Goal: Task Accomplishment & Management: Use online tool/utility

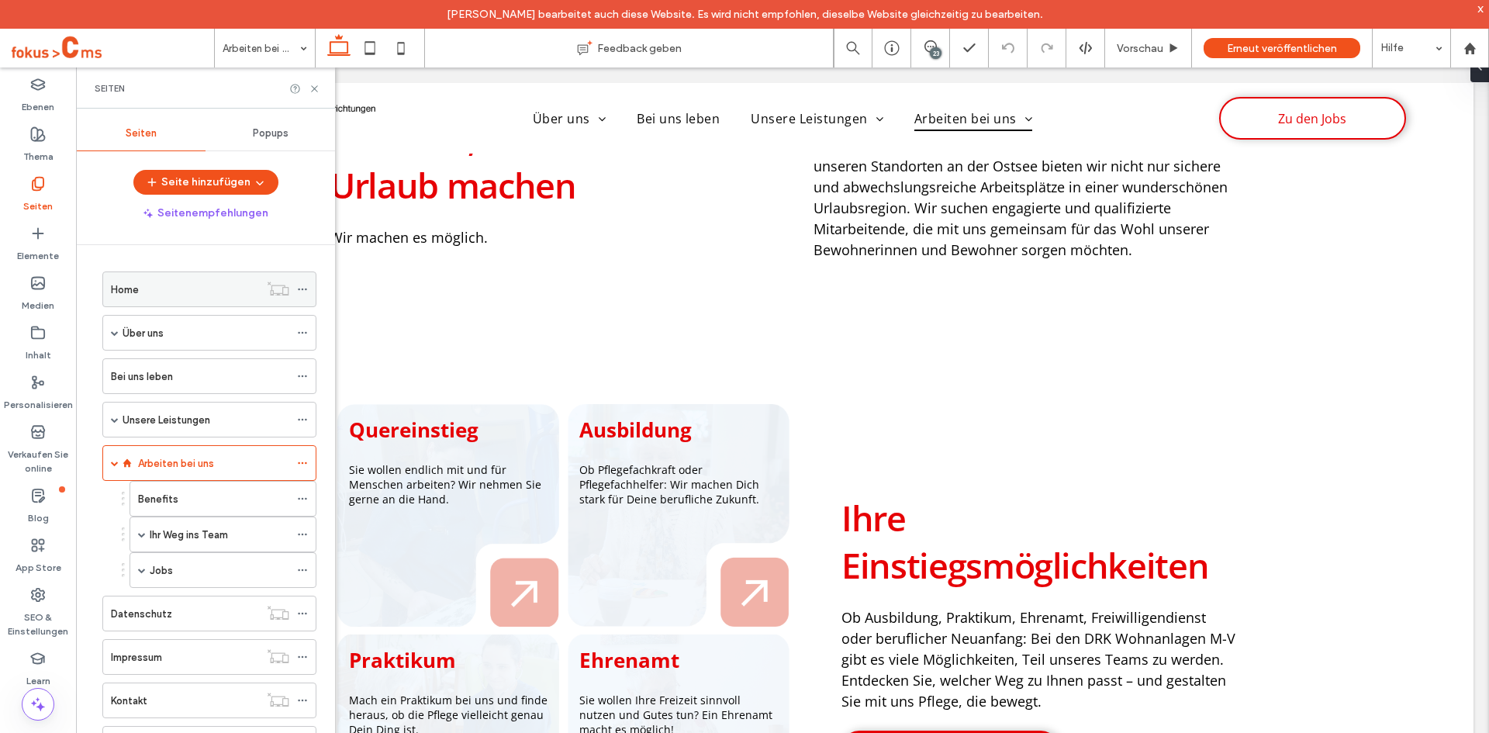
click at [128, 291] on label "Home" at bounding box center [125, 289] width 28 height 27
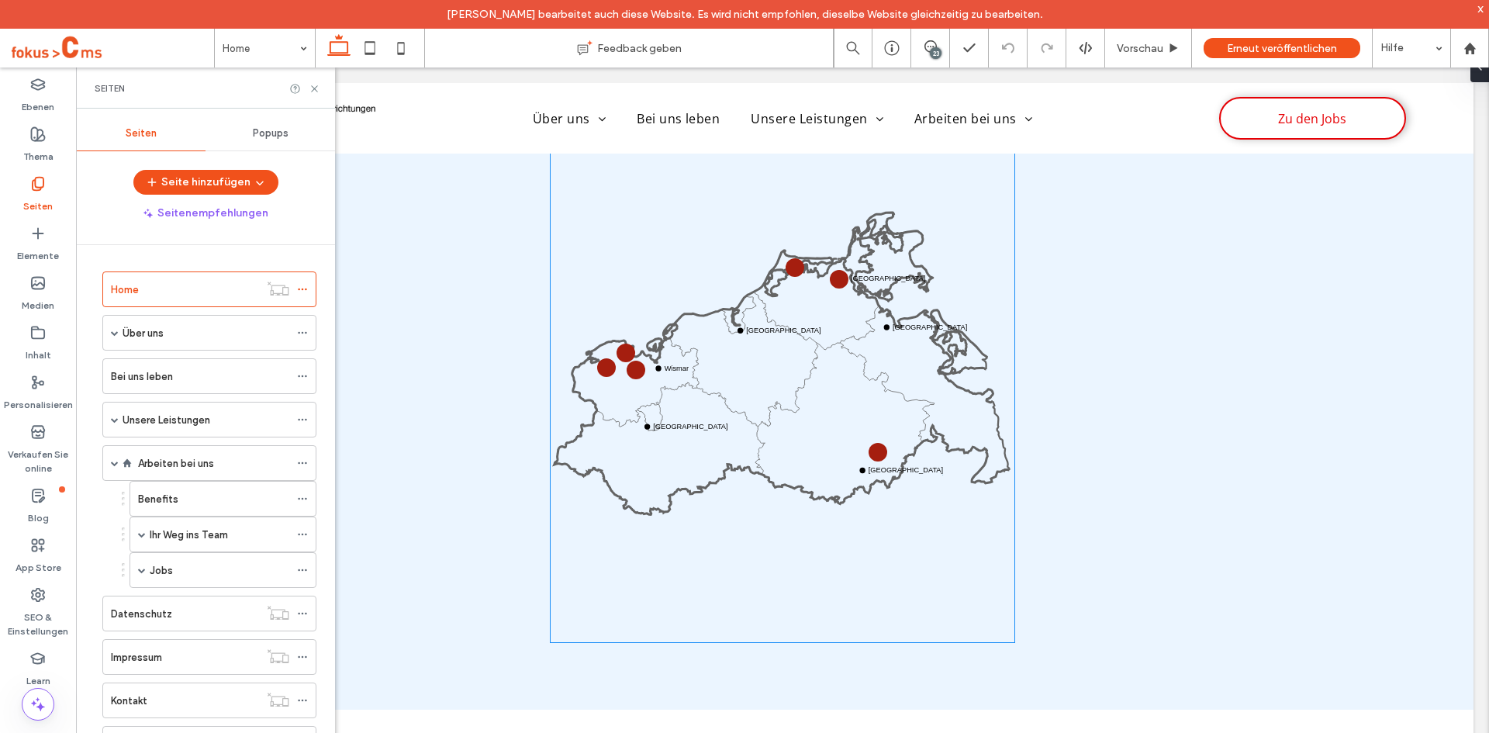
scroll to position [1154, 0]
click at [313, 88] on icon at bounding box center [315, 89] width 12 height 12
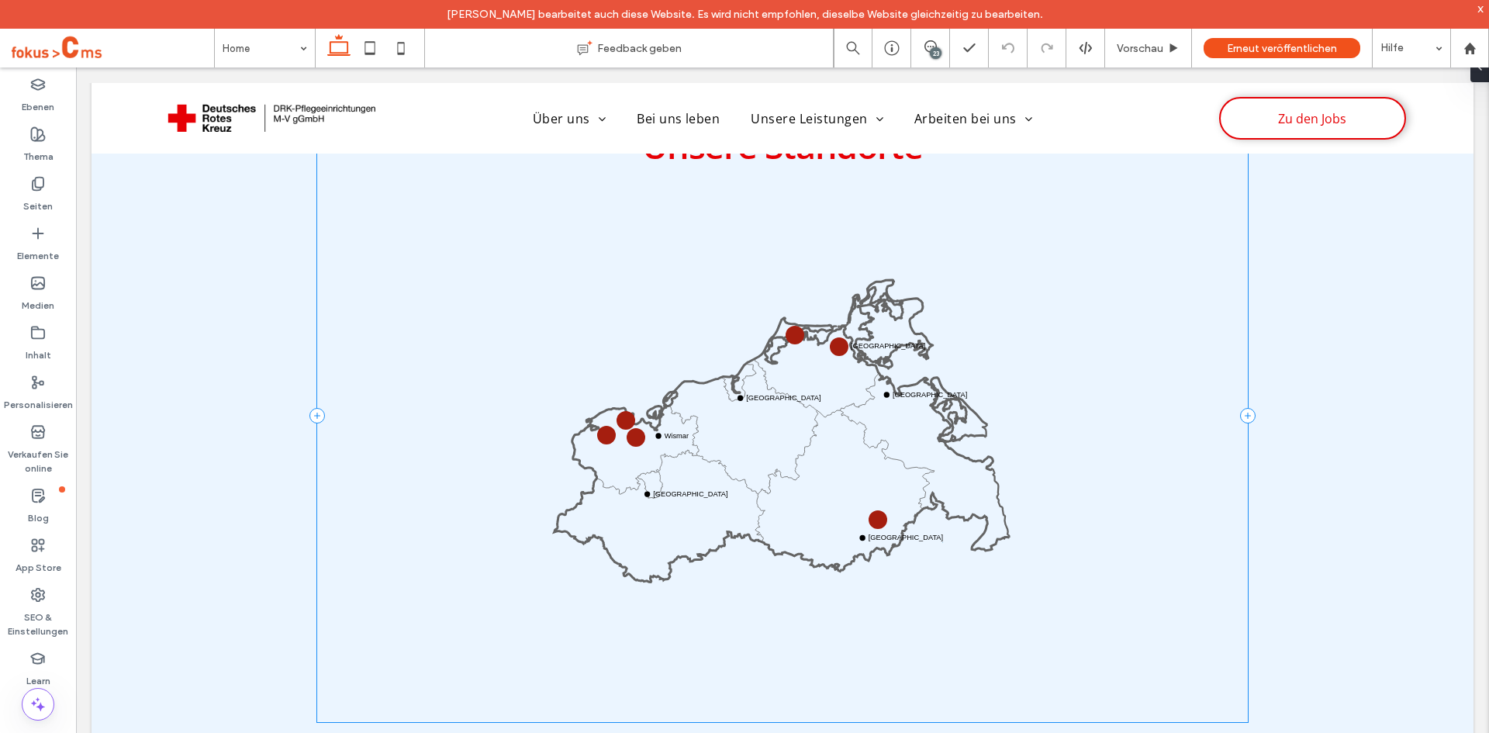
scroll to position [1084, 0]
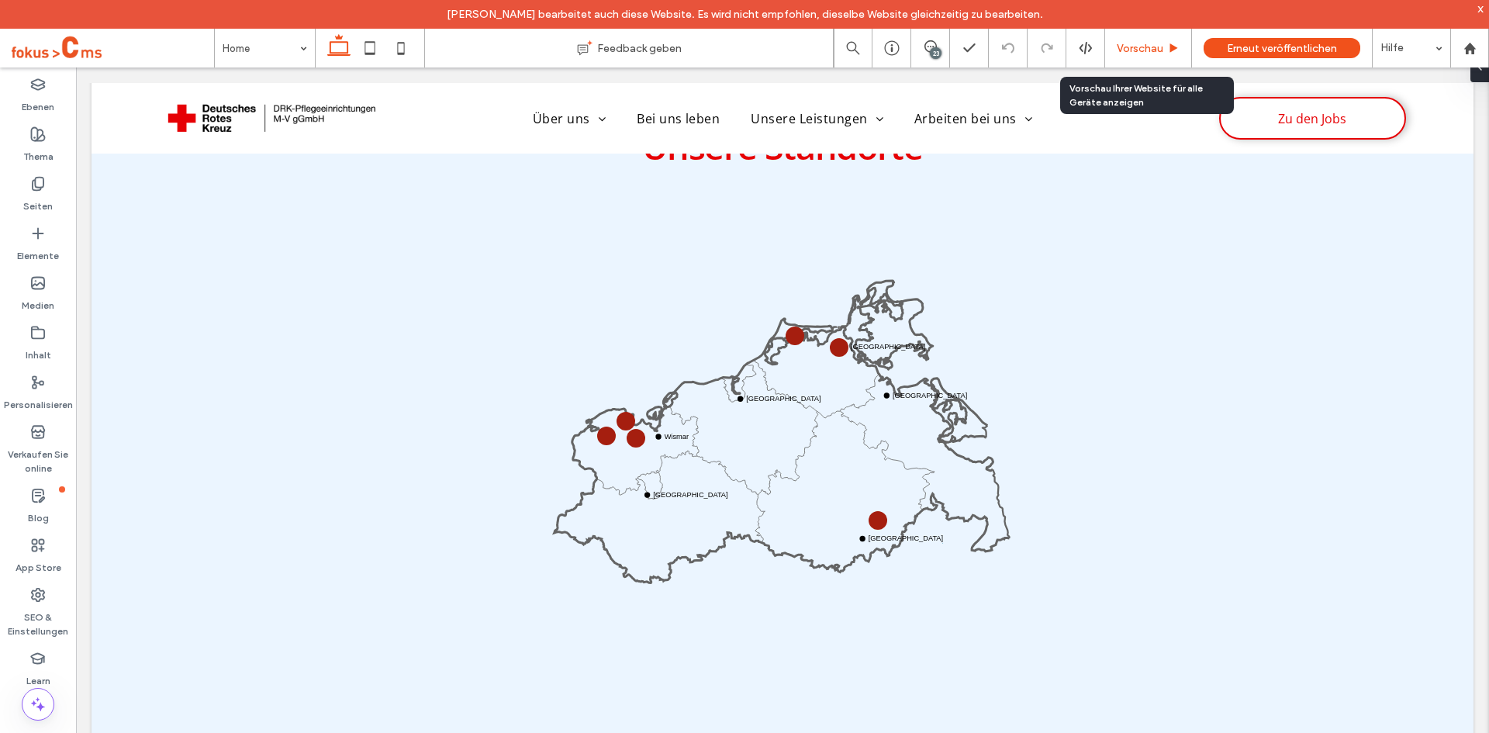
click at [1138, 36] on div "Vorschau" at bounding box center [1148, 48] width 87 height 39
click at [1141, 52] on span "Vorschau" at bounding box center [1140, 48] width 47 height 13
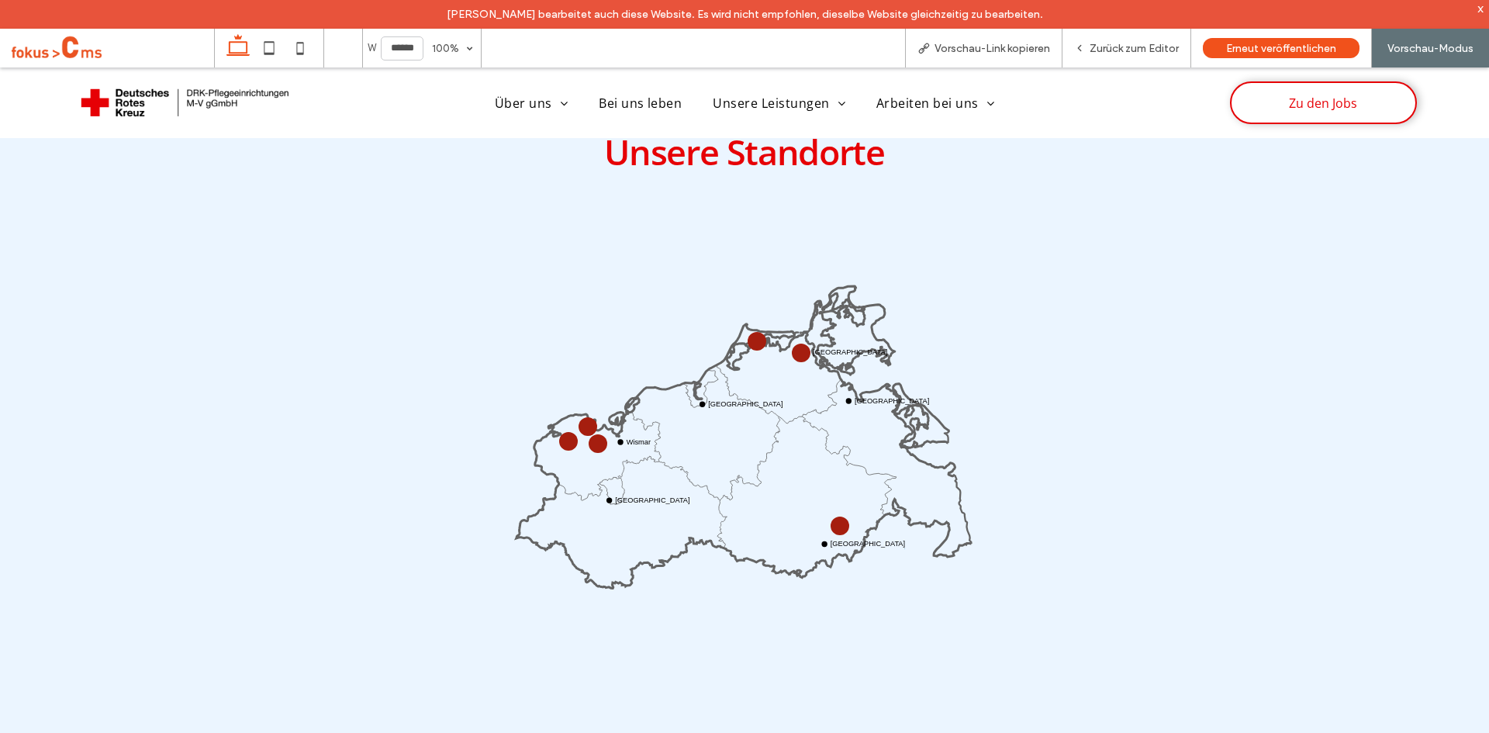
scroll to position [1086, 0]
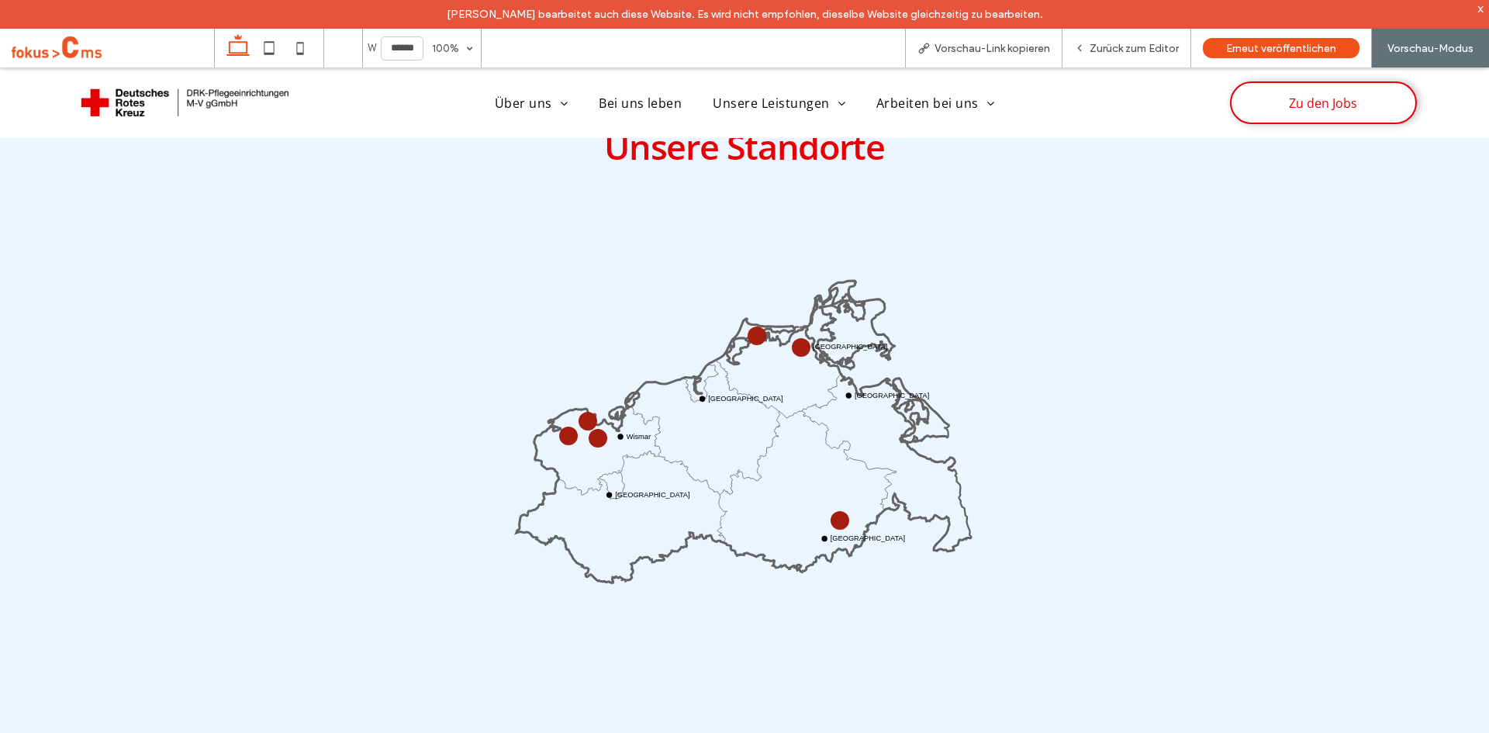
click at [562, 433] on circle at bounding box center [568, 436] width 12 height 12
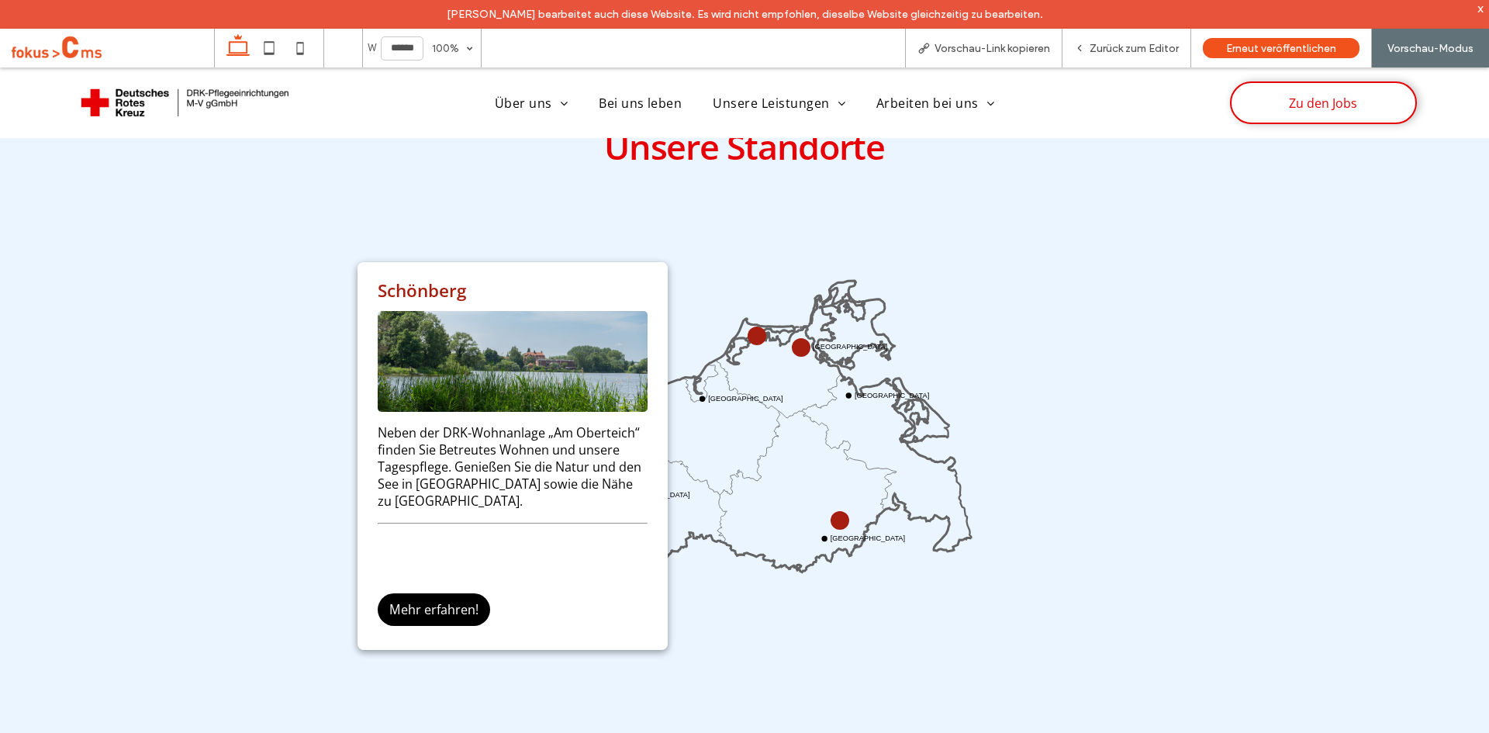
click at [703, 281] on icon "Wismar Rostock Stralsund Greifswald Neustrelitz Schwerin" at bounding box center [745, 459] width 464 height 464
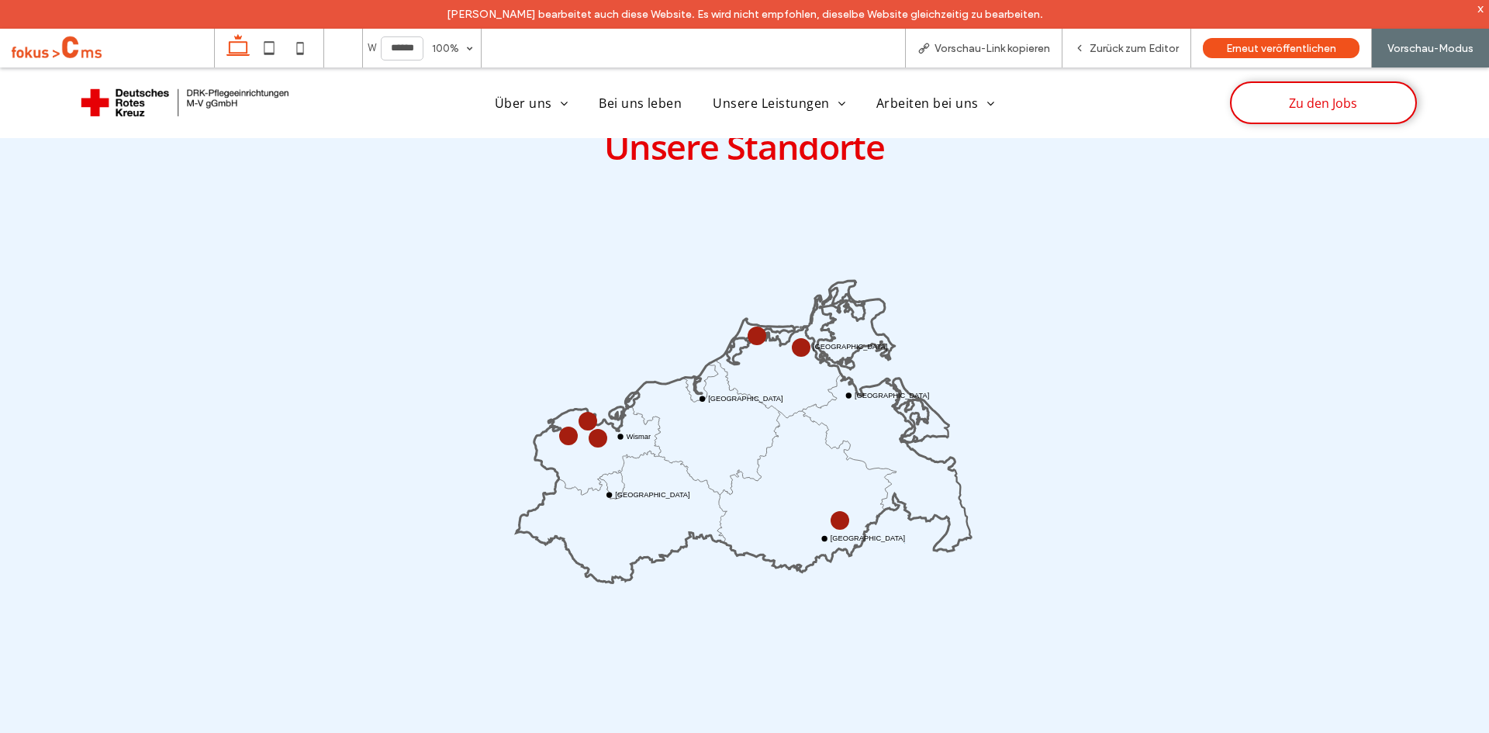
drag, startPoint x: 753, startPoint y: 330, endPoint x: 734, endPoint y: 334, distance: 19.0
click at [753, 332] on circle at bounding box center [757, 336] width 14 height 14
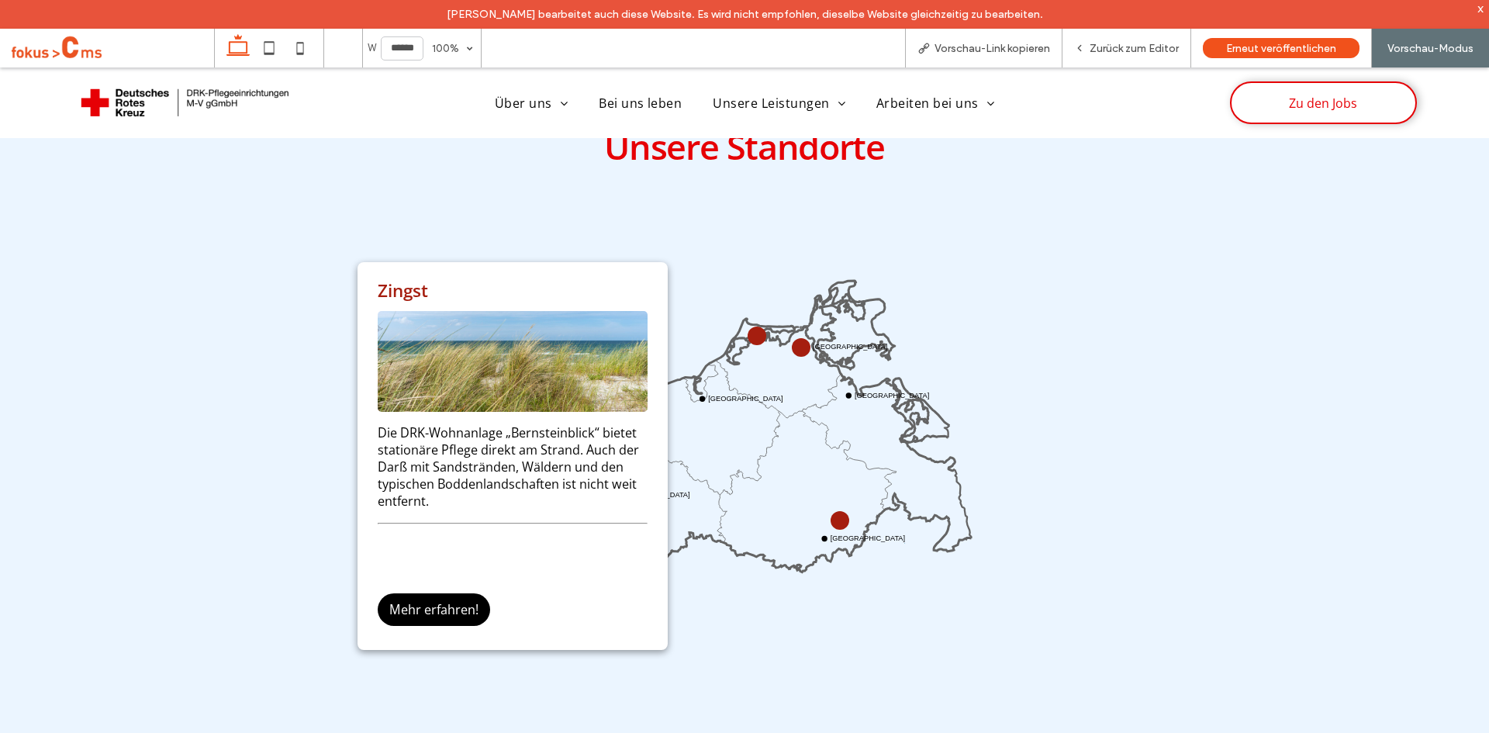
drag, startPoint x: 737, startPoint y: 274, endPoint x: 707, endPoint y: 299, distance: 38.0
click at [736, 275] on icon "Wismar Rostock Stralsund Greifswald Neustrelitz Schwerin" at bounding box center [745, 459] width 464 height 464
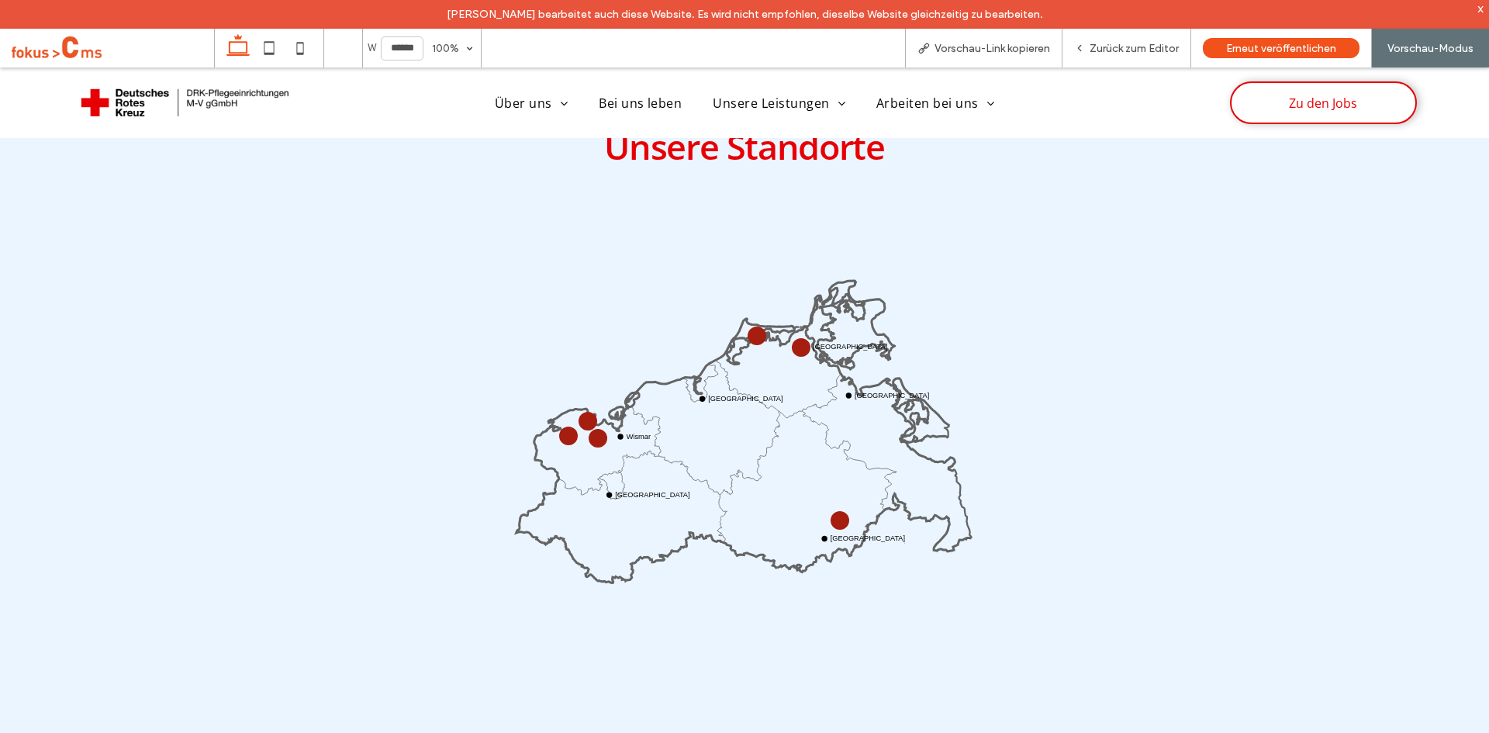
click at [582, 418] on circle at bounding box center [588, 420] width 15 height 15
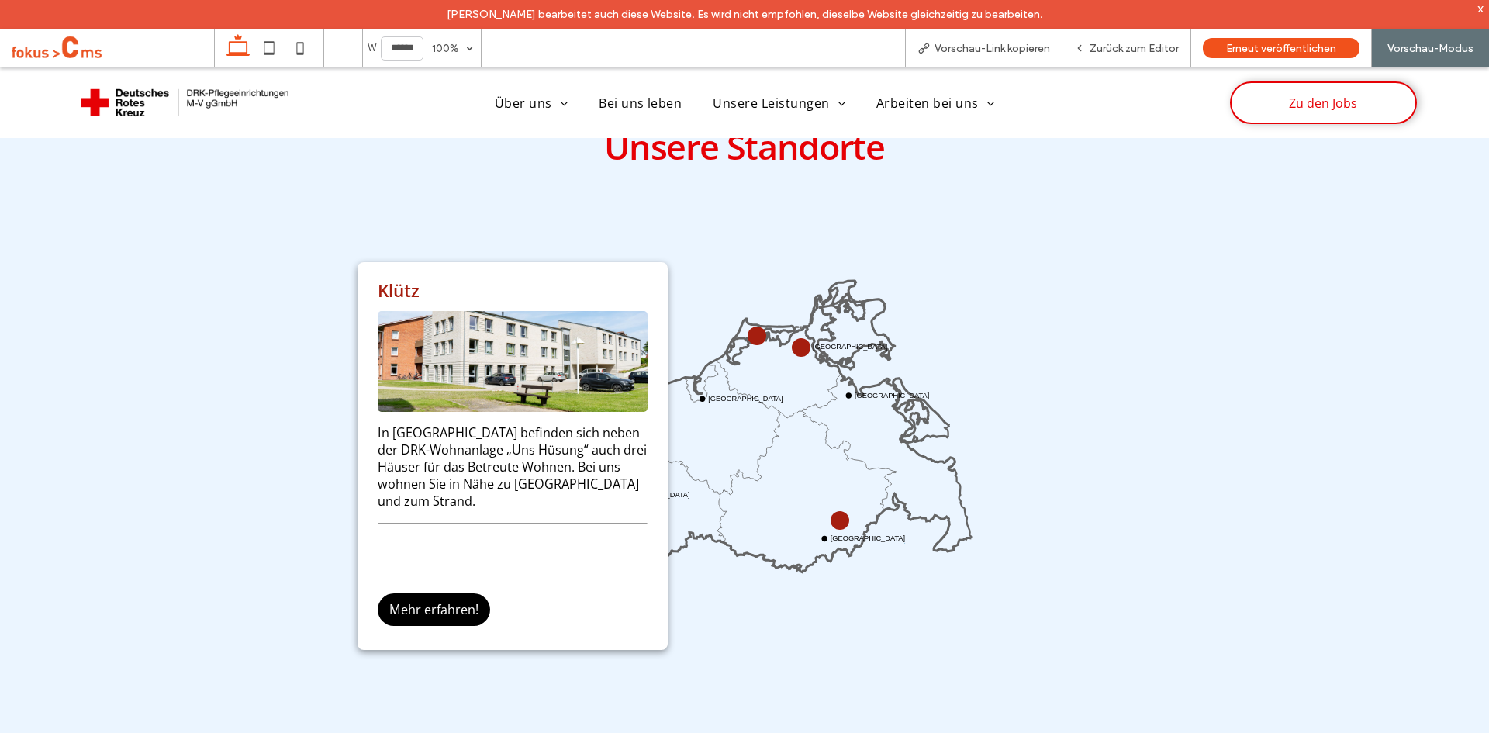
click at [713, 270] on icon "Wismar Rostock Stralsund Greifswald Neustrelitz Schwerin" at bounding box center [745, 459] width 464 height 464
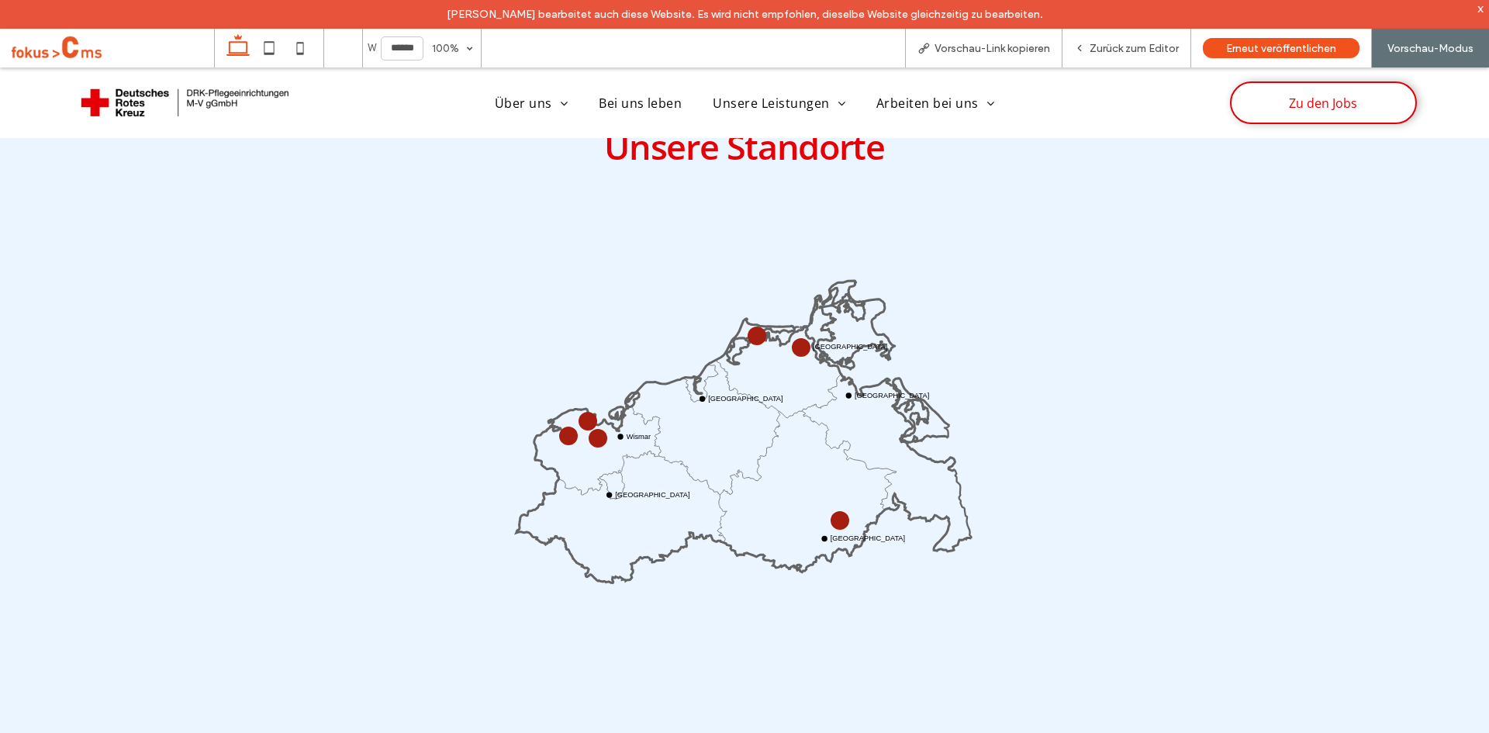
click at [596, 432] on circle at bounding box center [598, 438] width 12 height 12
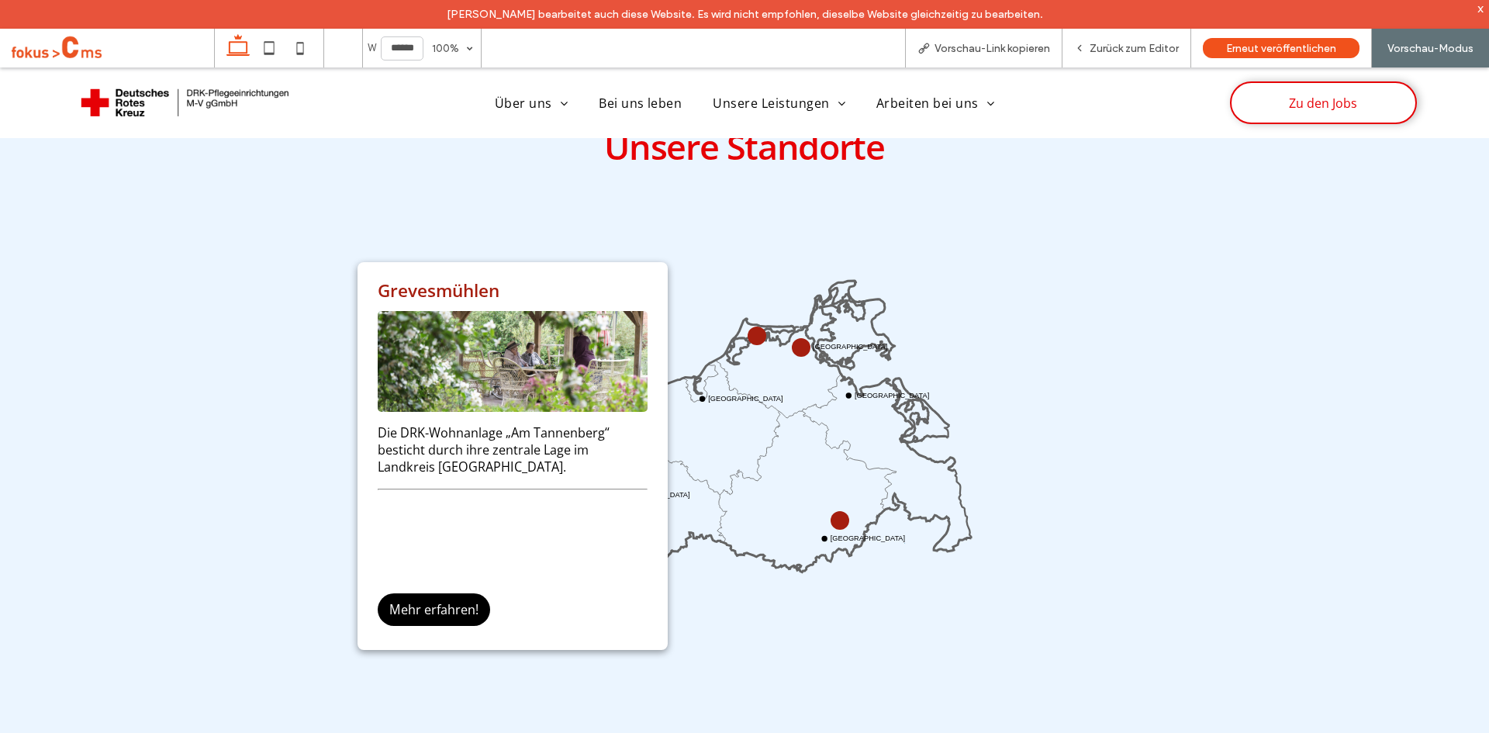
click at [732, 281] on icon "Wismar Rostock Stralsund Greifswald Neustrelitz Schwerin" at bounding box center [745, 459] width 464 height 464
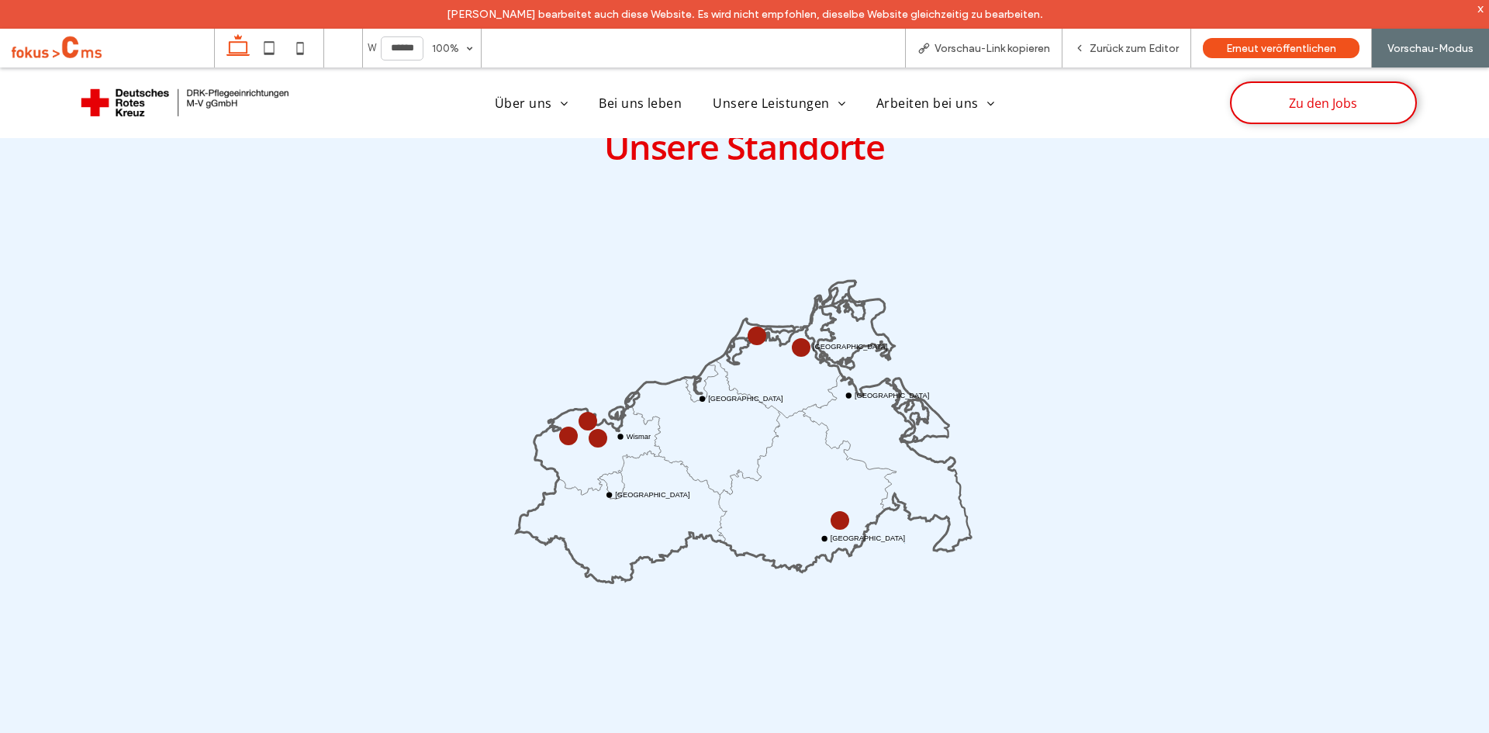
click at [754, 334] on circle at bounding box center [757, 336] width 12 height 12
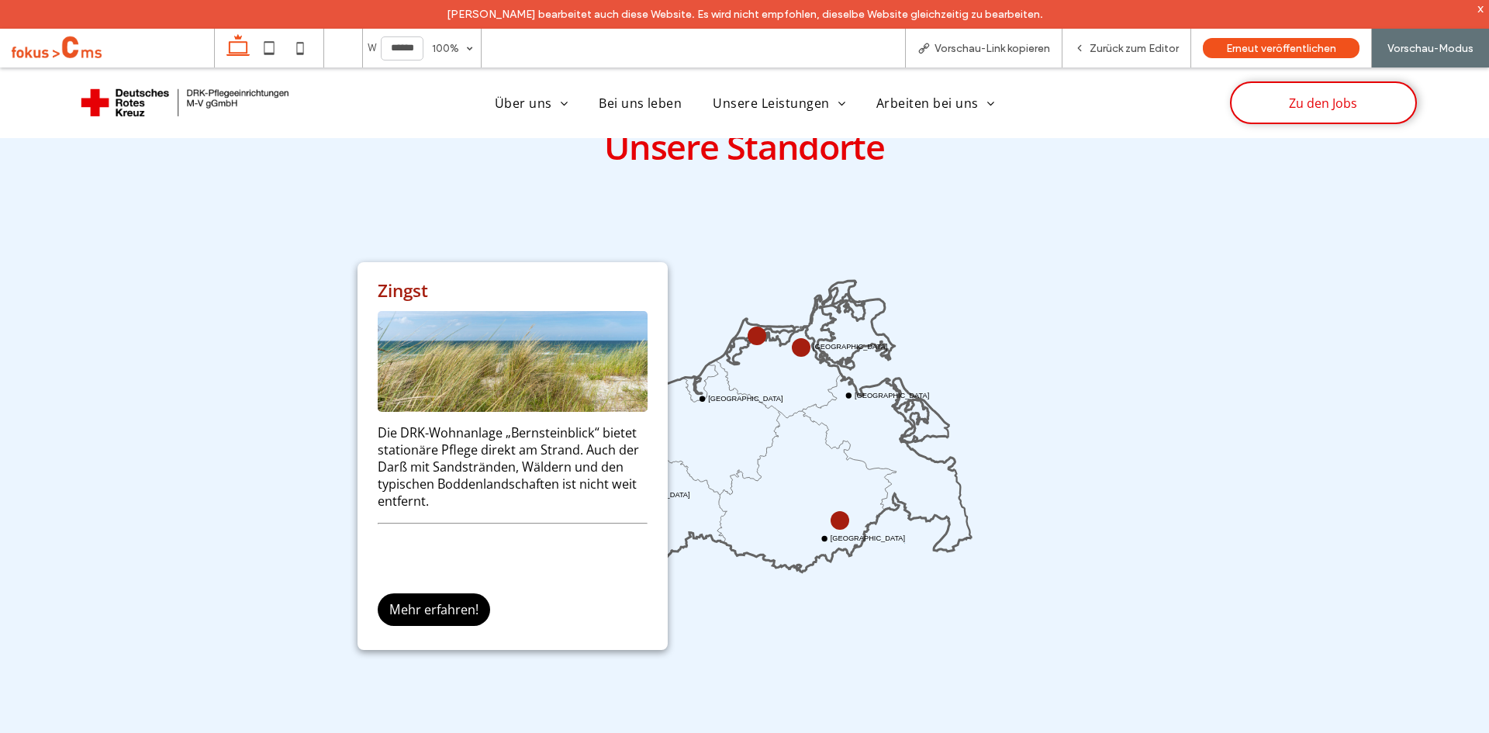
drag, startPoint x: 764, startPoint y: 286, endPoint x: 775, endPoint y: 354, distance: 68.5
click at [764, 285] on icon "Wismar Rostock Stralsund Greifswald Neustrelitz Schwerin" at bounding box center [745, 459] width 464 height 464
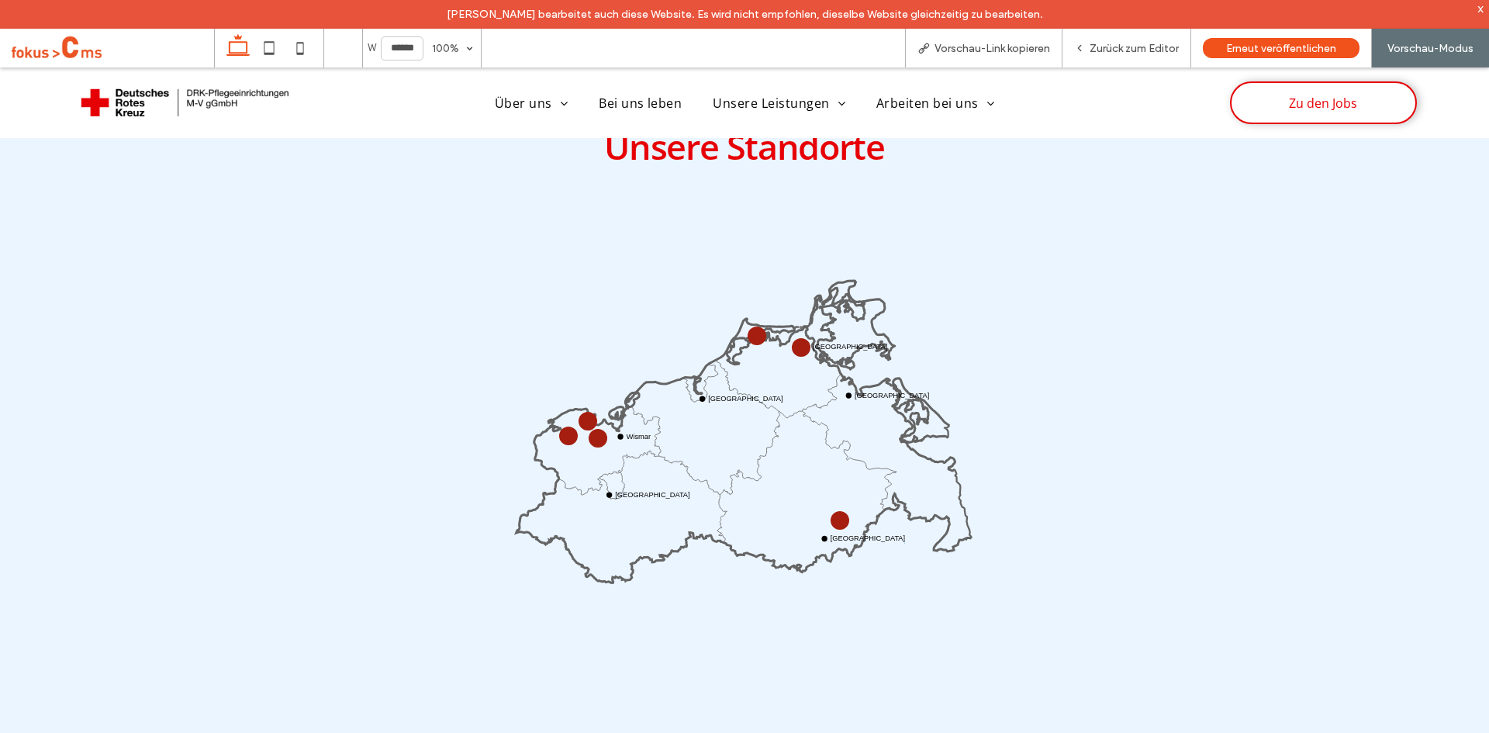
click at [795, 342] on circle at bounding box center [801, 346] width 13 height 13
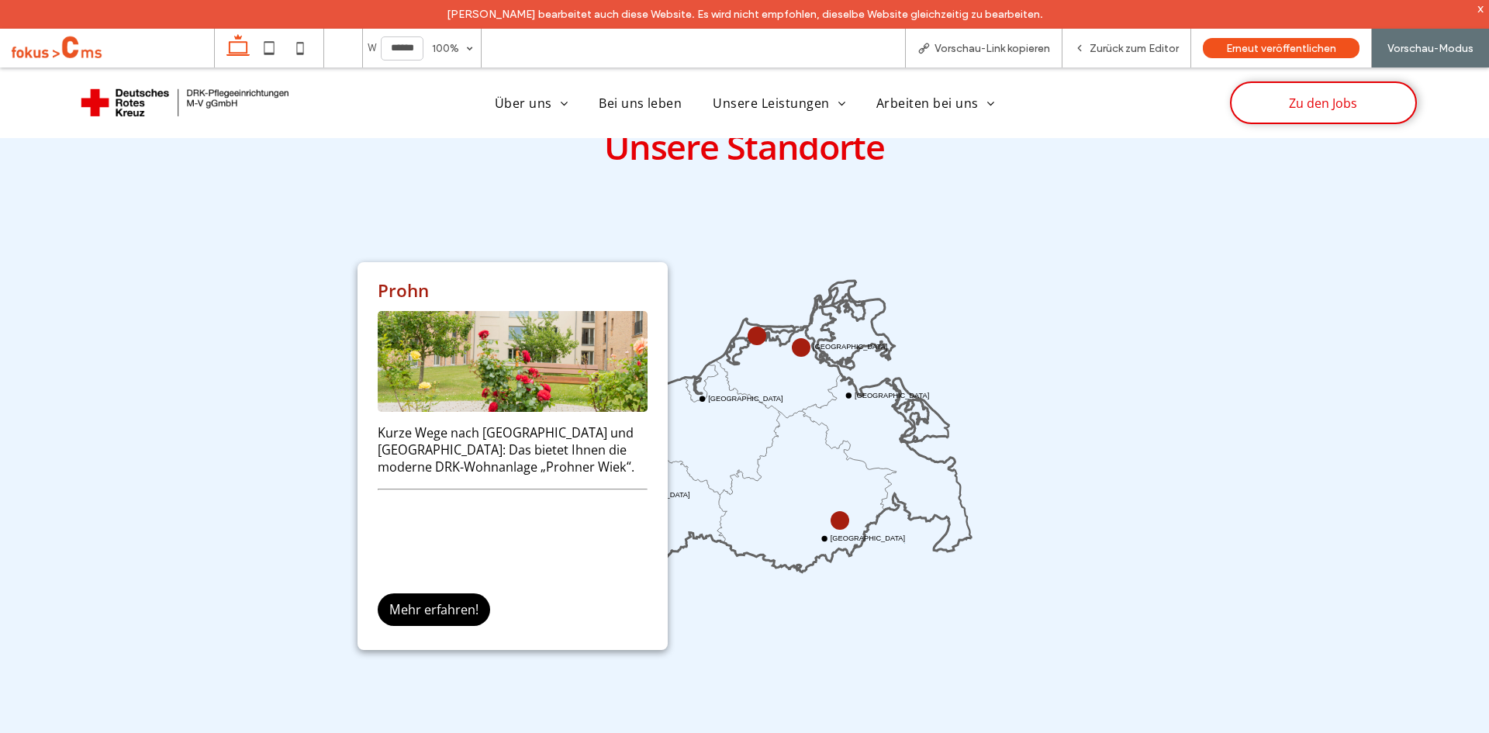
click at [1083, 479] on div "Unsere Standorte Wismar Rostock Stralsund Greifswald Neustrelitz Schwerin Prohn…" at bounding box center [744, 416] width 930 height 613
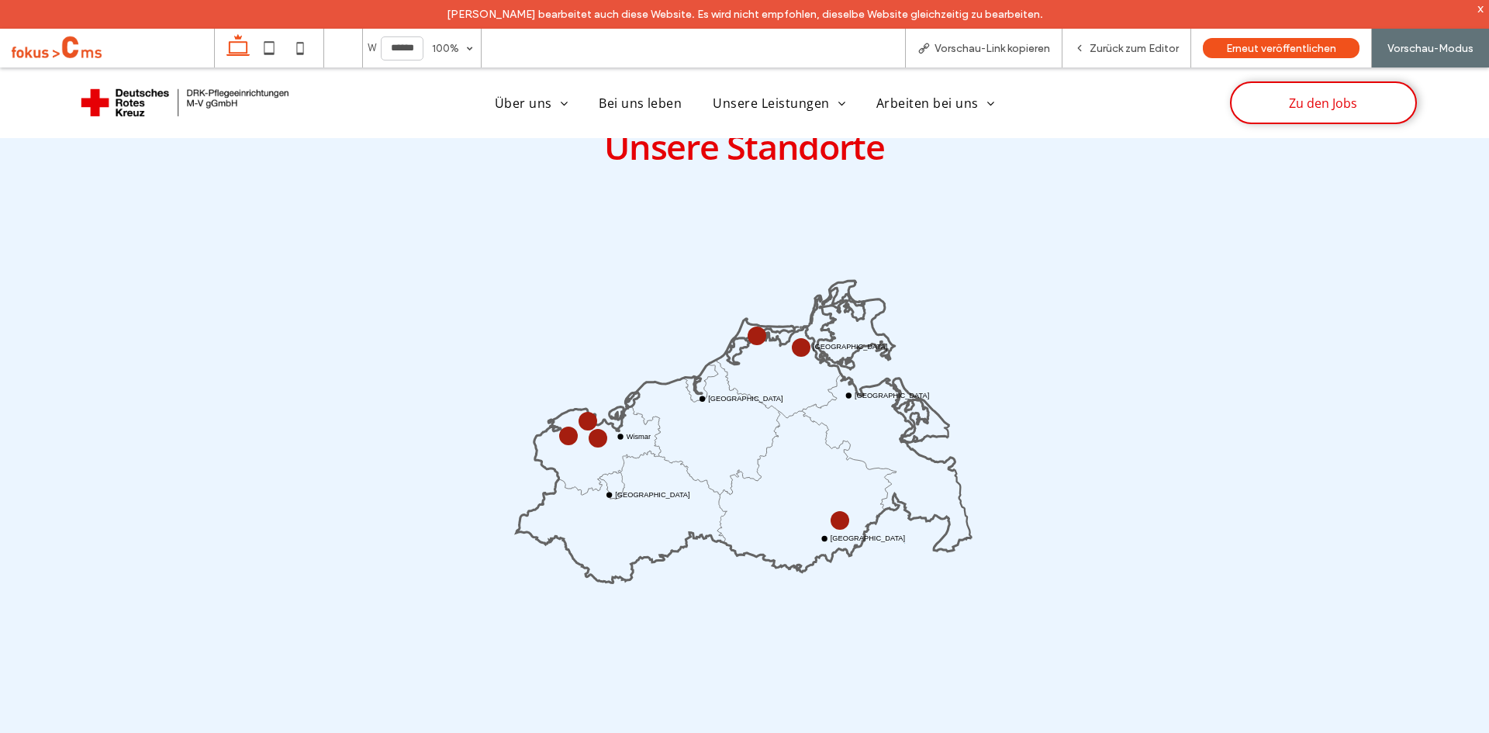
click at [832, 520] on circle at bounding box center [839, 520] width 19 height 19
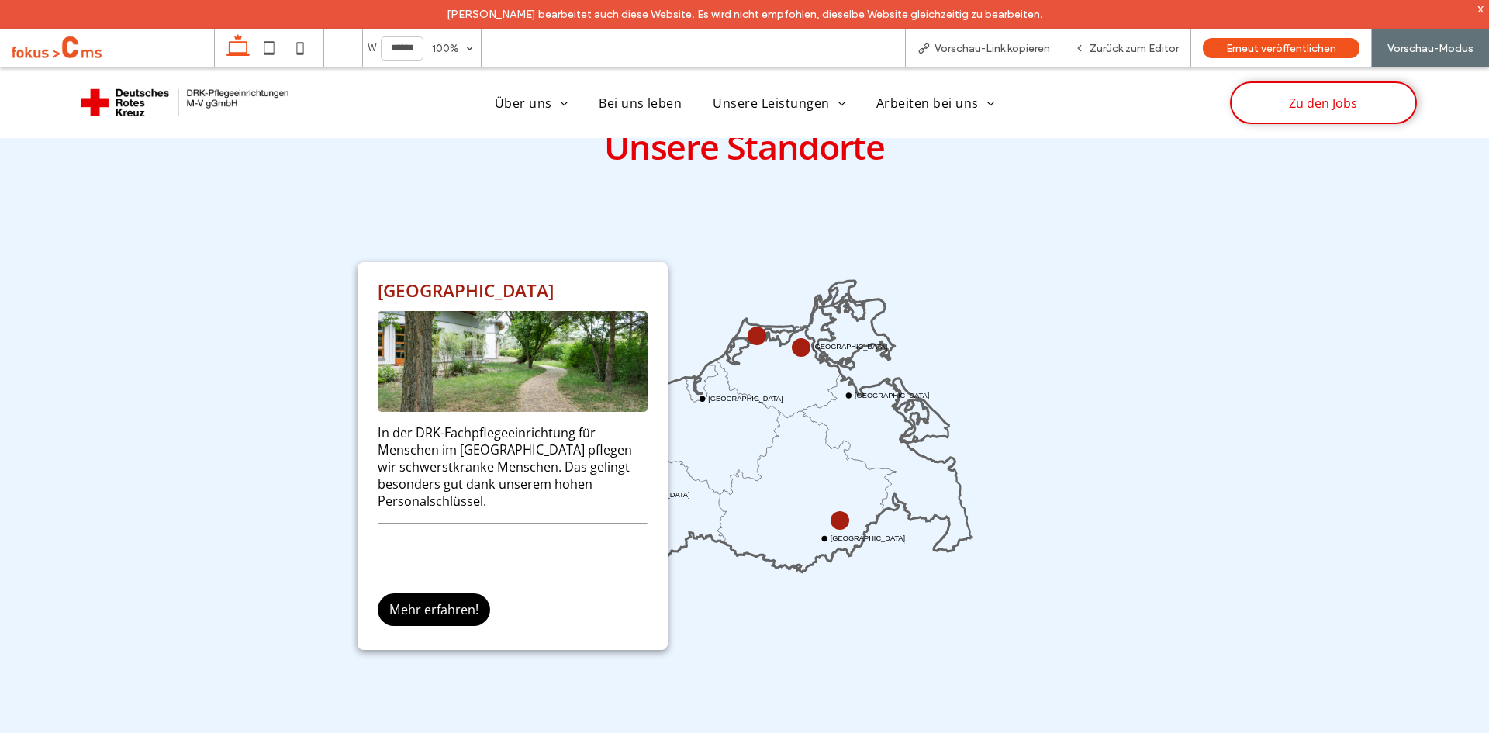
click at [176, 387] on div "Unsere Standorte Wismar Rostock Stralsund Greifswald Neustrelitz Schwerin Neust…" at bounding box center [744, 416] width 1489 height 732
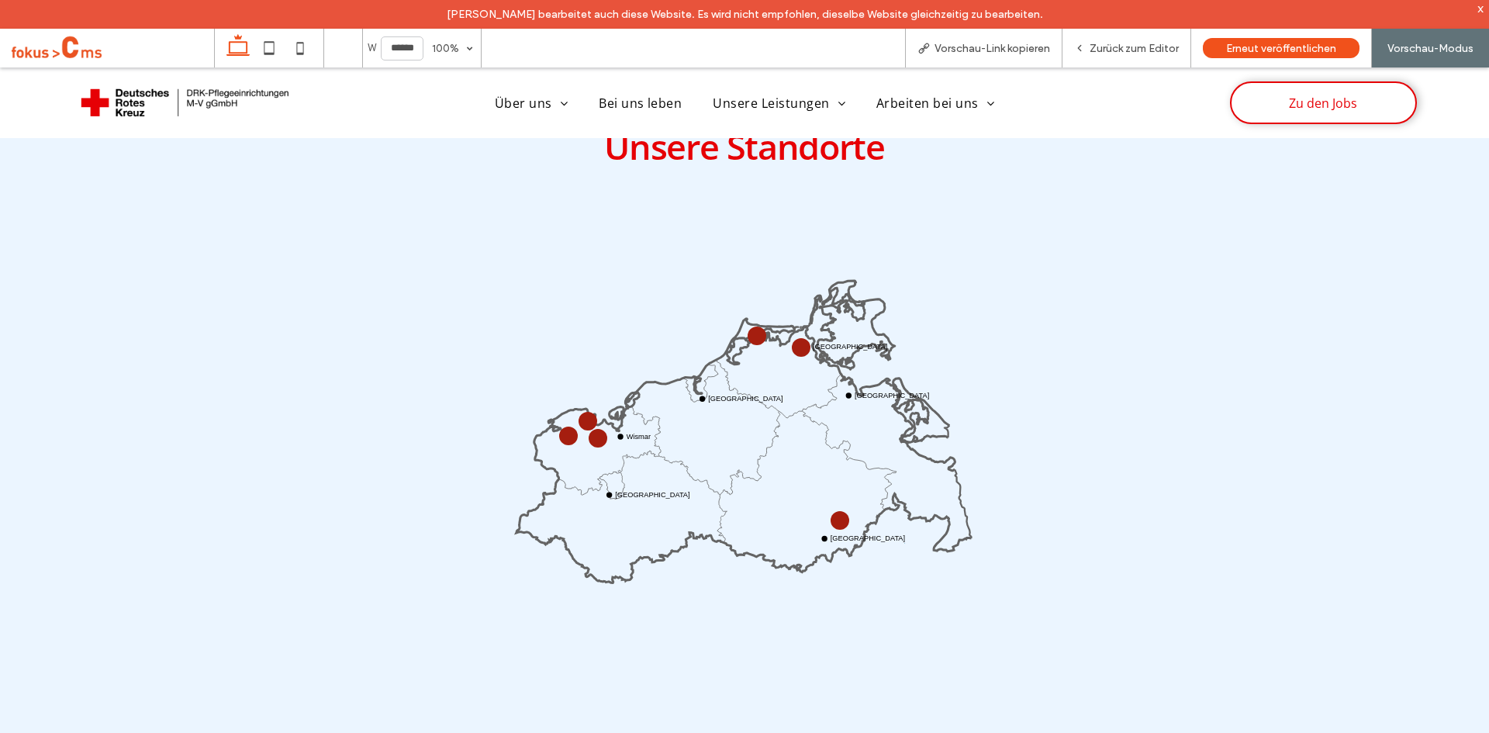
click at [560, 433] on circle at bounding box center [568, 435] width 16 height 16
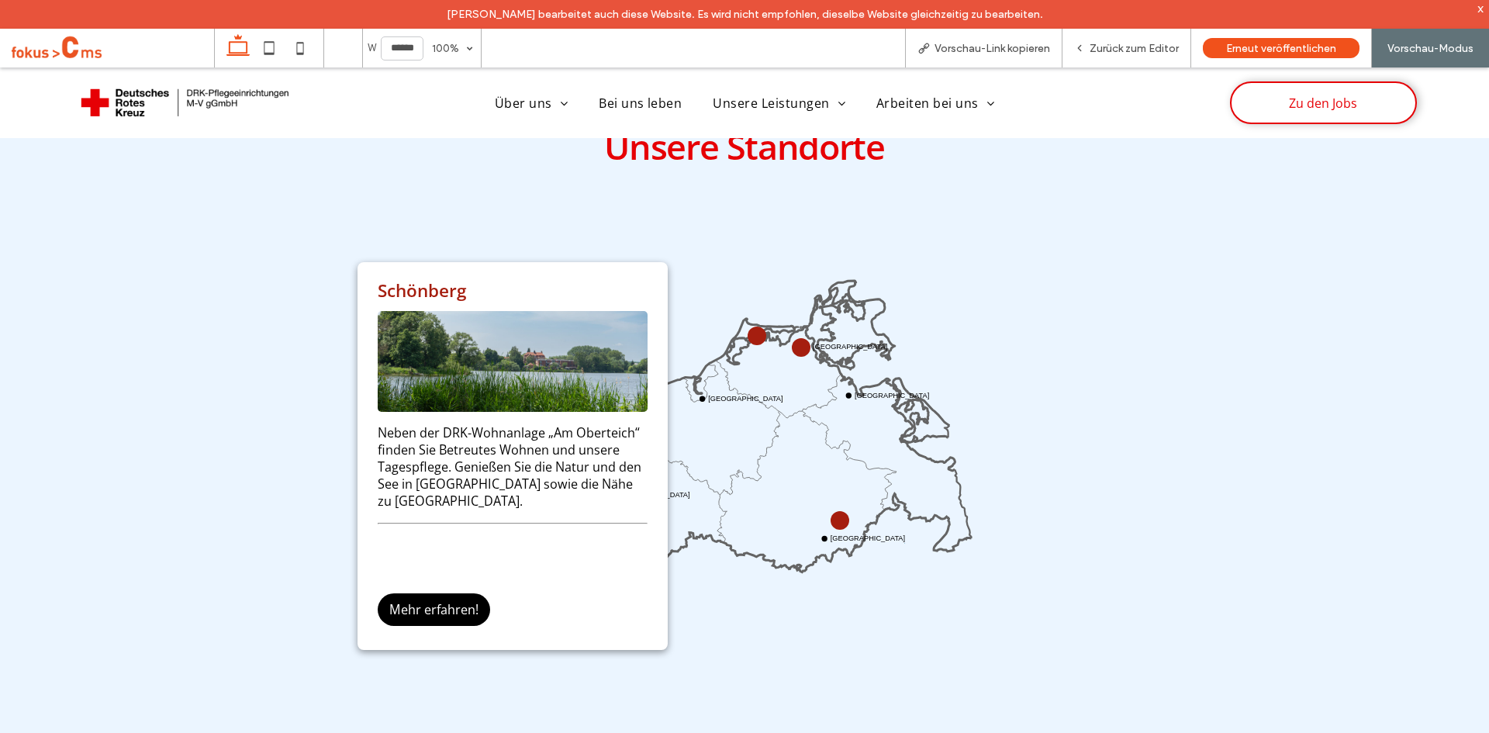
click at [685, 280] on icon "Wismar Rostock Stralsund Greifswald Neustrelitz Schwerin" at bounding box center [745, 459] width 464 height 464
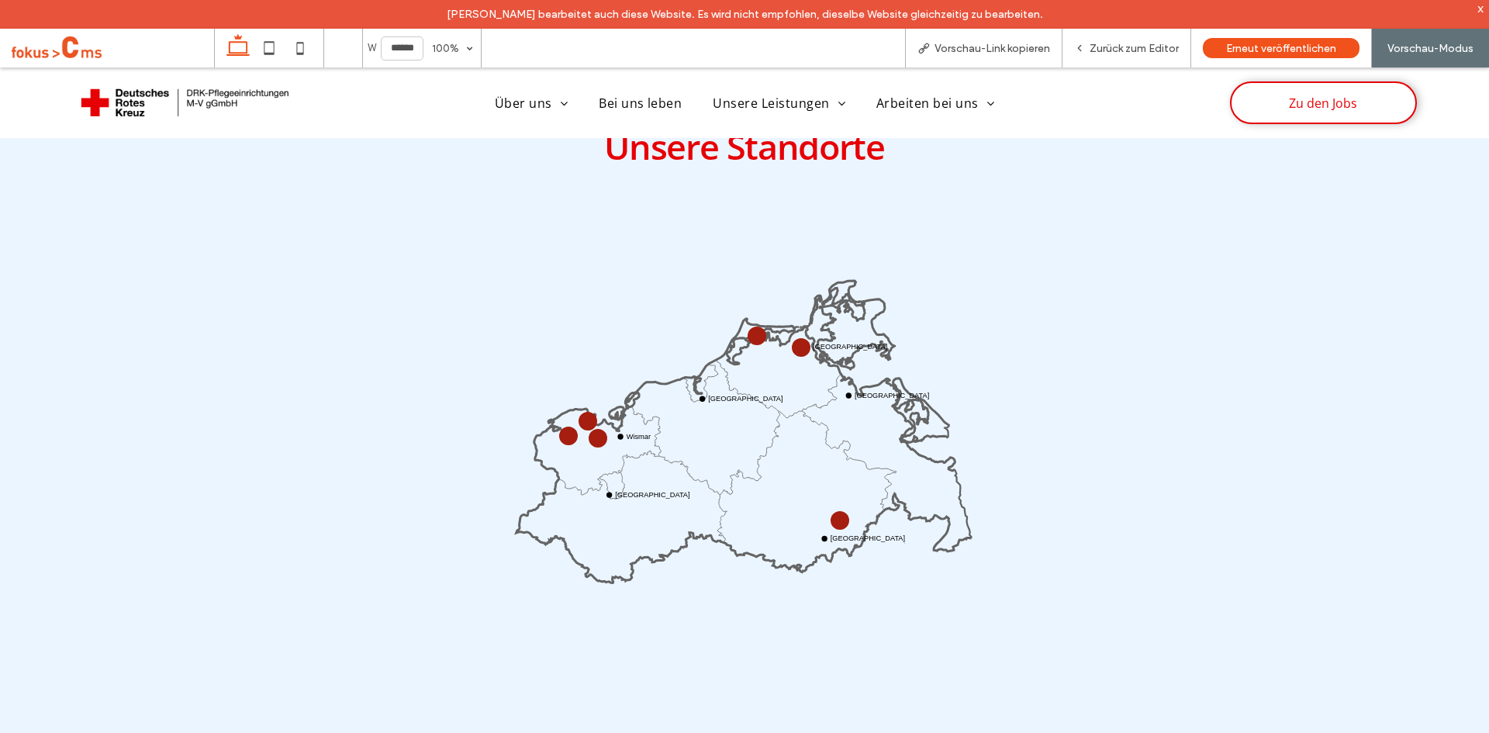
click at [582, 416] on circle at bounding box center [588, 421] width 16 height 16
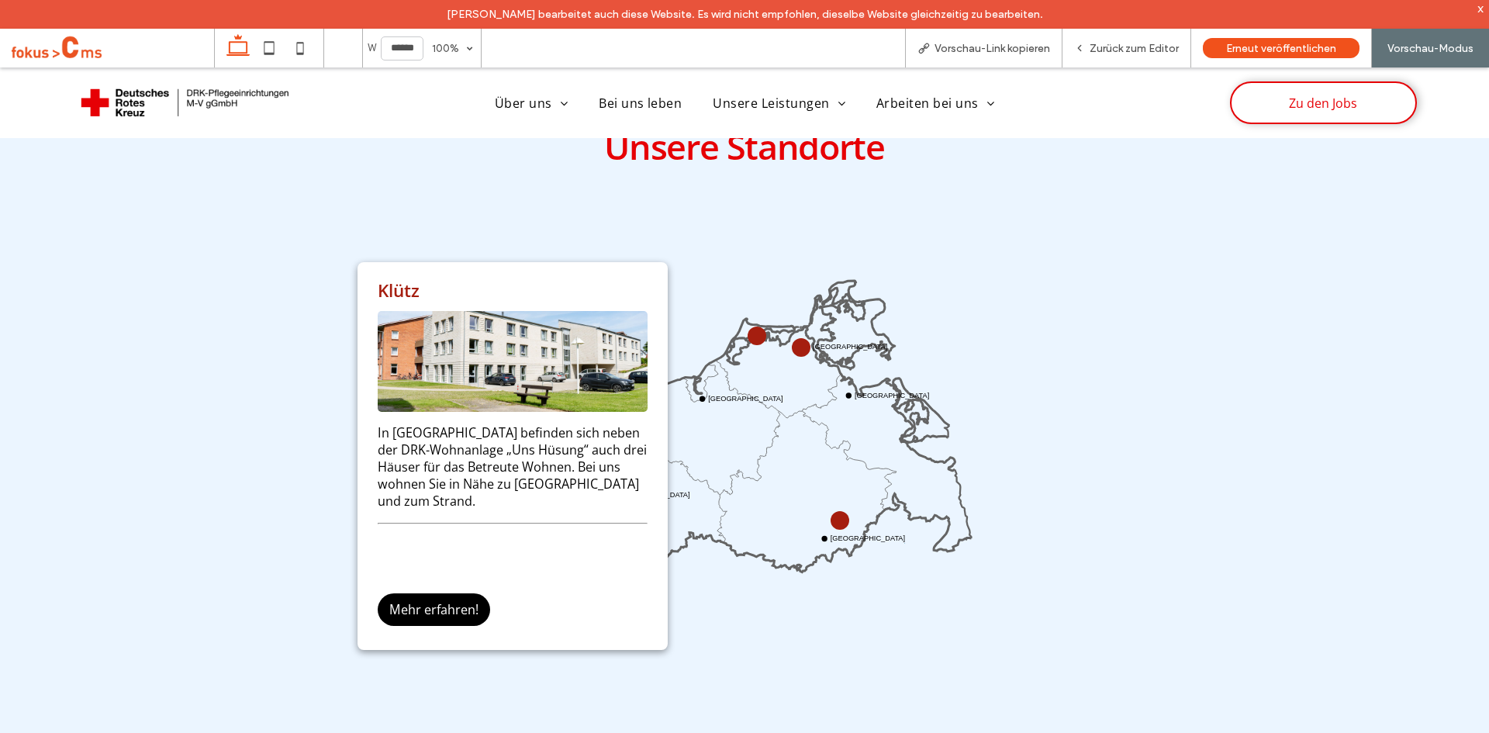
click at [726, 270] on icon "Wismar Rostock Stralsund Greifswald Neustrelitz Schwerin" at bounding box center [745, 459] width 464 height 464
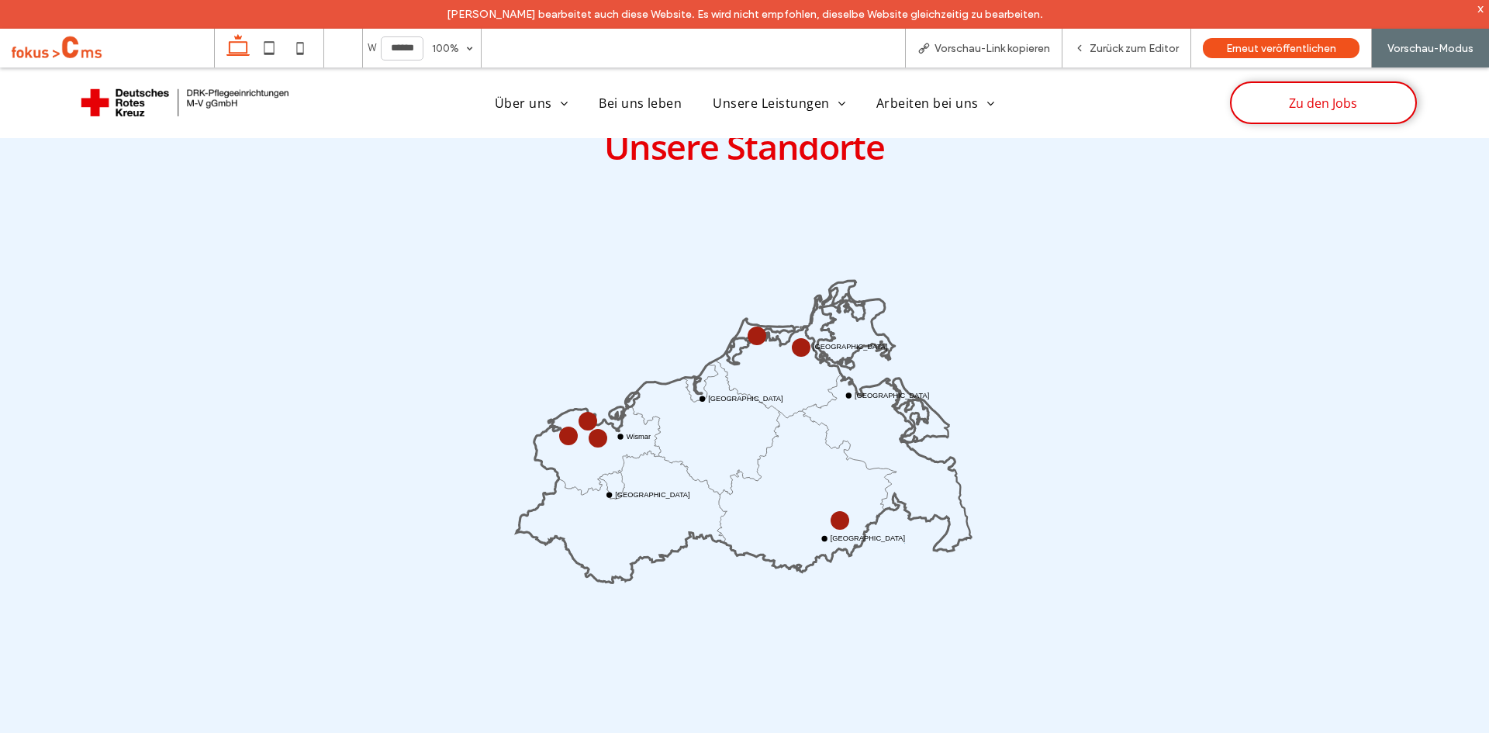
click at [595, 437] on circle at bounding box center [598, 437] width 15 height 15
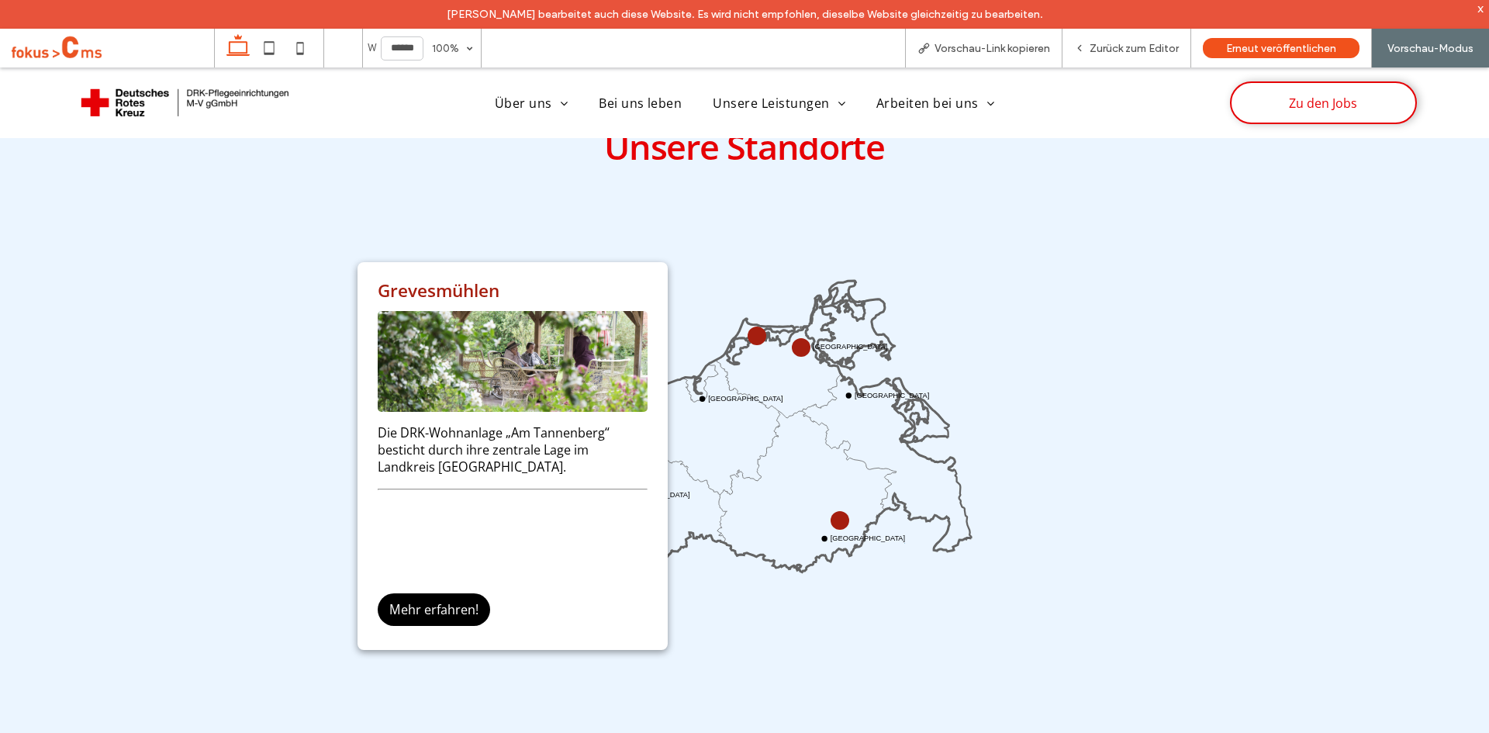
click at [706, 229] on icon "Wismar Rostock Stralsund Greifswald Neustrelitz Schwerin" at bounding box center [745, 459] width 464 height 464
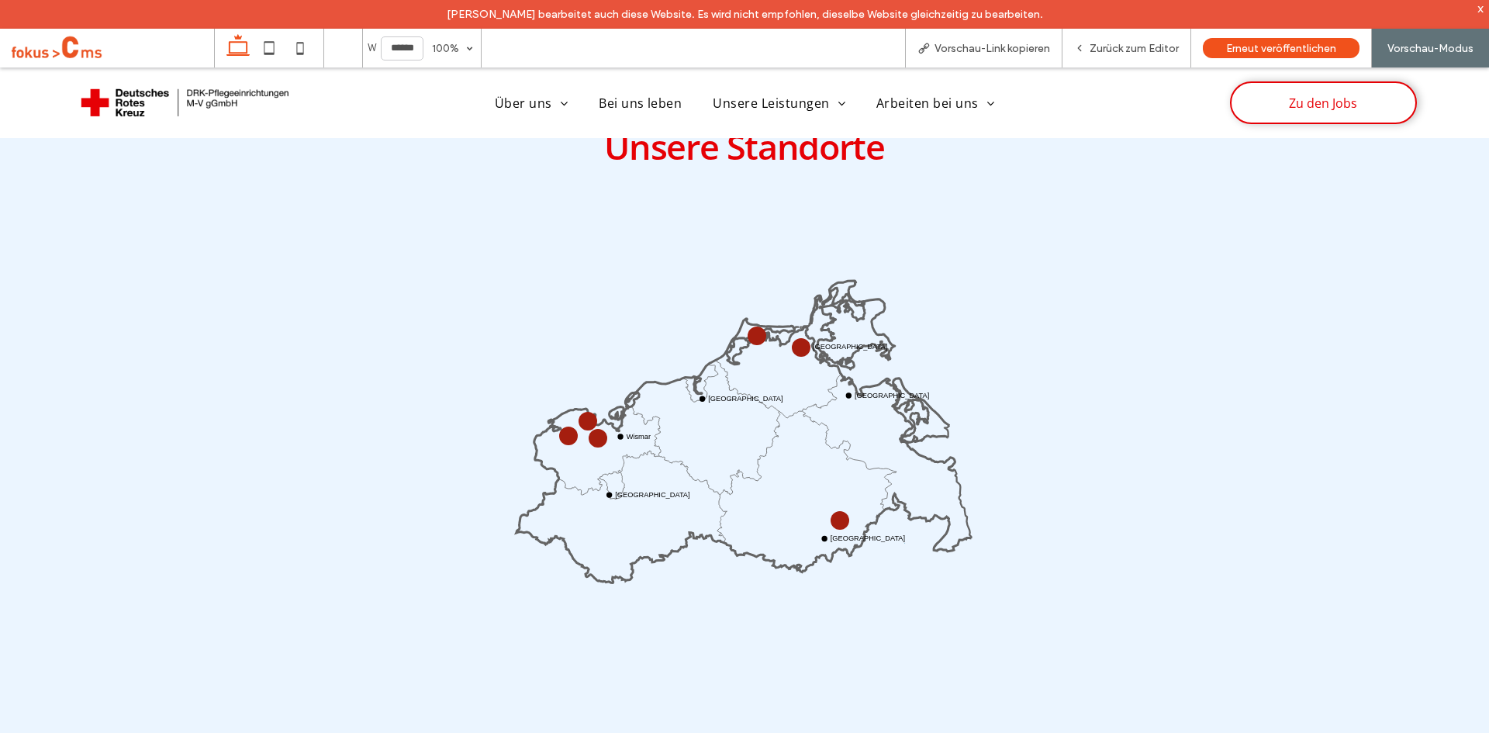
click at [750, 329] on circle at bounding box center [756, 335] width 13 height 13
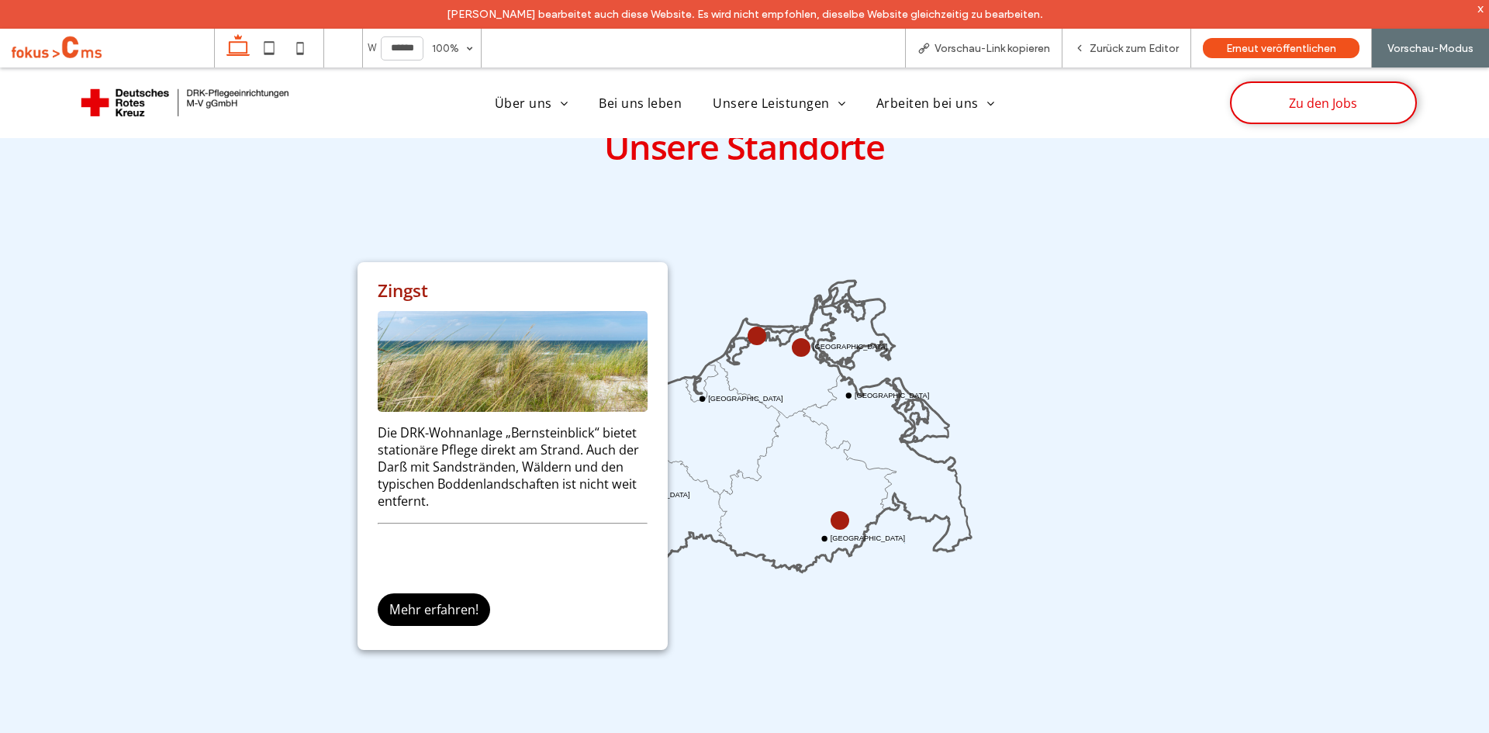
click at [713, 254] on icon "Wismar Rostock Stralsund Greifswald Neustrelitz Schwerin" at bounding box center [745, 459] width 464 height 464
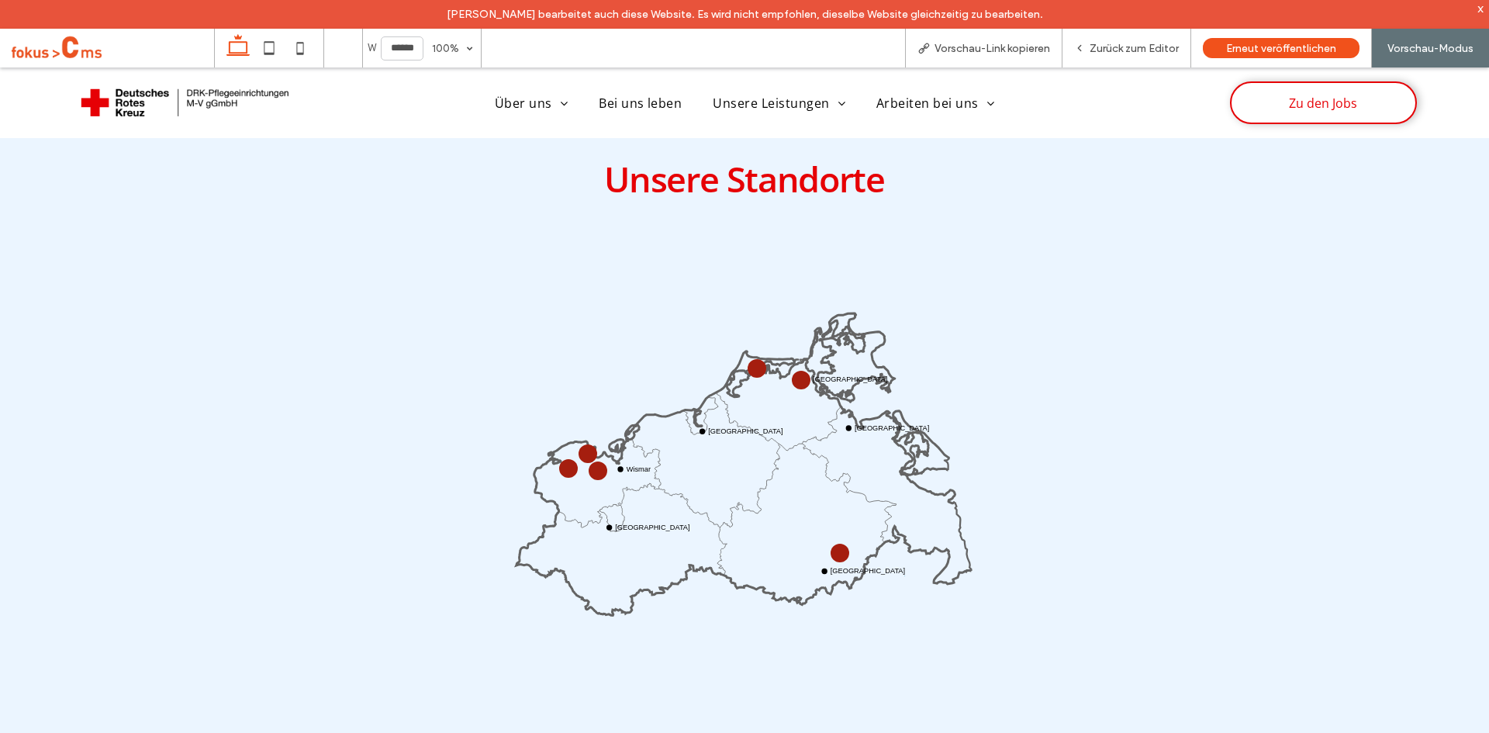
scroll to position [1169, 0]
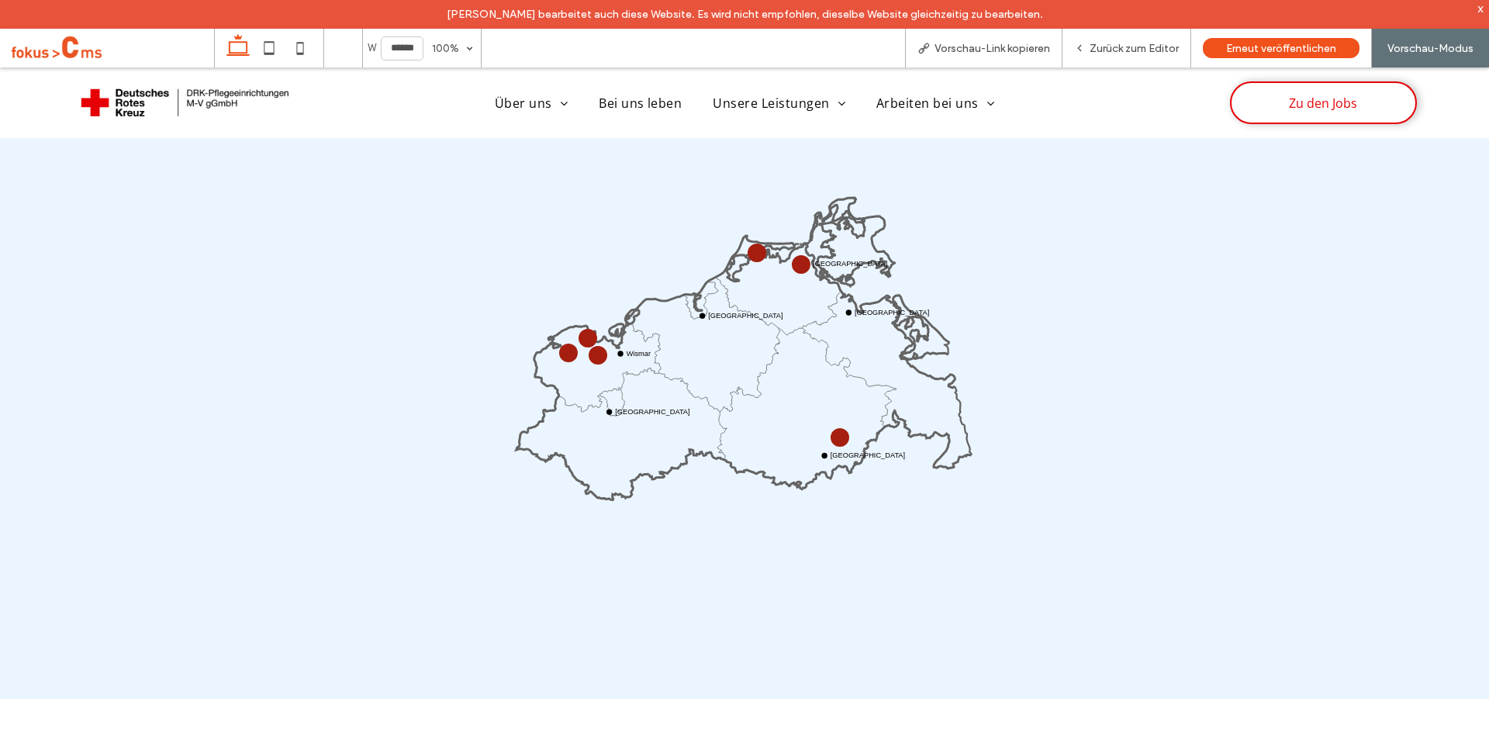
click at [561, 348] on circle at bounding box center [568, 353] width 14 height 14
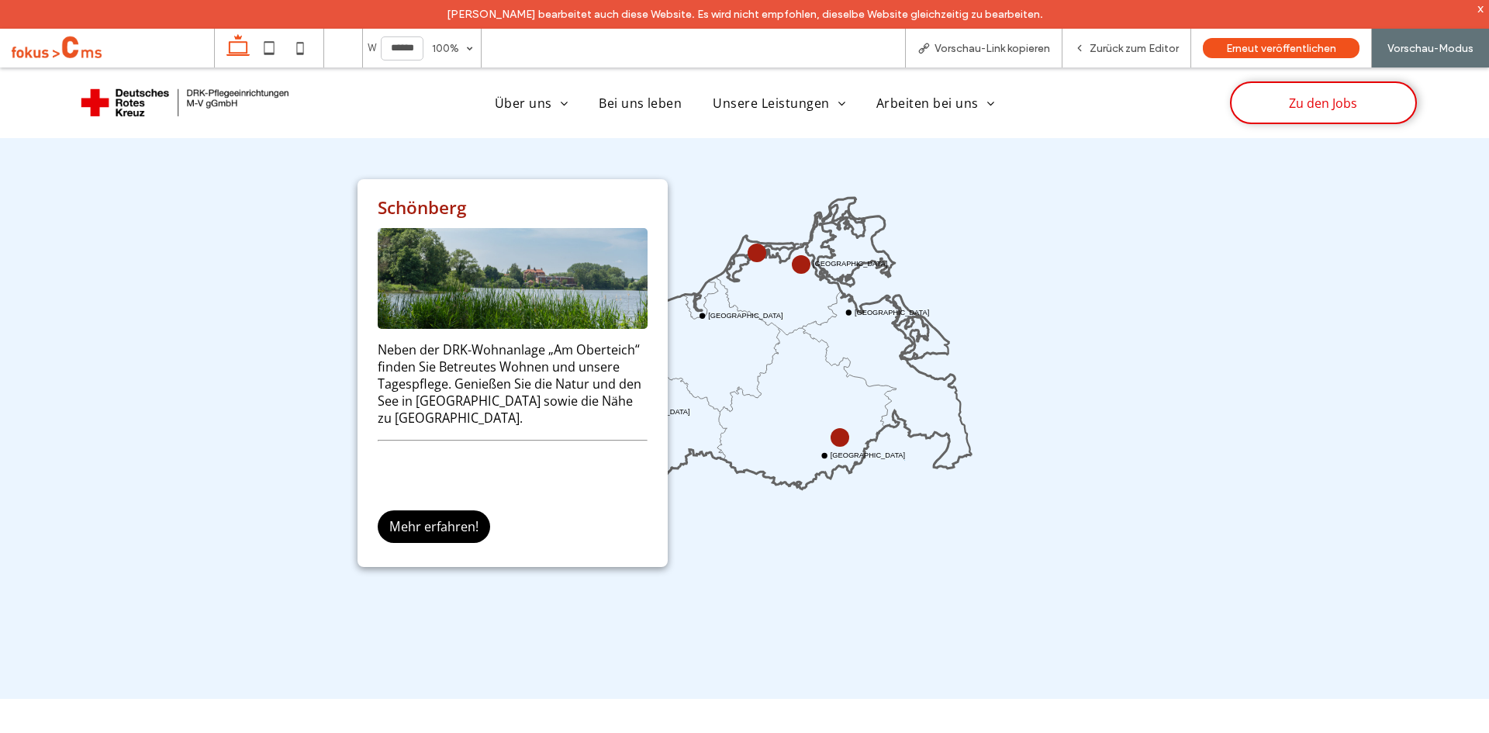
click at [726, 525] on icon "Wismar Rostock Stralsund Greifswald Neustrelitz Schwerin" at bounding box center [745, 376] width 464 height 464
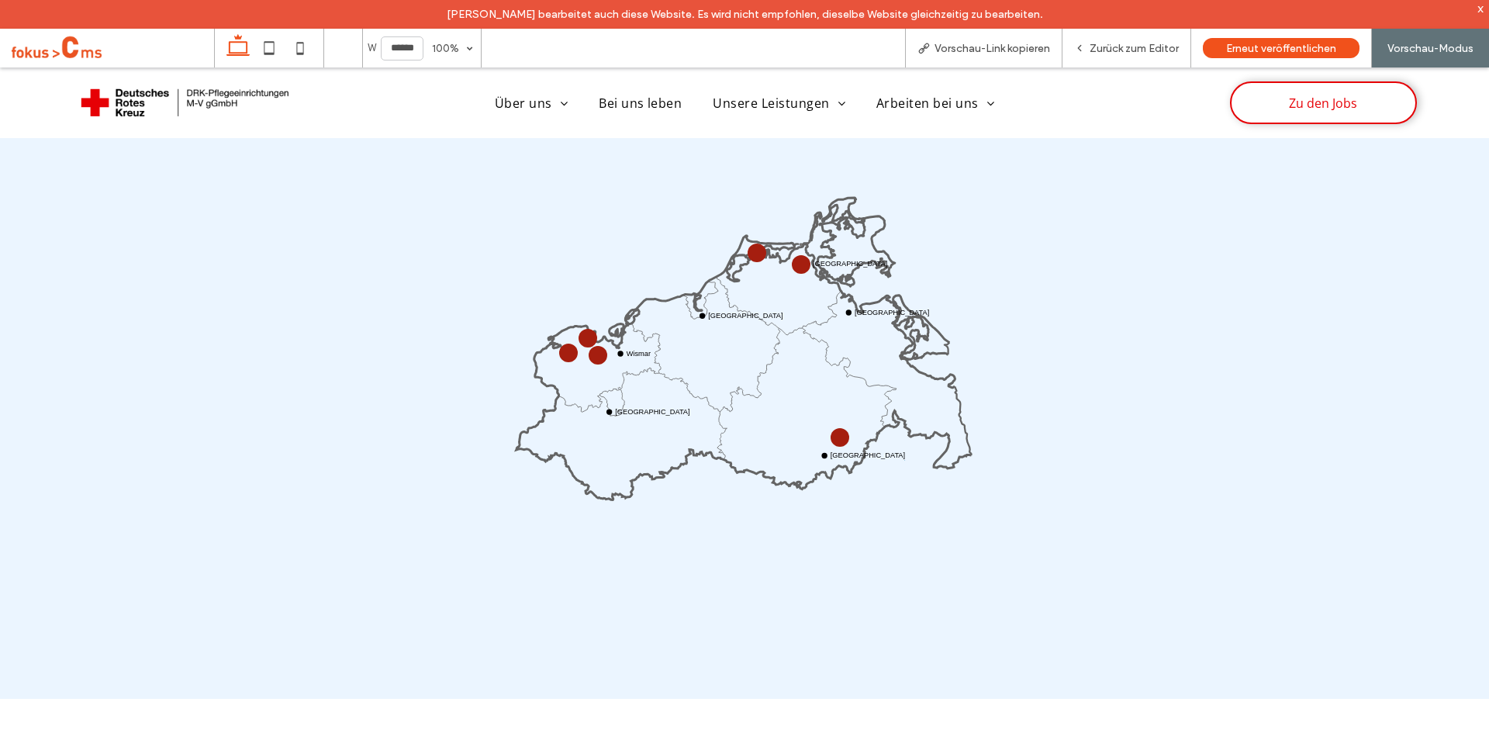
click at [585, 335] on circle at bounding box center [587, 337] width 13 height 13
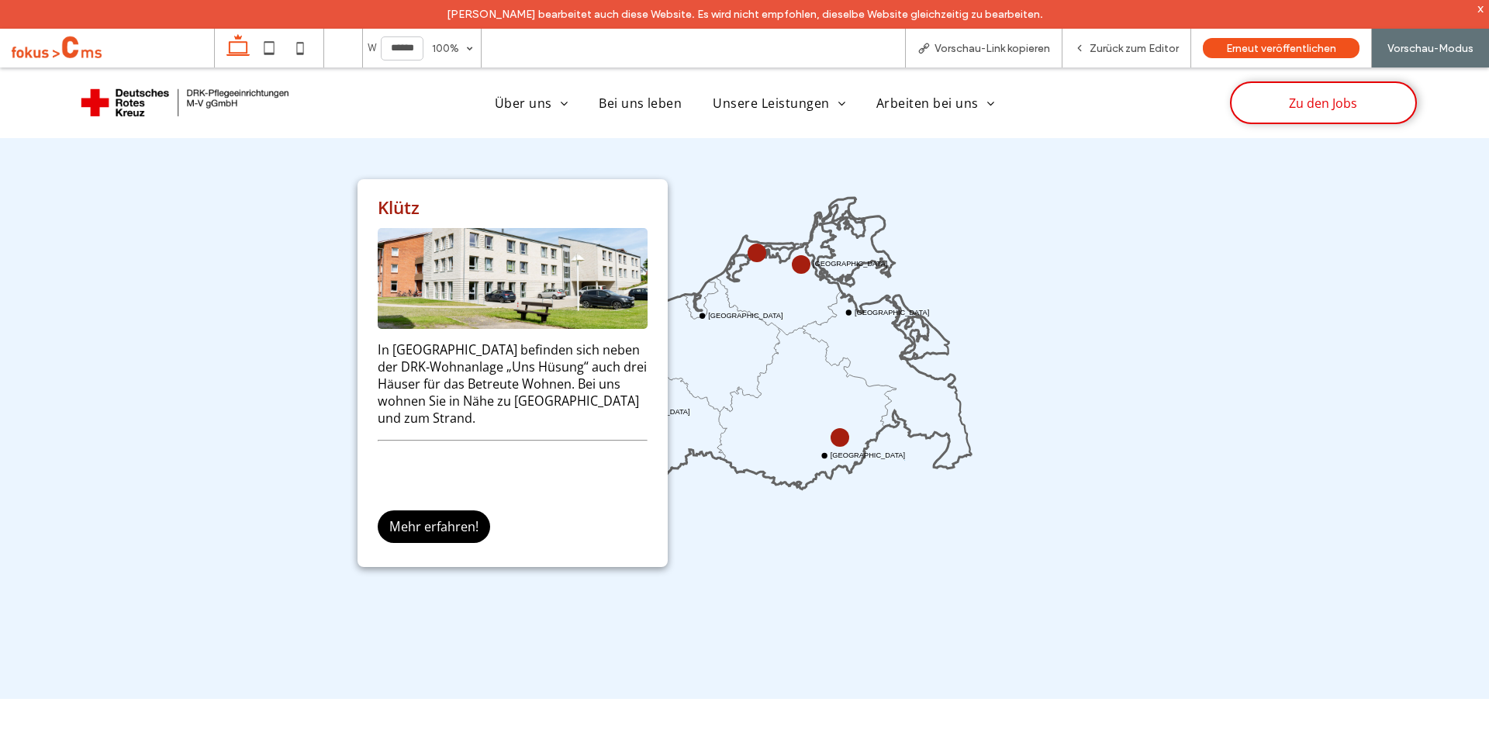
click at [729, 534] on icon "Wismar Rostock Stralsund Greifswald Neustrelitz Schwerin" at bounding box center [745, 376] width 464 height 464
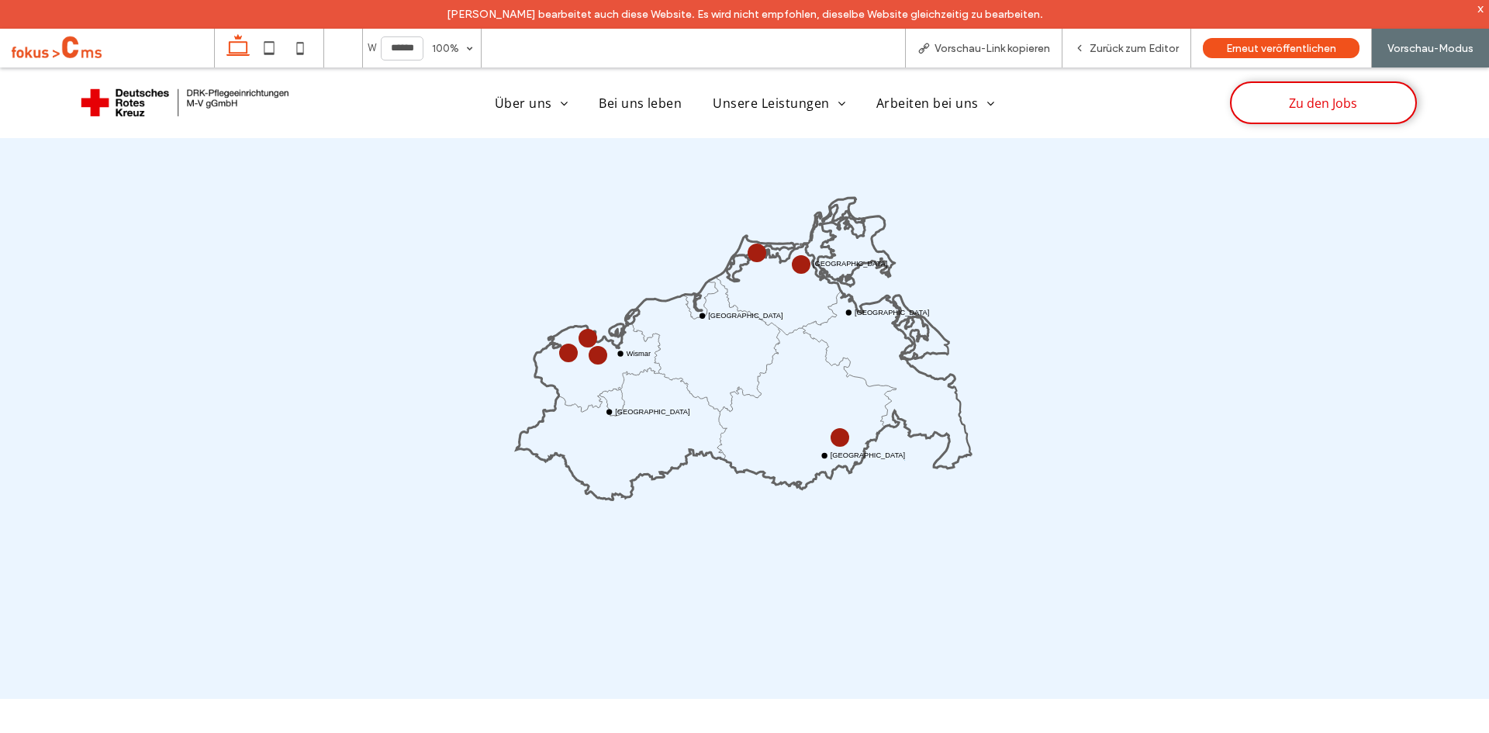
click at [592, 355] on circle at bounding box center [598, 355] width 19 height 19
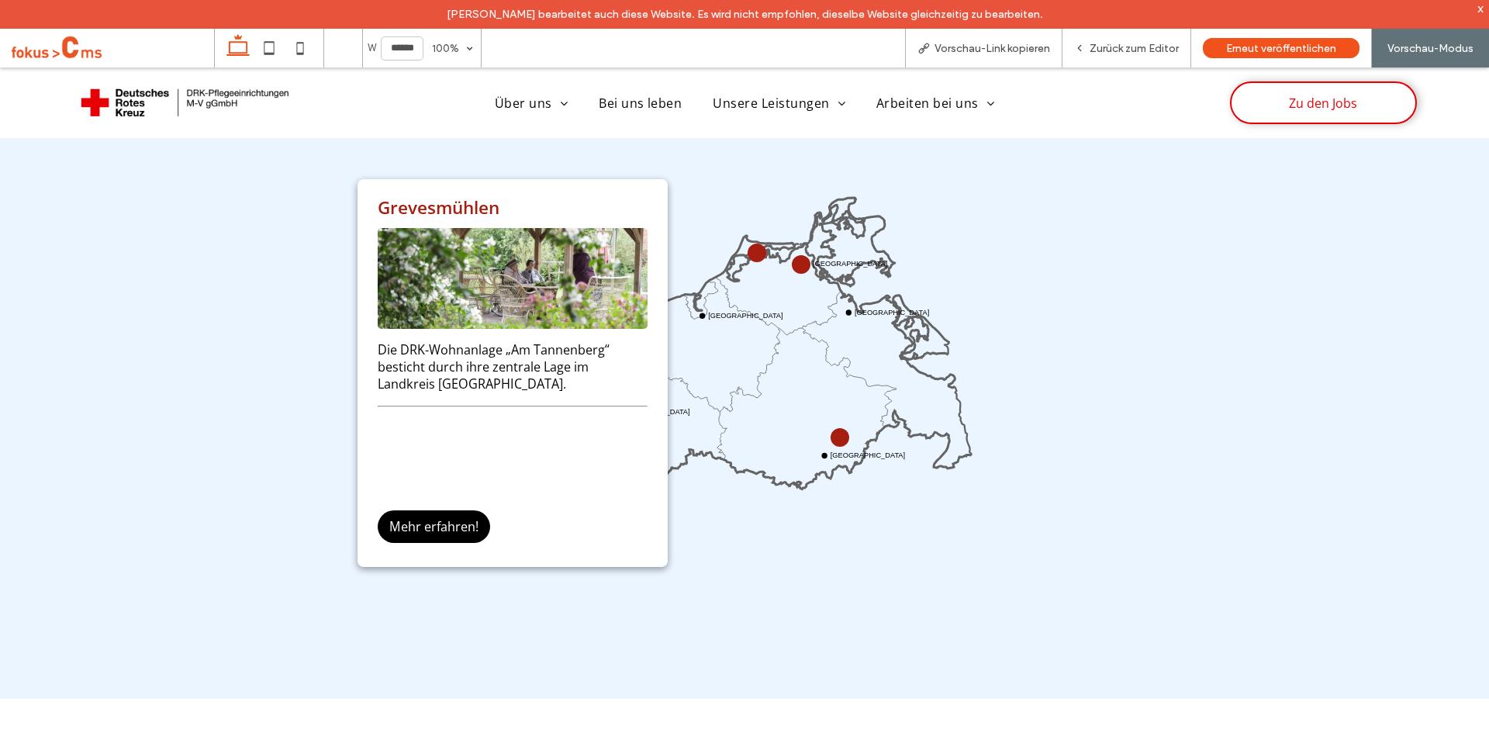
drag, startPoint x: 720, startPoint y: 575, endPoint x: 726, endPoint y: 568, distance: 9.5
click at [721, 575] on icon "Wismar Rostock Stralsund Greifswald Neustrelitz Schwerin" at bounding box center [745, 376] width 464 height 464
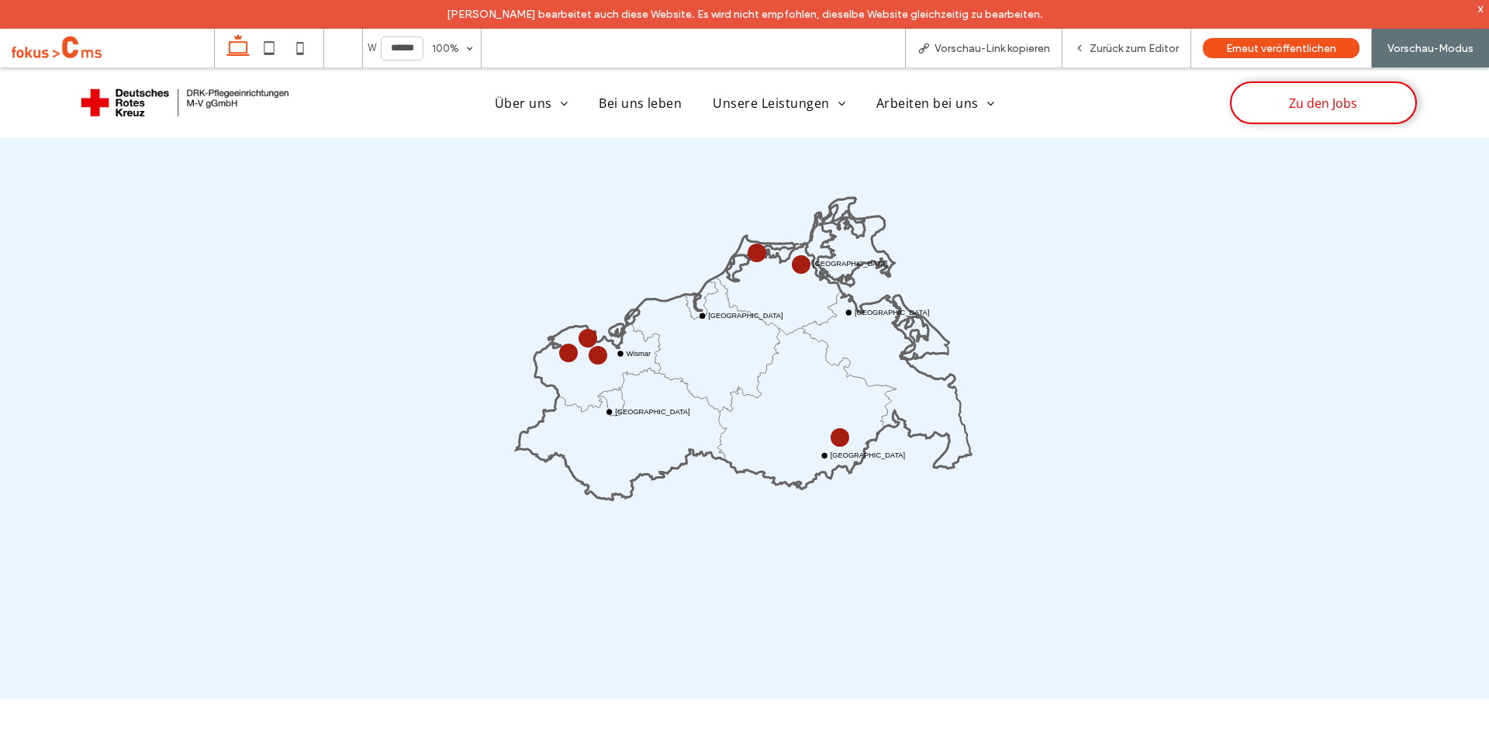
click at [834, 437] on circle at bounding box center [840, 437] width 12 height 12
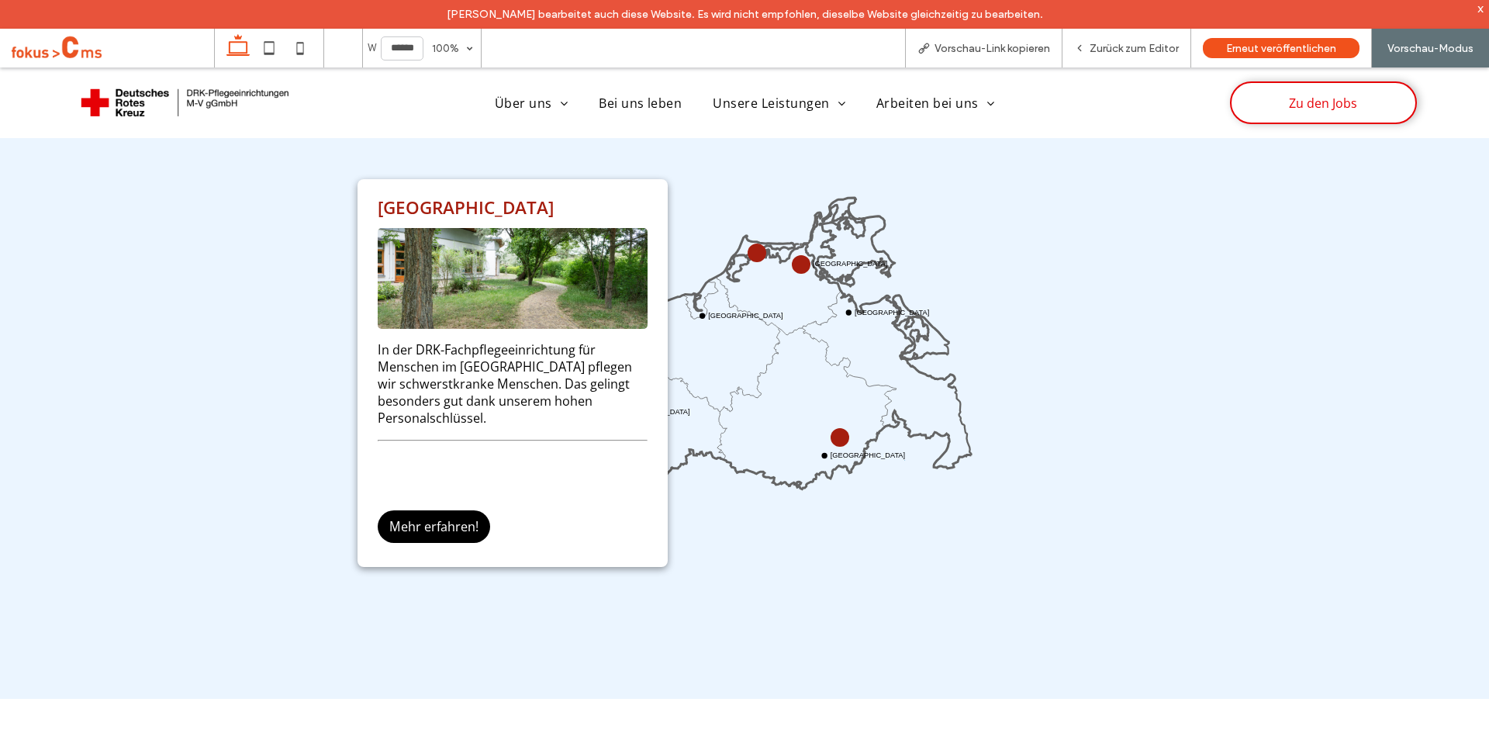
click at [793, 262] on circle at bounding box center [801, 264] width 18 height 18
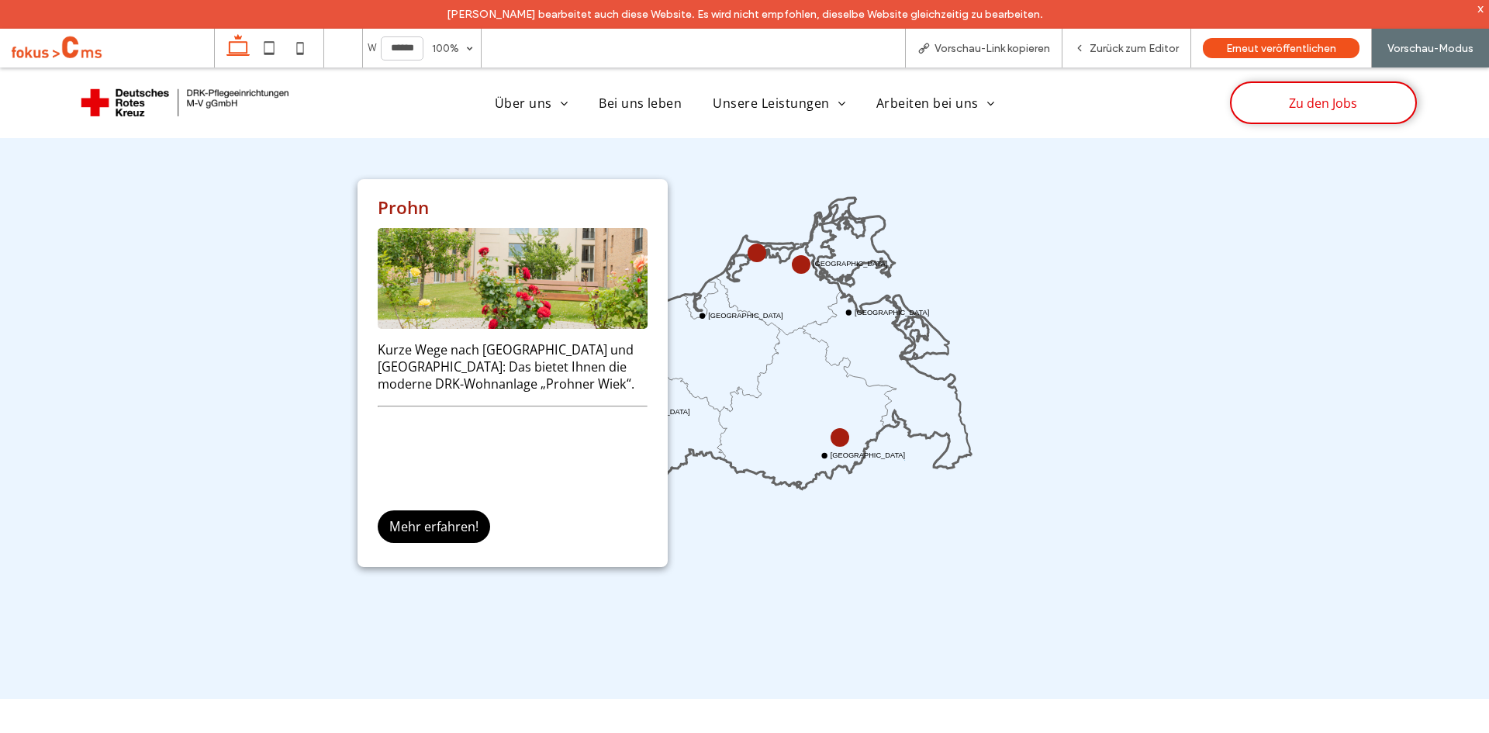
click at [747, 246] on circle at bounding box center [756, 252] width 19 height 19
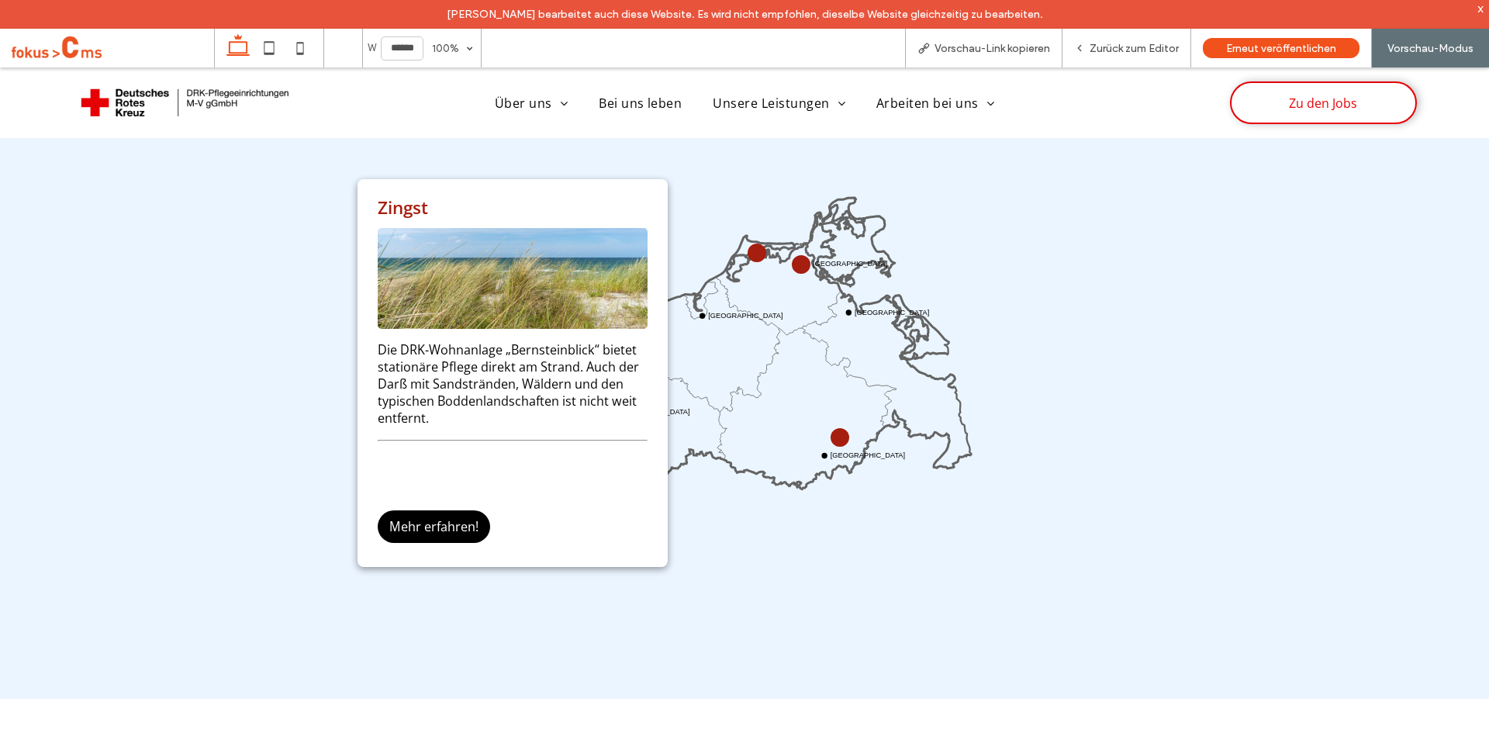
click at [746, 174] on icon "Wismar Rostock Stralsund Greifswald Neustrelitz Schwerin" at bounding box center [745, 376] width 464 height 464
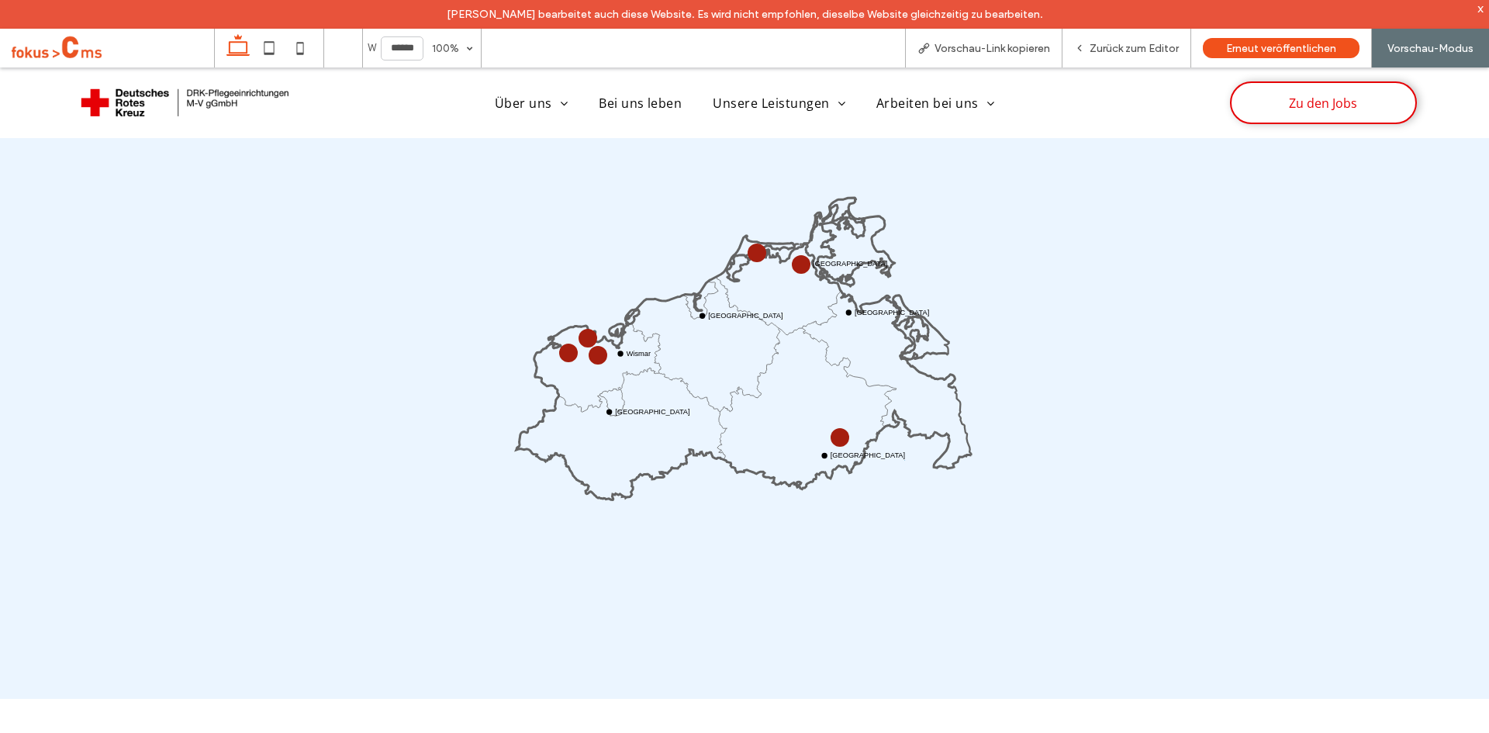
click at [562, 349] on circle at bounding box center [569, 352] width 16 height 16
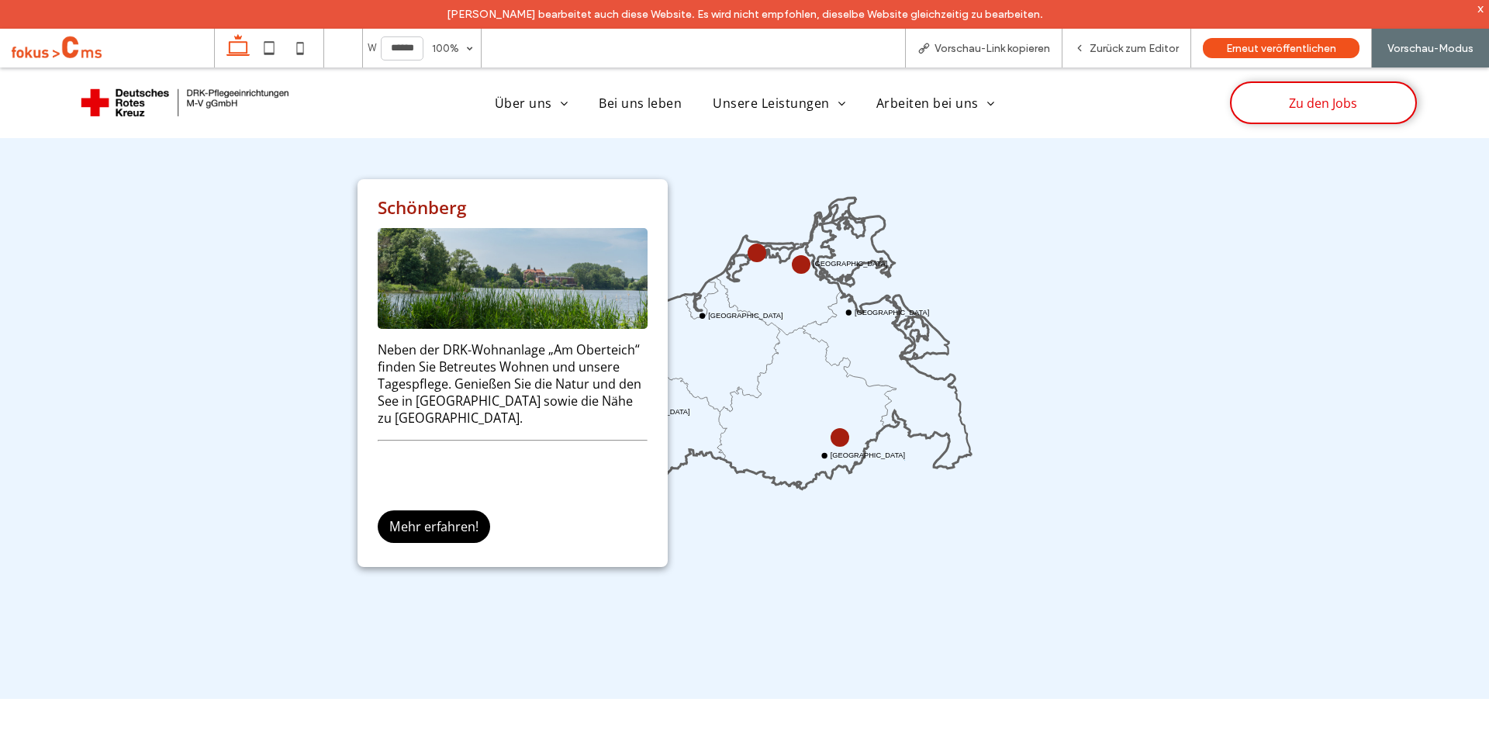
click at [728, 199] on icon "Wismar Rostock Stralsund Greifswald Neustrelitz Schwerin" at bounding box center [745, 376] width 464 height 464
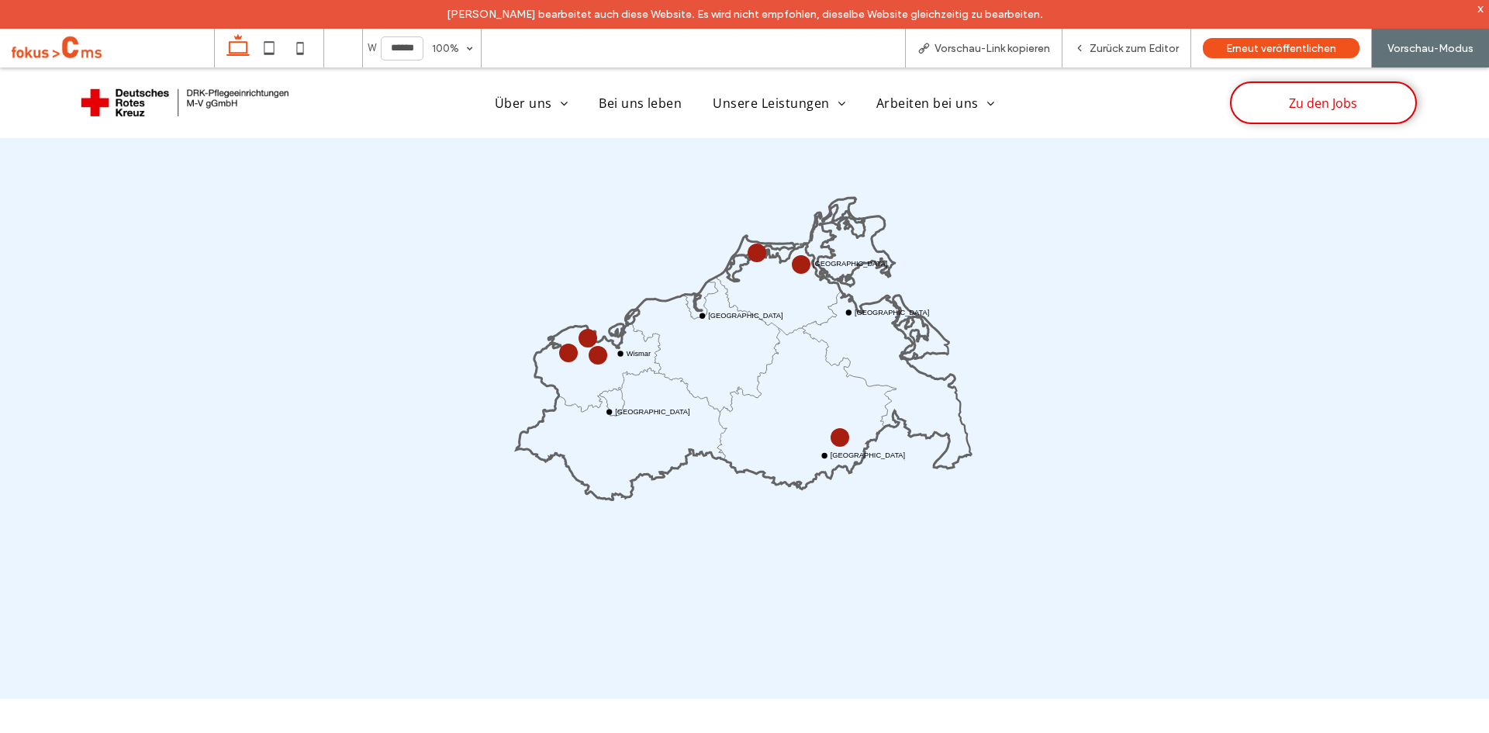
click at [753, 250] on circle at bounding box center [756, 252] width 19 height 19
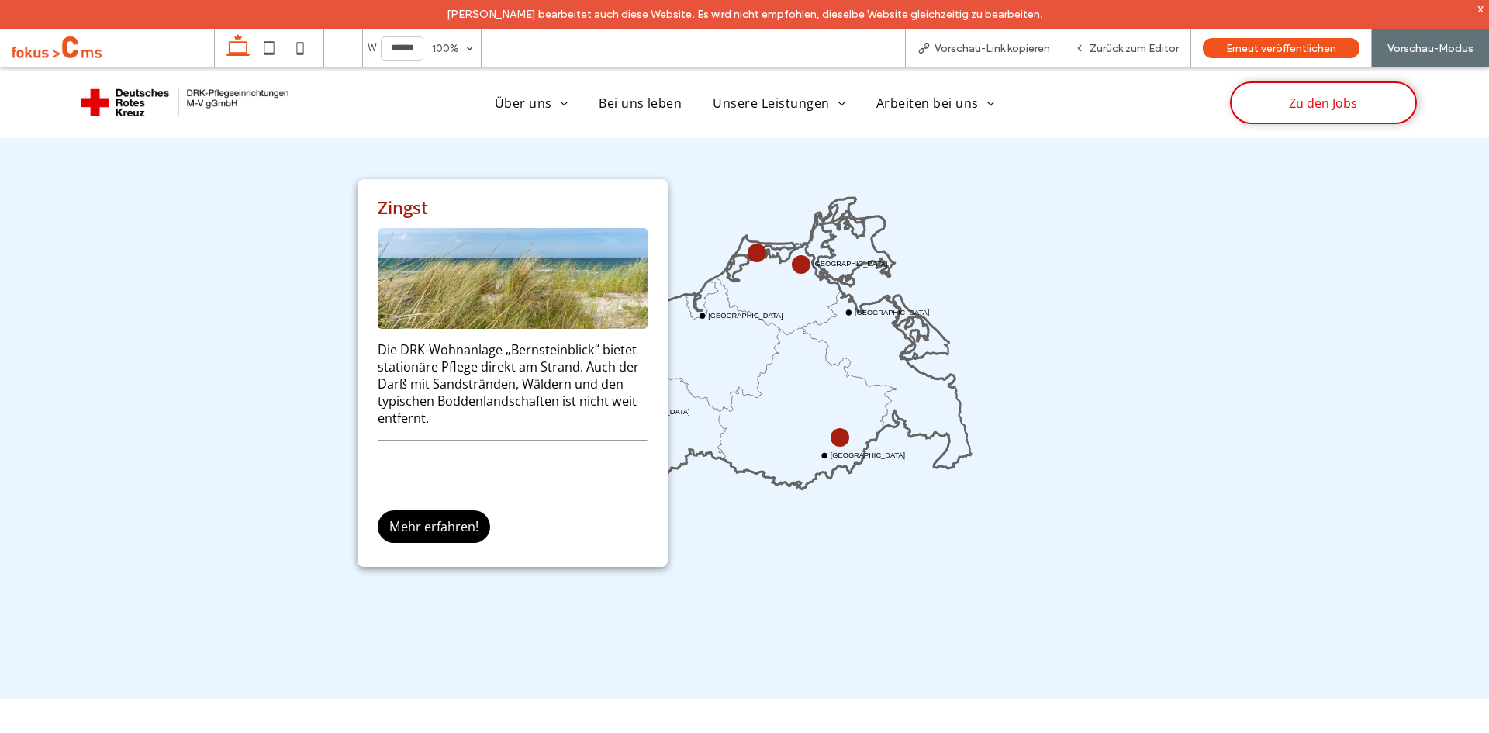
click at [712, 563] on icon "Wismar Rostock Stralsund Greifswald Neustrelitz Schwerin" at bounding box center [745, 376] width 464 height 464
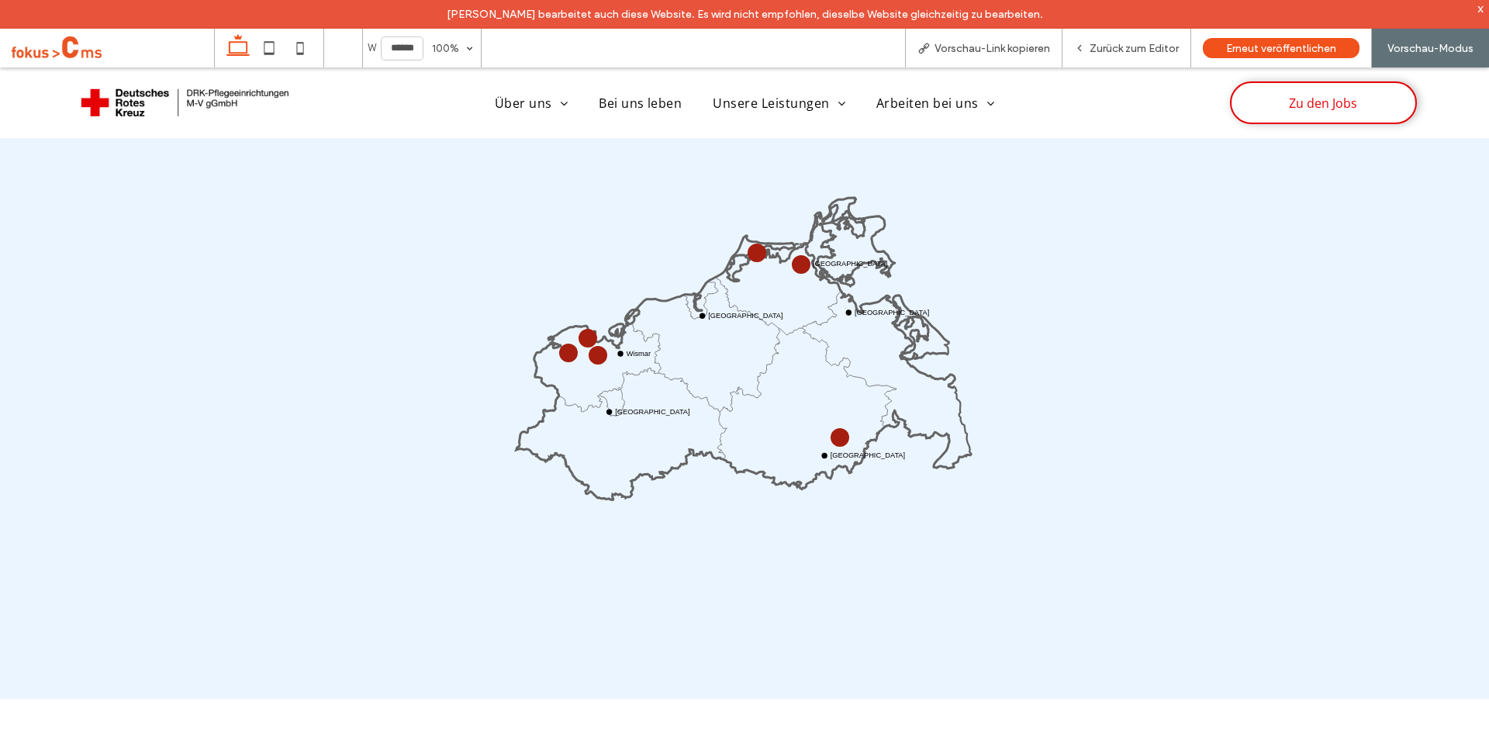
click at [792, 258] on circle at bounding box center [801, 264] width 19 height 19
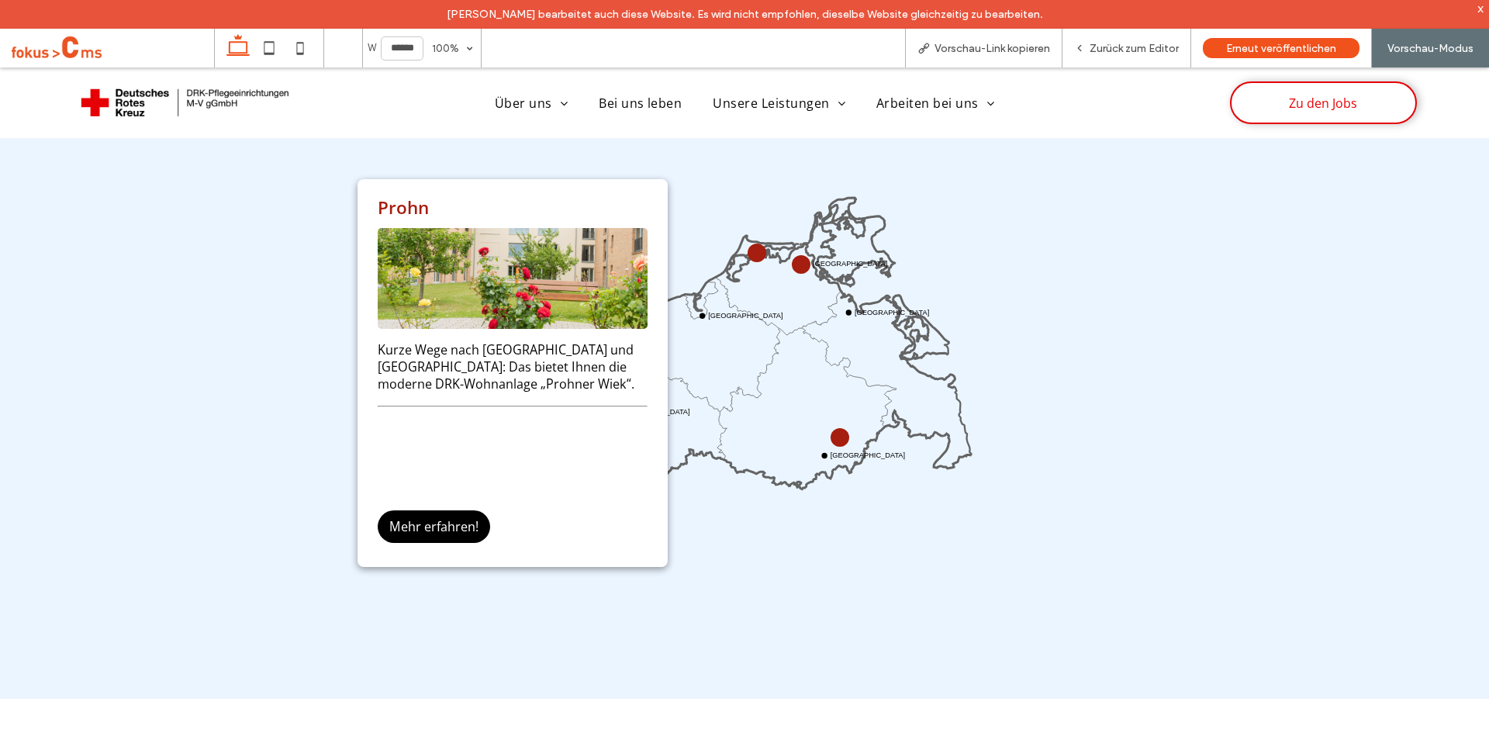
click at [948, 274] on icon "Wismar Rostock Stralsund Greifswald Neustrelitz Schwerin" at bounding box center [745, 376] width 464 height 464
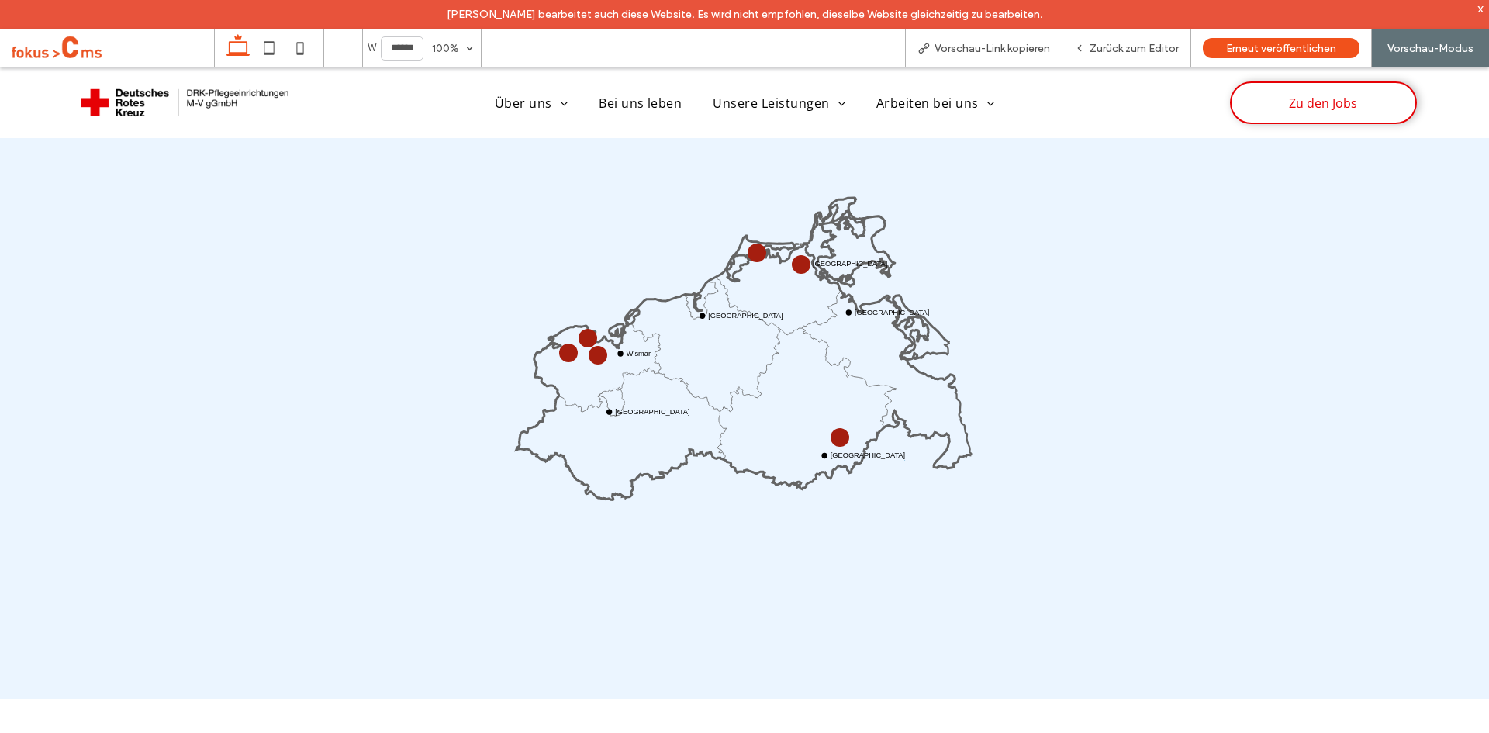
click at [749, 250] on circle at bounding box center [756, 252] width 19 height 19
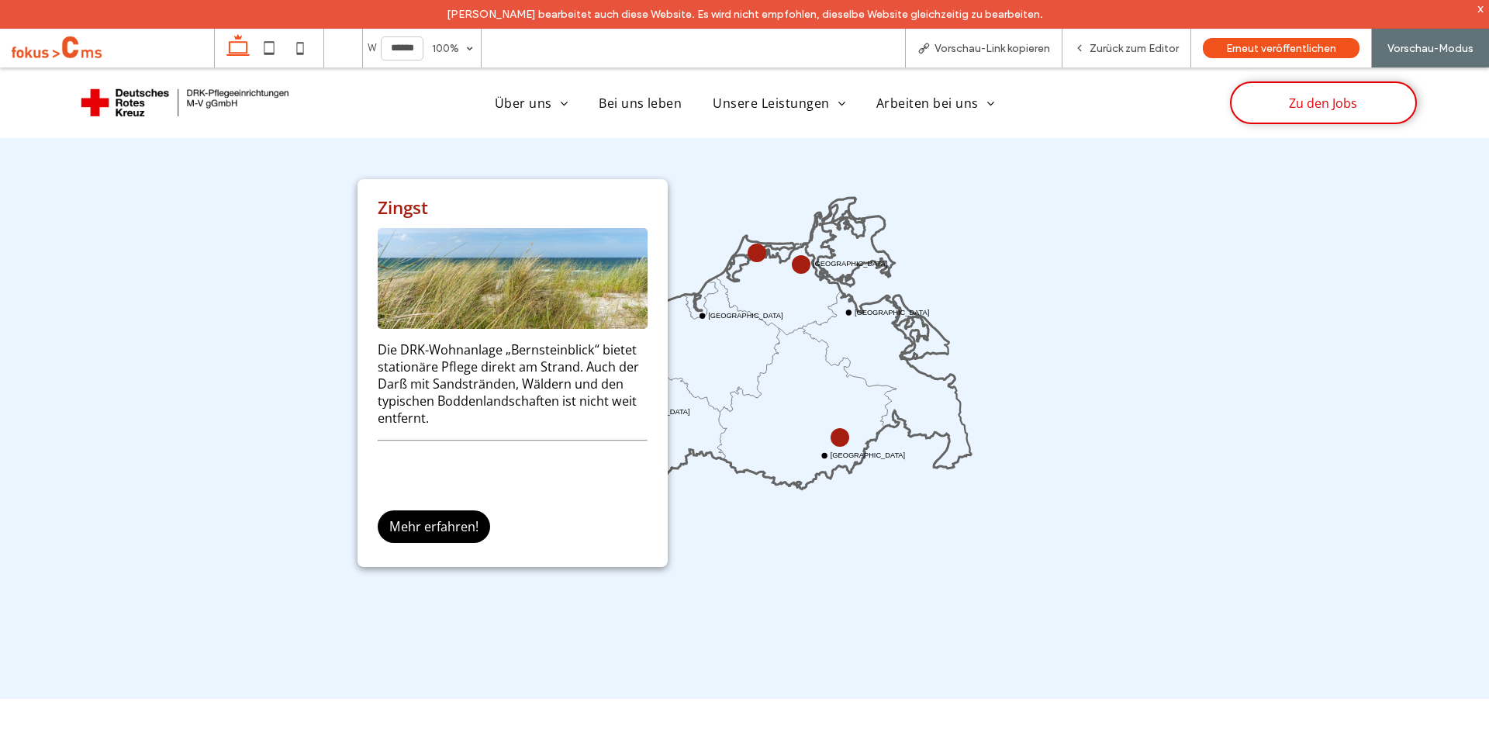
click at [805, 585] on icon "Wismar Rostock Stralsund Greifswald Neustrelitz Schwerin" at bounding box center [745, 376] width 464 height 464
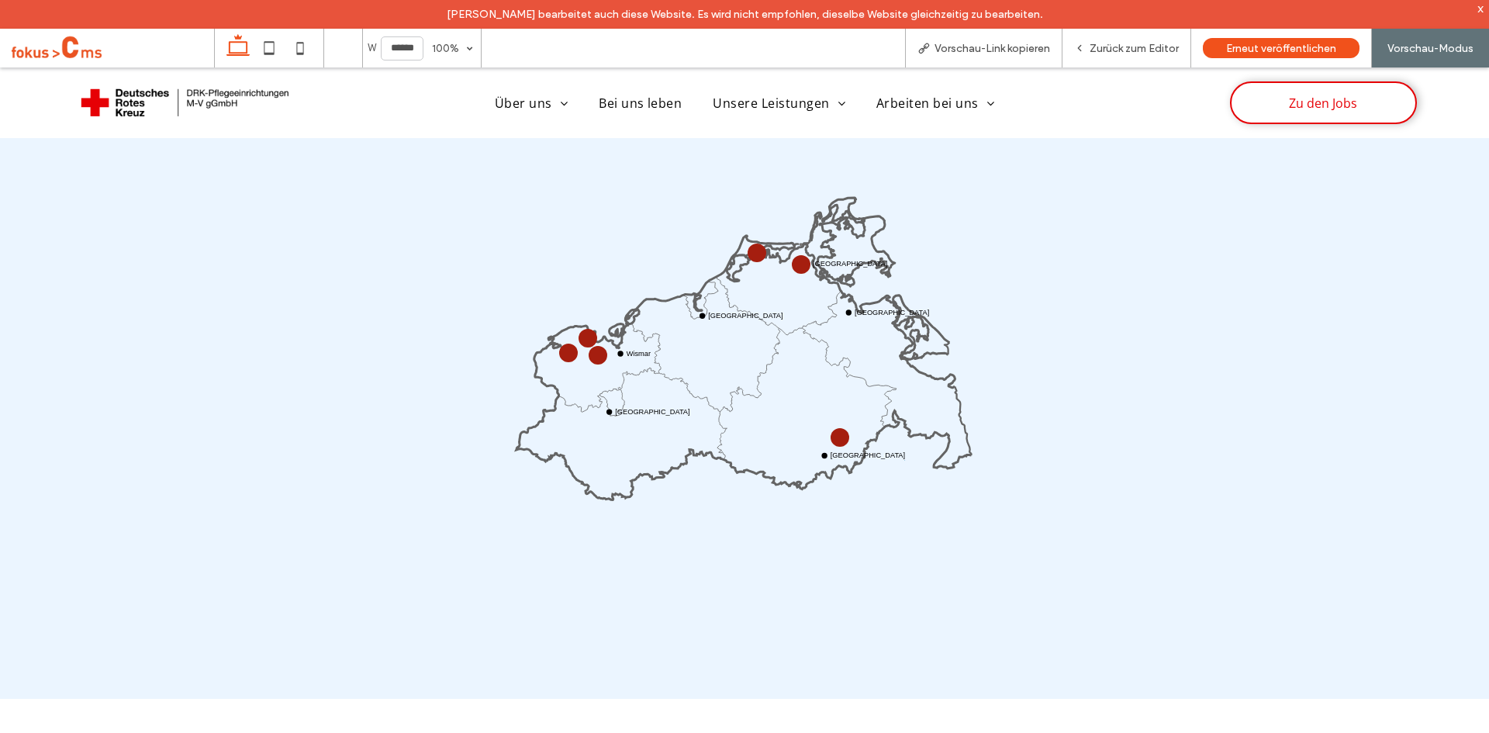
click at [797, 259] on circle at bounding box center [800, 264] width 17 height 17
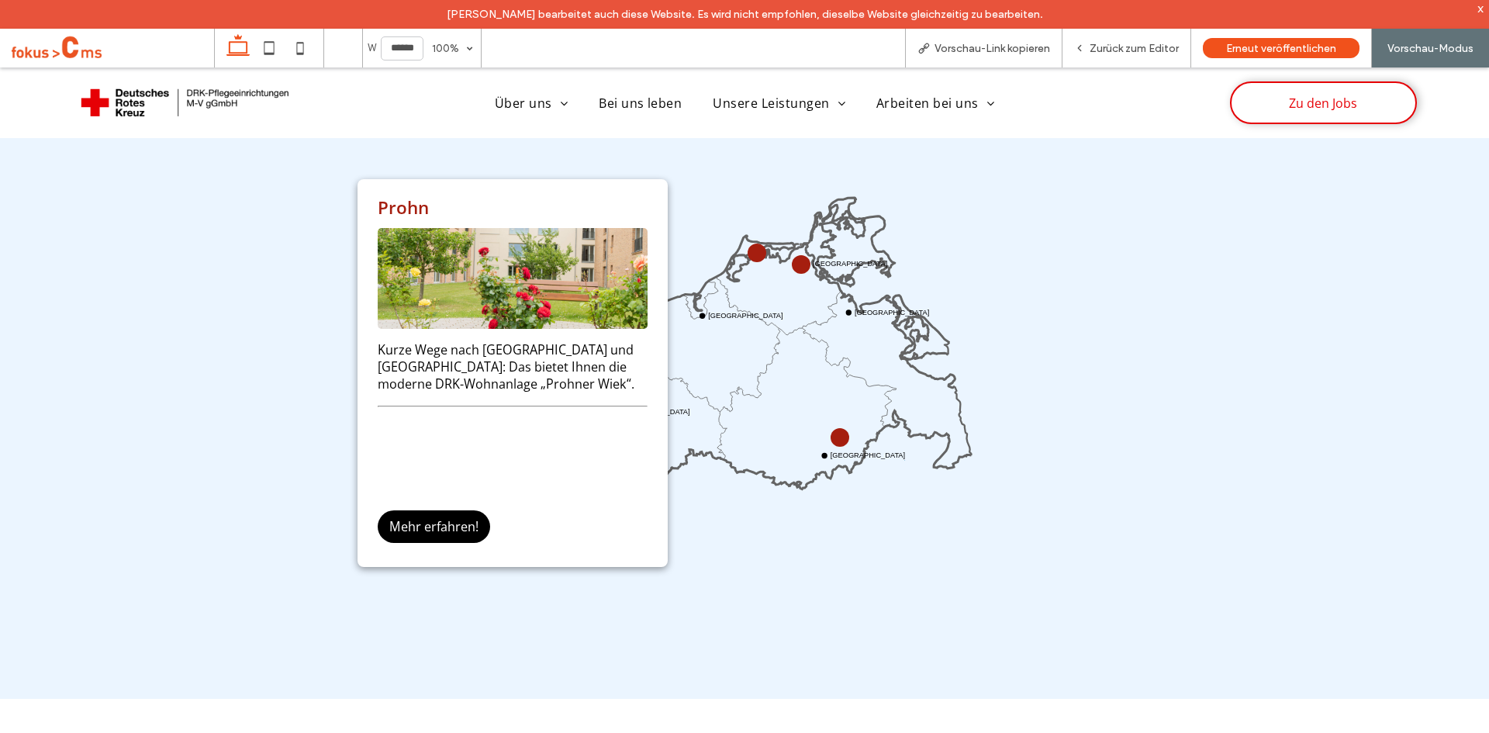
click at [837, 532] on icon "Wismar Rostock Stralsund Greifswald Neustrelitz Schwerin" at bounding box center [745, 376] width 464 height 464
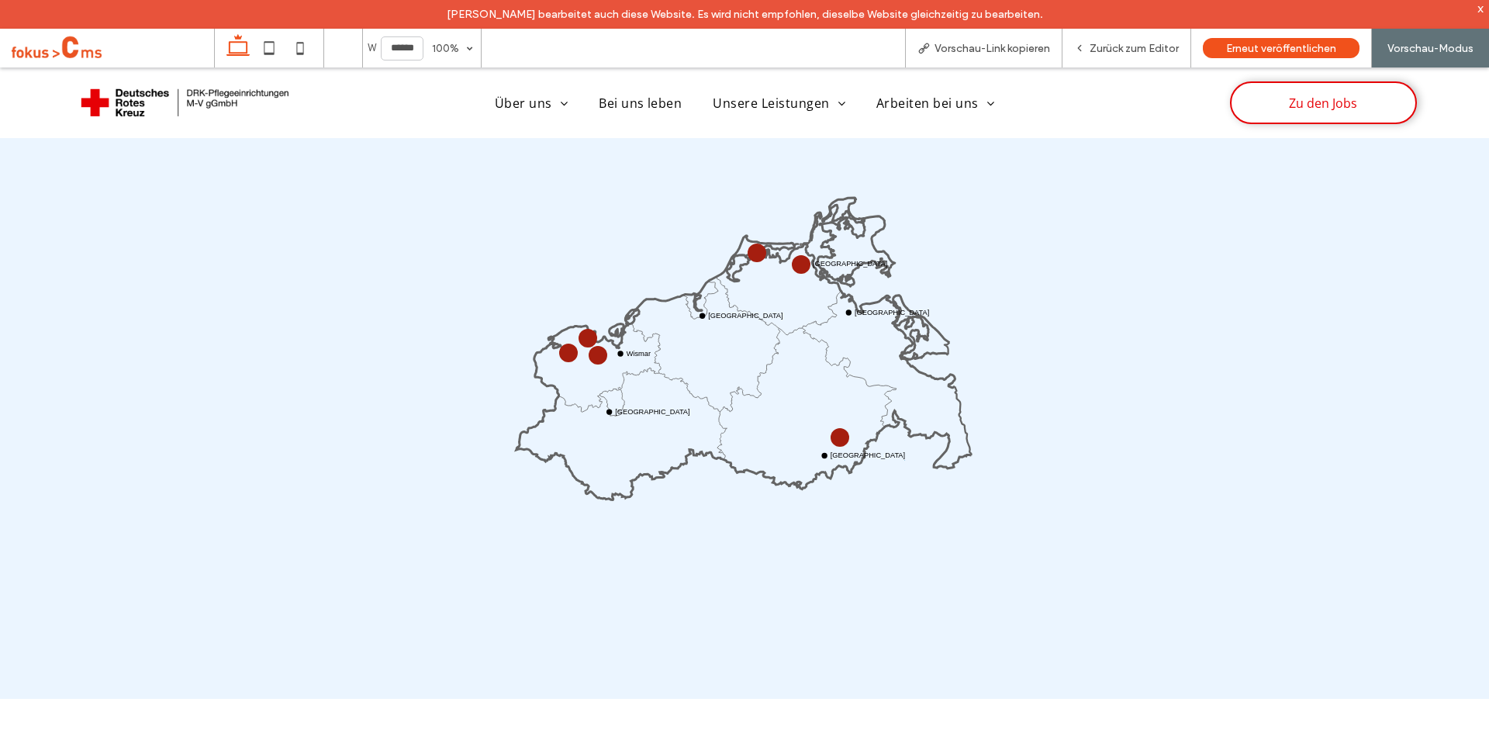
click at [831, 438] on circle at bounding box center [840, 437] width 18 height 18
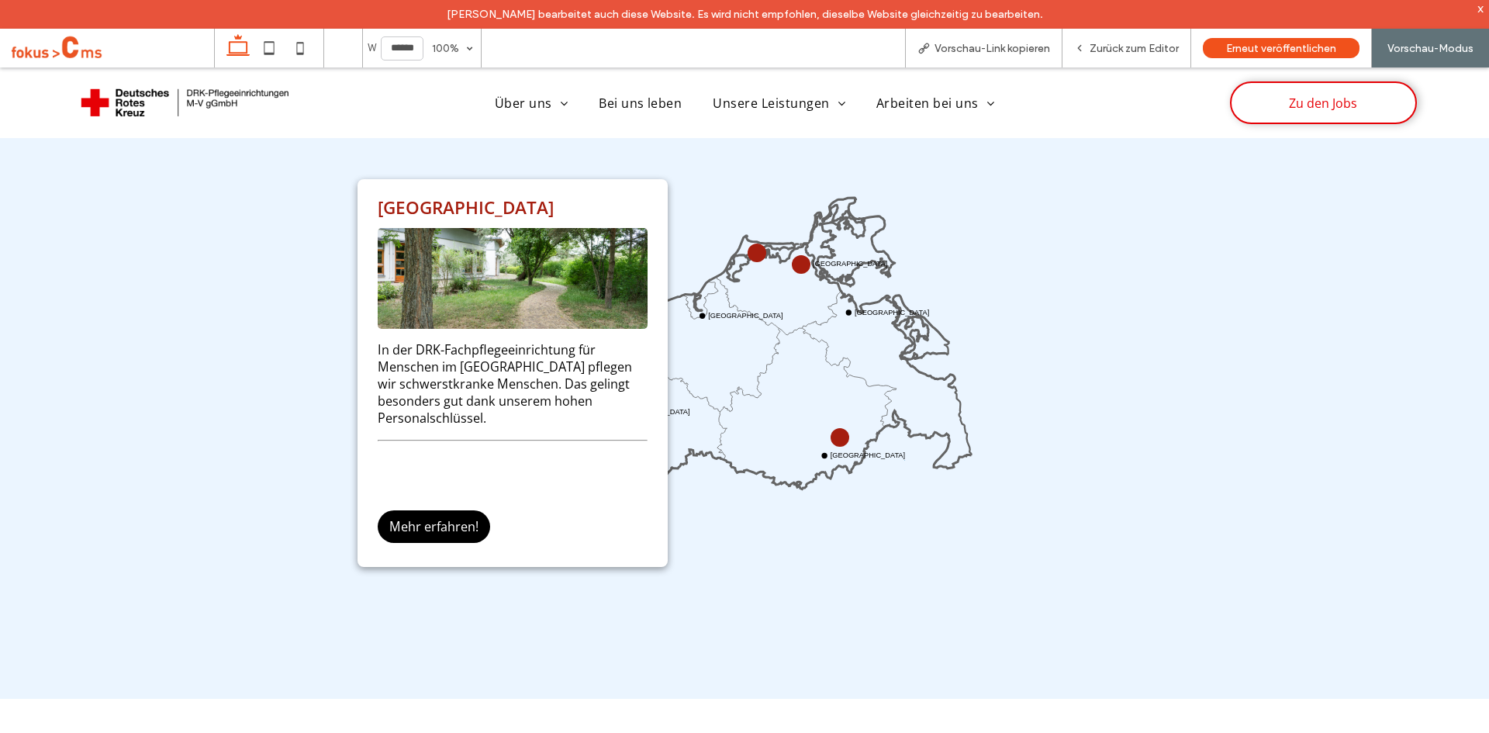
click at [777, 551] on icon "Wismar Rostock Stralsund Greifswald Neustrelitz Schwerin" at bounding box center [745, 376] width 464 height 464
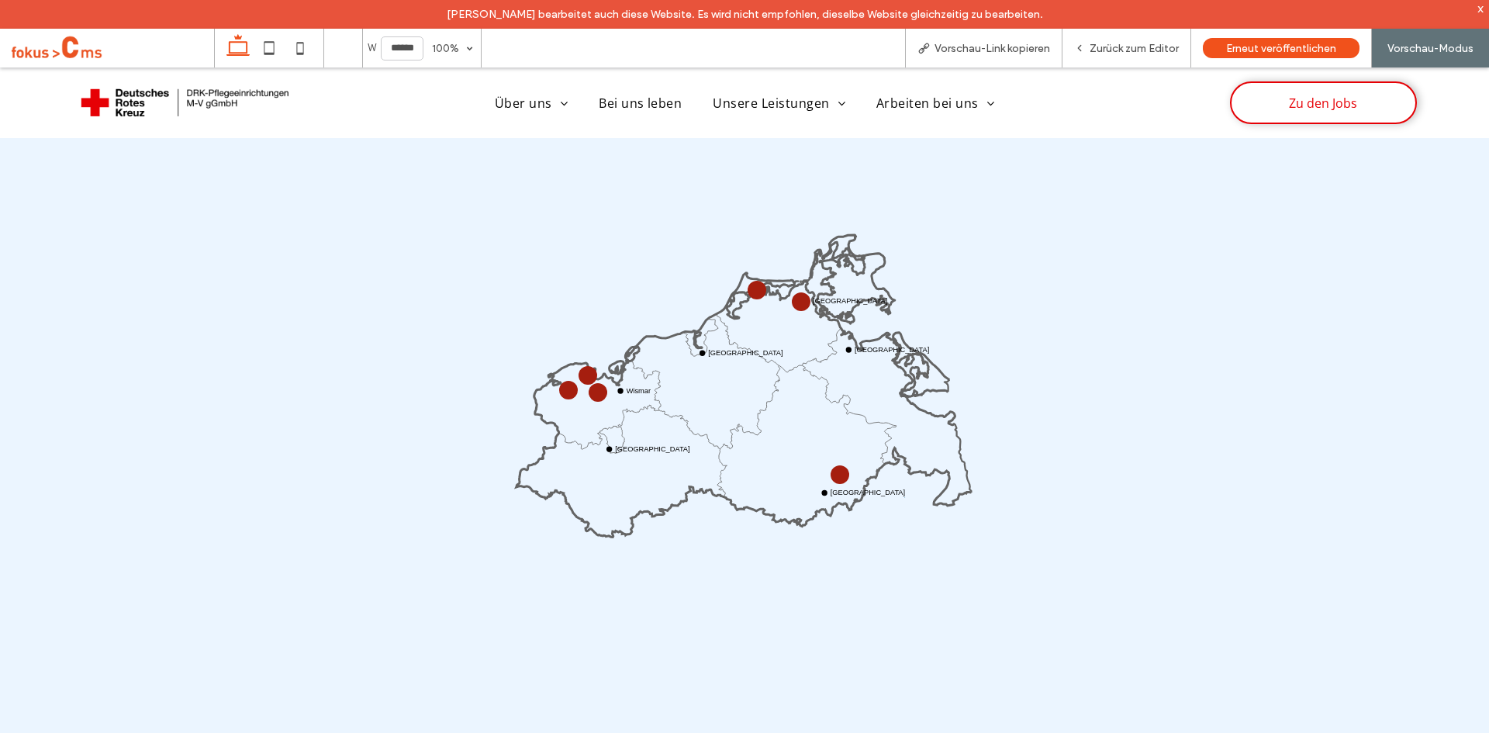
scroll to position [1200, 0]
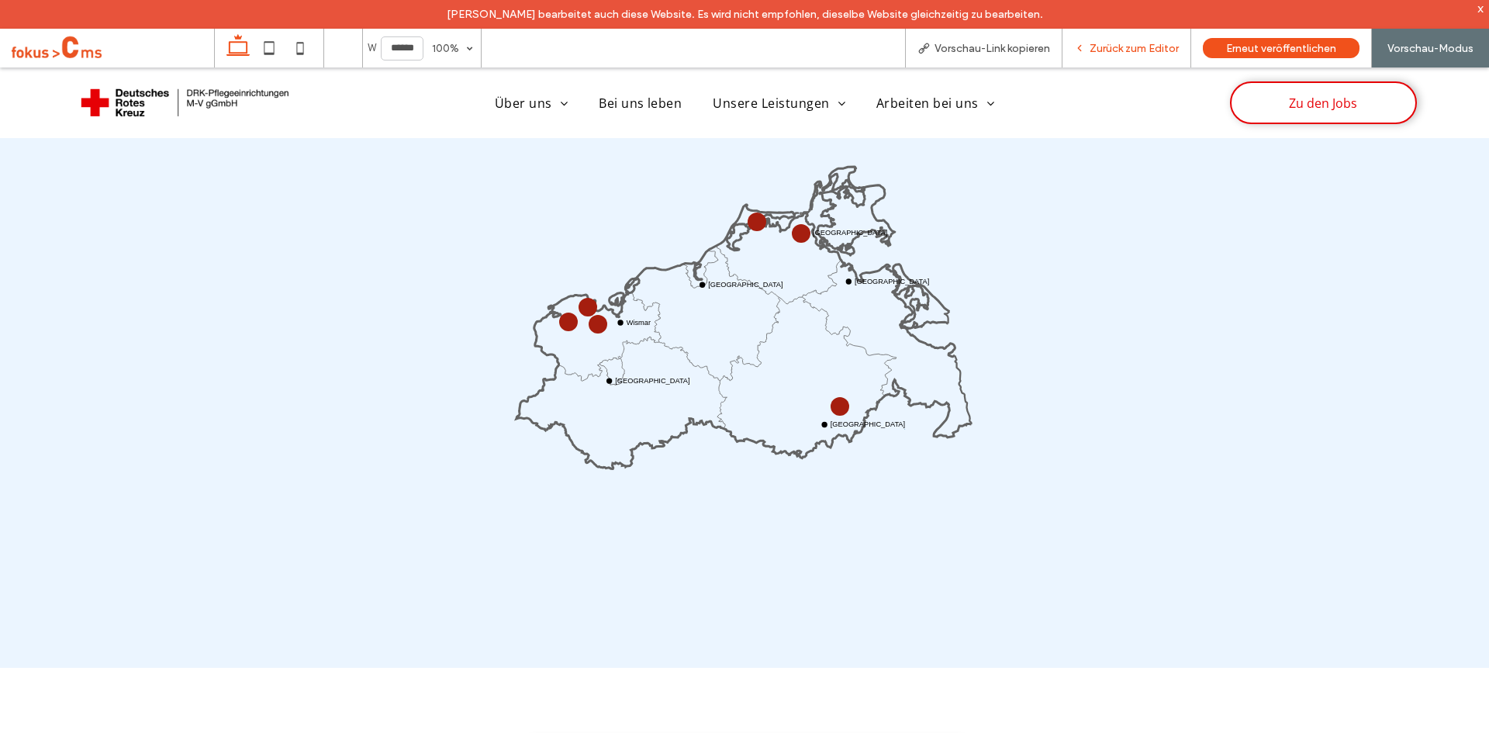
click at [1108, 58] on div "Zurück zum Editor" at bounding box center [1126, 48] width 129 height 39
click at [1113, 48] on span "Zurück zum Editor" at bounding box center [1133, 48] width 89 height 13
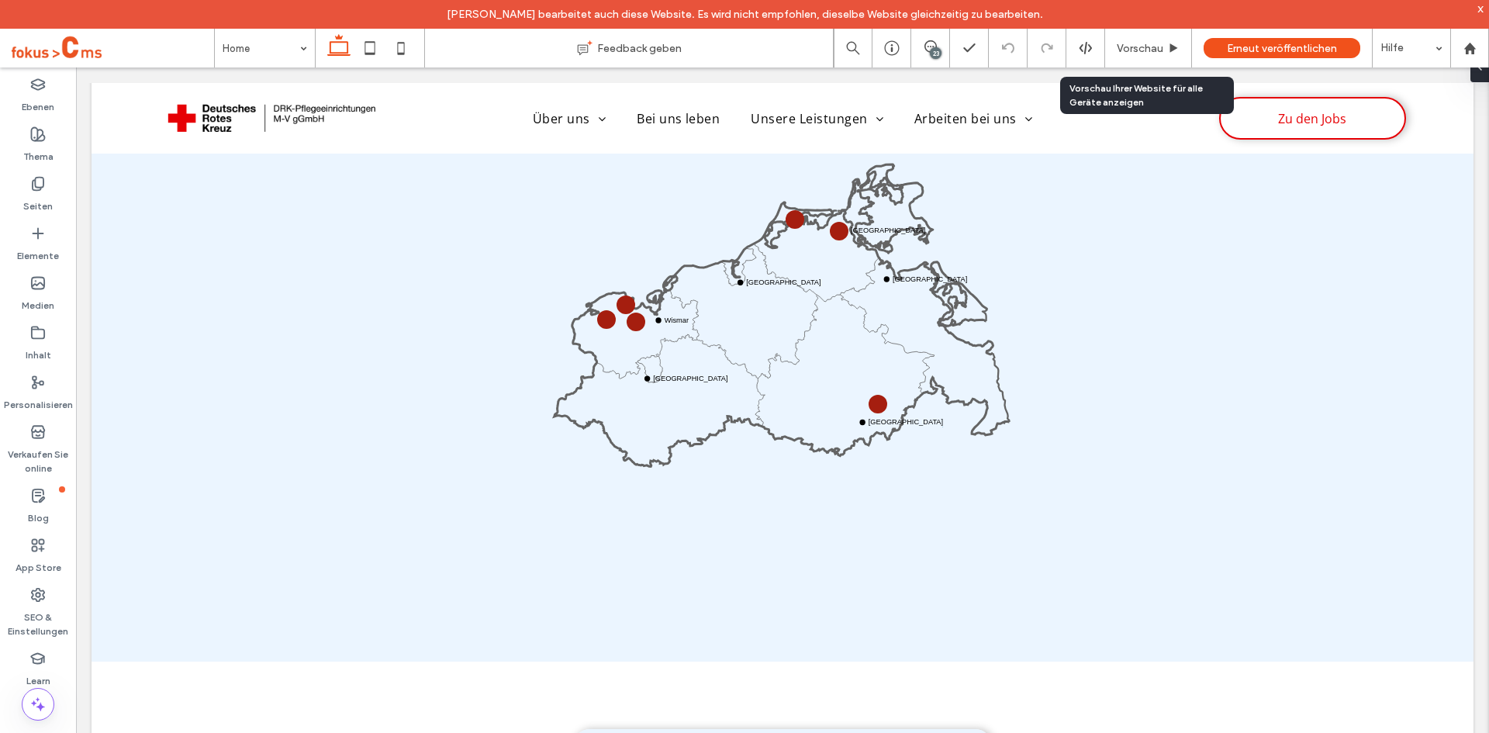
scroll to position [1198, 0]
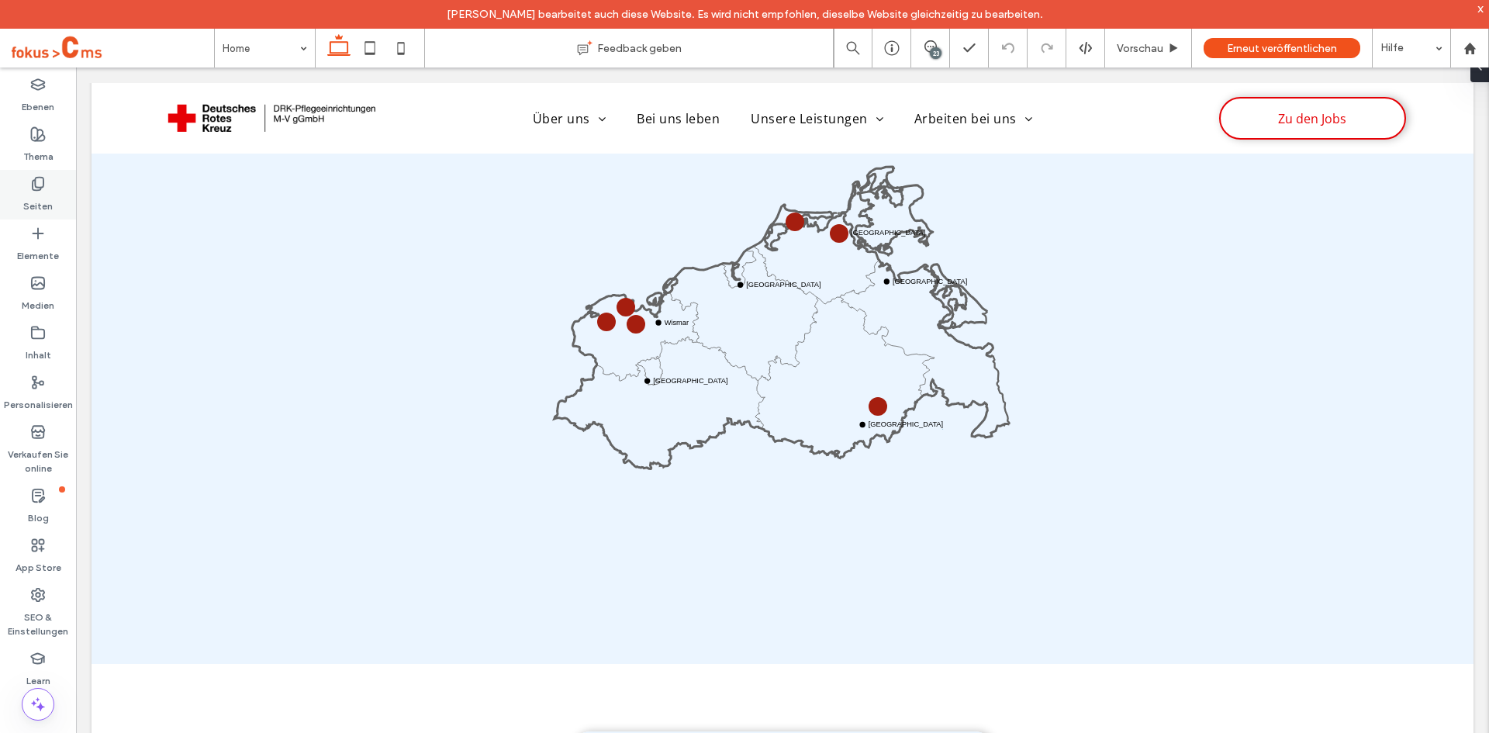
click at [34, 192] on label "Seiten" at bounding box center [37, 203] width 29 height 22
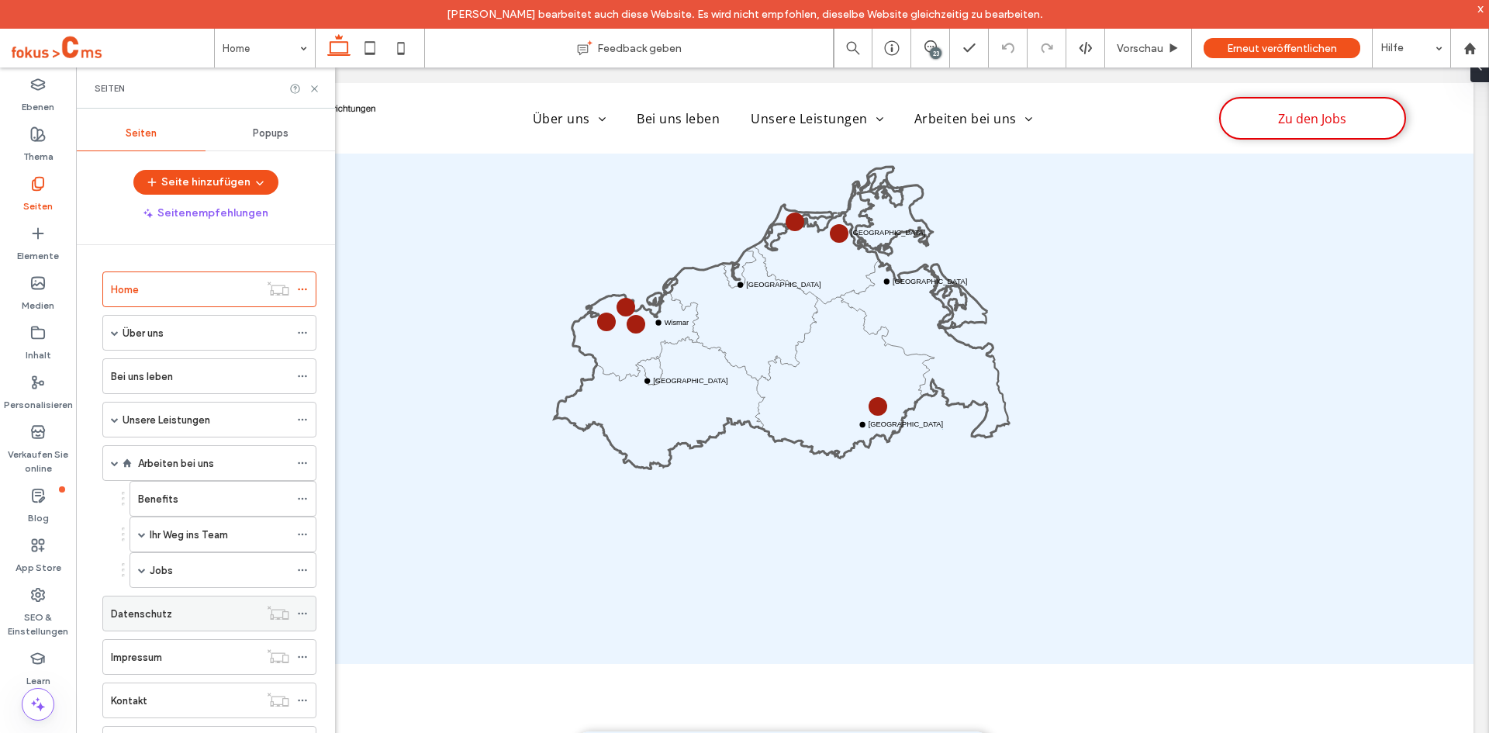
scroll to position [155, 0]
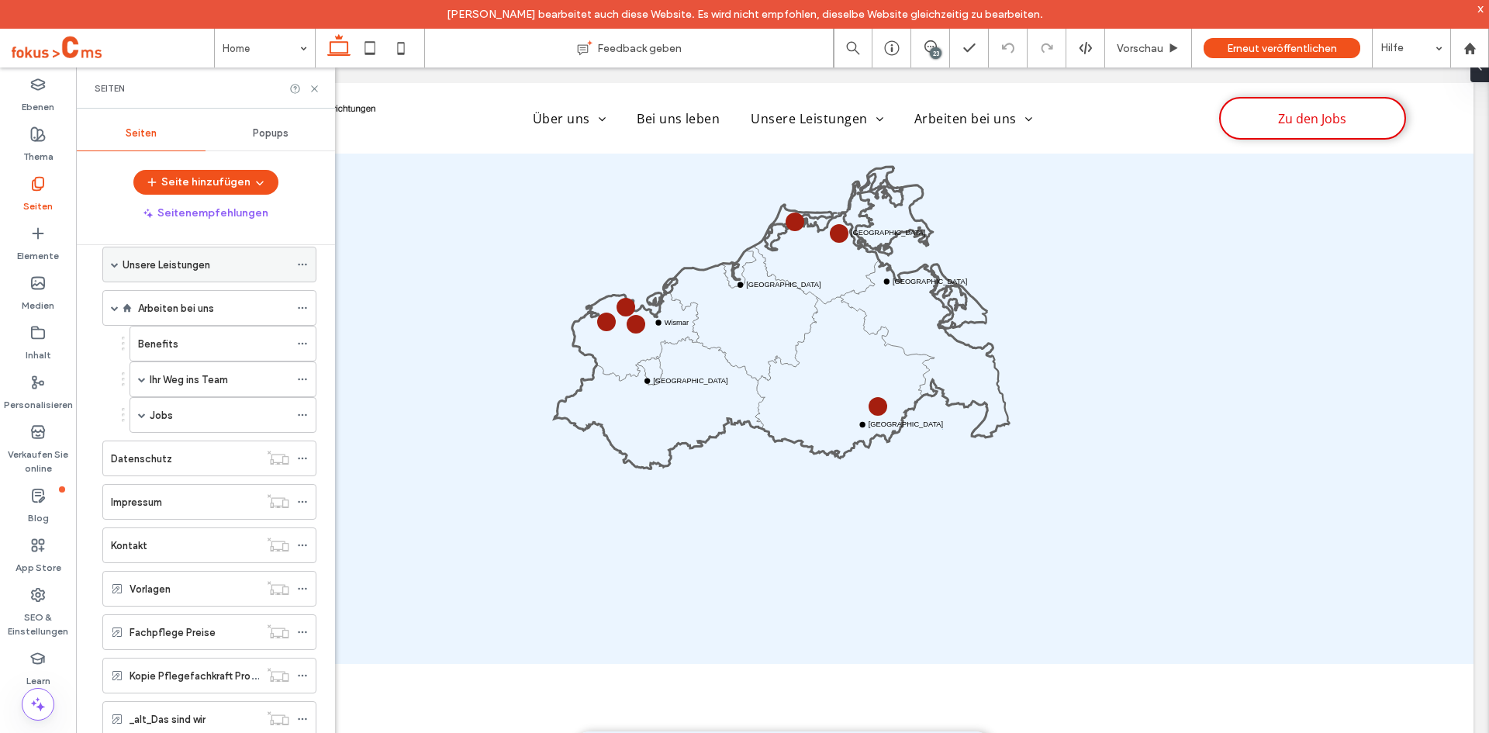
click at [113, 268] on span at bounding box center [115, 264] width 8 height 34
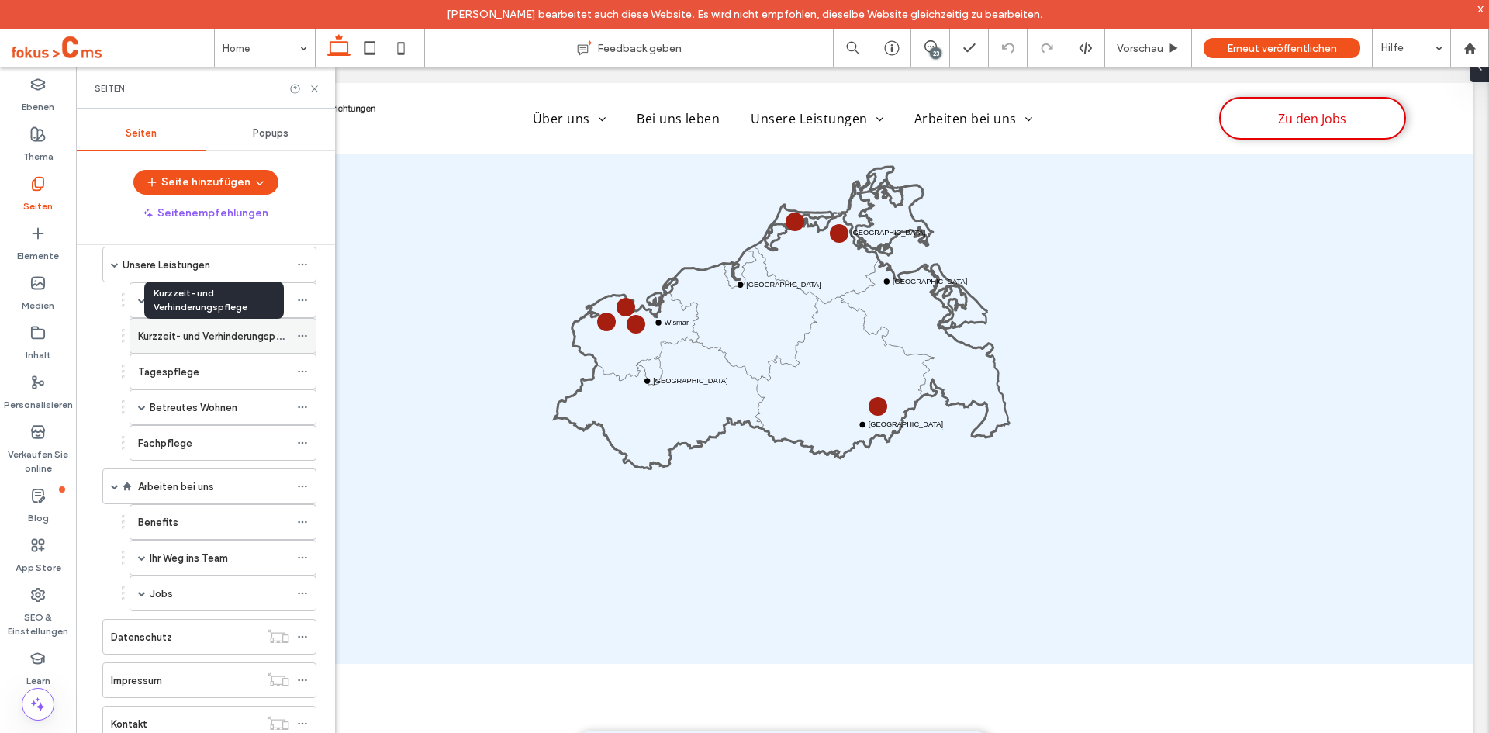
click at [154, 338] on label "Kurzzeit- und Verhinderungspflege" at bounding box center [219, 336] width 163 height 27
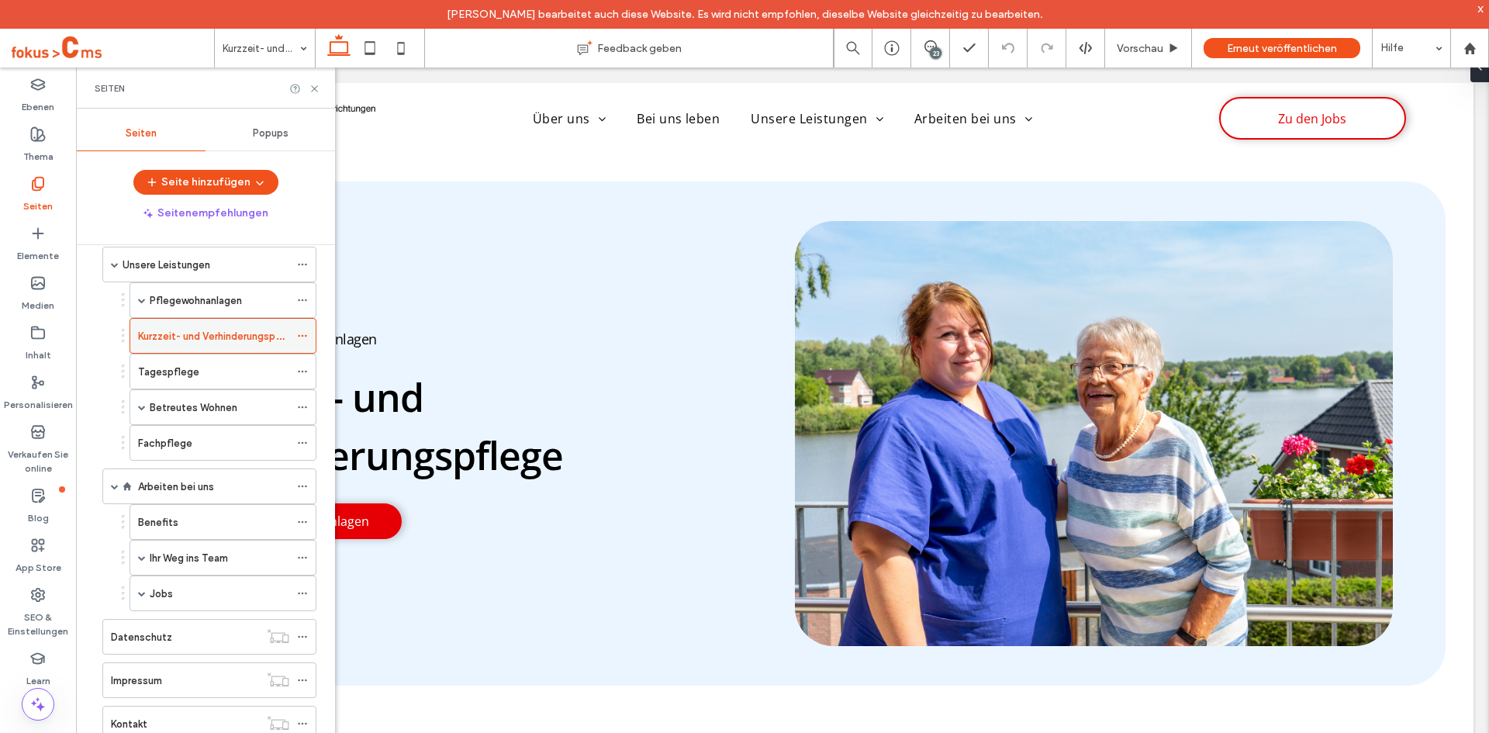
click at [301, 336] on icon at bounding box center [302, 335] width 11 height 11
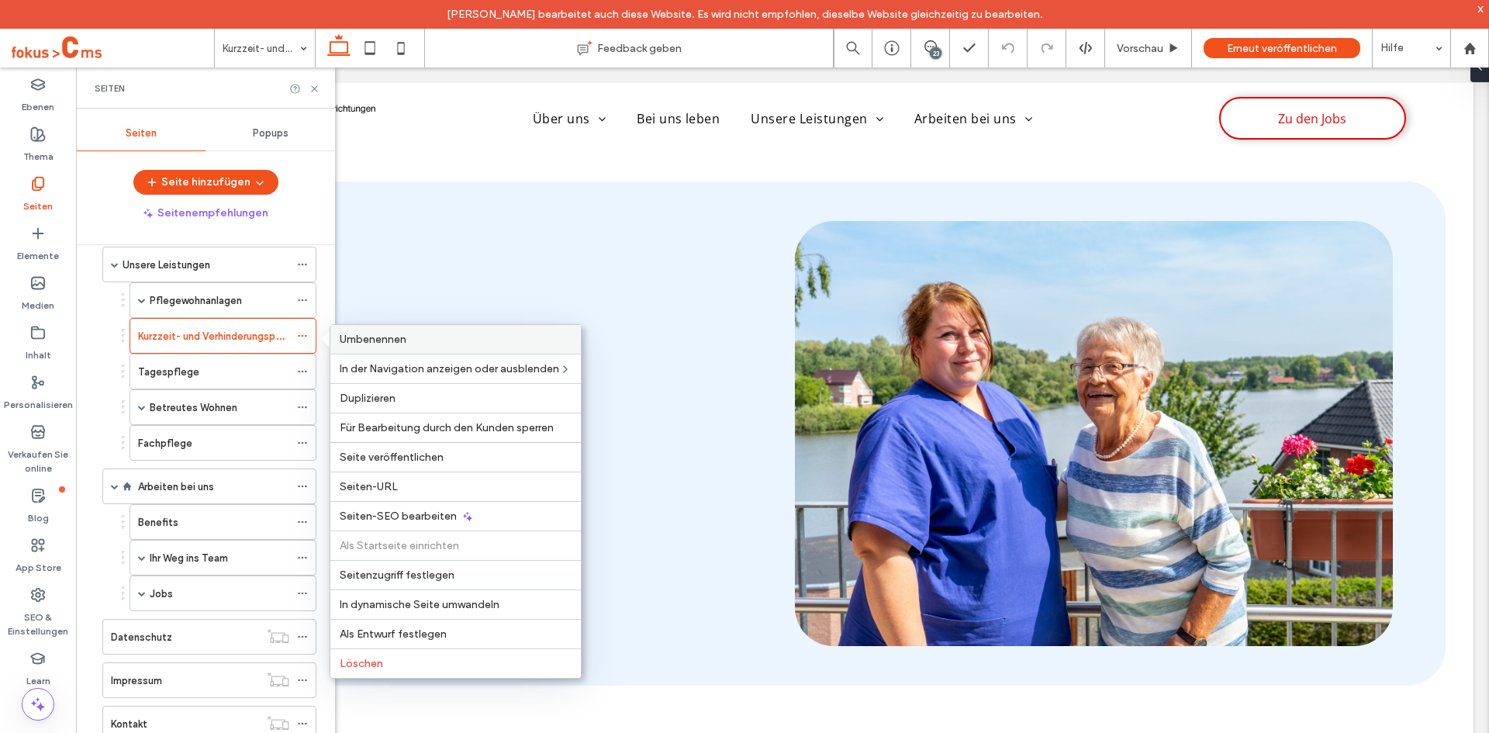
click at [377, 334] on span "Umbenennen" at bounding box center [373, 339] width 67 height 13
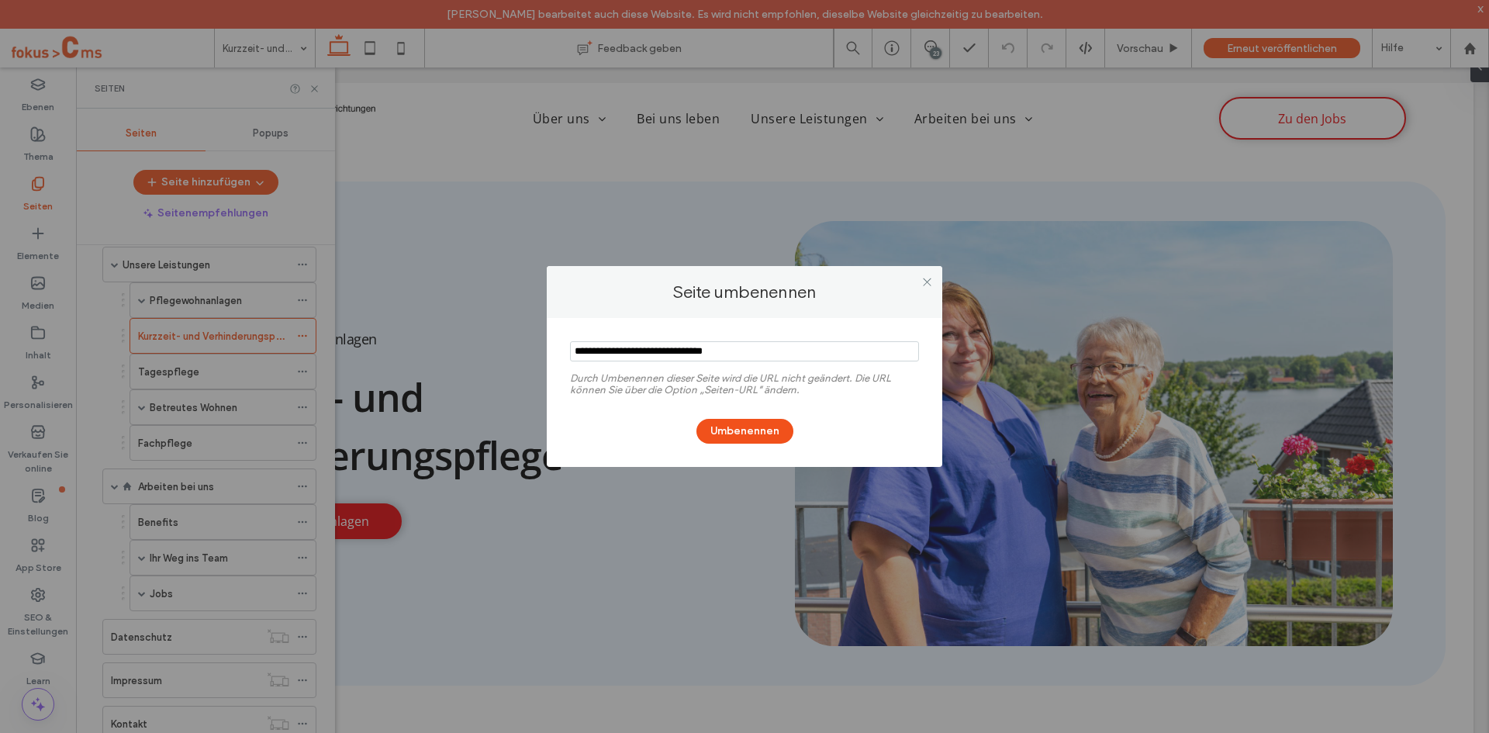
click at [807, 355] on input "notEmpty" at bounding box center [744, 351] width 349 height 20
click at [927, 278] on icon at bounding box center [927, 282] width 12 height 12
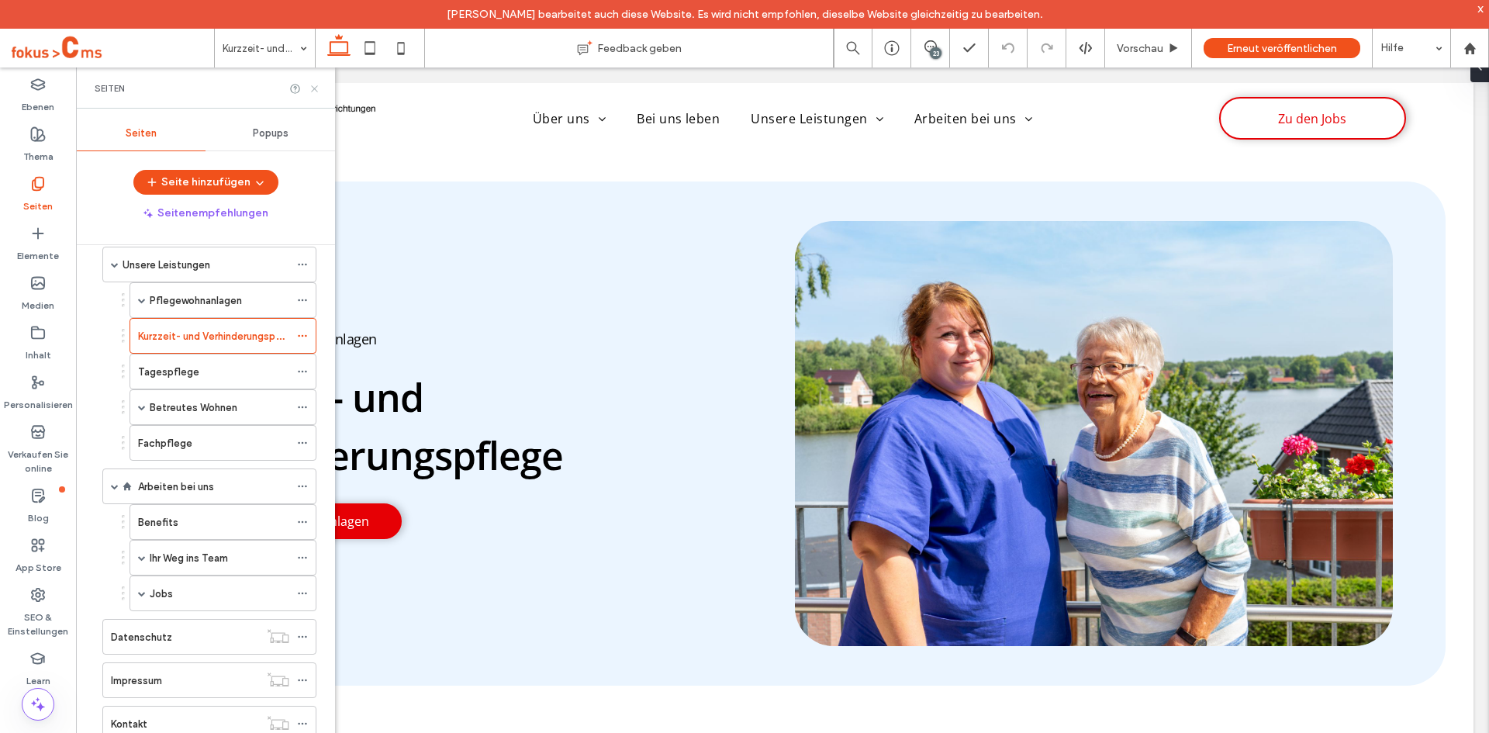
click at [313, 89] on use at bounding box center [314, 88] width 6 height 6
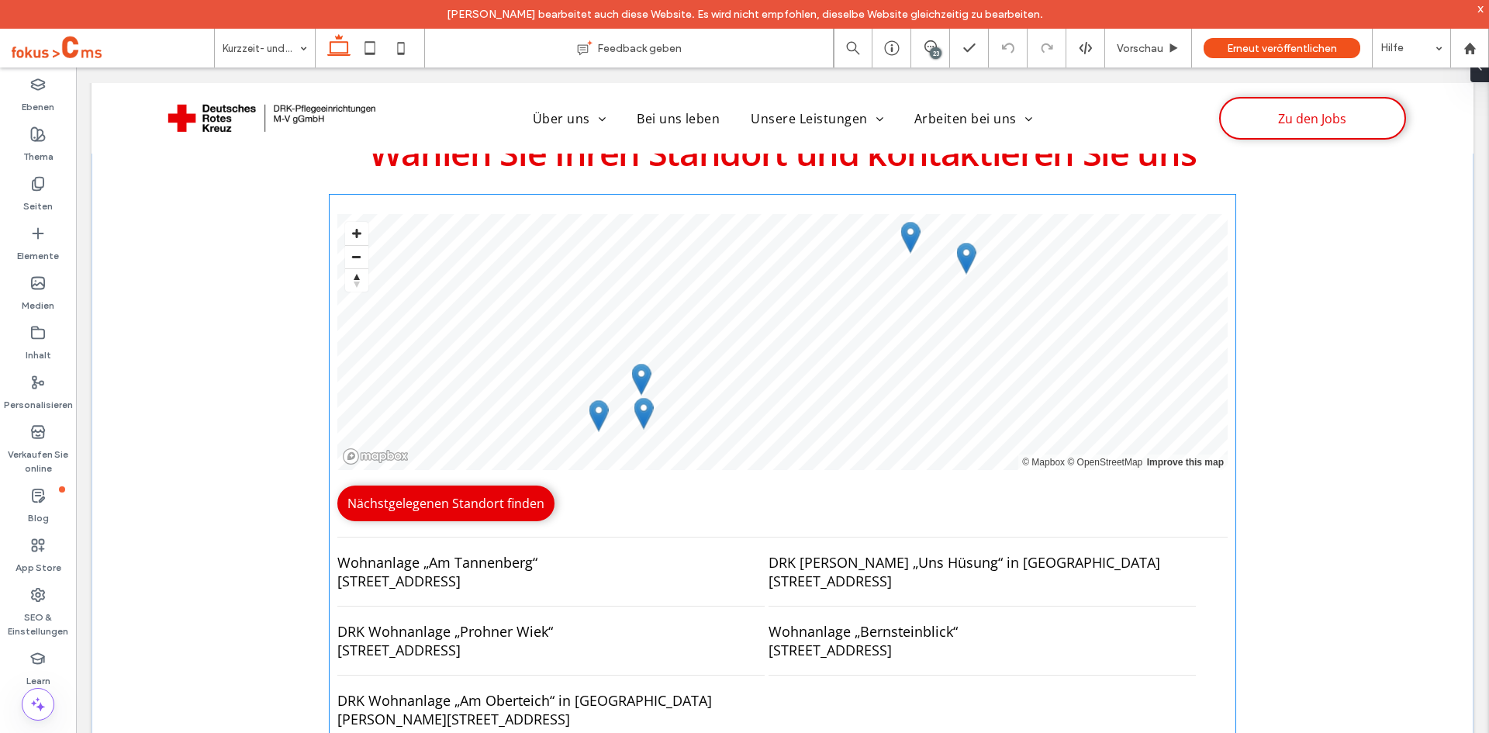
scroll to position [3695, 0]
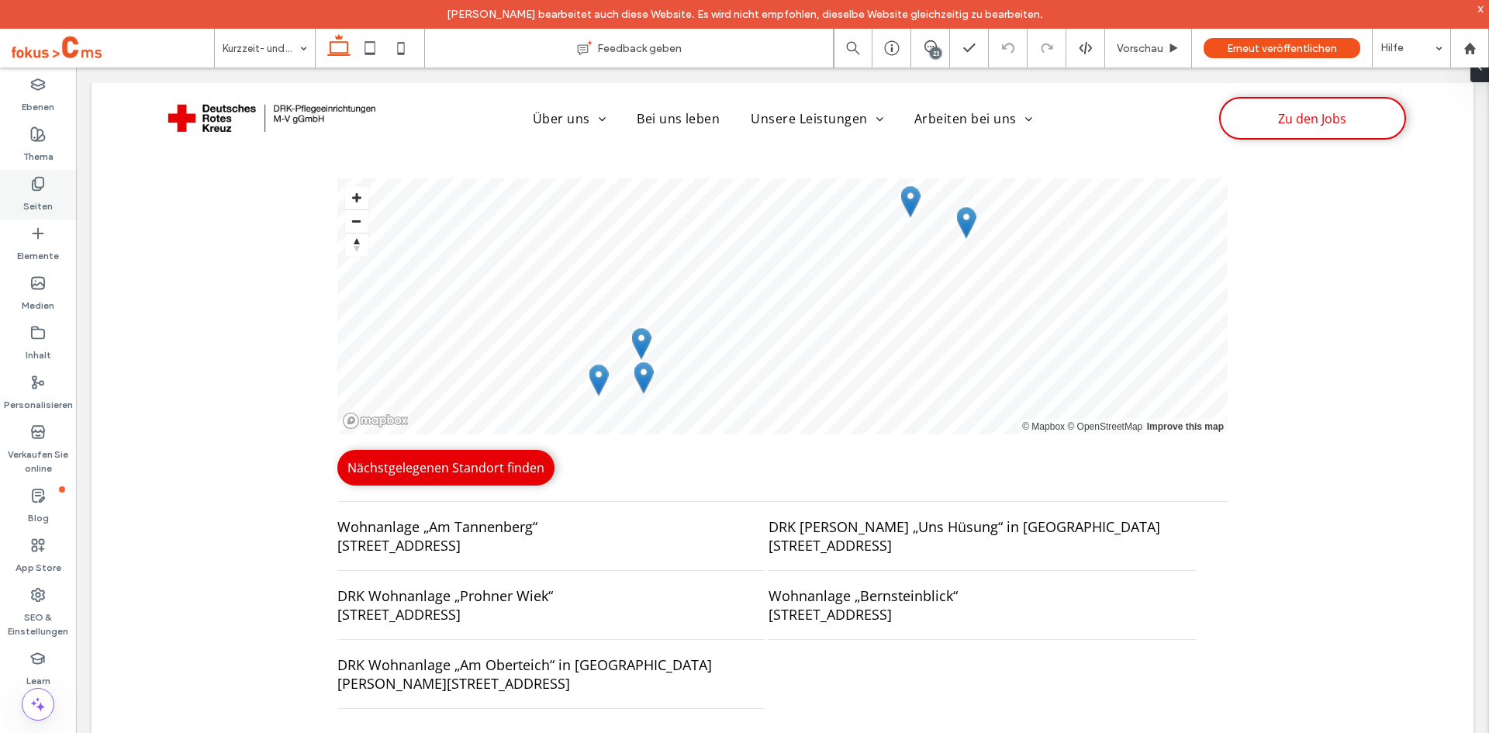
click at [41, 182] on icon at bounding box center [38, 184] width 16 height 16
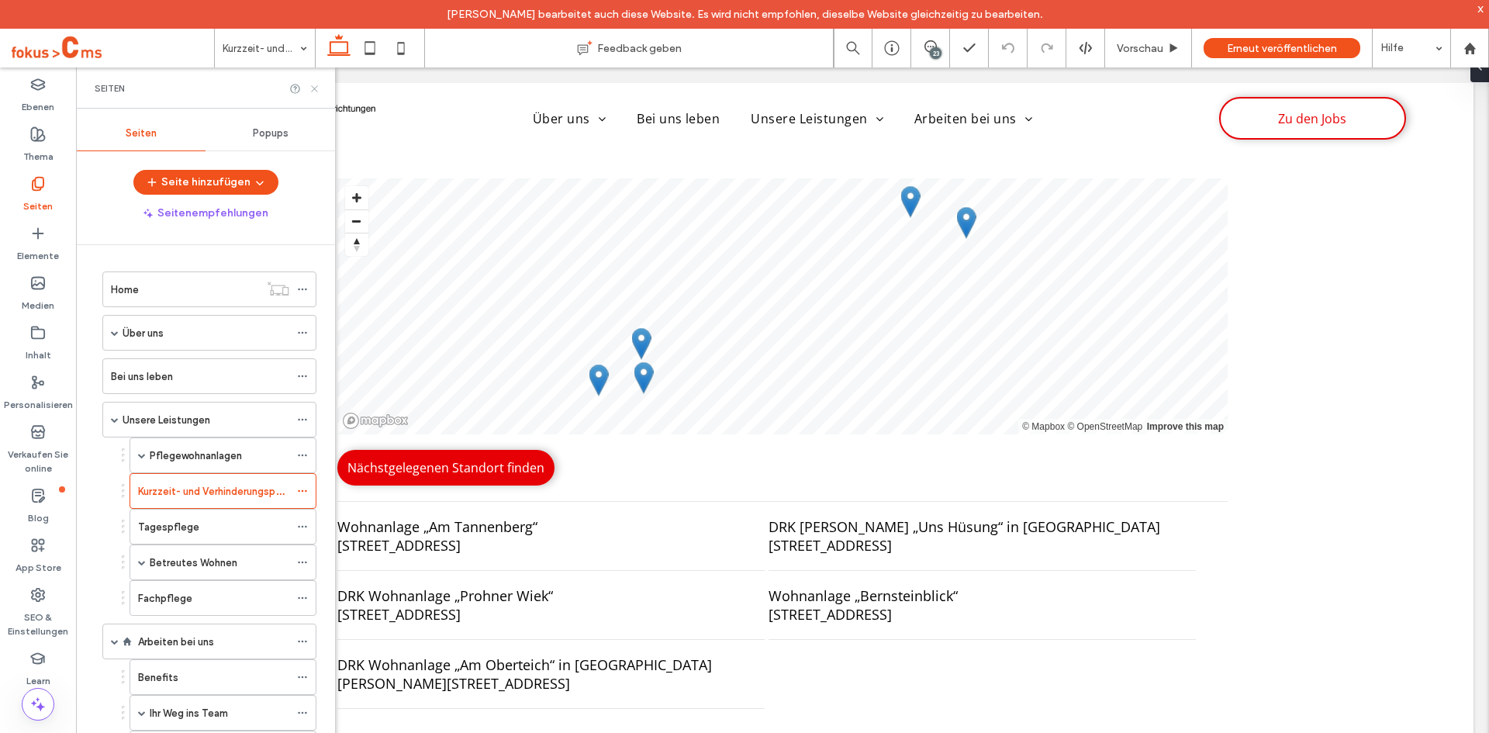
click at [313, 93] on icon at bounding box center [315, 89] width 12 height 12
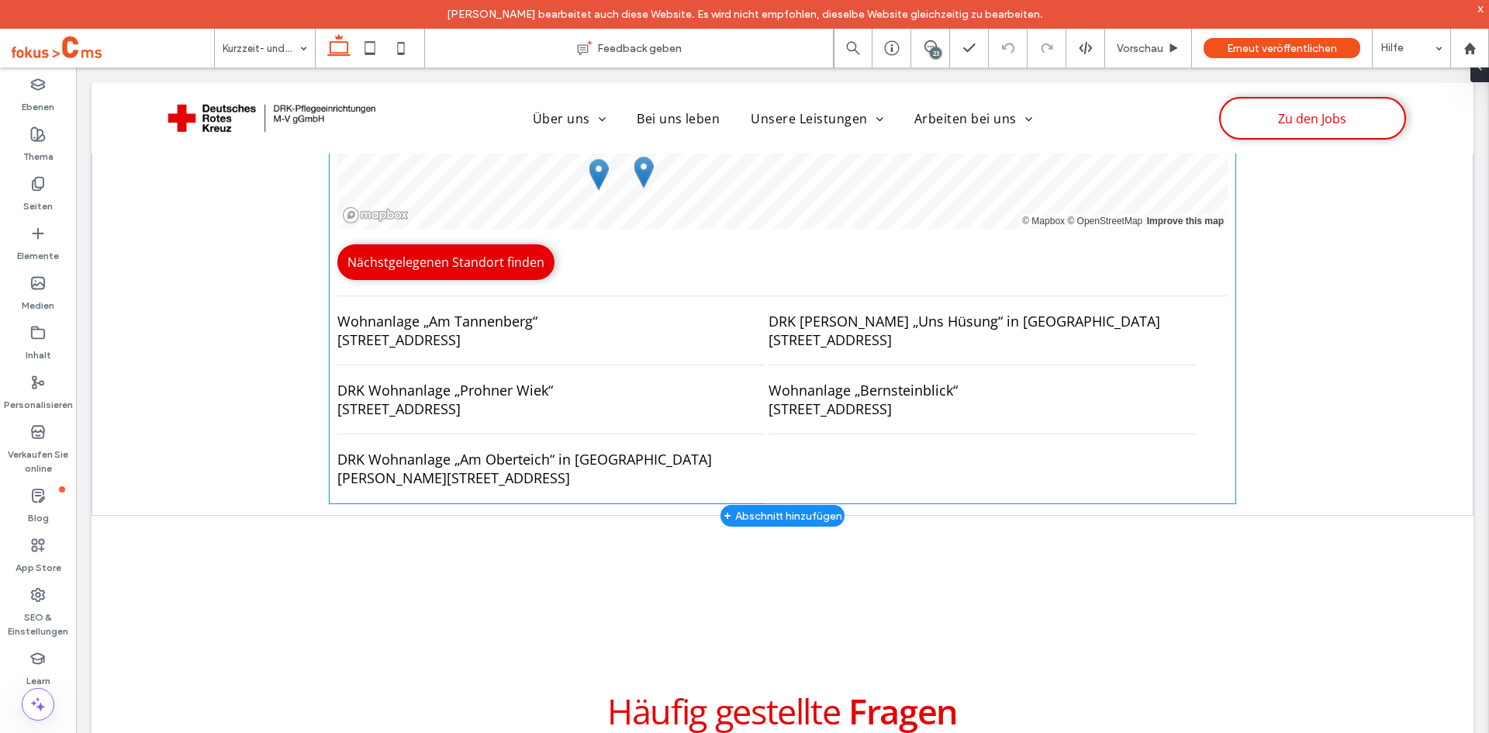
scroll to position [3848, 0]
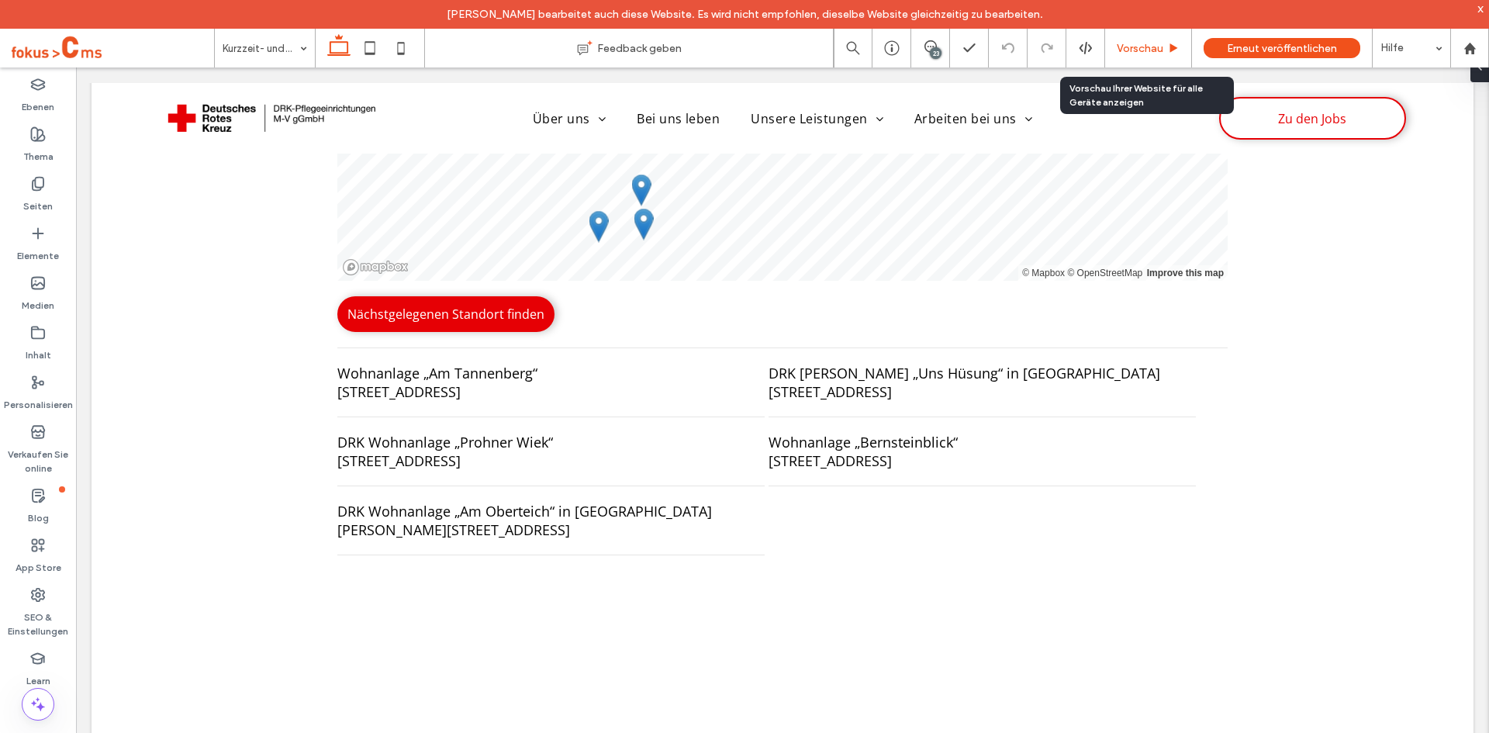
click at [1133, 39] on div "Vorschau" at bounding box center [1148, 48] width 87 height 39
click at [1134, 54] on span "Vorschau" at bounding box center [1140, 48] width 47 height 13
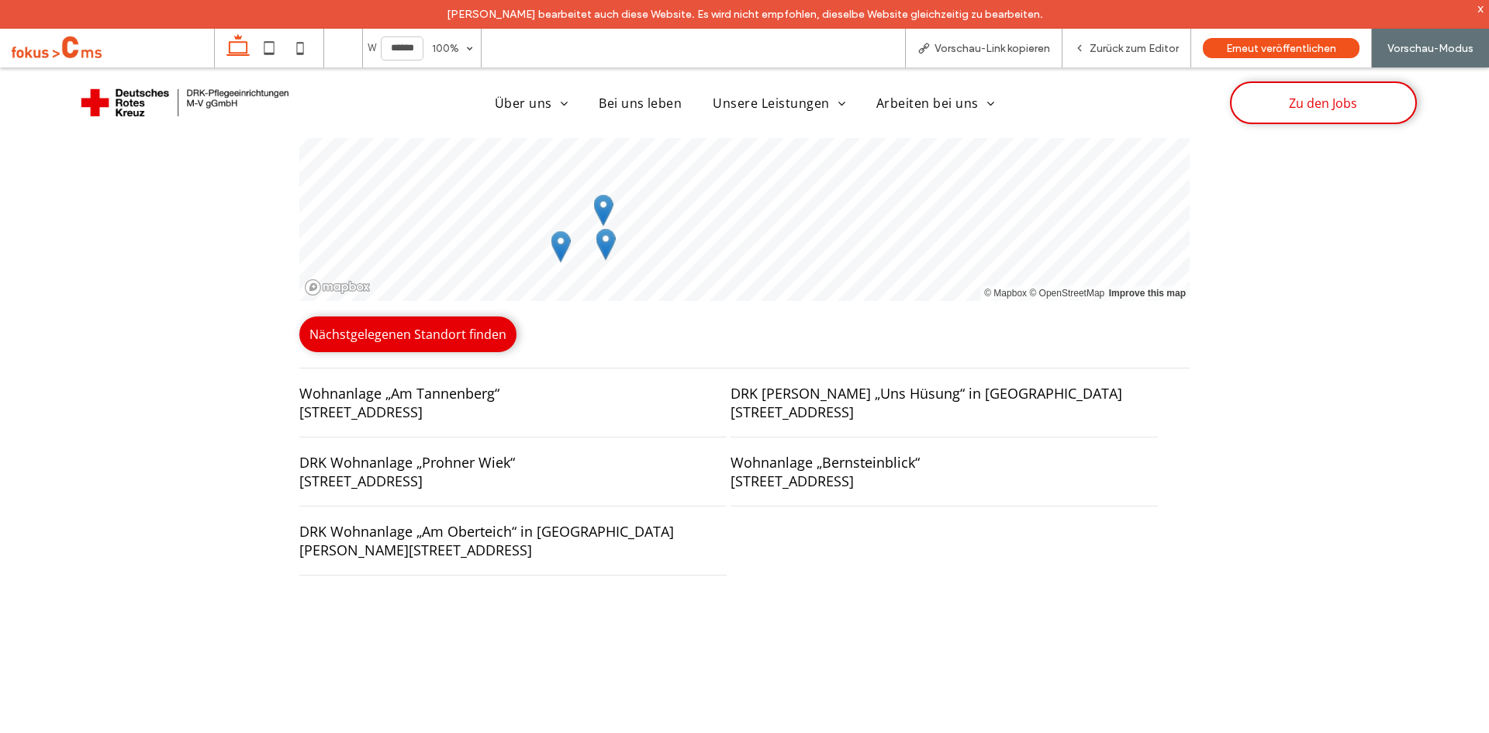
scroll to position [3895, 0]
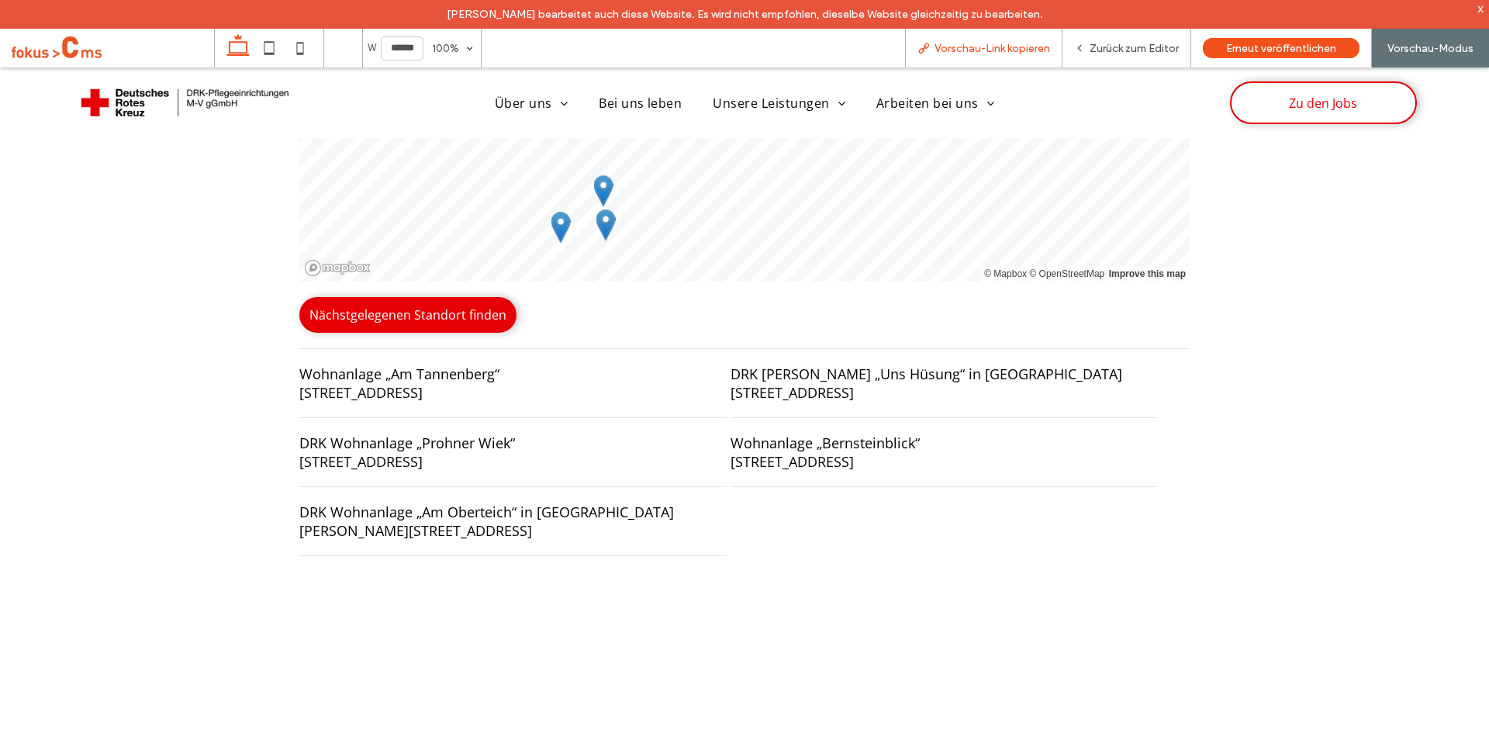
click at [974, 48] on span "Vorschau-Link kopieren" at bounding box center [992, 48] width 116 height 13
click at [1100, 48] on span "Zurück zum Editor" at bounding box center [1133, 48] width 89 height 13
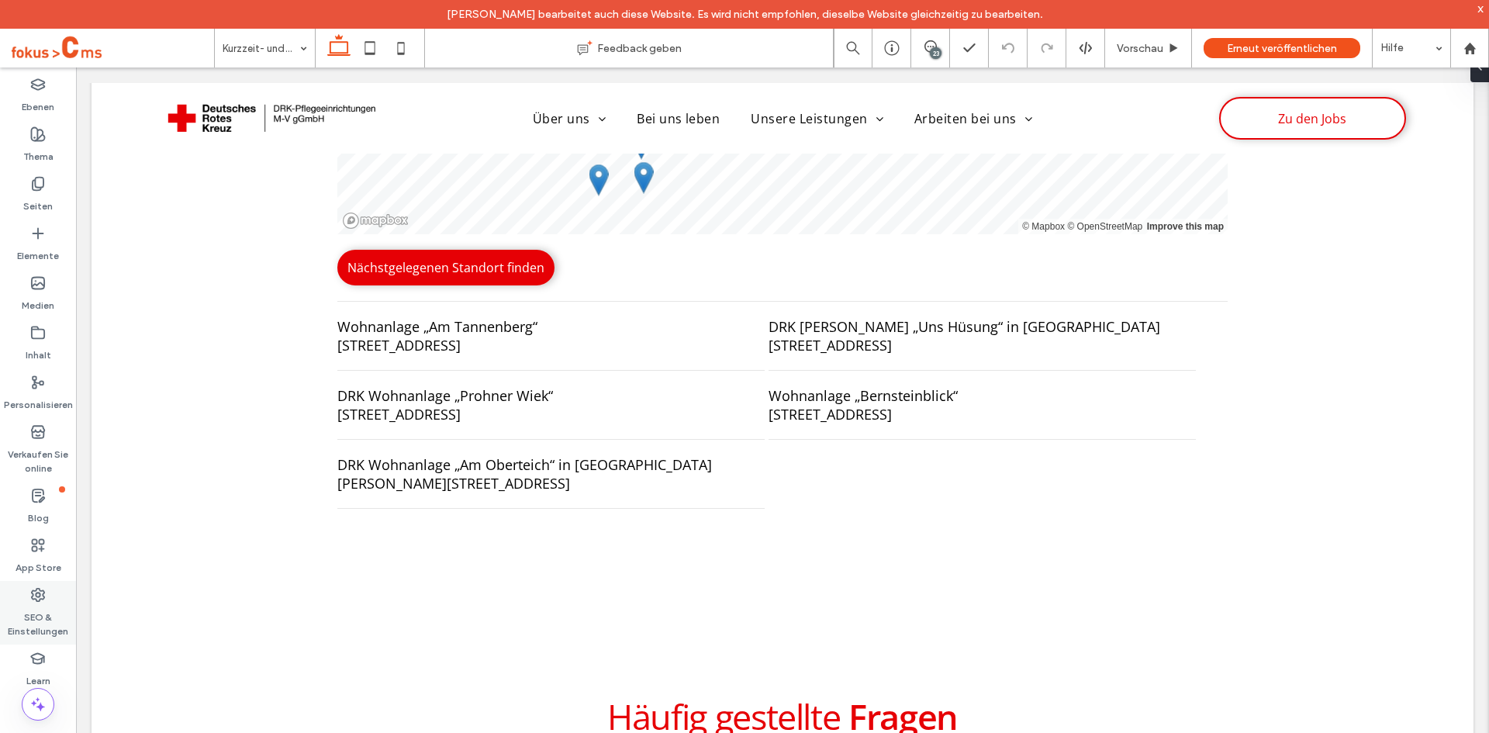
scroll to position [3848, 0]
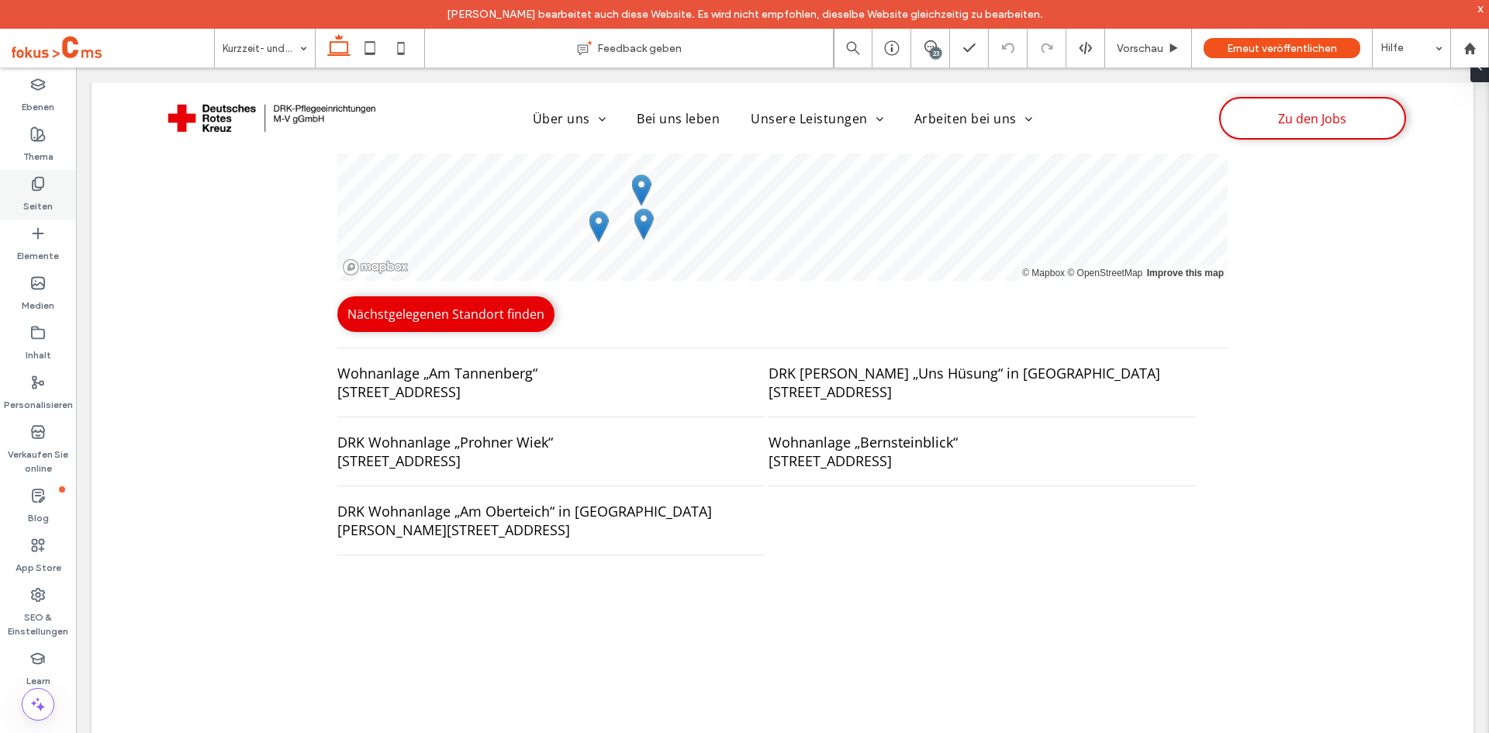
click at [29, 195] on label "Seiten" at bounding box center [37, 203] width 29 height 22
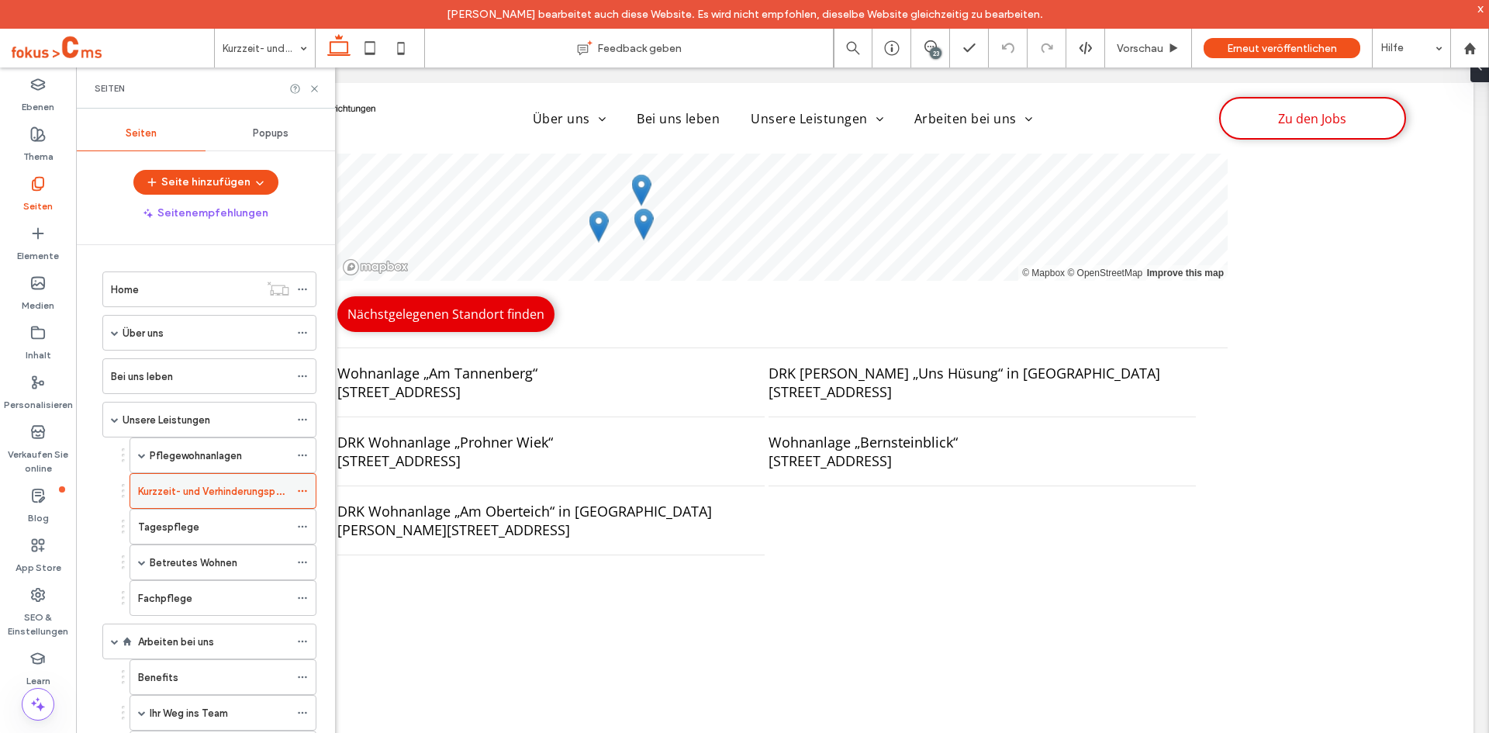
click at [302, 489] on icon at bounding box center [302, 490] width 11 height 11
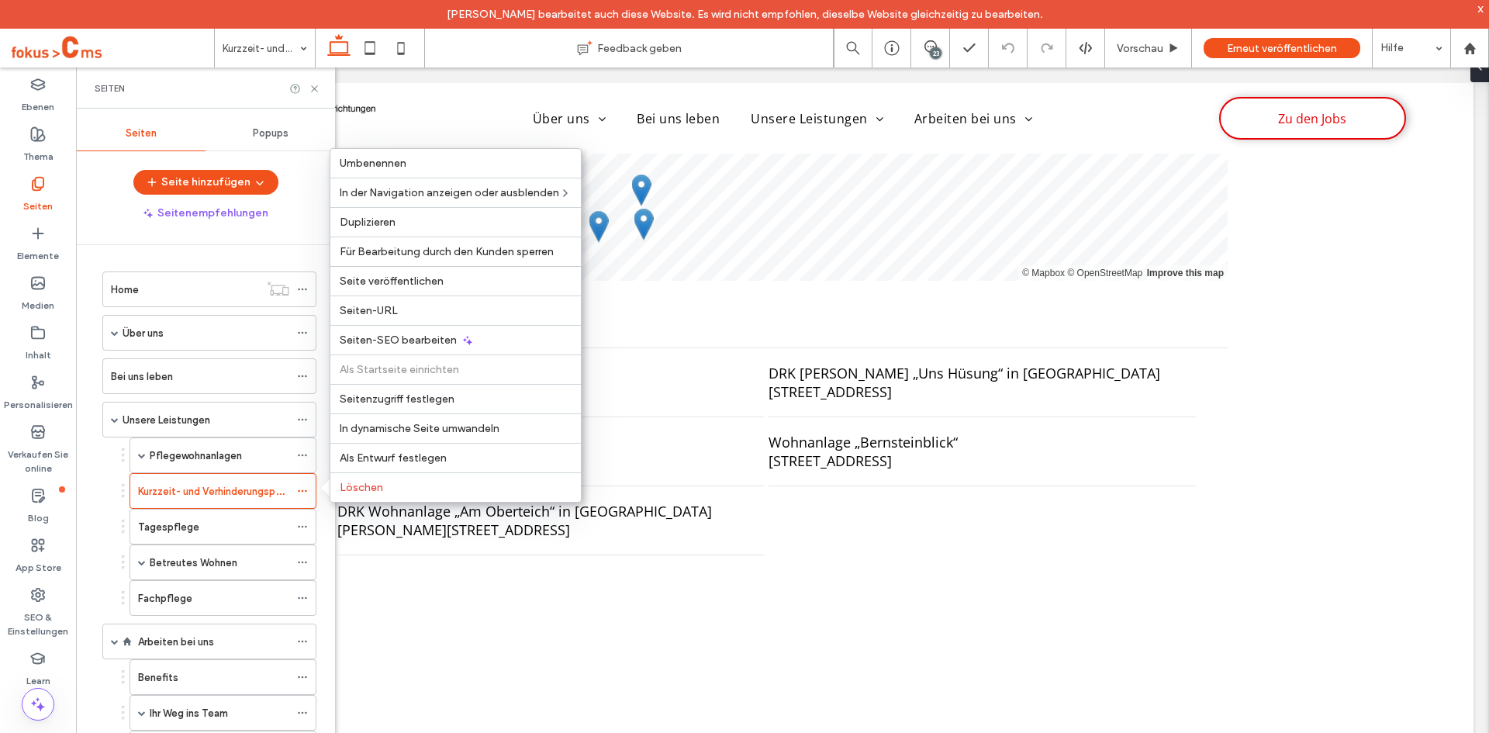
click at [90, 547] on div "Home Über uns Das sind wir Unsere Leitungskräfte Qualitätspolitik Unser Leitbil…" at bounding box center [205, 499] width 259 height 509
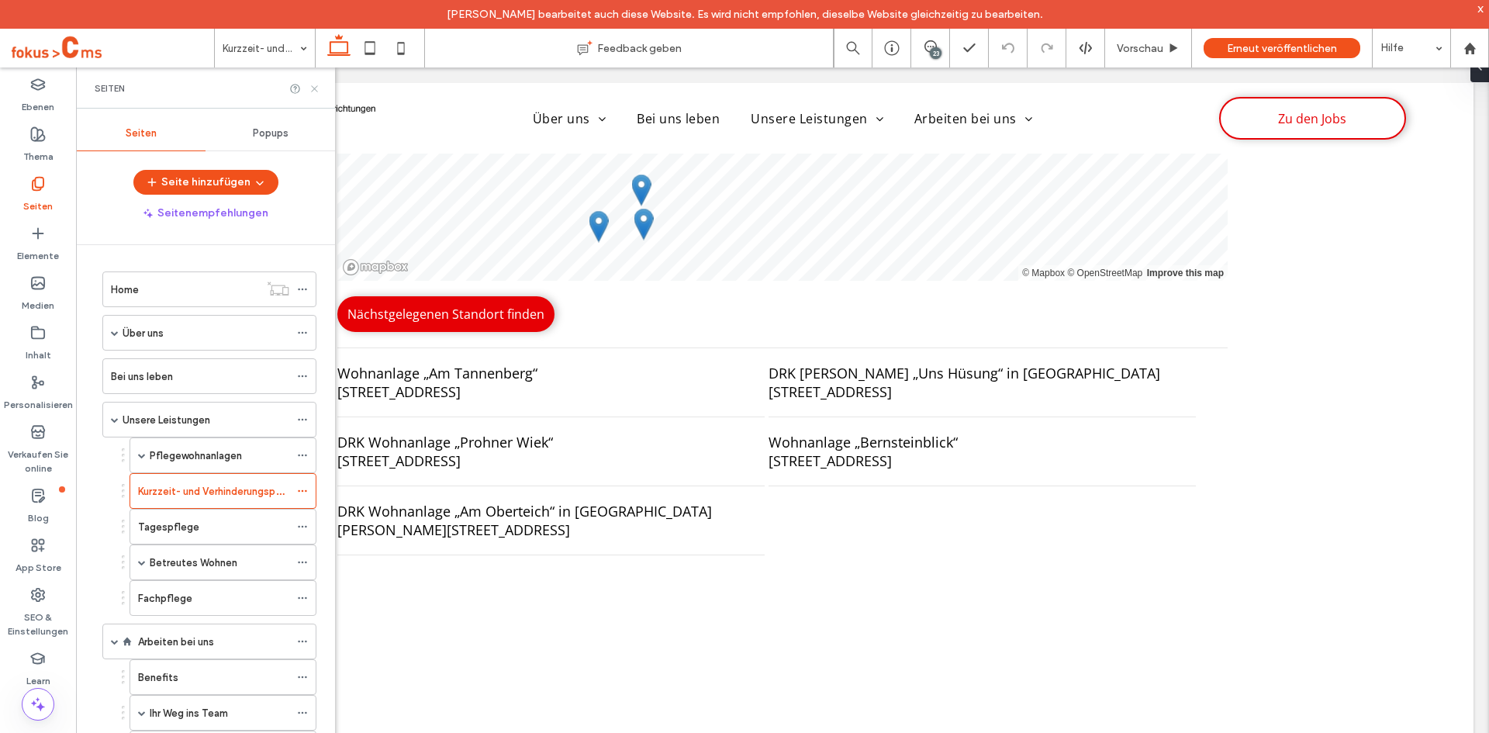
click at [313, 91] on icon at bounding box center [315, 89] width 12 height 12
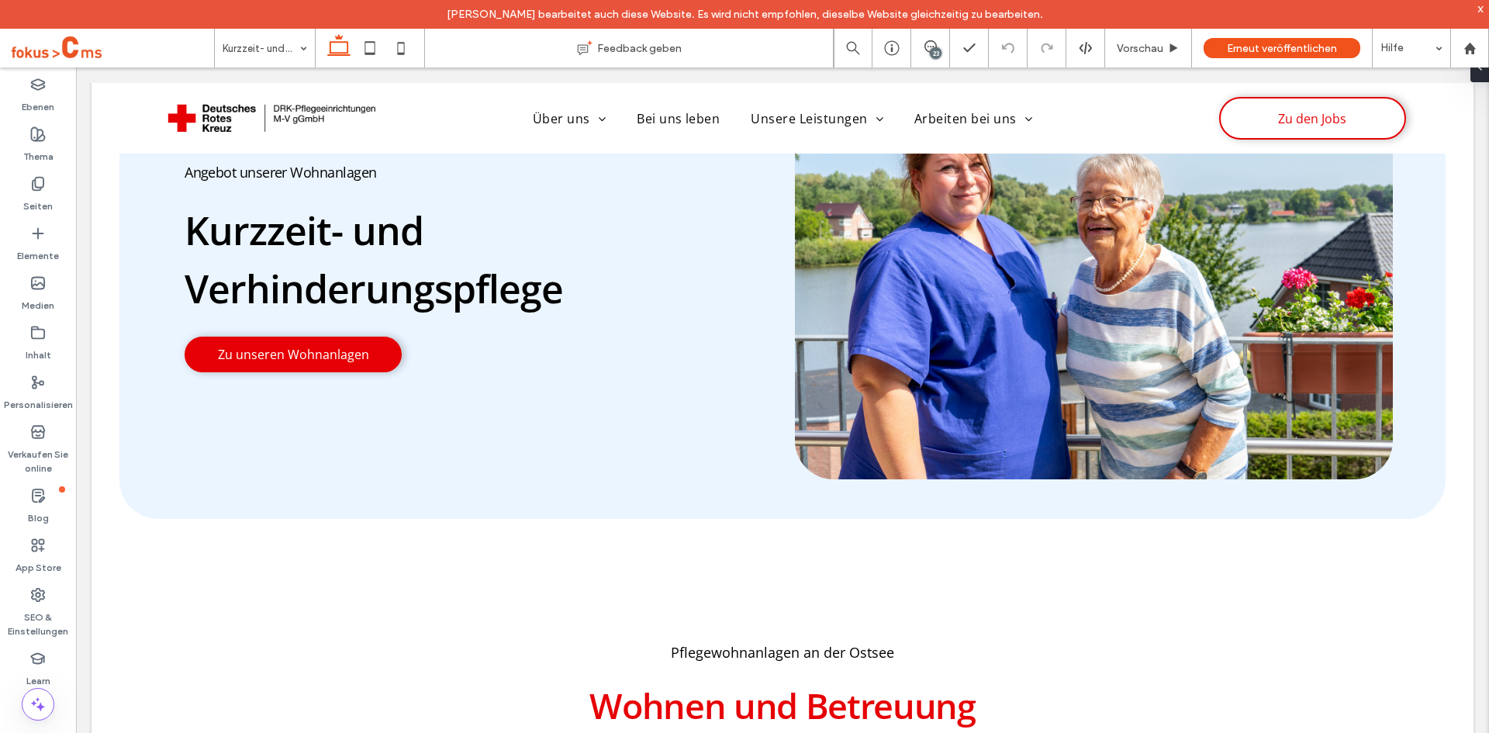
scroll to position [0, 0]
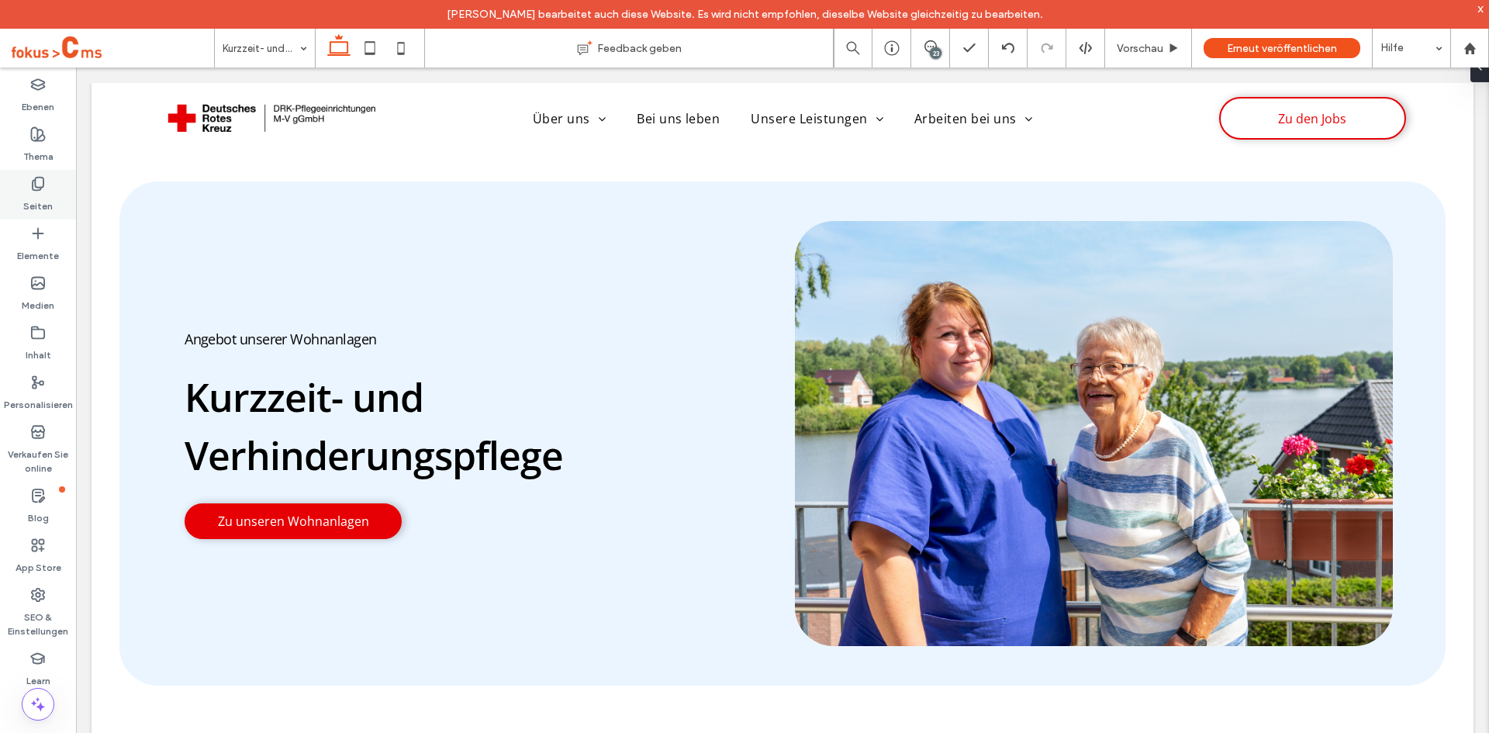
click at [43, 204] on label "Seiten" at bounding box center [37, 203] width 29 height 22
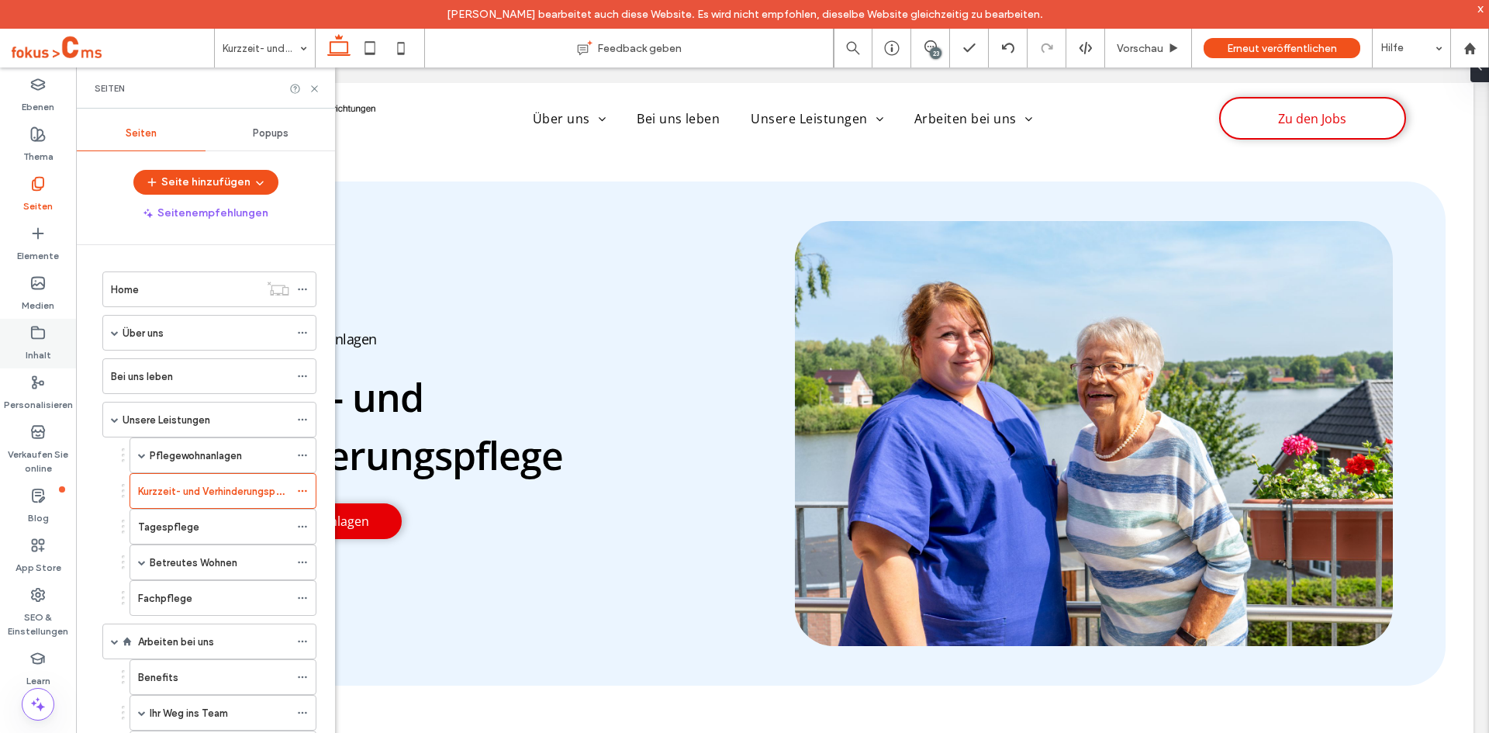
click at [41, 341] on label "Inhalt" at bounding box center [39, 351] width 26 height 22
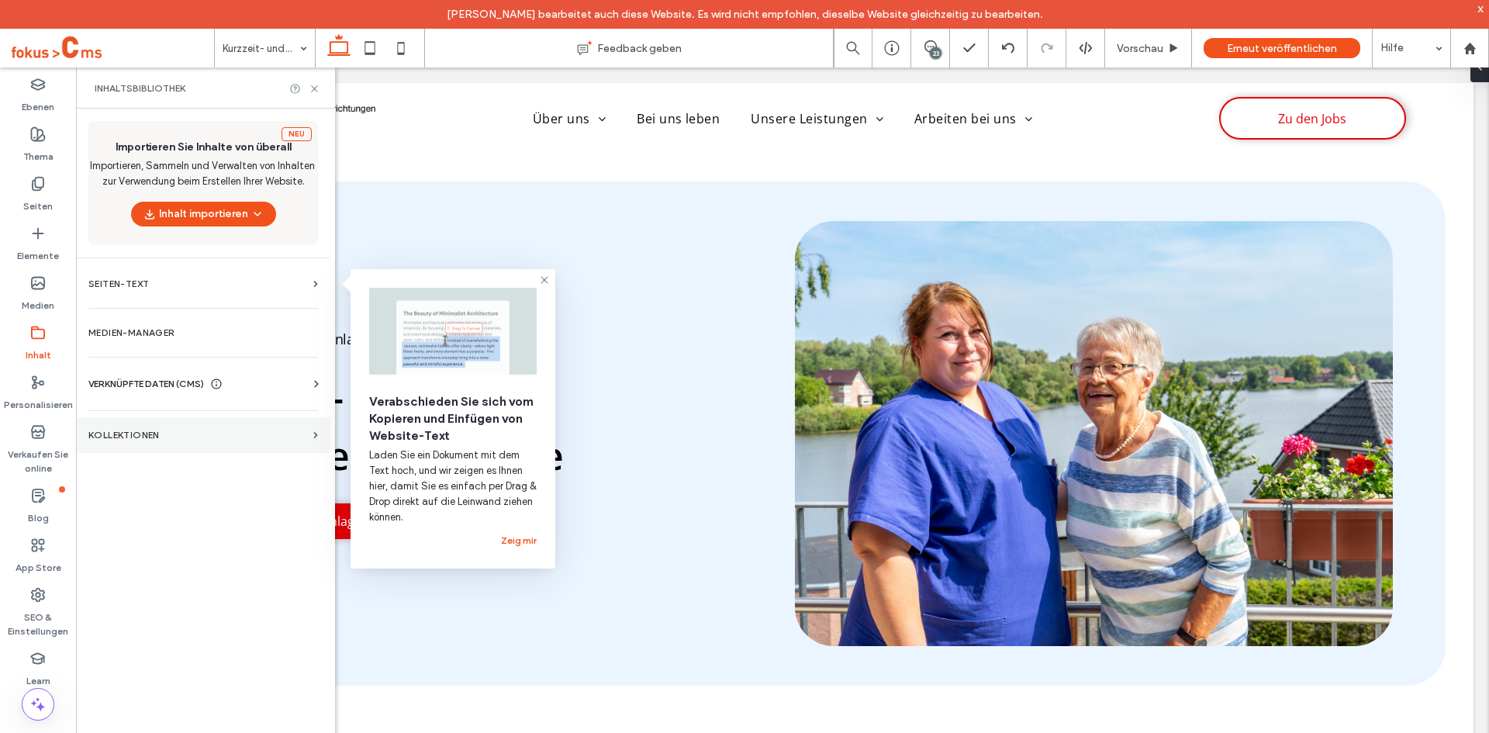
click at [111, 432] on label "KOLLEKTIONEN" at bounding box center [197, 435] width 219 height 11
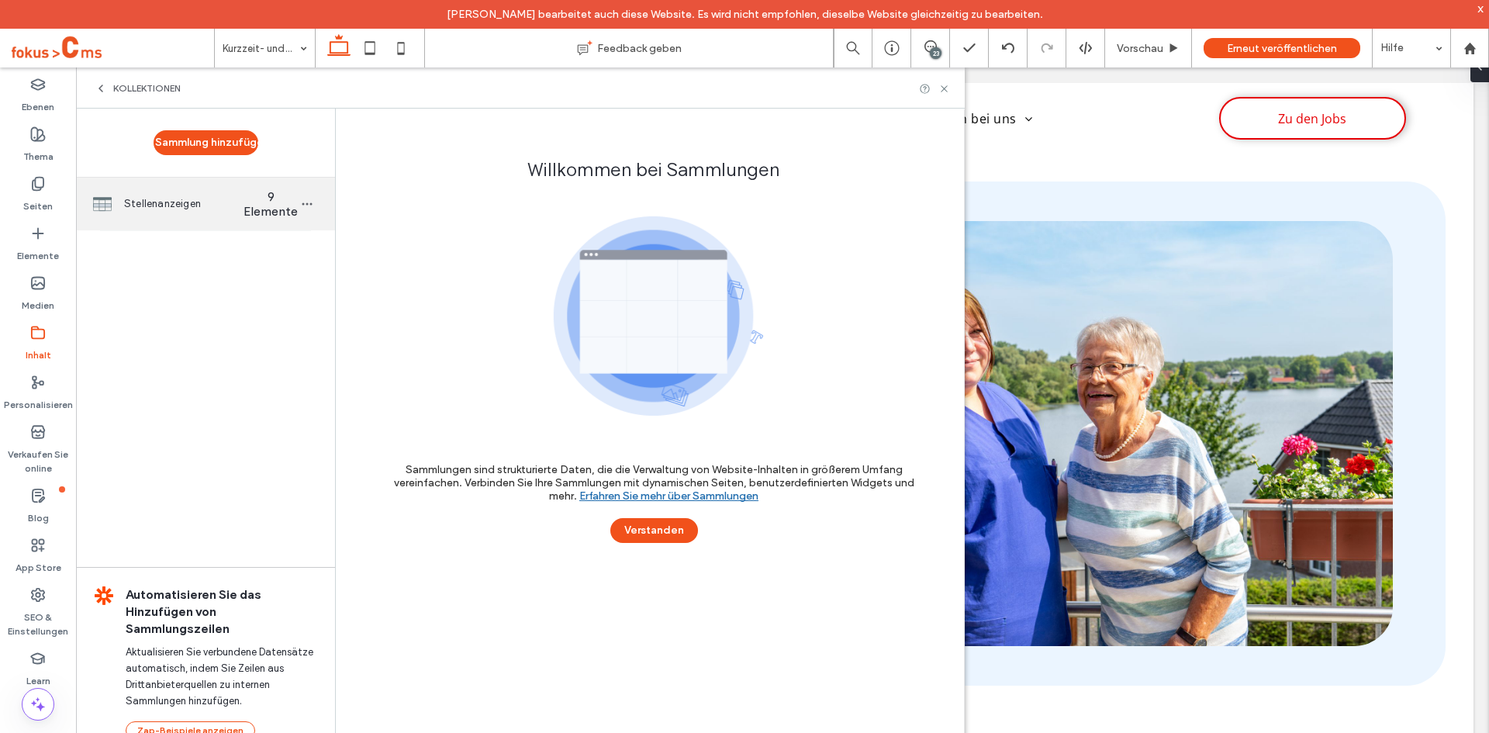
click at [150, 192] on div "Stellenanzeigen 9 Elemente" at bounding box center [205, 204] width 259 height 53
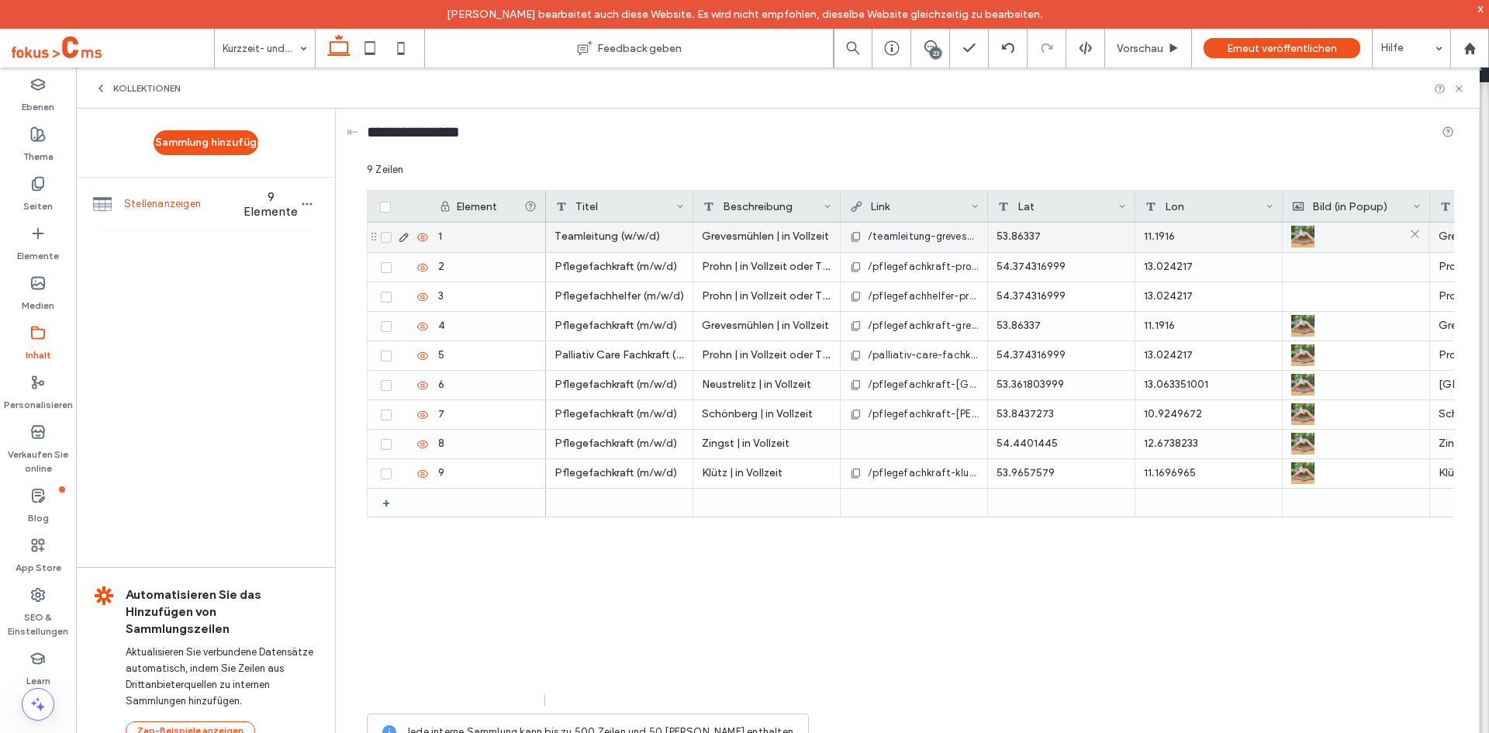
click at [1324, 237] on div at bounding box center [1355, 237] width 129 height 28
click at [1324, 237] on div at bounding box center [1356, 237] width 129 height 28
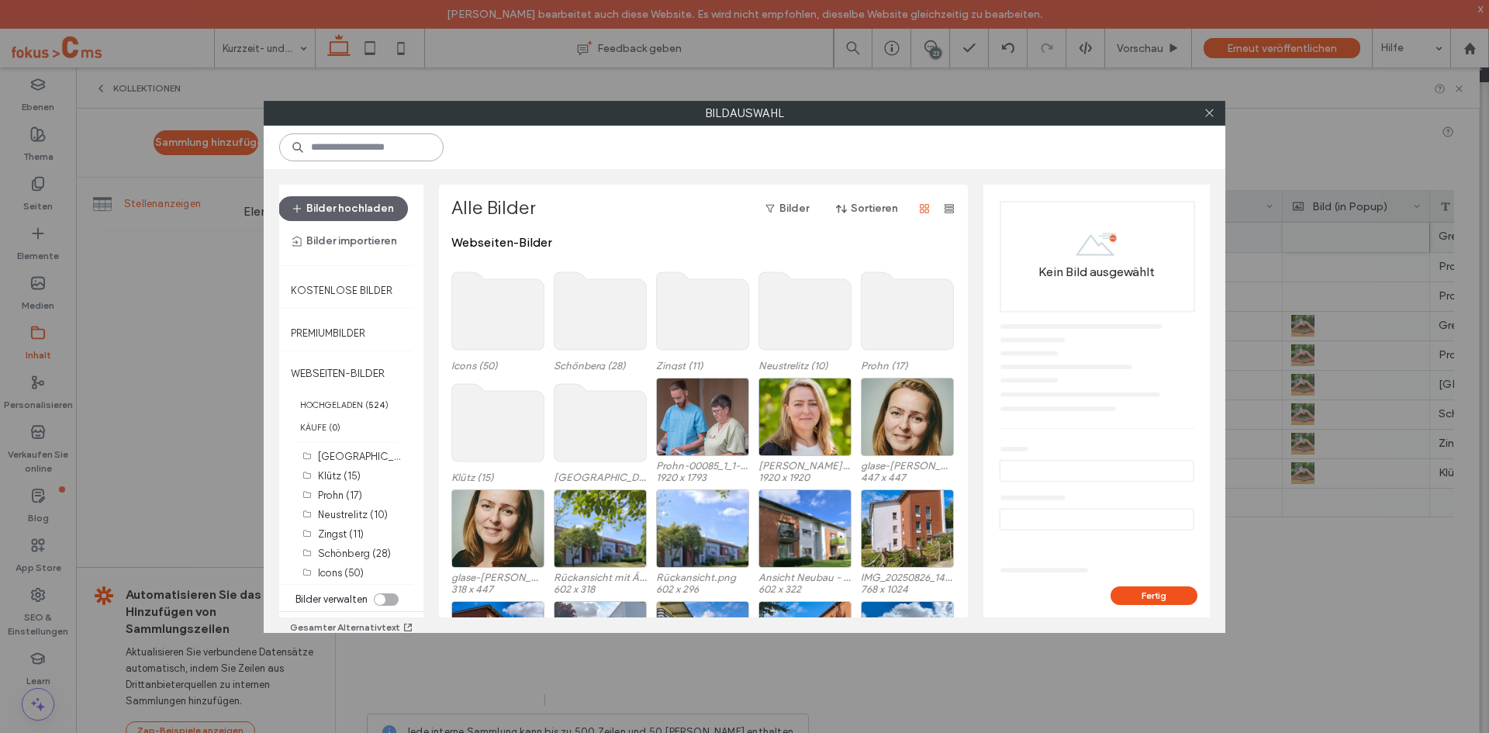
click at [368, 147] on input at bounding box center [361, 147] width 164 height 28
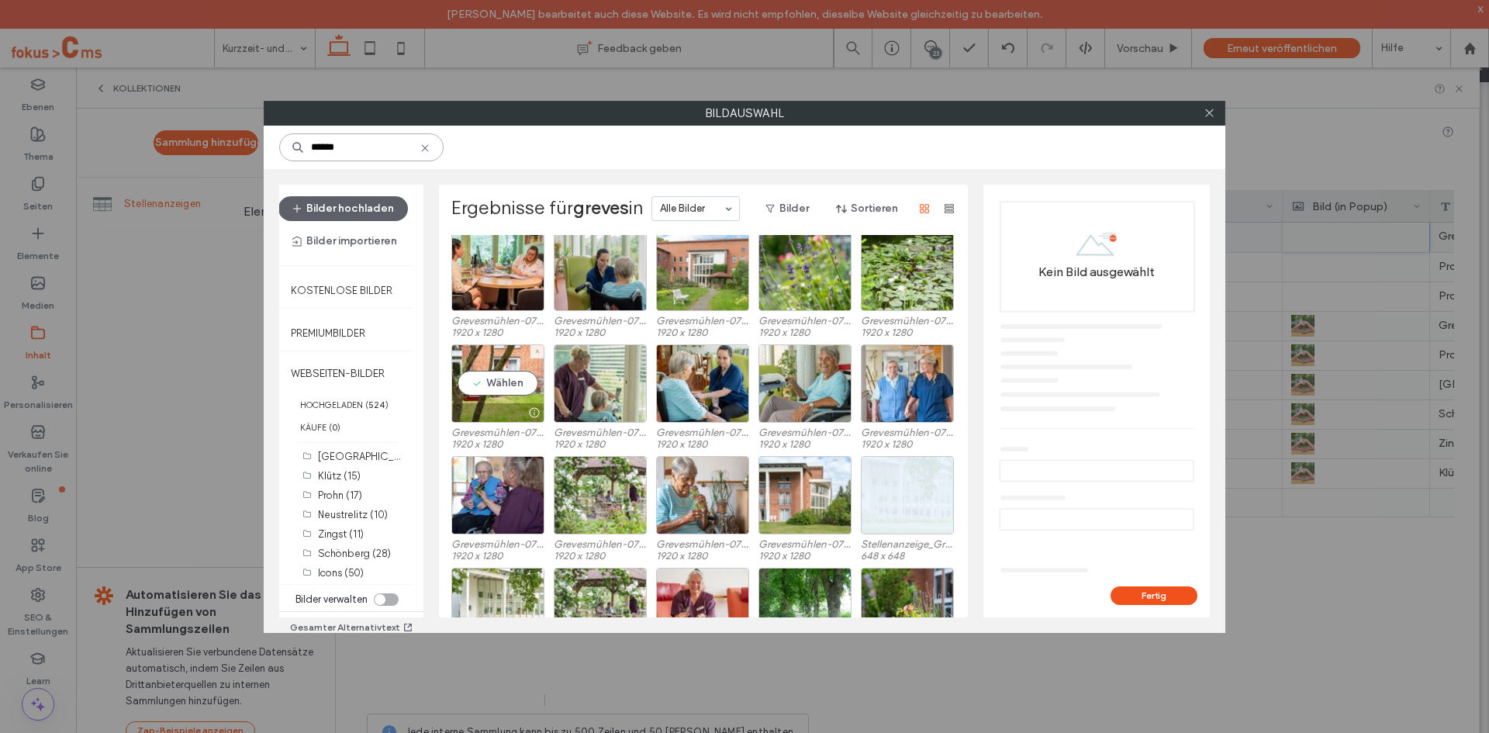
scroll to position [147, 0]
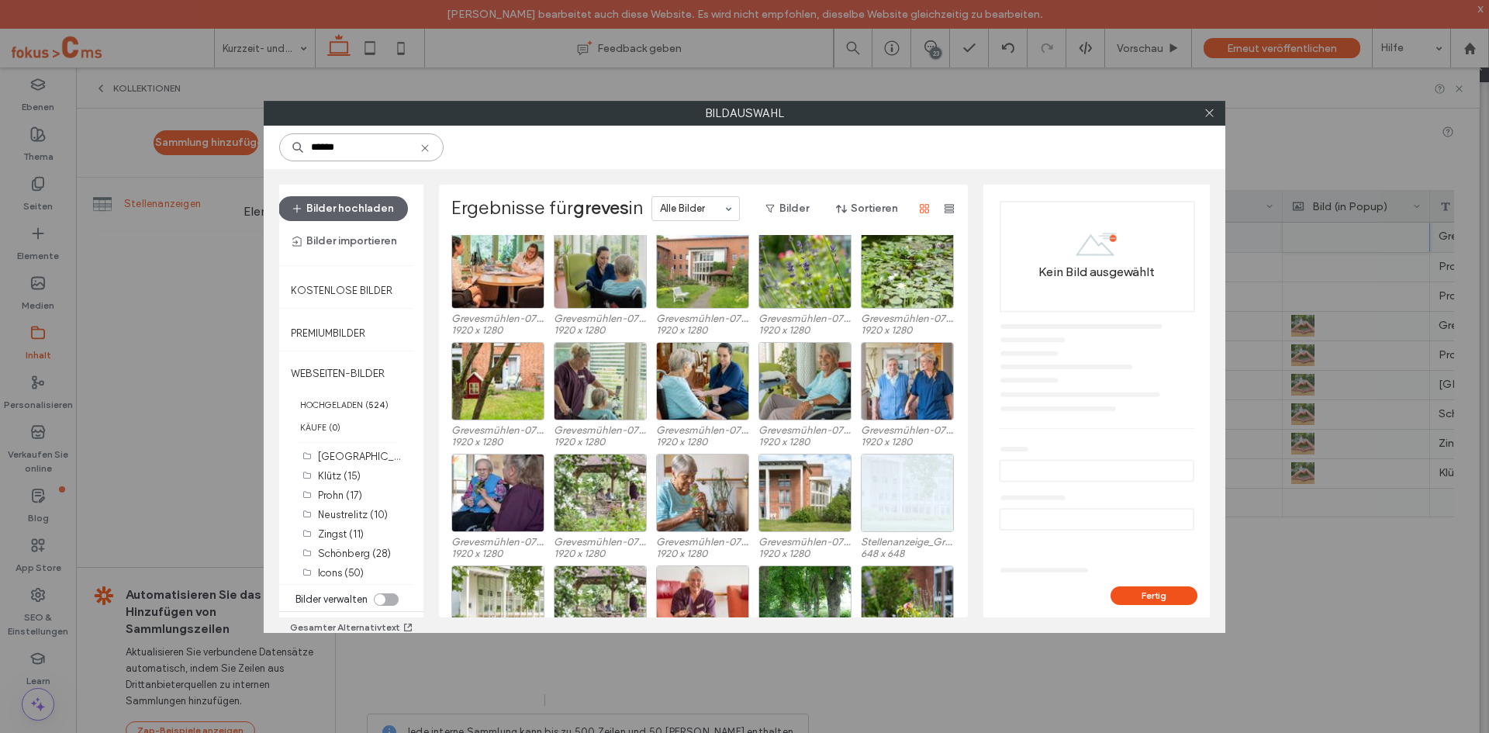
type input "******"
click at [593, 489] on div "Wählen" at bounding box center [600, 493] width 93 height 78
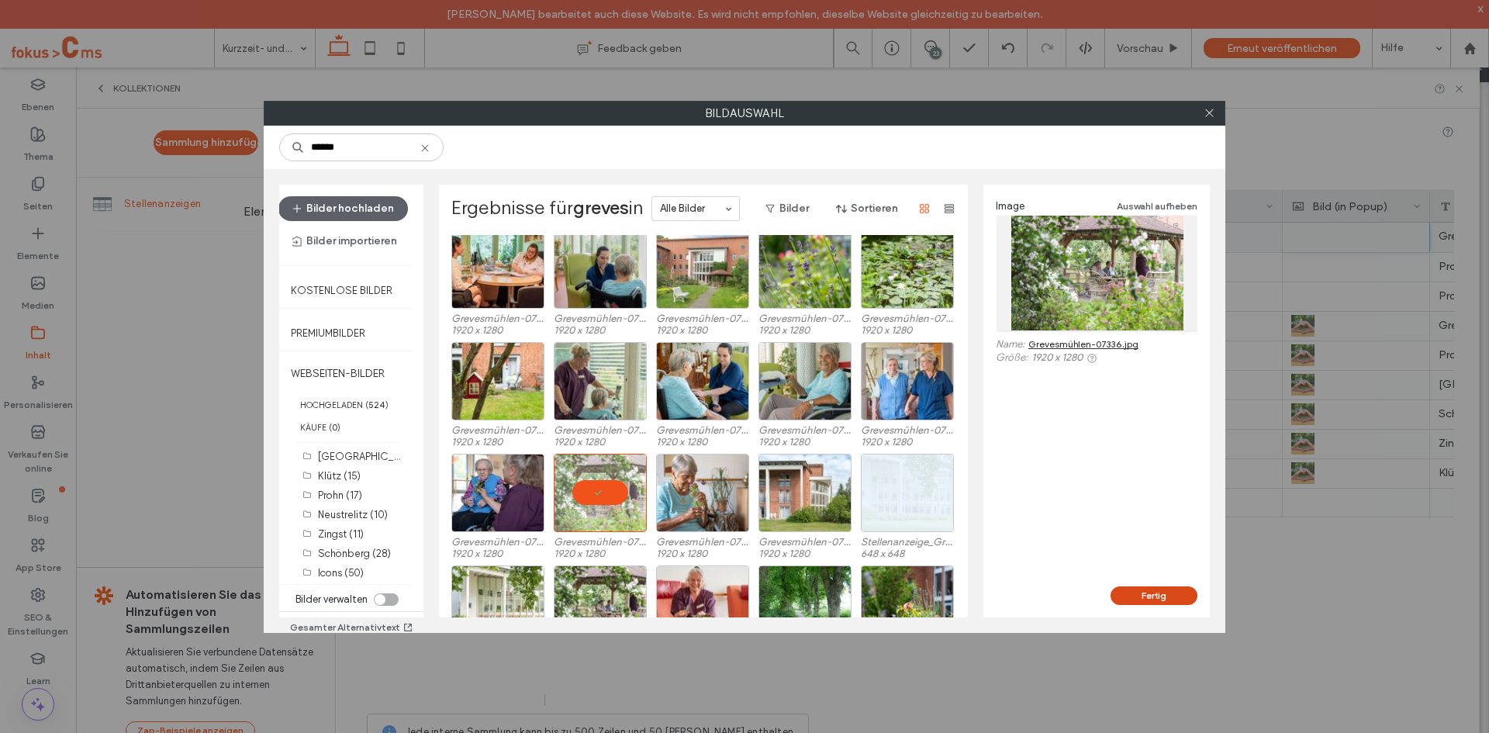
click at [1138, 591] on button "Fertig" at bounding box center [1153, 595] width 87 height 19
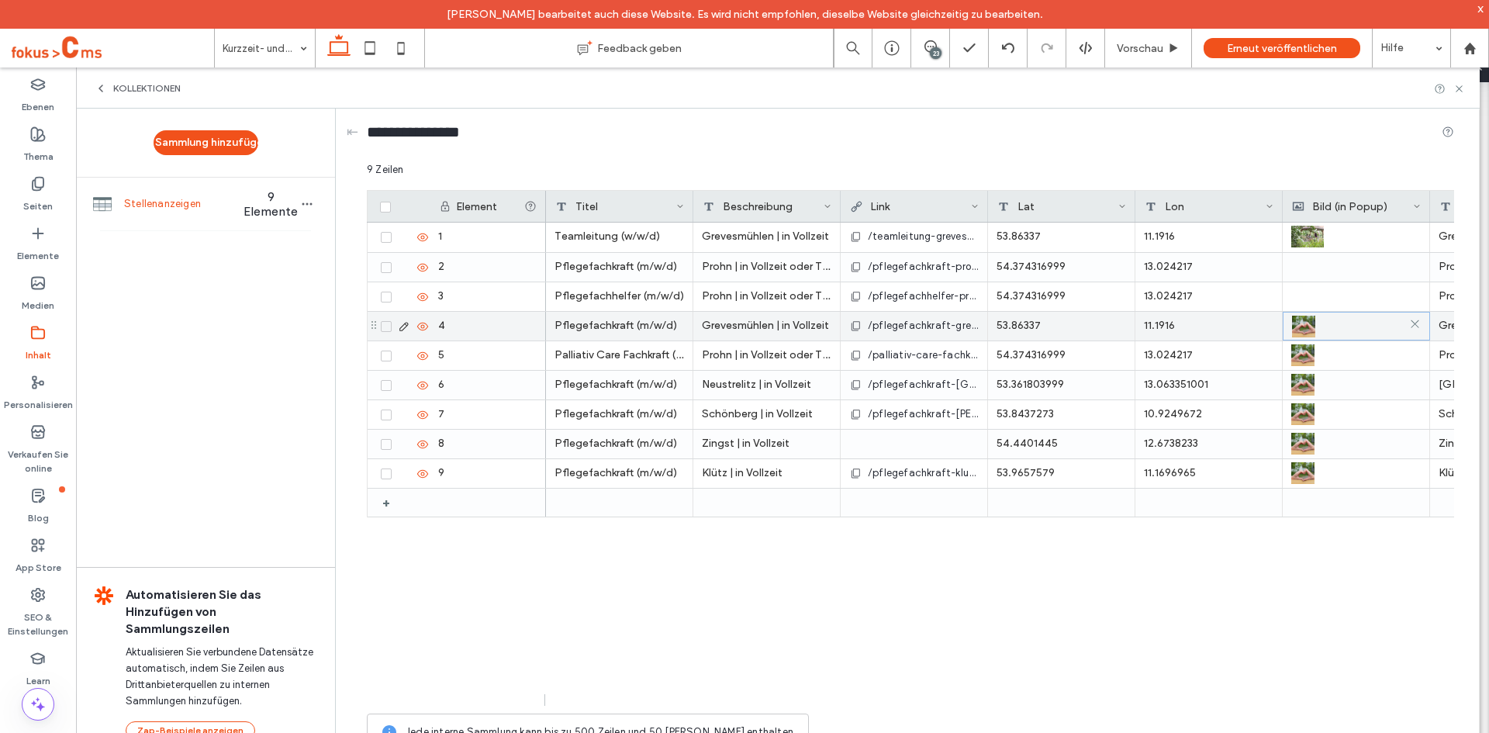
click at [1337, 323] on div at bounding box center [1356, 326] width 129 height 28
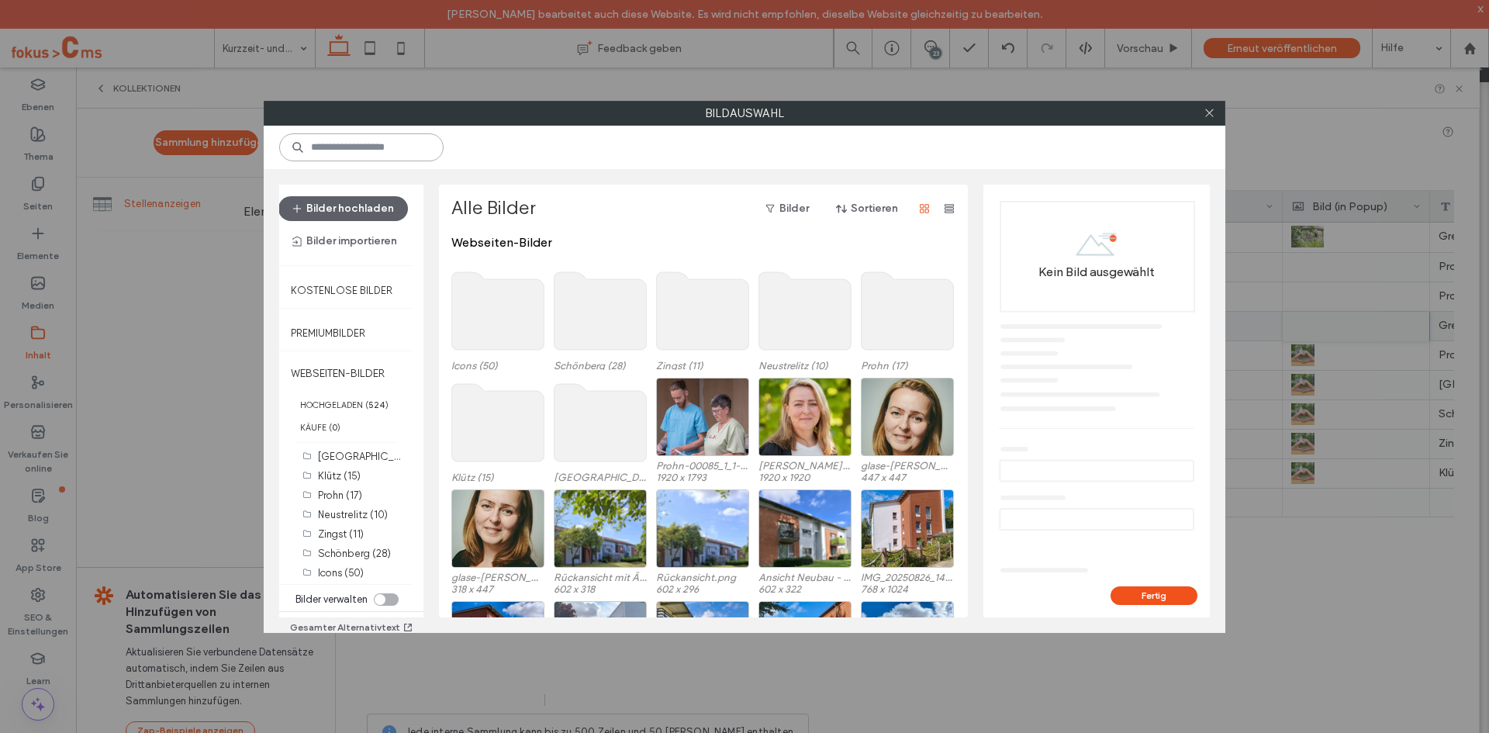
click at [364, 154] on input at bounding box center [361, 147] width 164 height 28
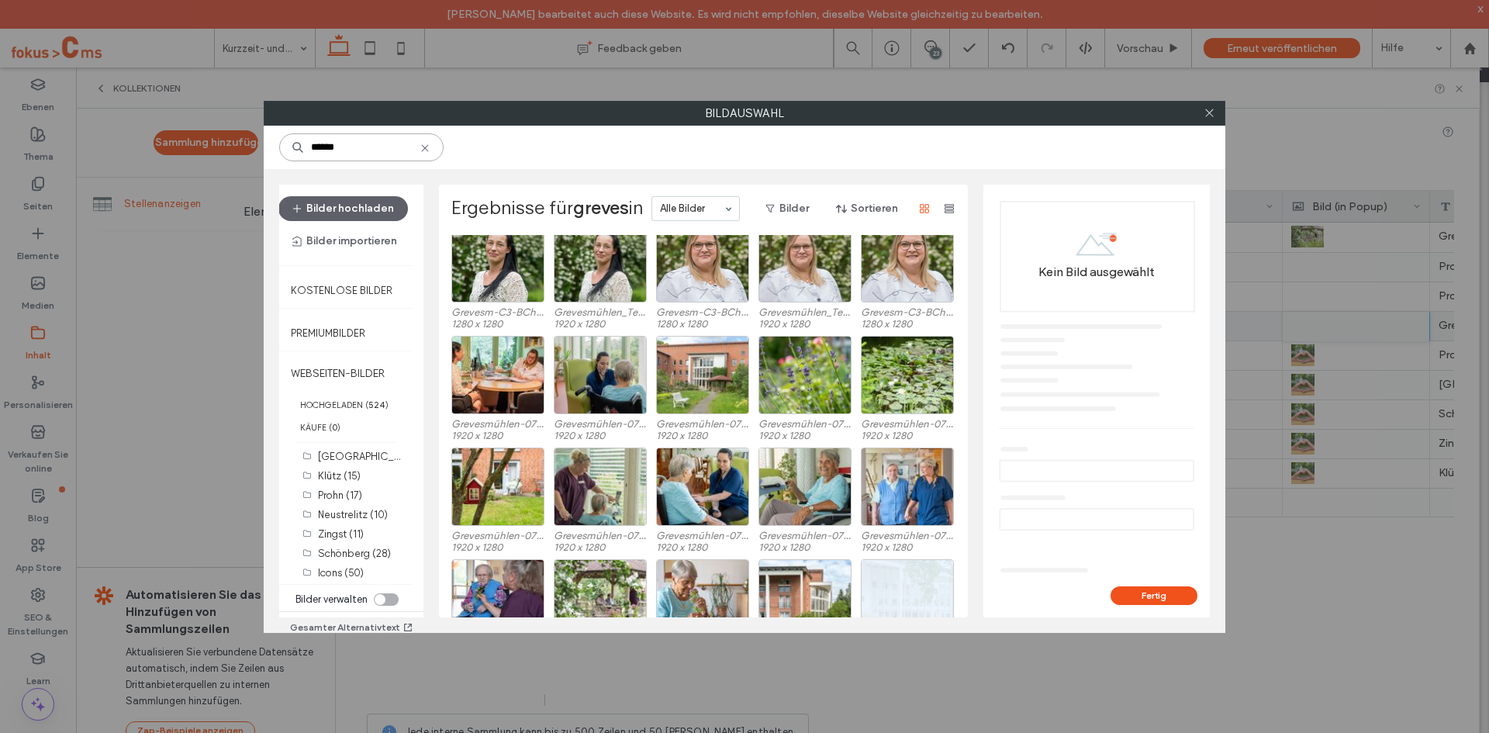
scroll to position [78, 0]
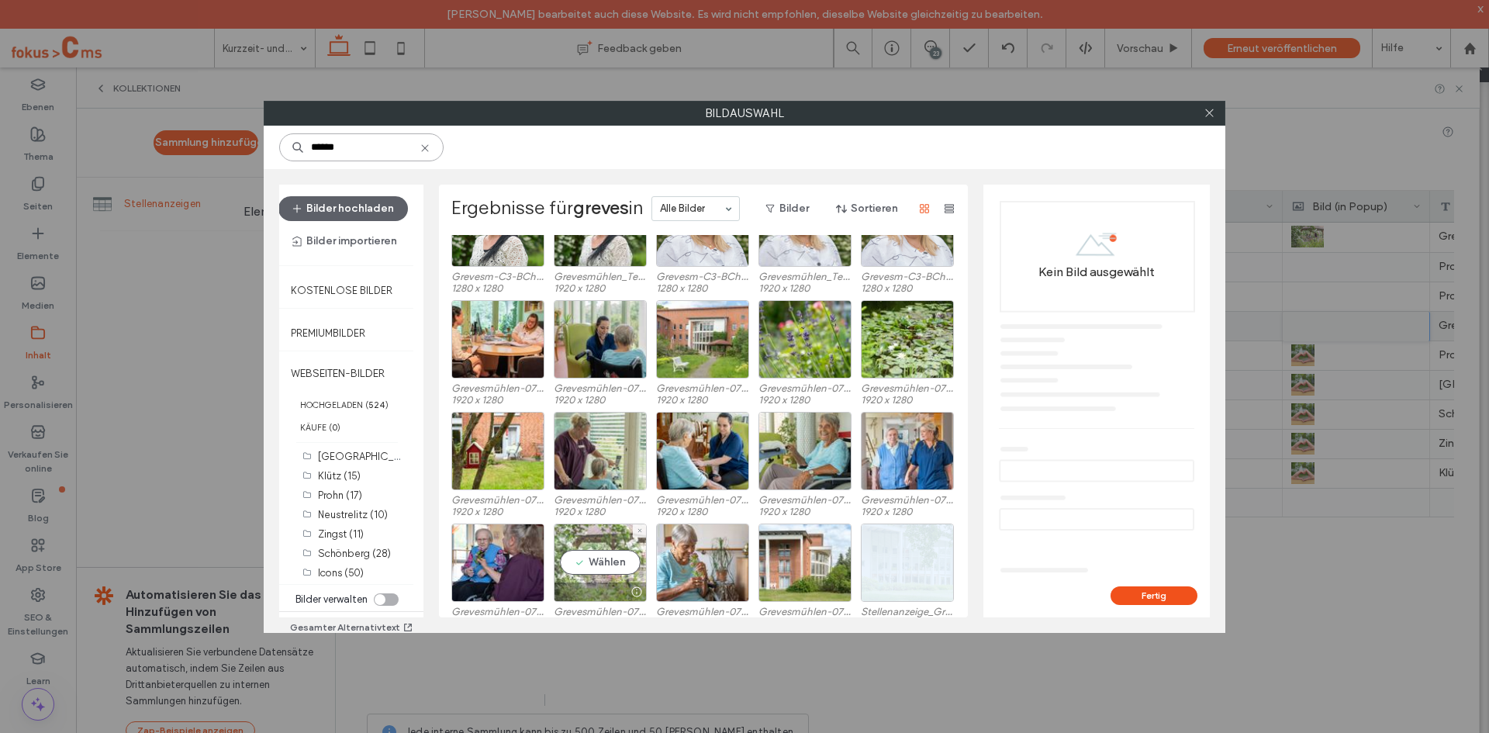
type input "******"
click at [585, 561] on div "Wählen" at bounding box center [600, 562] width 93 height 78
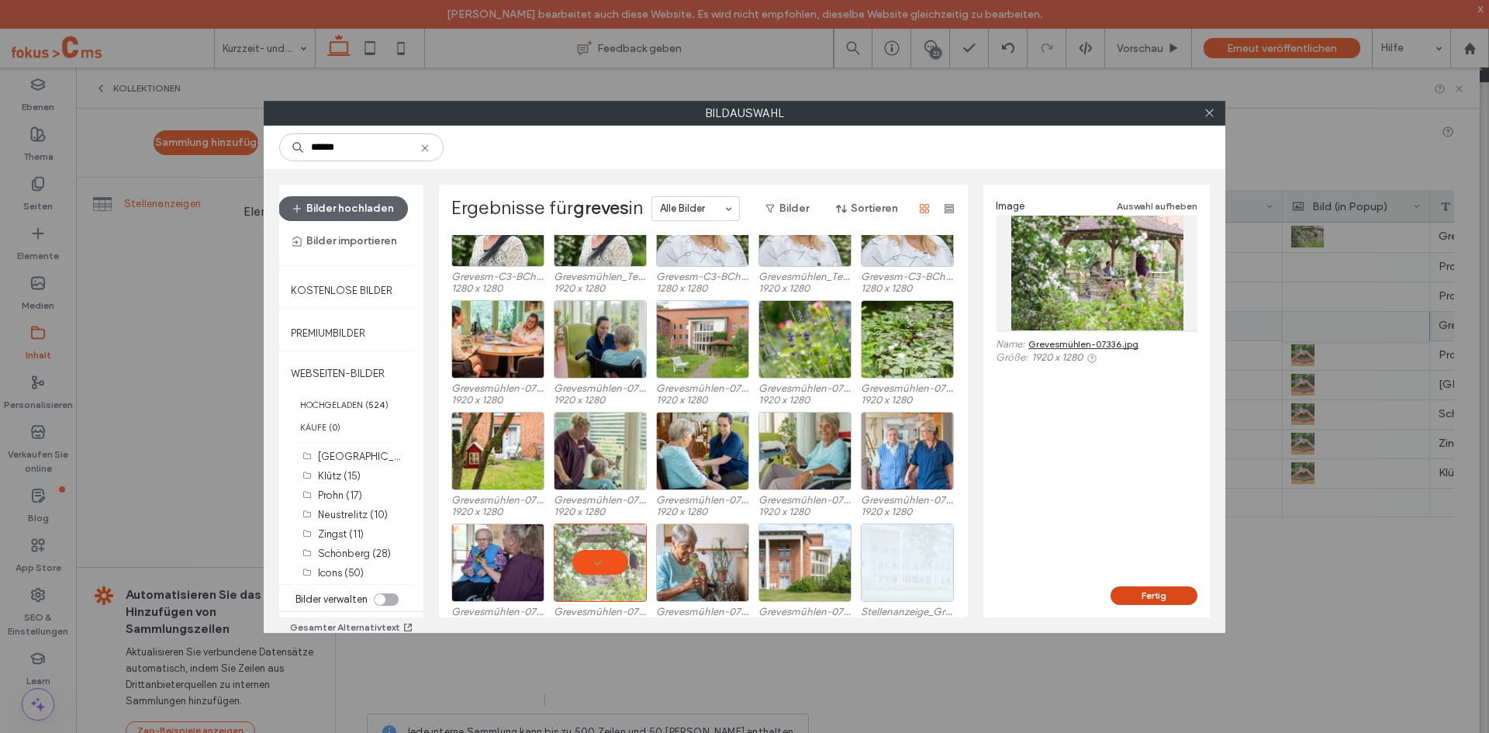
click at [1165, 591] on button "Fertig" at bounding box center [1153, 595] width 87 height 19
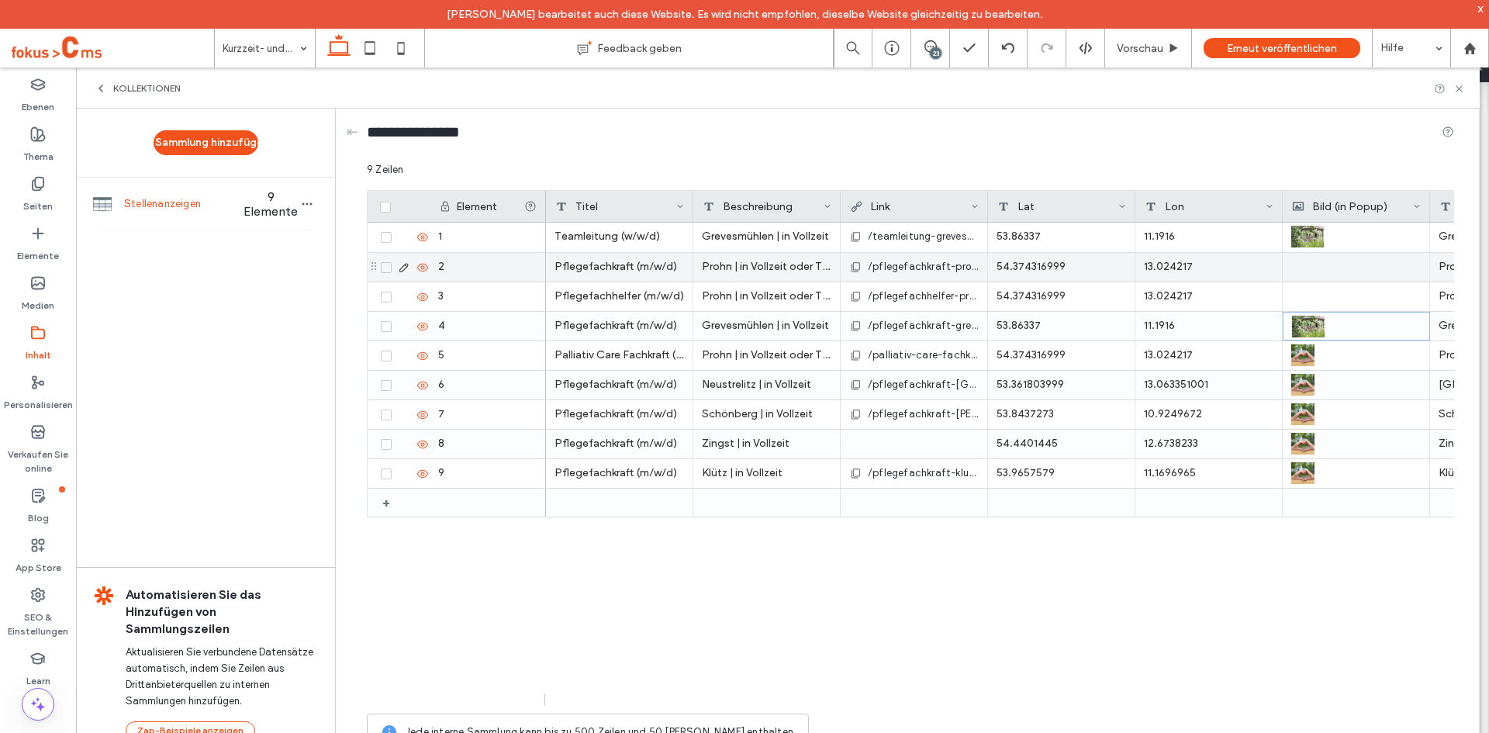
click at [1301, 261] on div at bounding box center [1355, 267] width 129 height 29
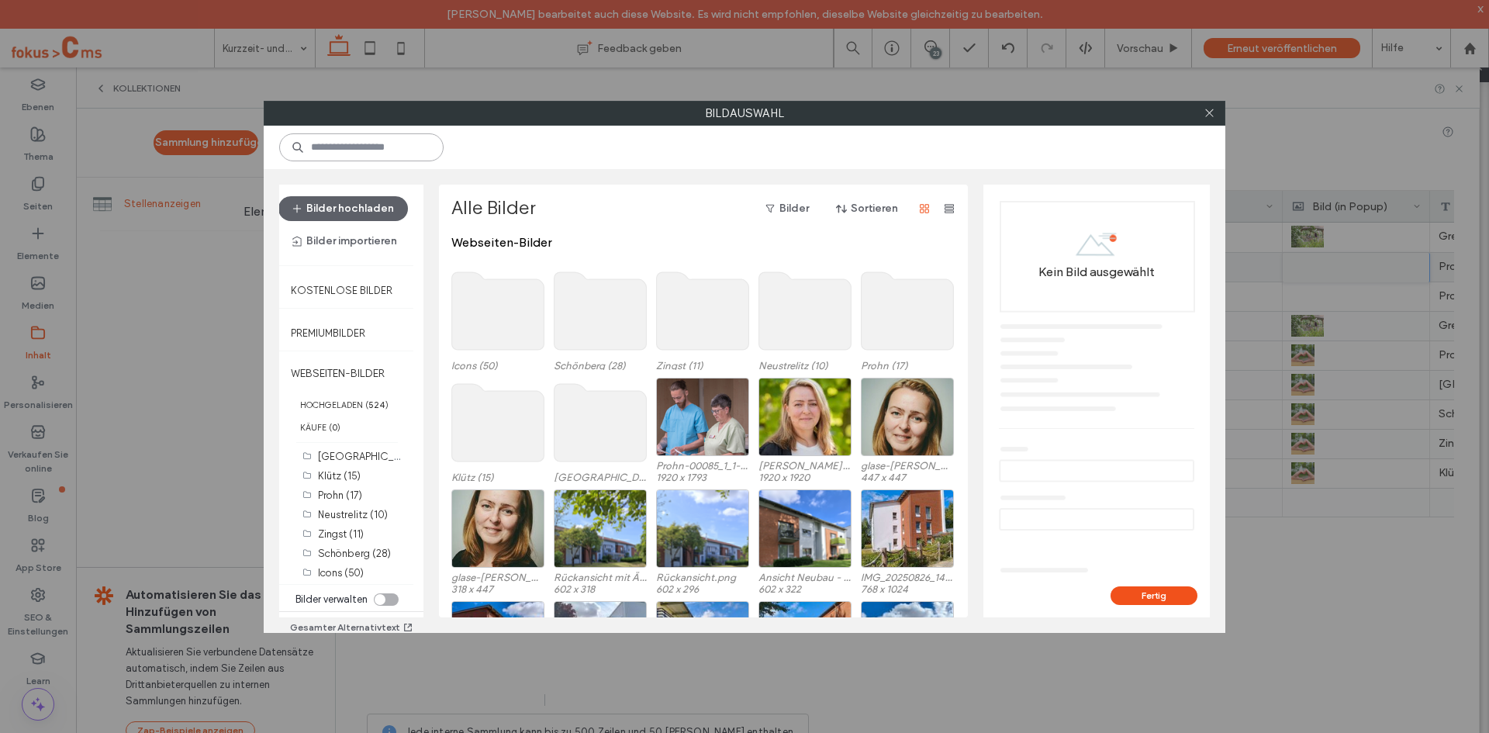
click at [360, 147] on input at bounding box center [361, 147] width 164 height 28
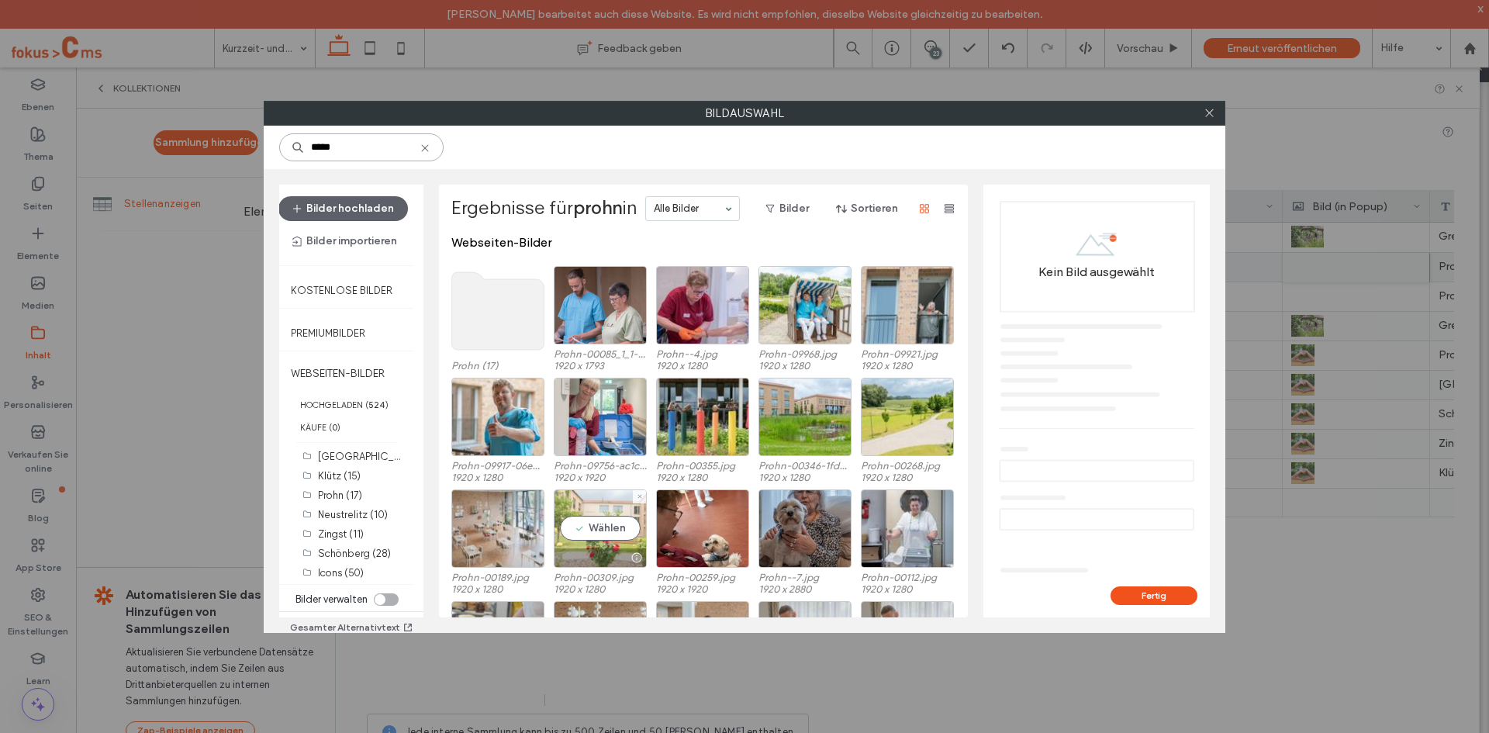
type input "*****"
click at [592, 523] on div "Wählen" at bounding box center [600, 528] width 93 height 78
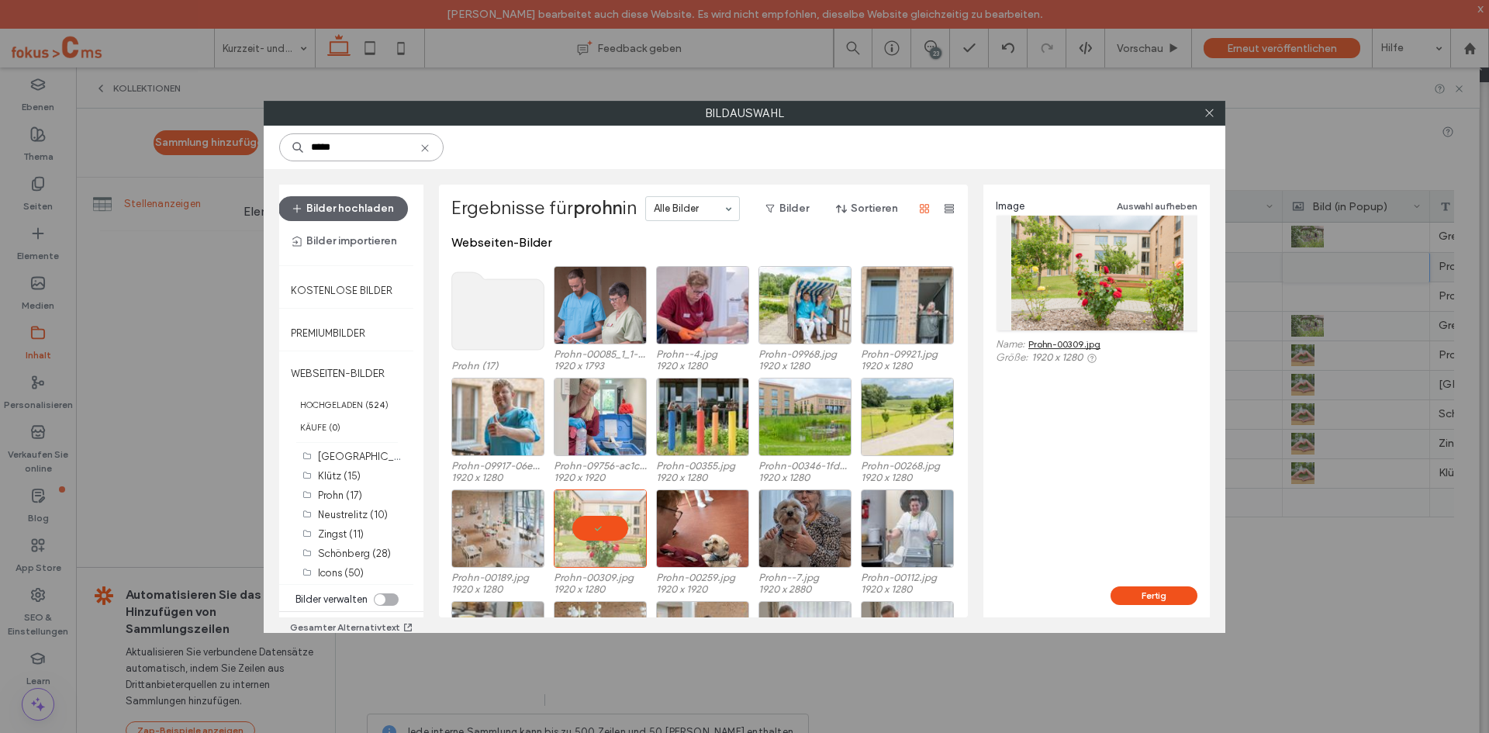
click at [353, 150] on input "*****" at bounding box center [361, 147] width 164 height 28
click at [352, 150] on input "*****" at bounding box center [361, 147] width 164 height 28
click at [1125, 594] on button "Fertig" at bounding box center [1153, 595] width 87 height 19
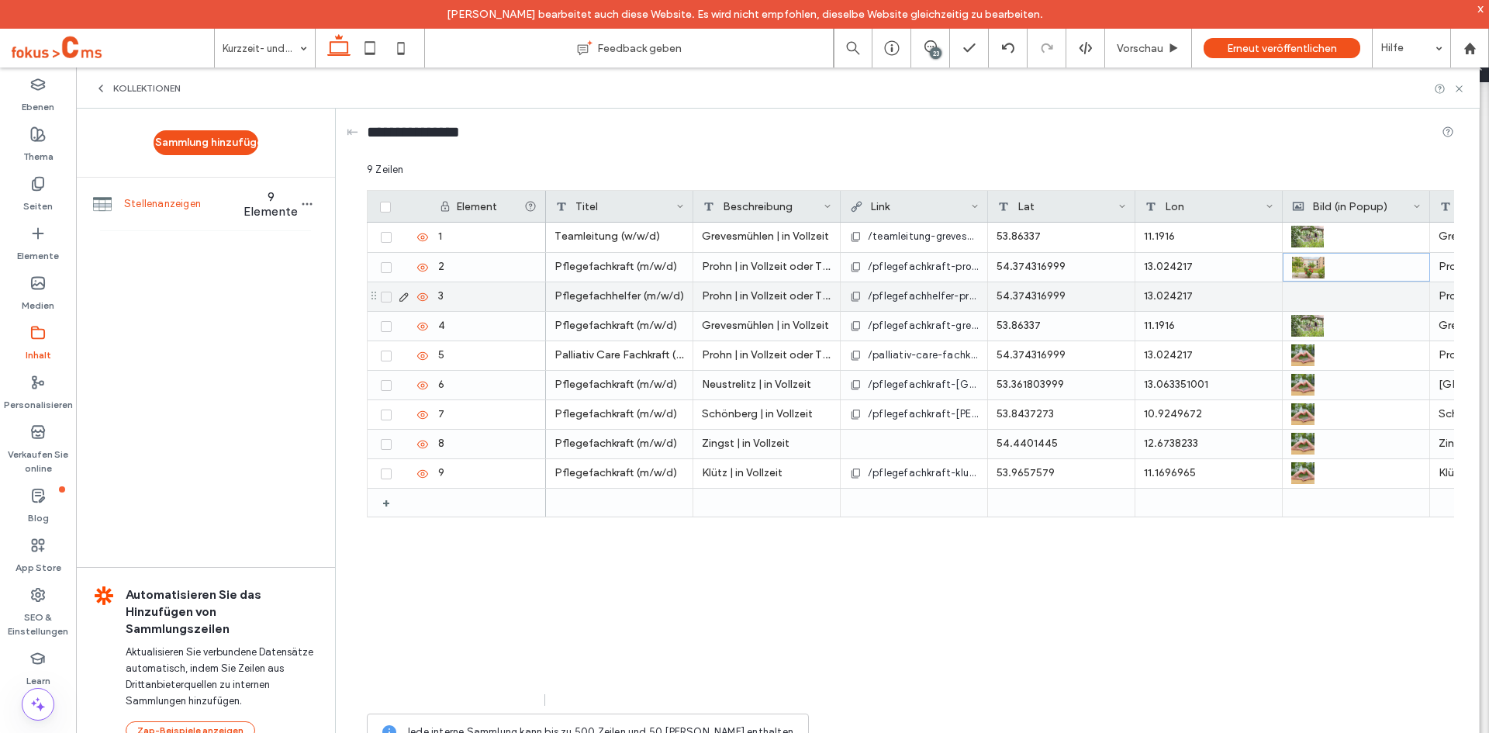
click at [1354, 300] on div at bounding box center [1355, 296] width 129 height 29
click at [1354, 300] on div at bounding box center [1356, 296] width 129 height 27
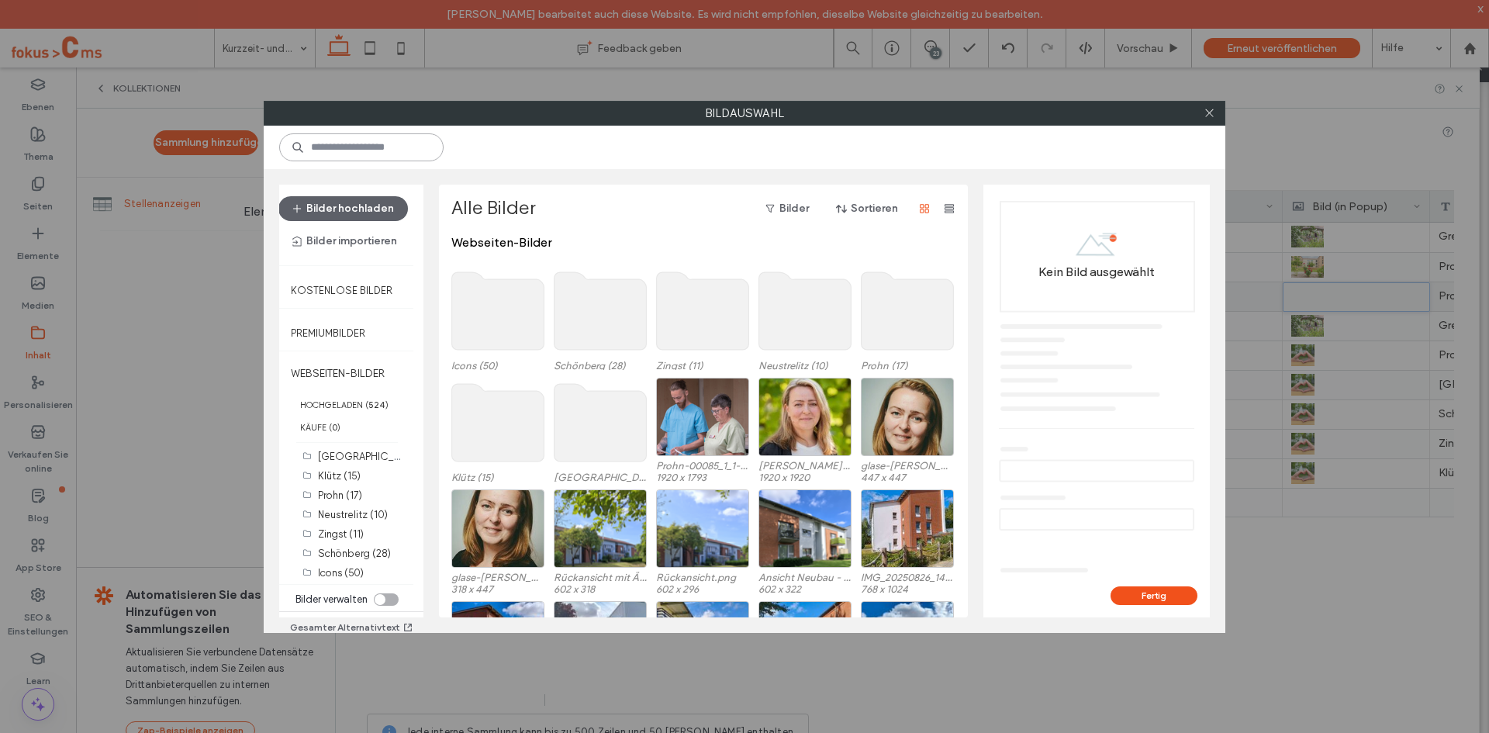
click at [395, 147] on input at bounding box center [361, 147] width 164 height 28
paste input "*****"
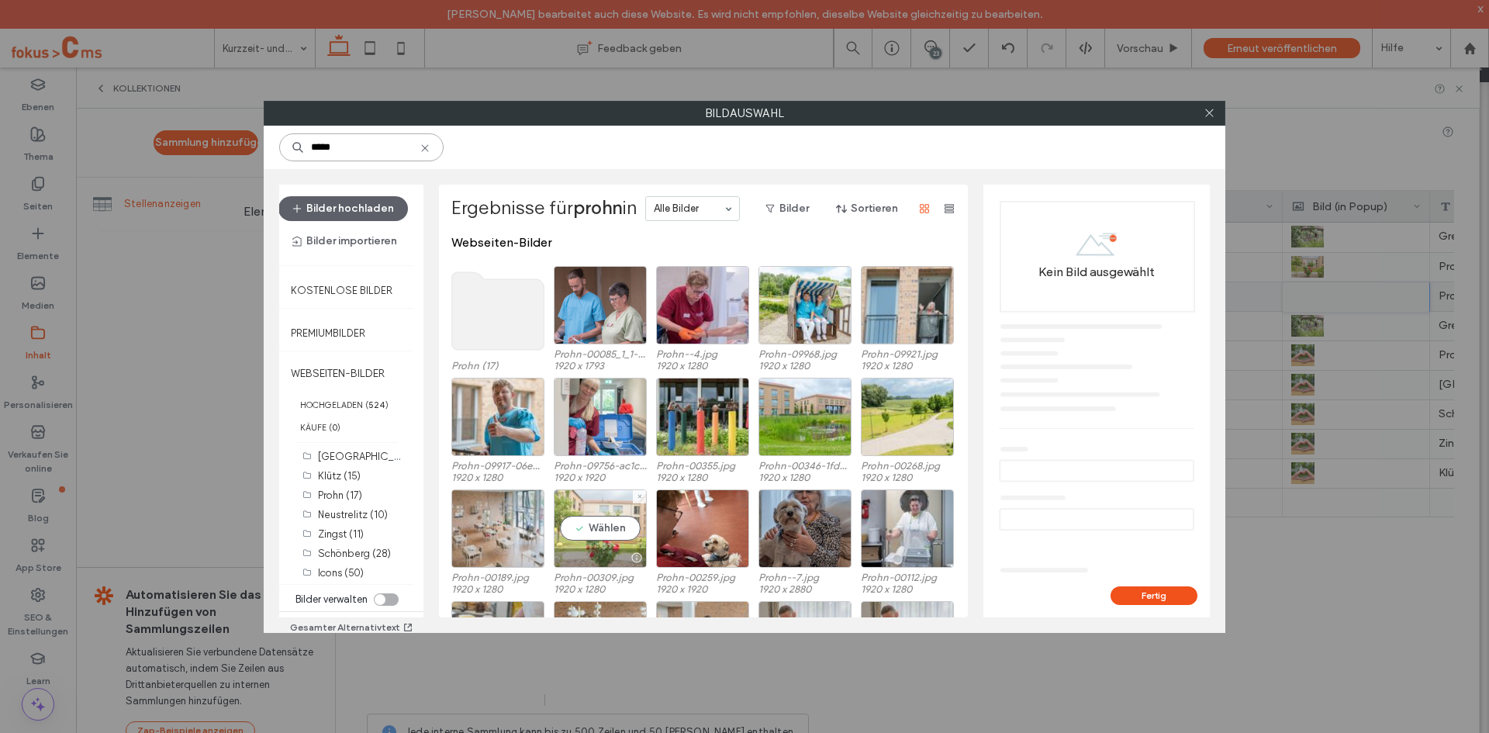
type input "*****"
click at [606, 505] on div "Wählen" at bounding box center [600, 528] width 93 height 78
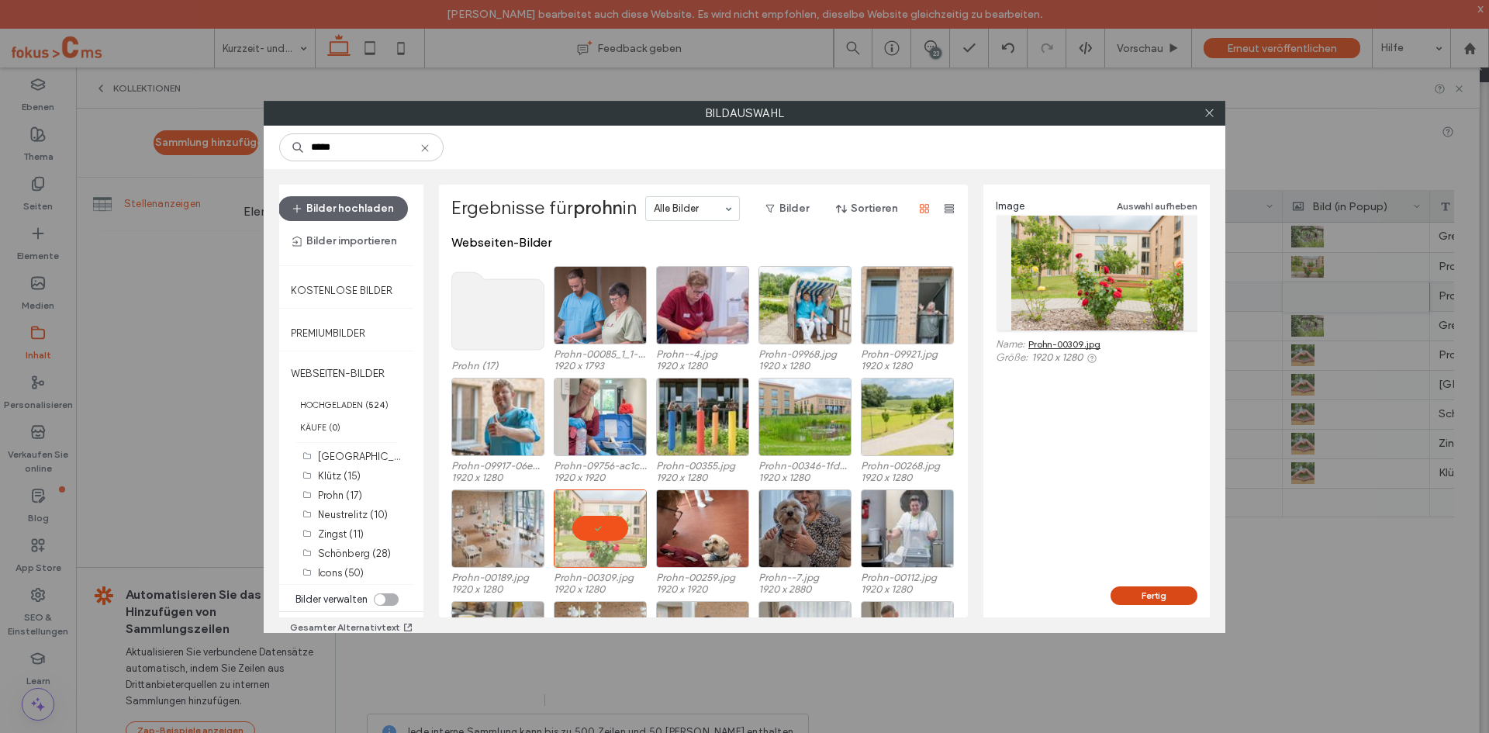
click at [1156, 593] on button "Fertig" at bounding box center [1153, 595] width 87 height 19
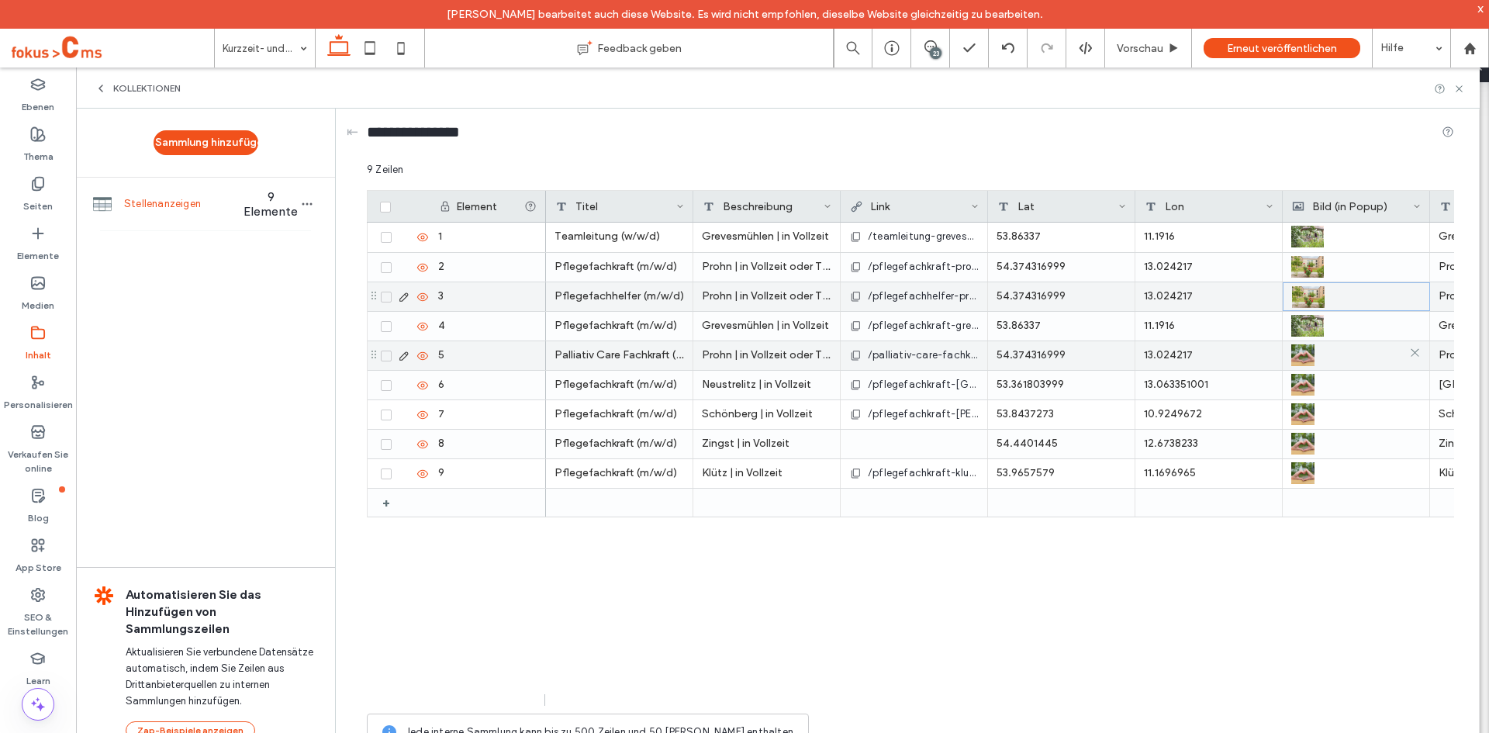
click at [1346, 353] on div at bounding box center [1355, 355] width 129 height 28
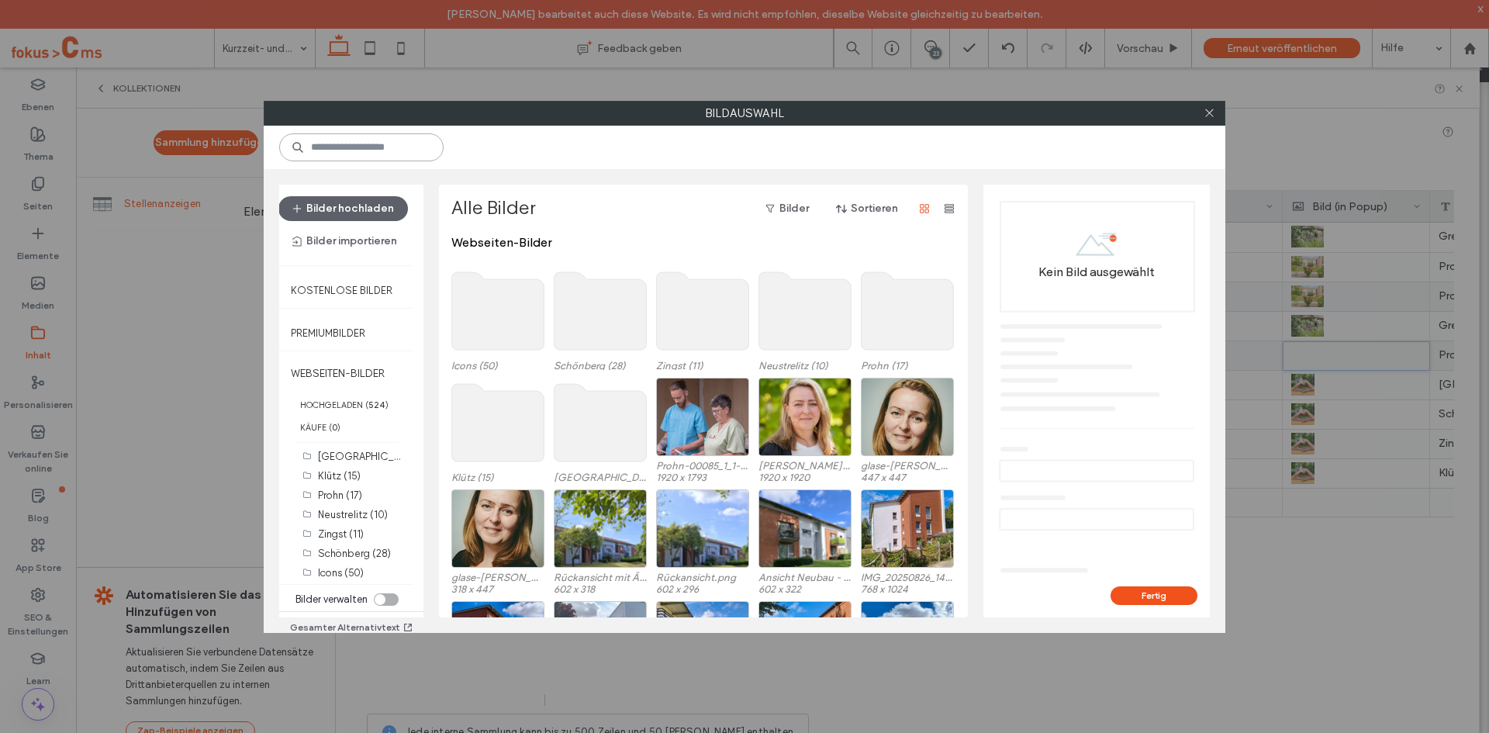
click at [360, 149] on input at bounding box center [361, 147] width 164 height 28
paste input "*****"
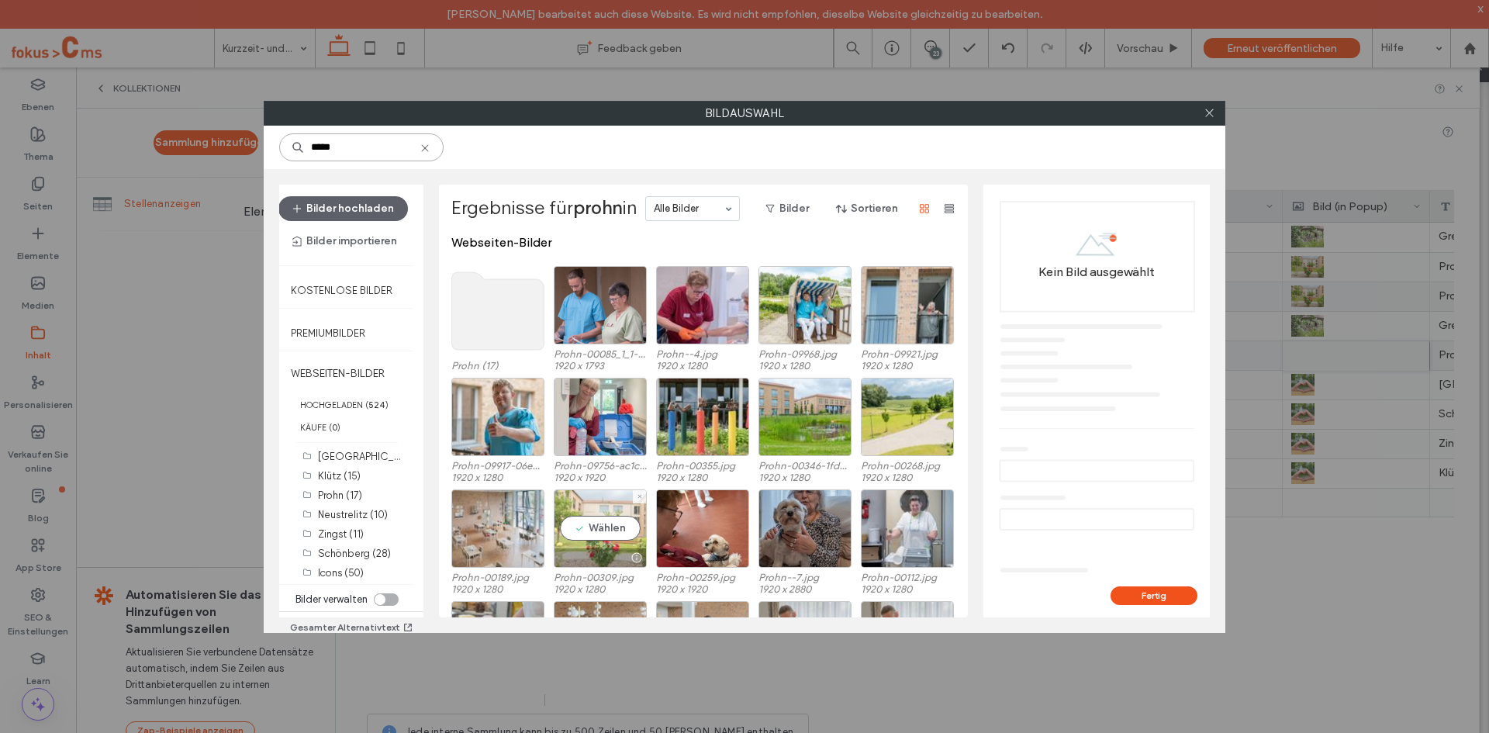
type input "*****"
drag, startPoint x: 589, startPoint y: 522, endPoint x: 594, endPoint y: 530, distance: 9.7
click at [590, 522] on div "Wählen" at bounding box center [600, 528] width 93 height 78
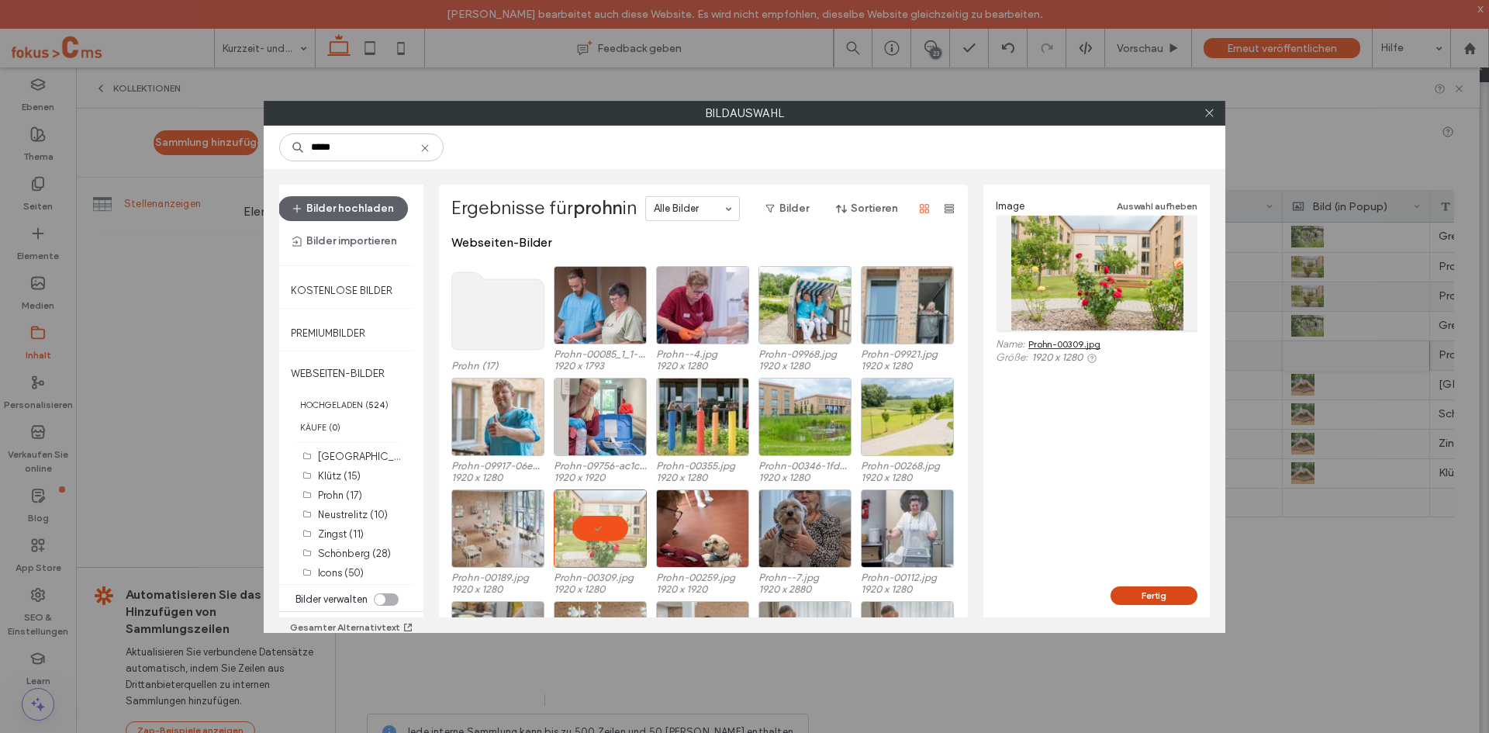
click at [1130, 599] on button "Fertig" at bounding box center [1153, 595] width 87 height 19
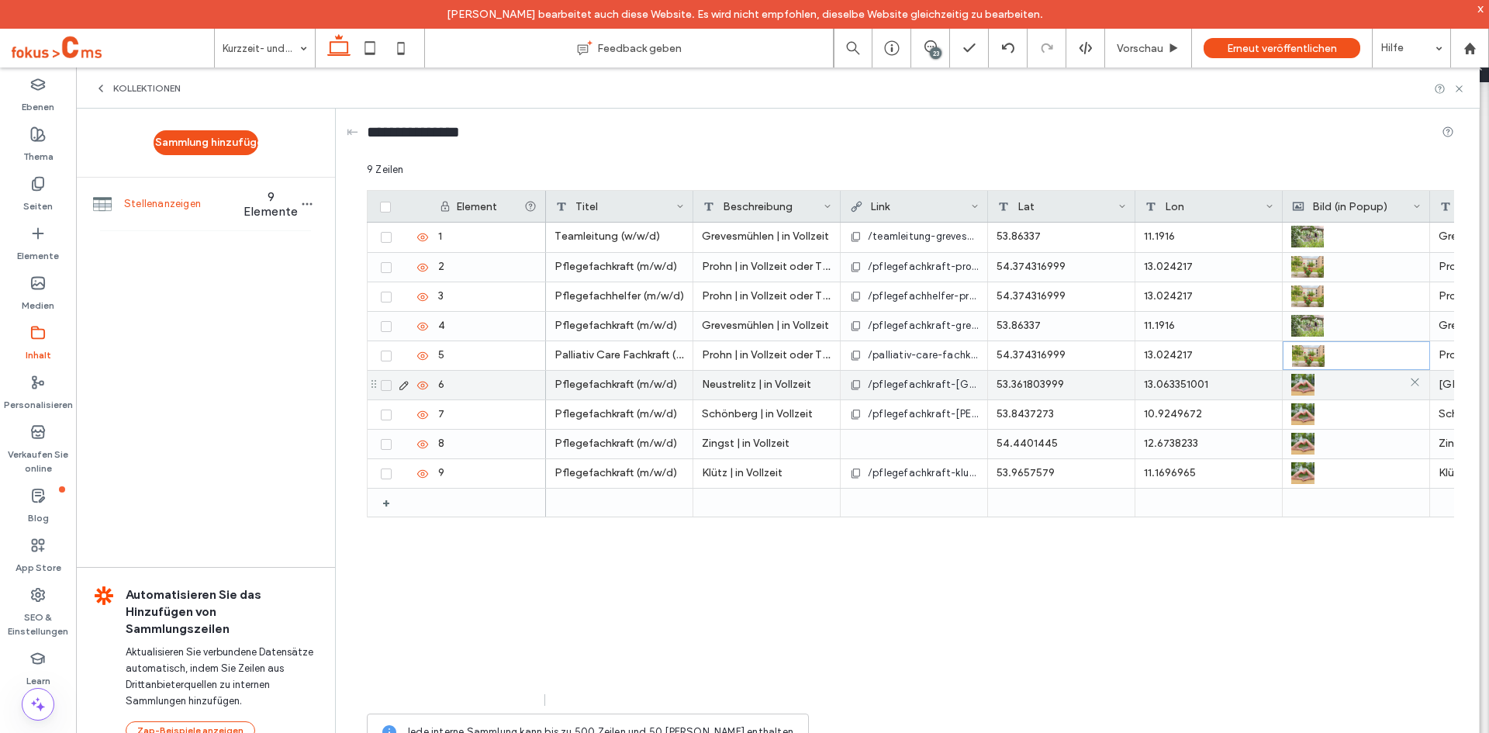
click at [1331, 384] on div at bounding box center [1355, 385] width 129 height 28
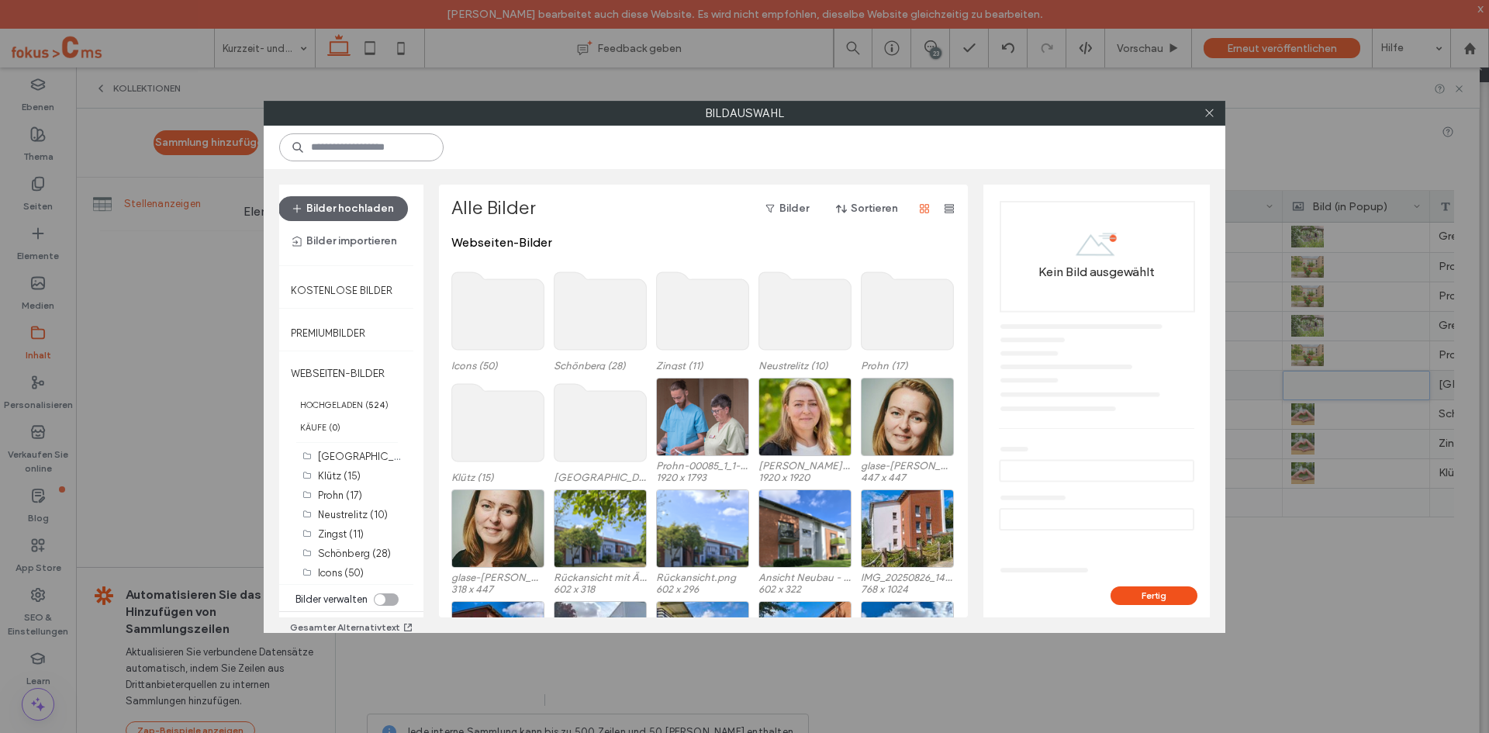
click at [404, 154] on input at bounding box center [361, 147] width 164 height 28
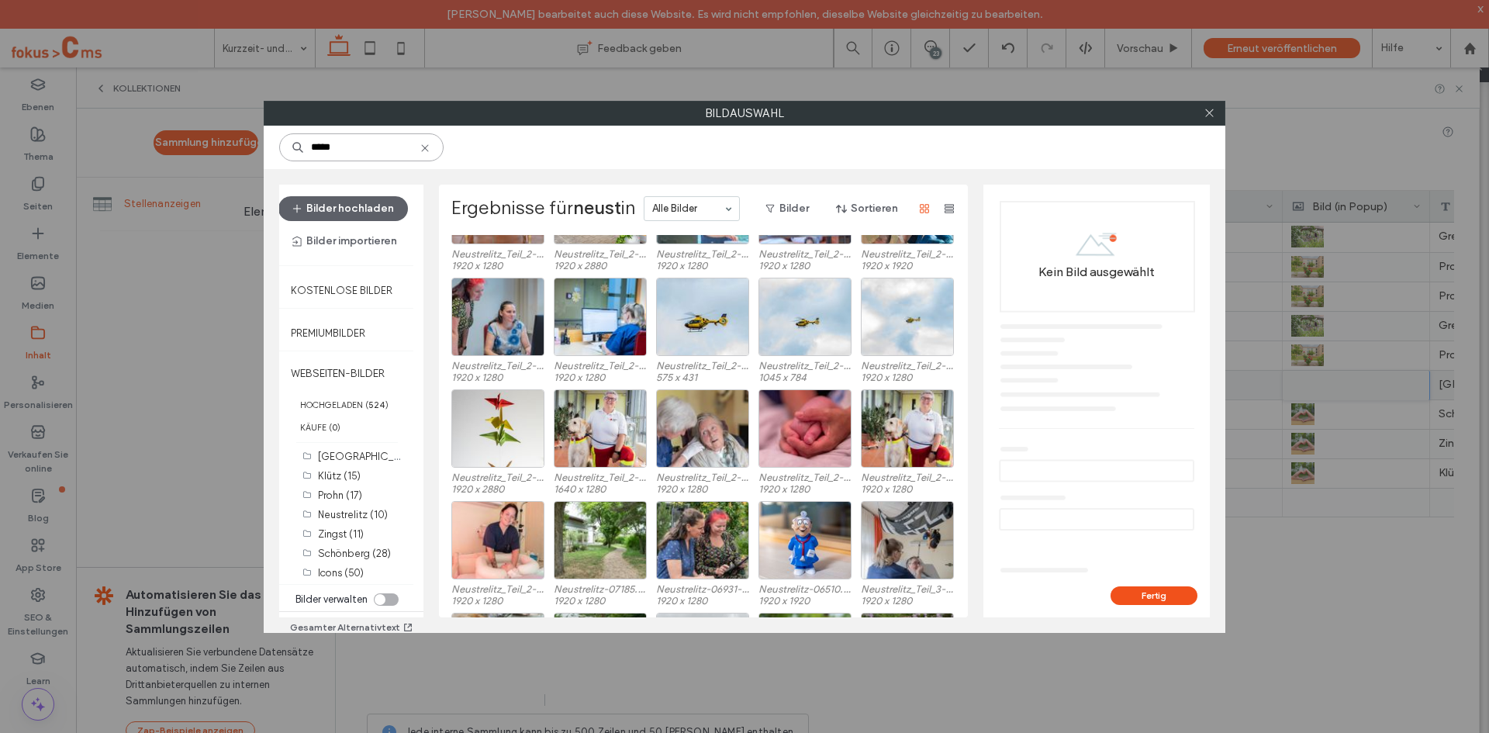
scroll to position [324, 0]
type input "*****"
click at [601, 537] on div "Wählen" at bounding box center [600, 539] width 93 height 78
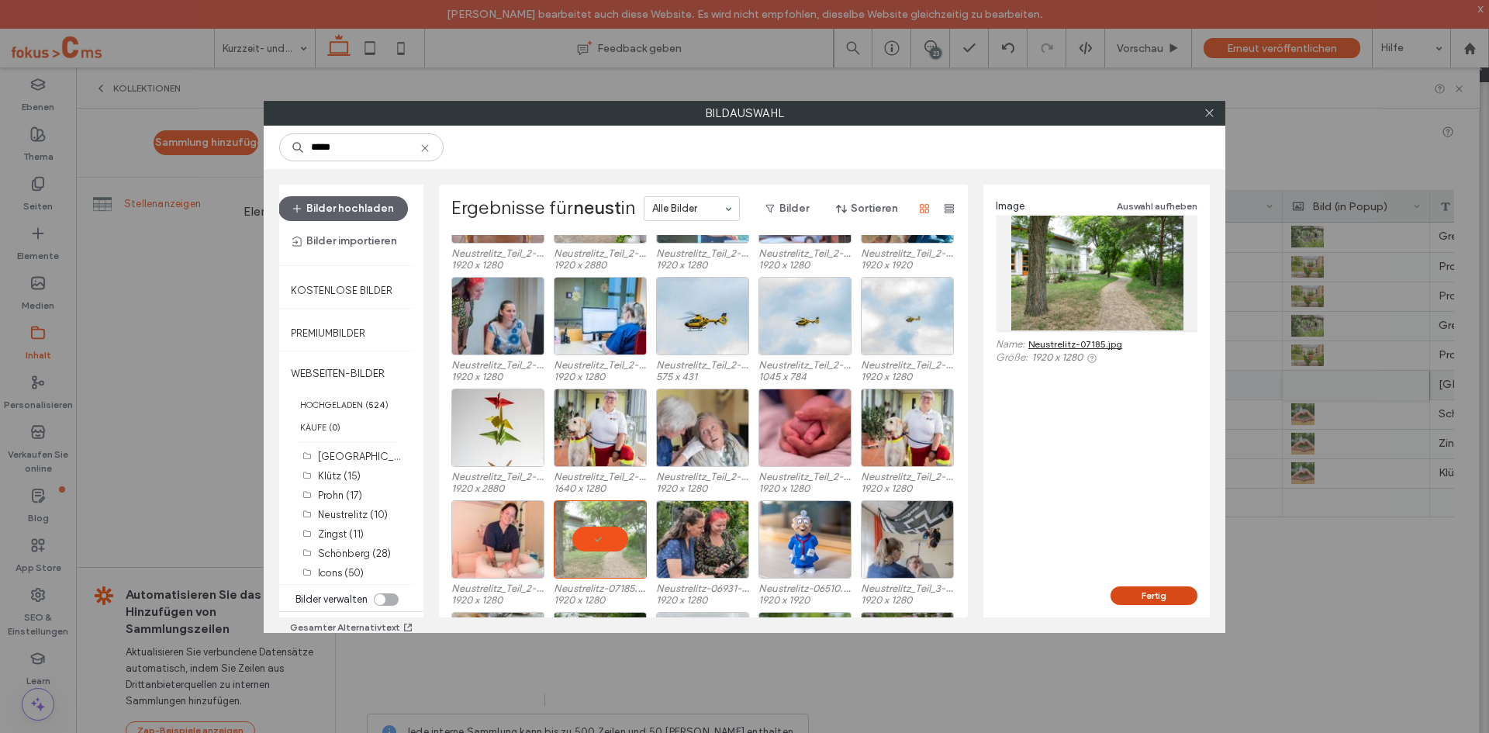
click at [1151, 599] on button "Fertig" at bounding box center [1153, 595] width 87 height 19
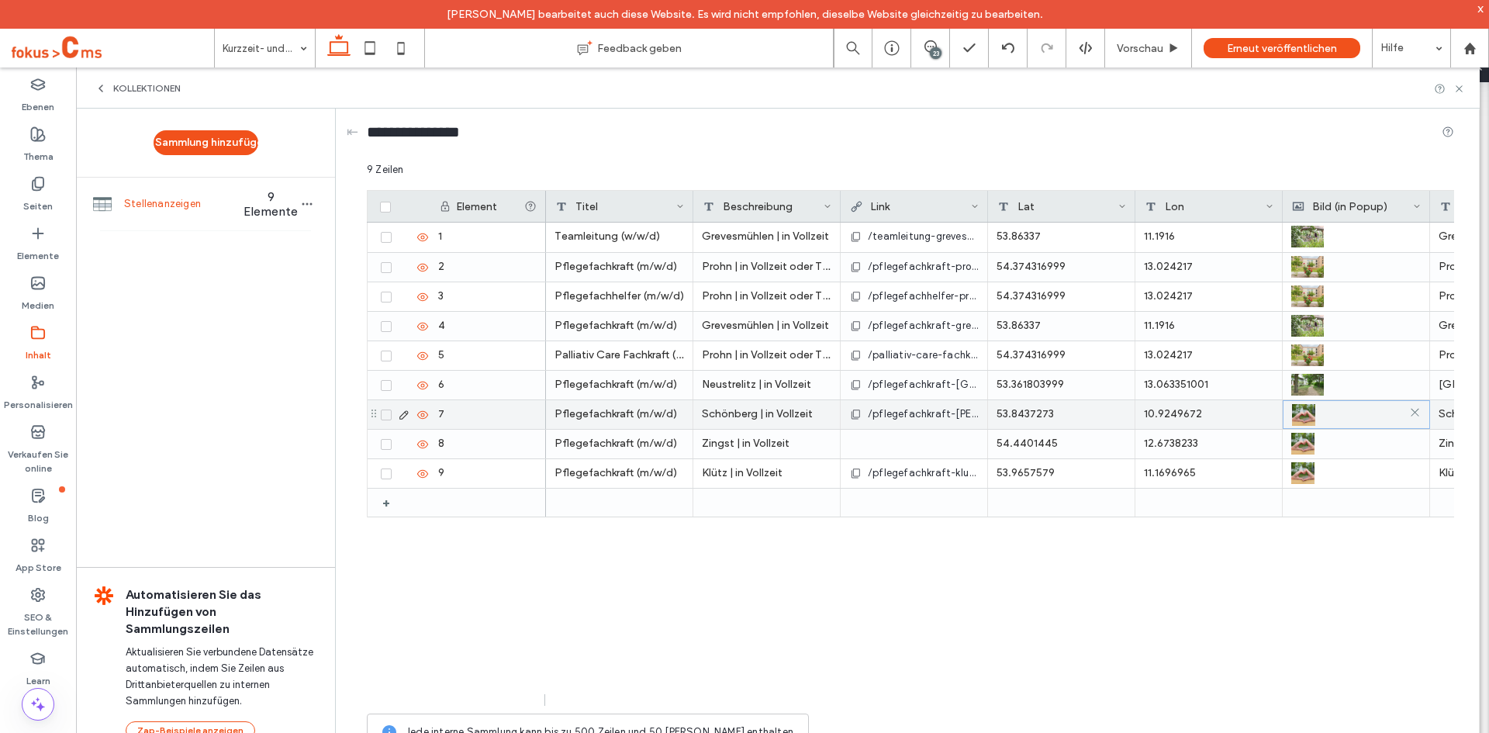
click at [1331, 414] on div at bounding box center [1356, 415] width 129 height 28
click at [1341, 418] on div at bounding box center [1356, 415] width 129 height 28
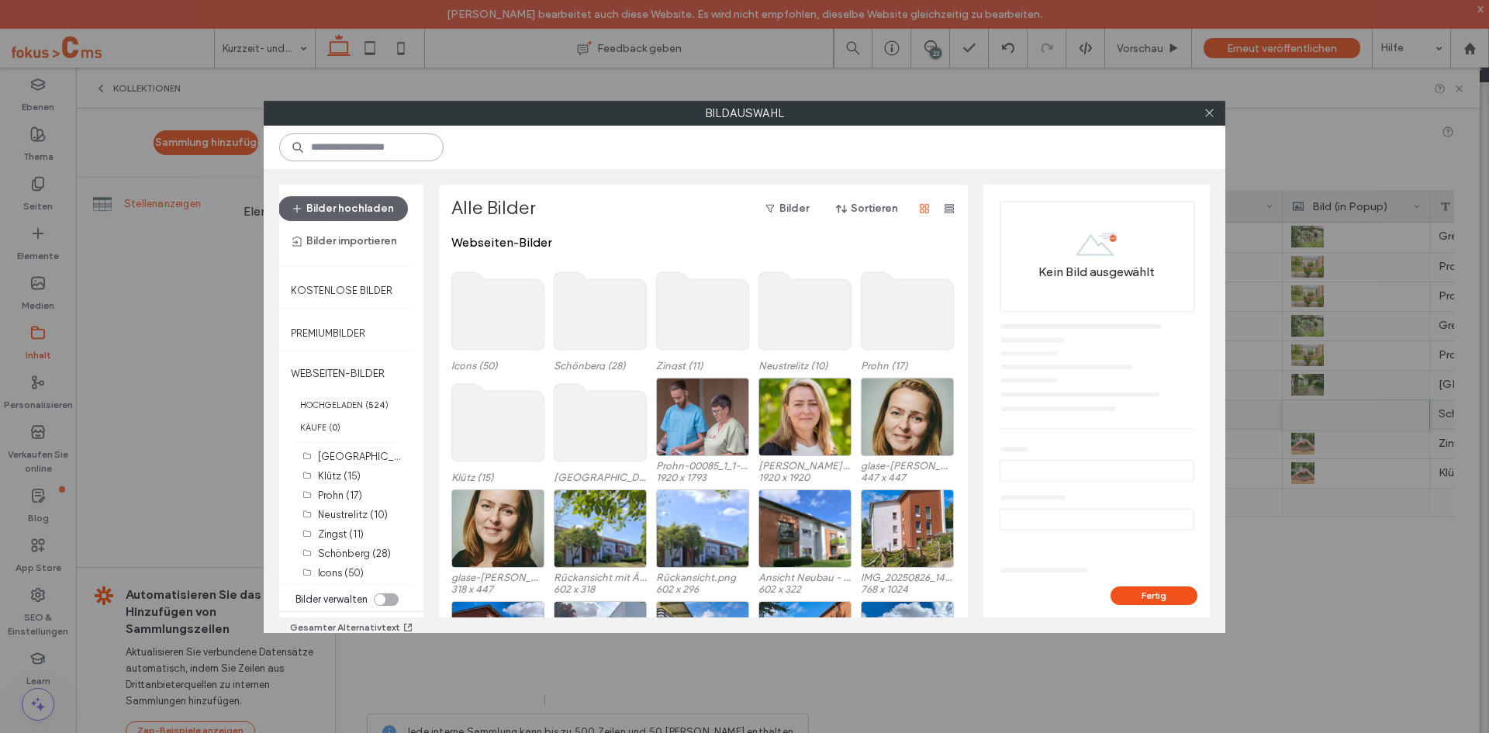
click at [364, 151] on input at bounding box center [361, 147] width 164 height 28
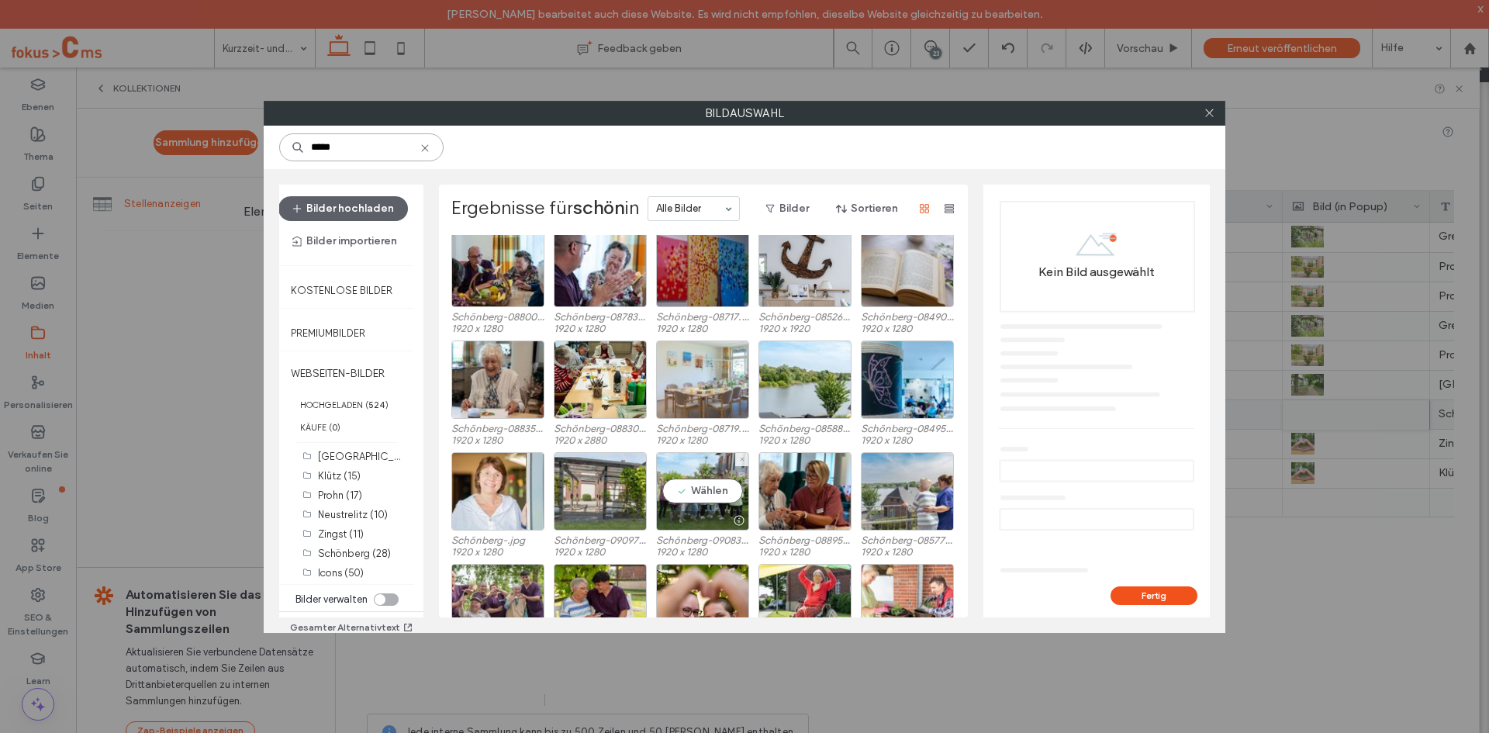
scroll to position [485, 0]
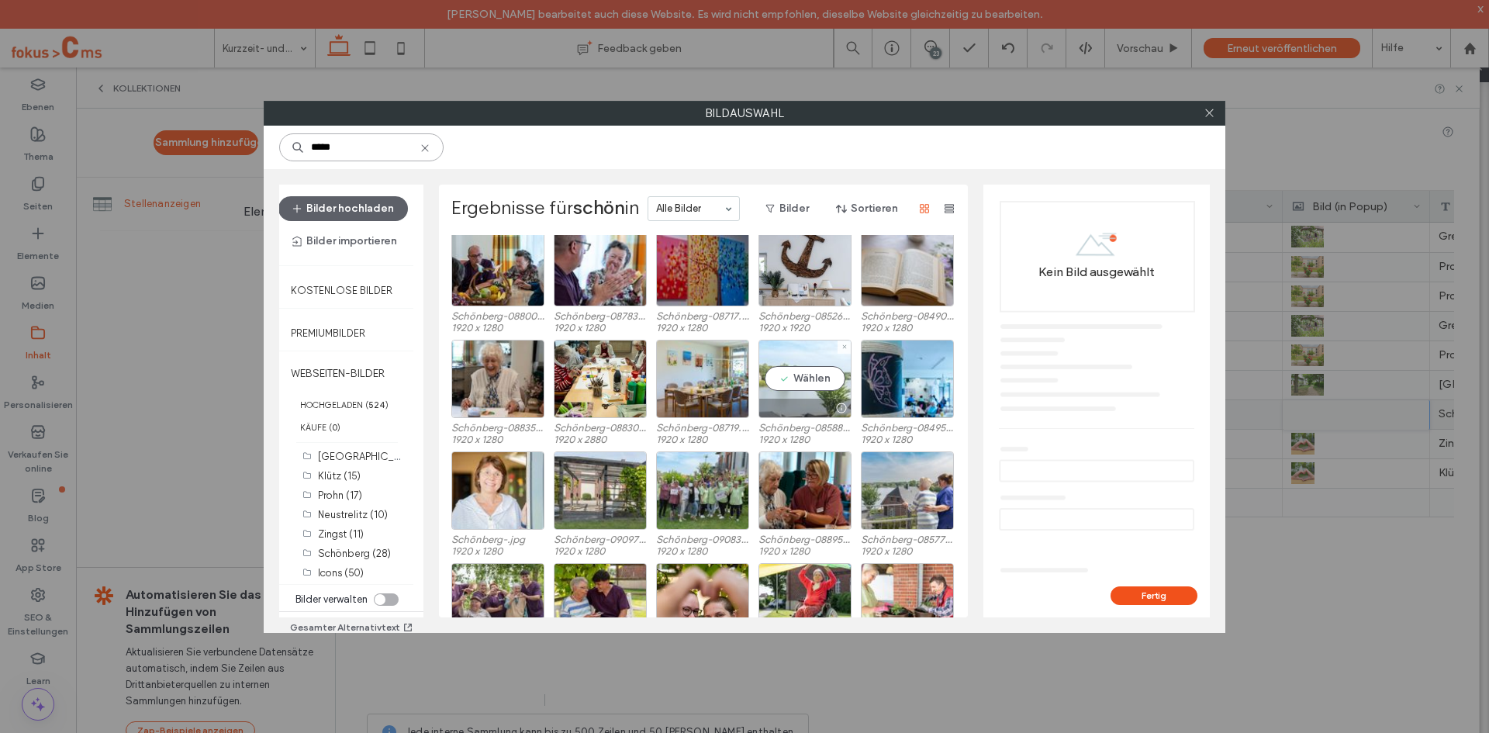
type input "*****"
click at [789, 378] on div "Wählen" at bounding box center [804, 379] width 93 height 78
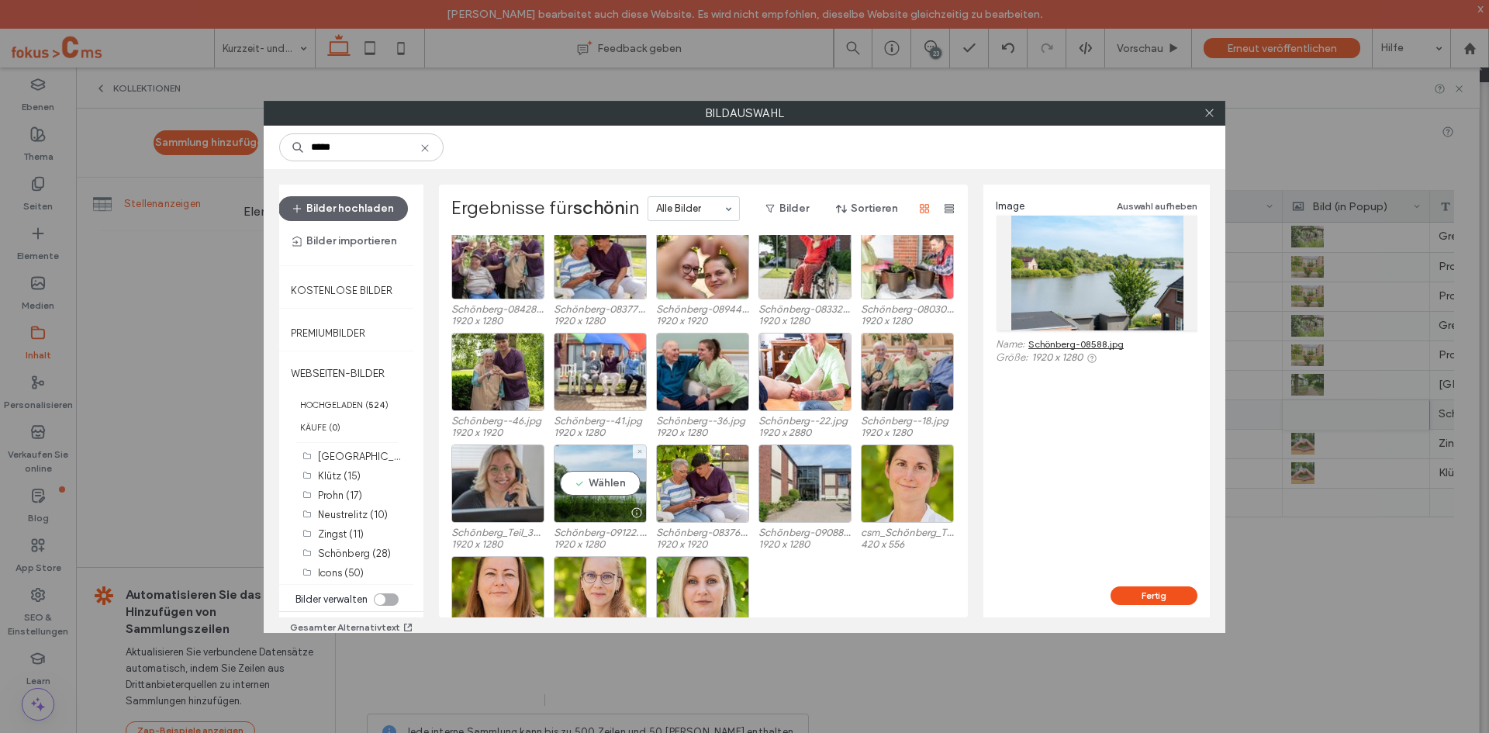
scroll to position [890, 0]
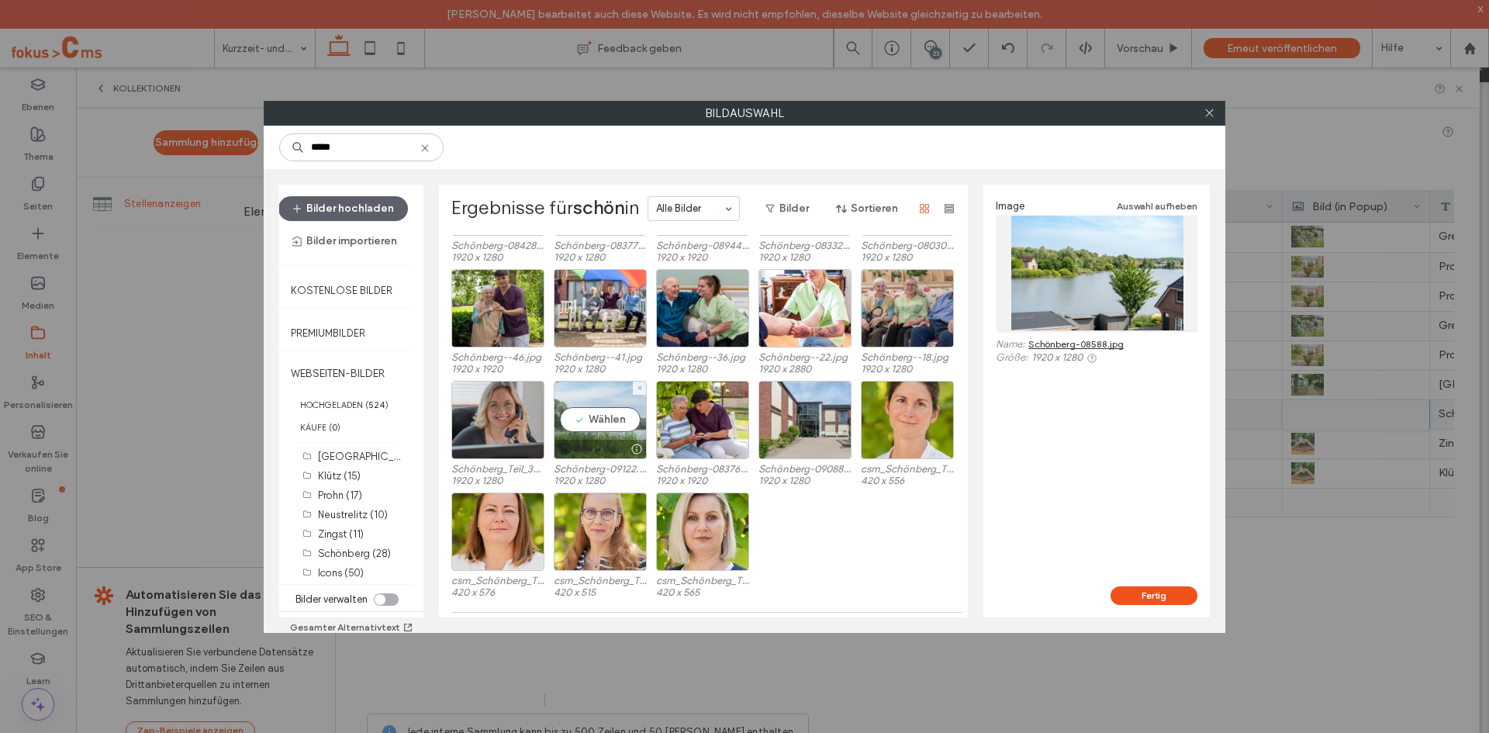
click at [606, 417] on div "Wählen" at bounding box center [600, 420] width 93 height 78
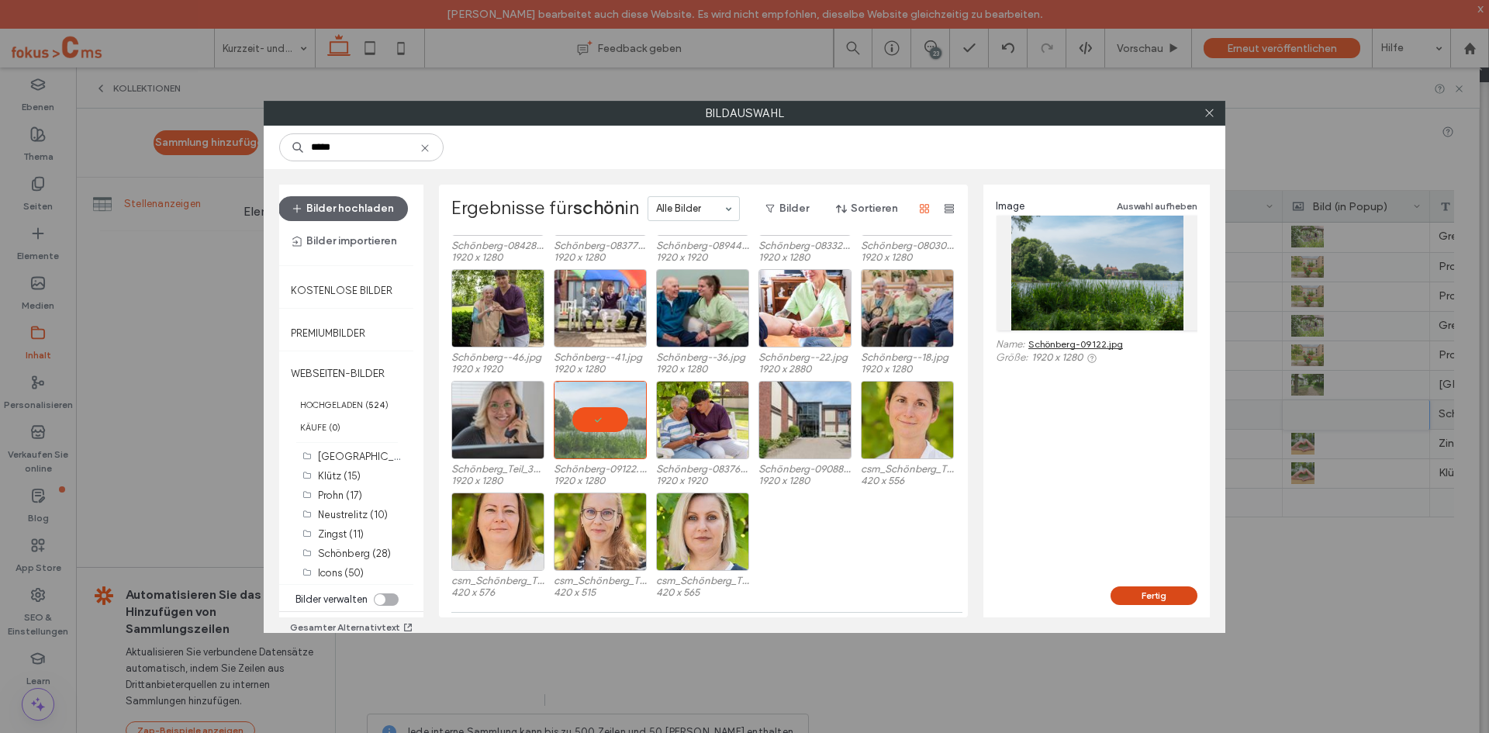
click at [1122, 598] on button "Fertig" at bounding box center [1153, 595] width 87 height 19
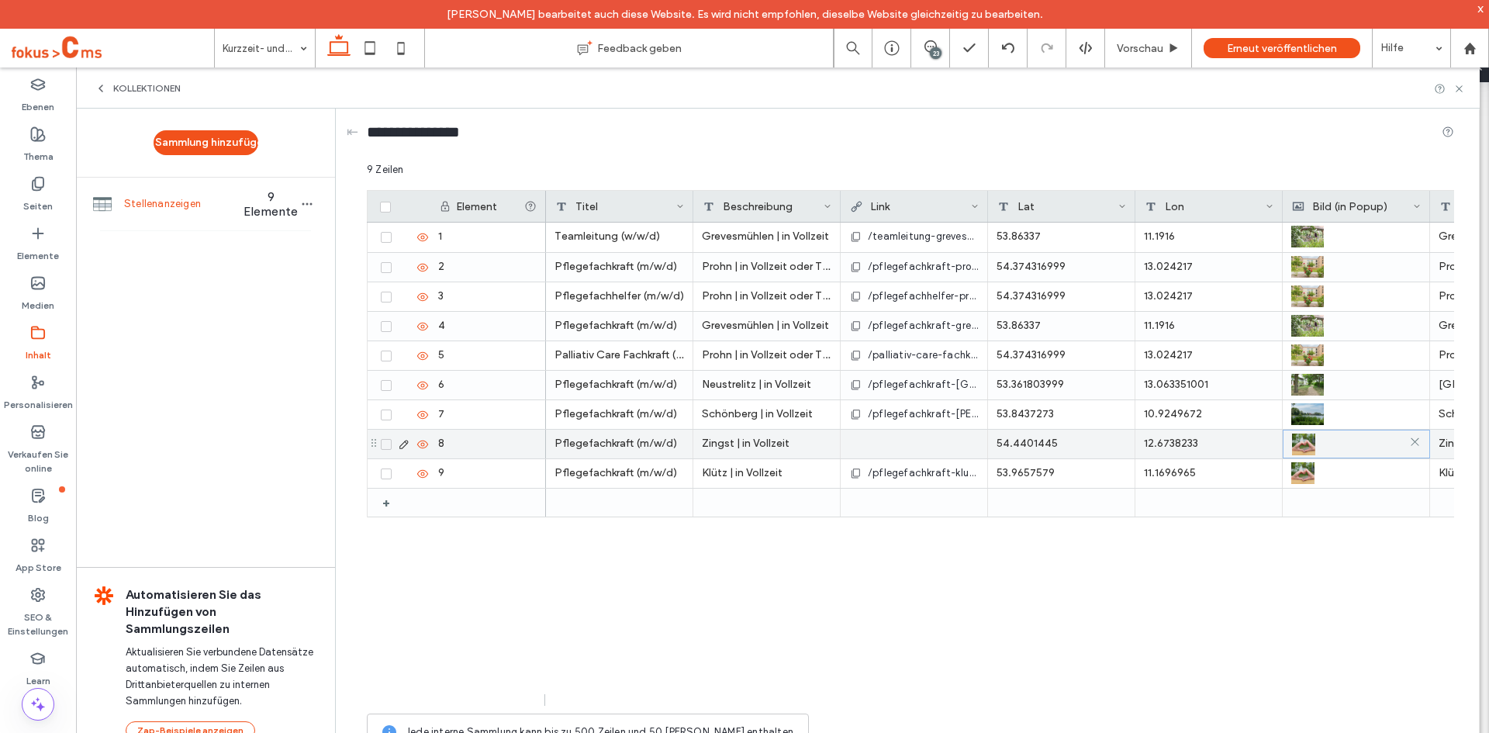
click at [1345, 444] on div at bounding box center [1356, 444] width 129 height 28
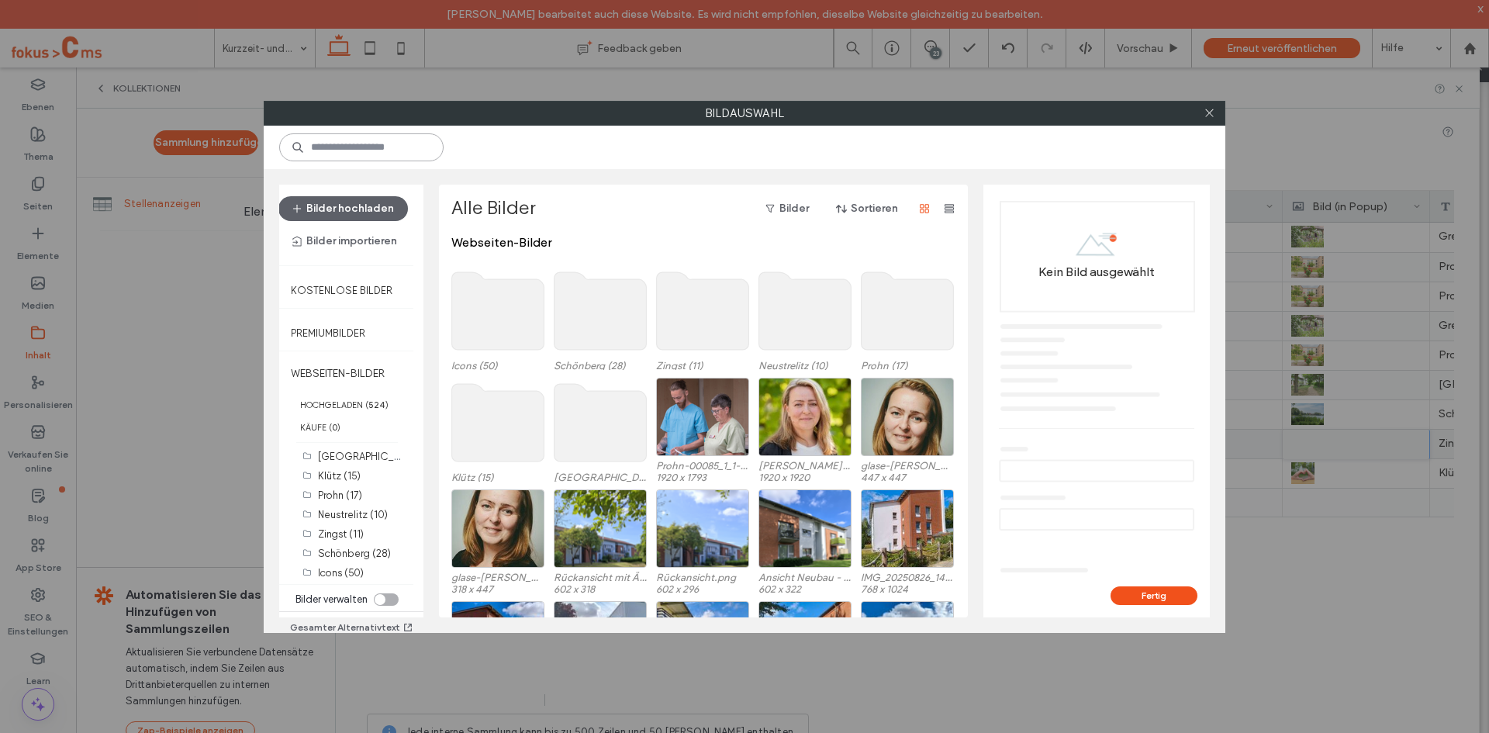
click at [375, 147] on input at bounding box center [361, 147] width 164 height 28
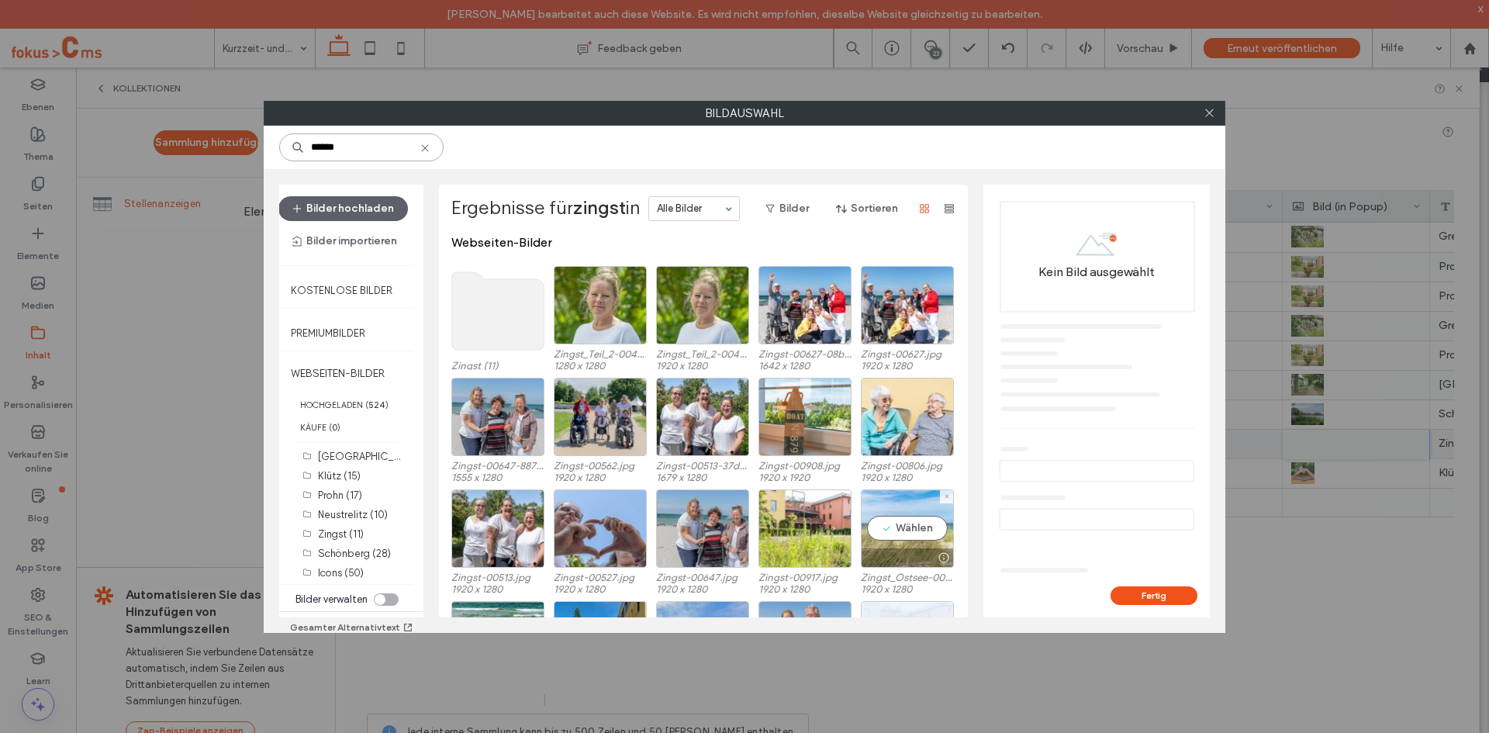
type input "******"
click at [900, 515] on div "Wählen" at bounding box center [907, 528] width 93 height 78
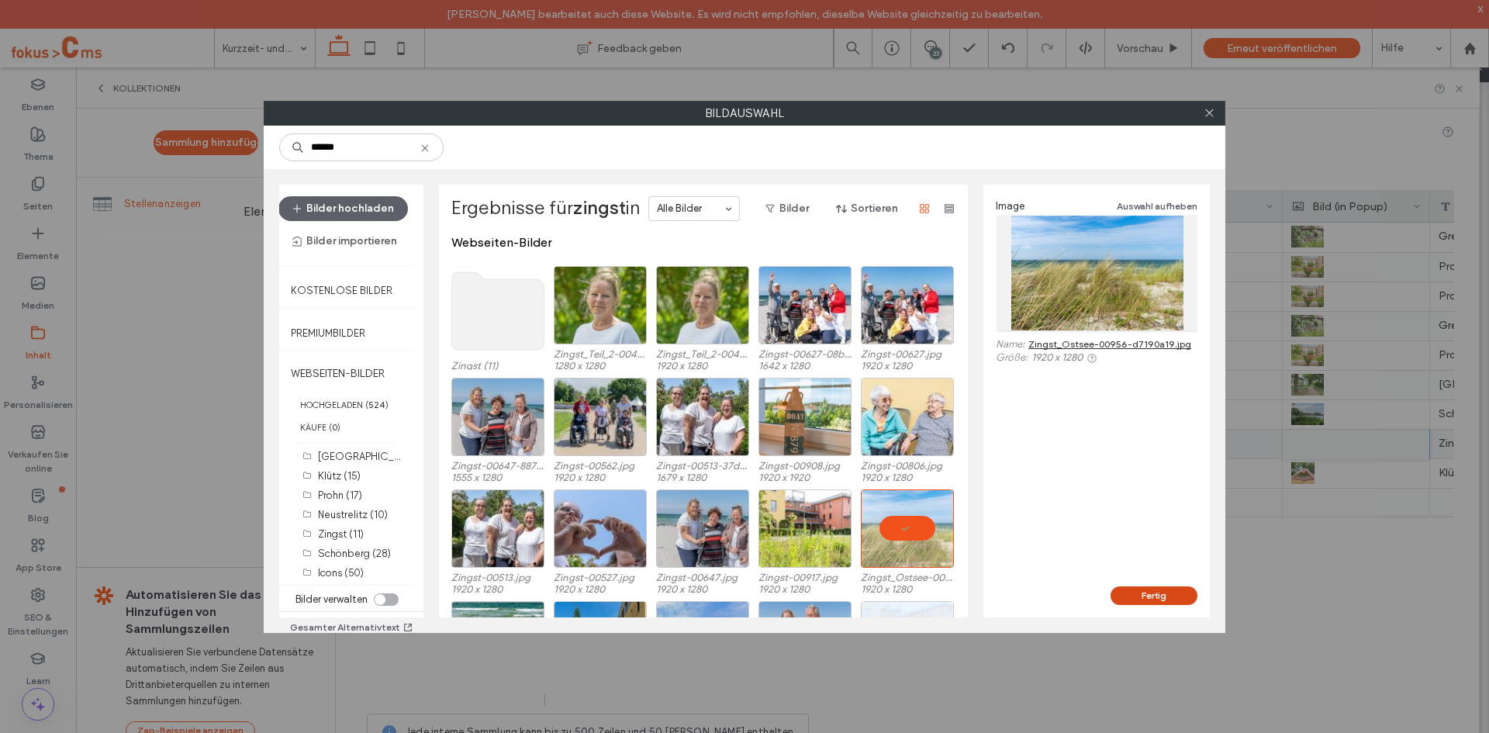
click at [1147, 596] on button "Fertig" at bounding box center [1153, 595] width 87 height 19
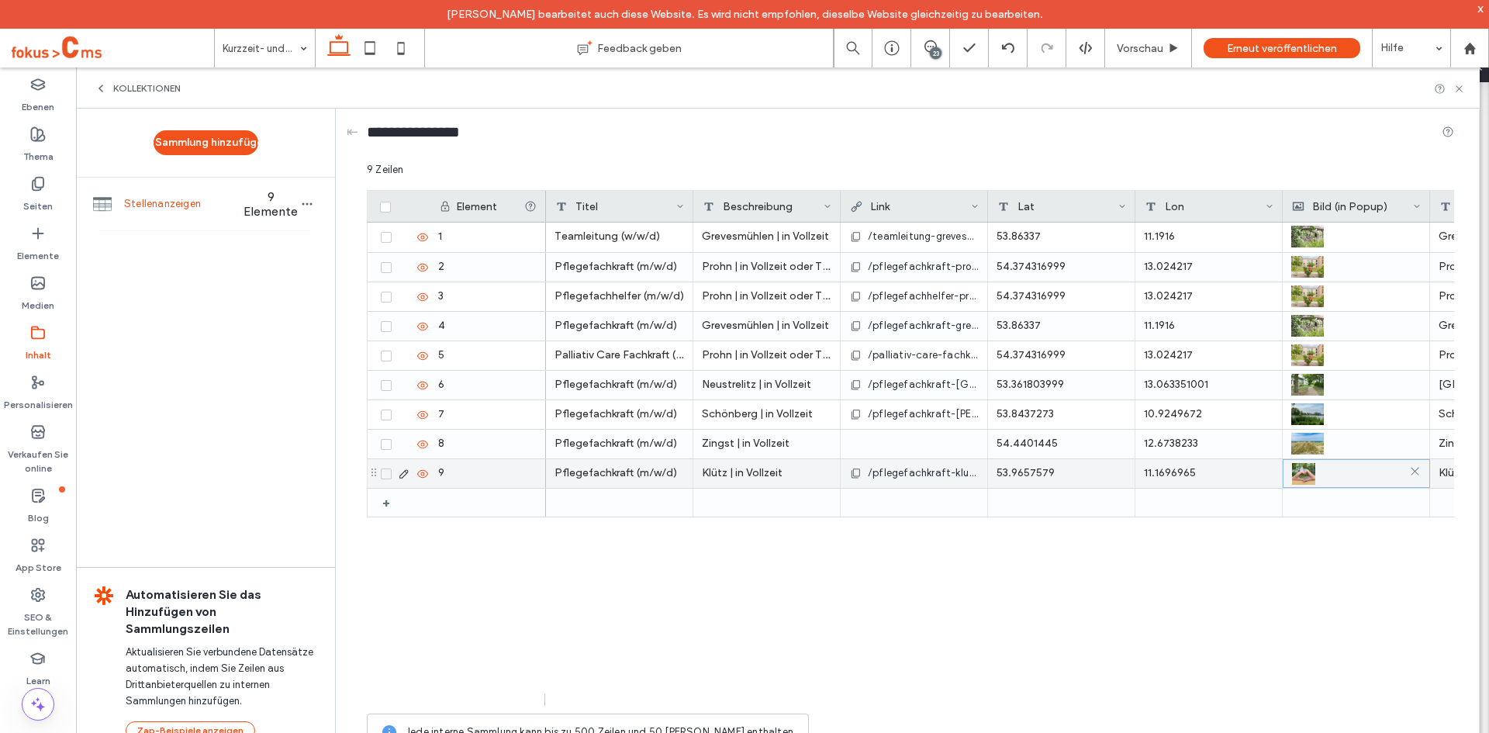
click at [1337, 470] on div at bounding box center [1356, 474] width 129 height 28
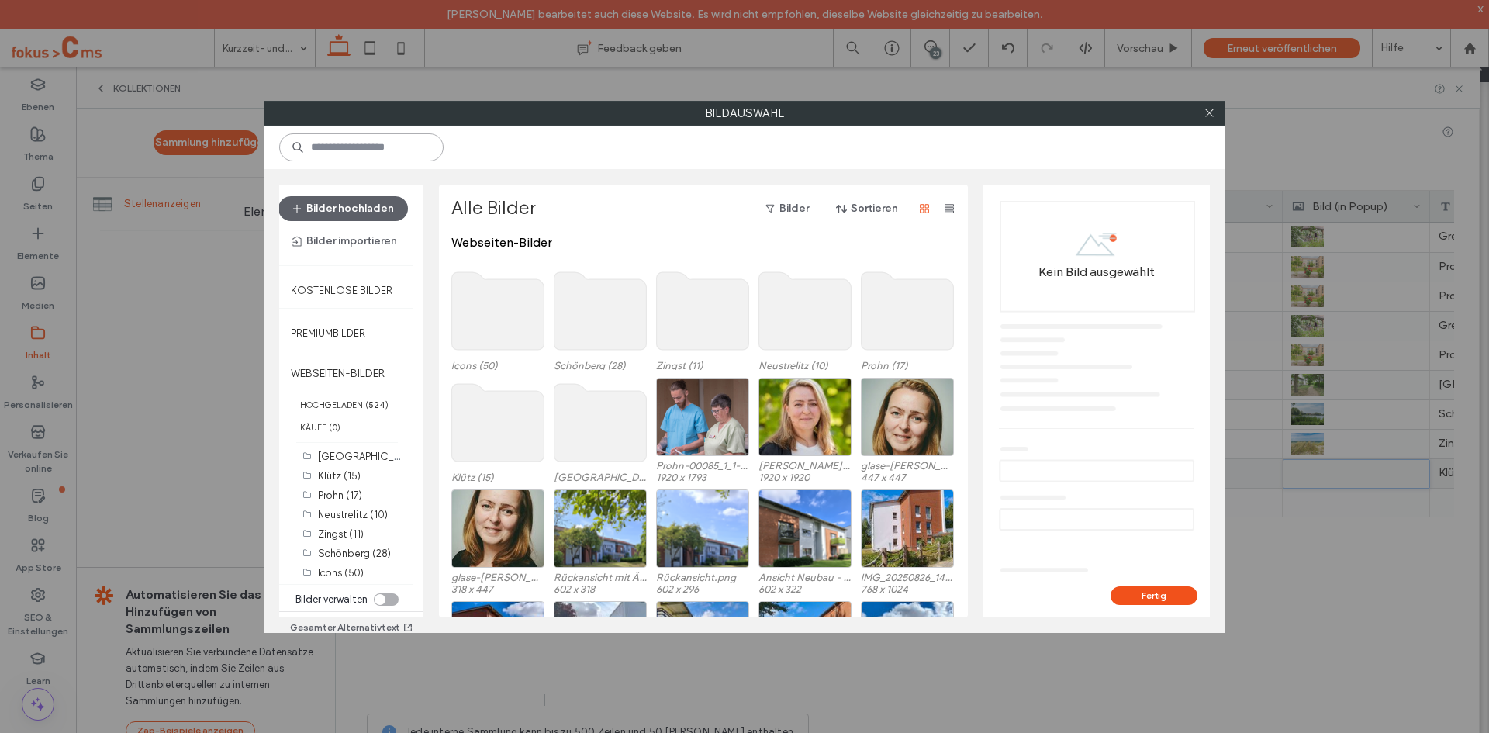
click at [328, 142] on input at bounding box center [361, 147] width 164 height 28
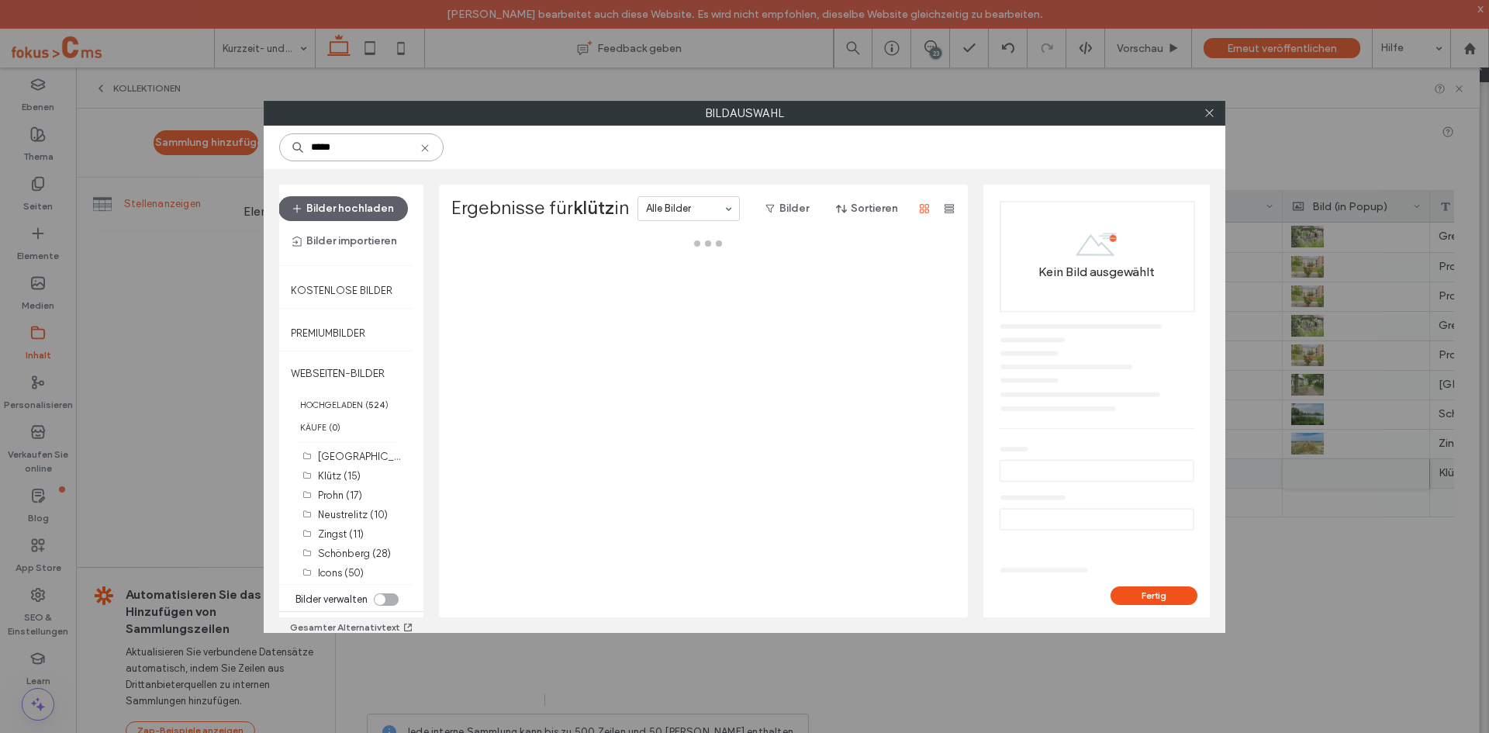
type input "*****"
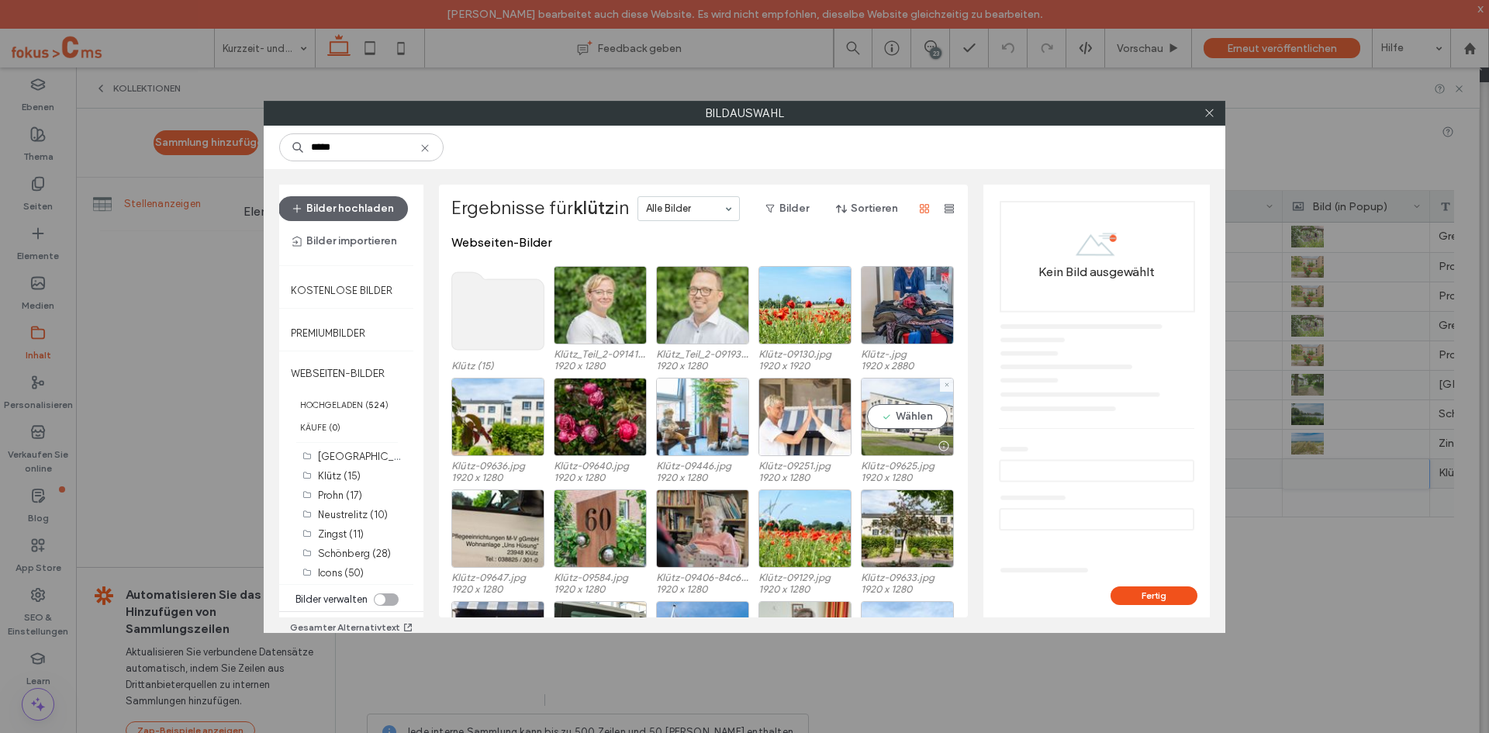
click at [889, 417] on div "Wählen" at bounding box center [907, 417] width 93 height 78
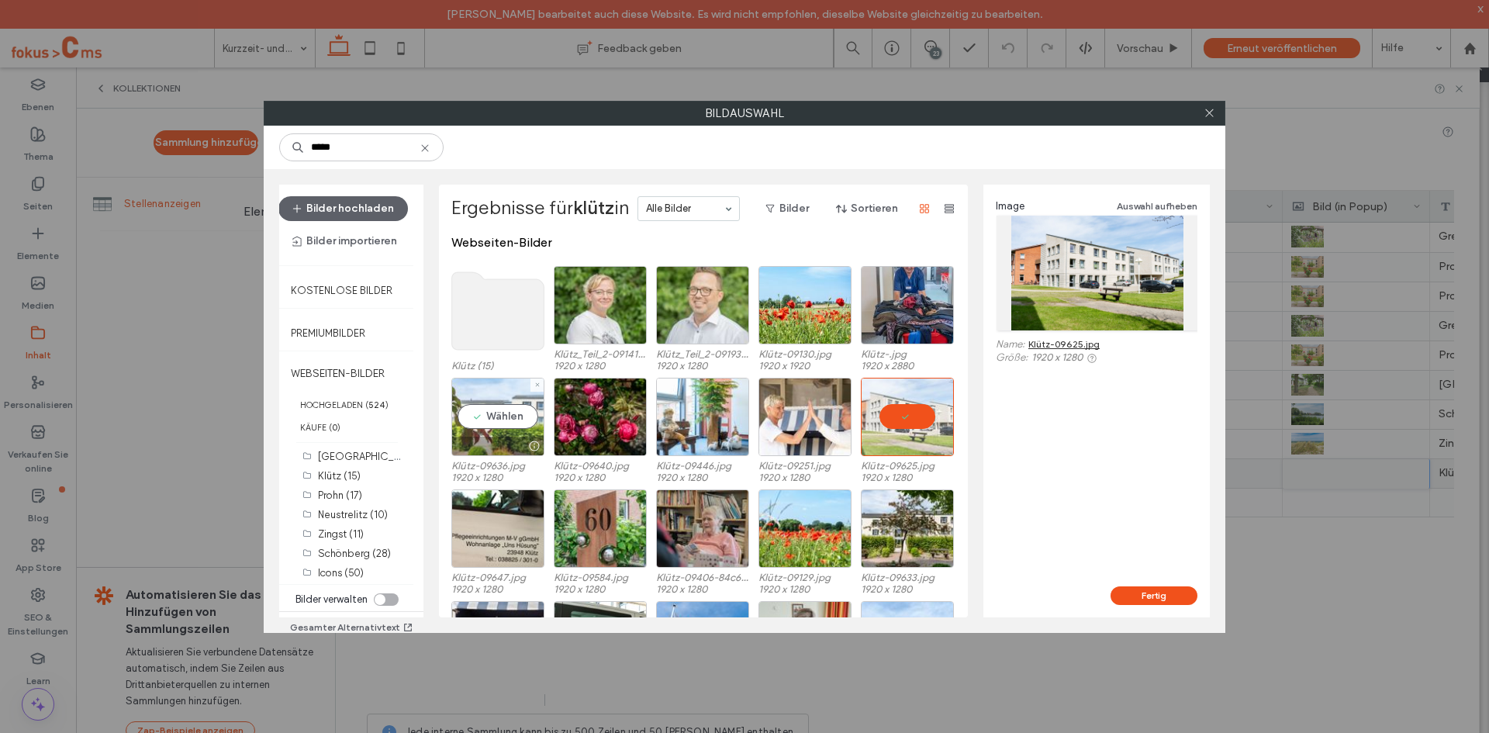
click at [488, 419] on div "Wählen" at bounding box center [497, 417] width 93 height 78
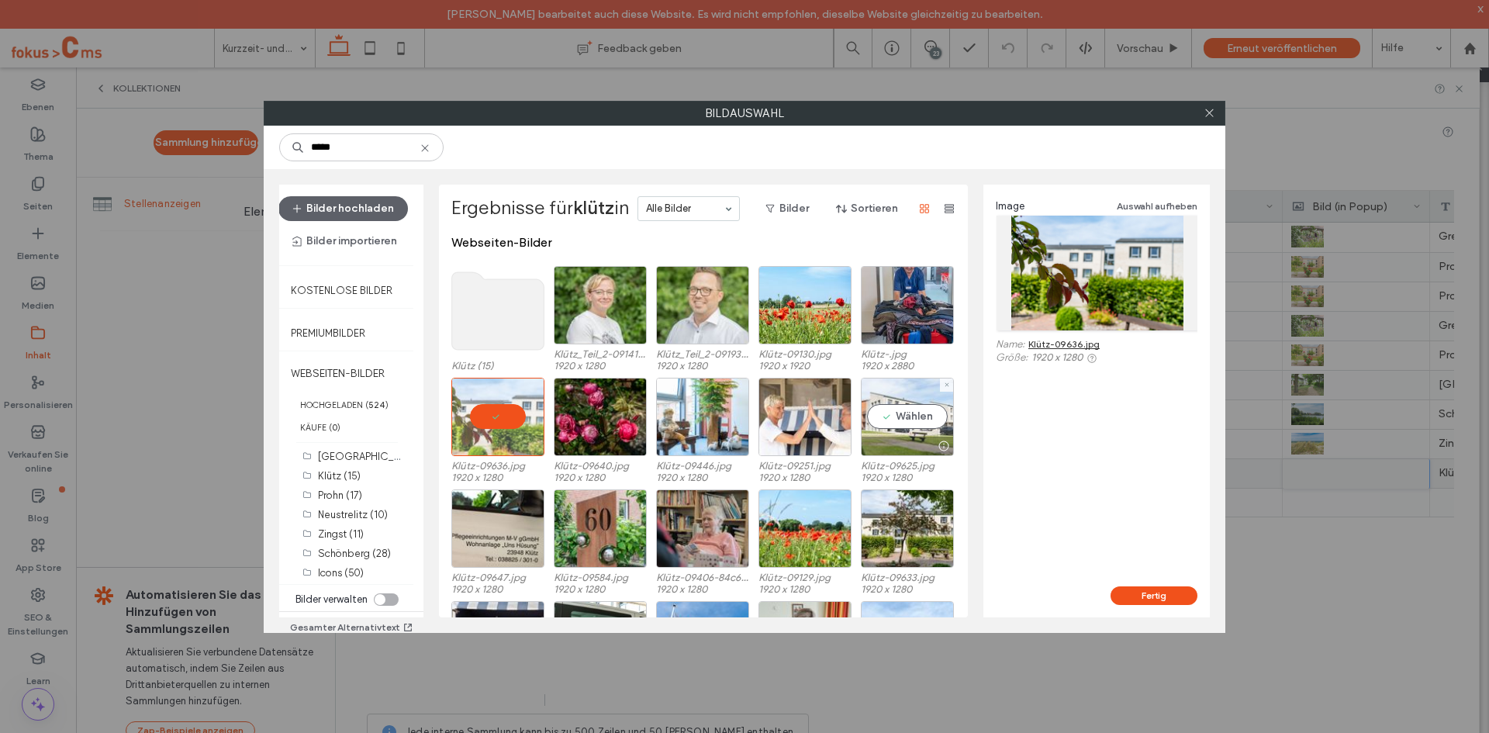
click at [885, 419] on div "Wählen" at bounding box center [907, 417] width 93 height 78
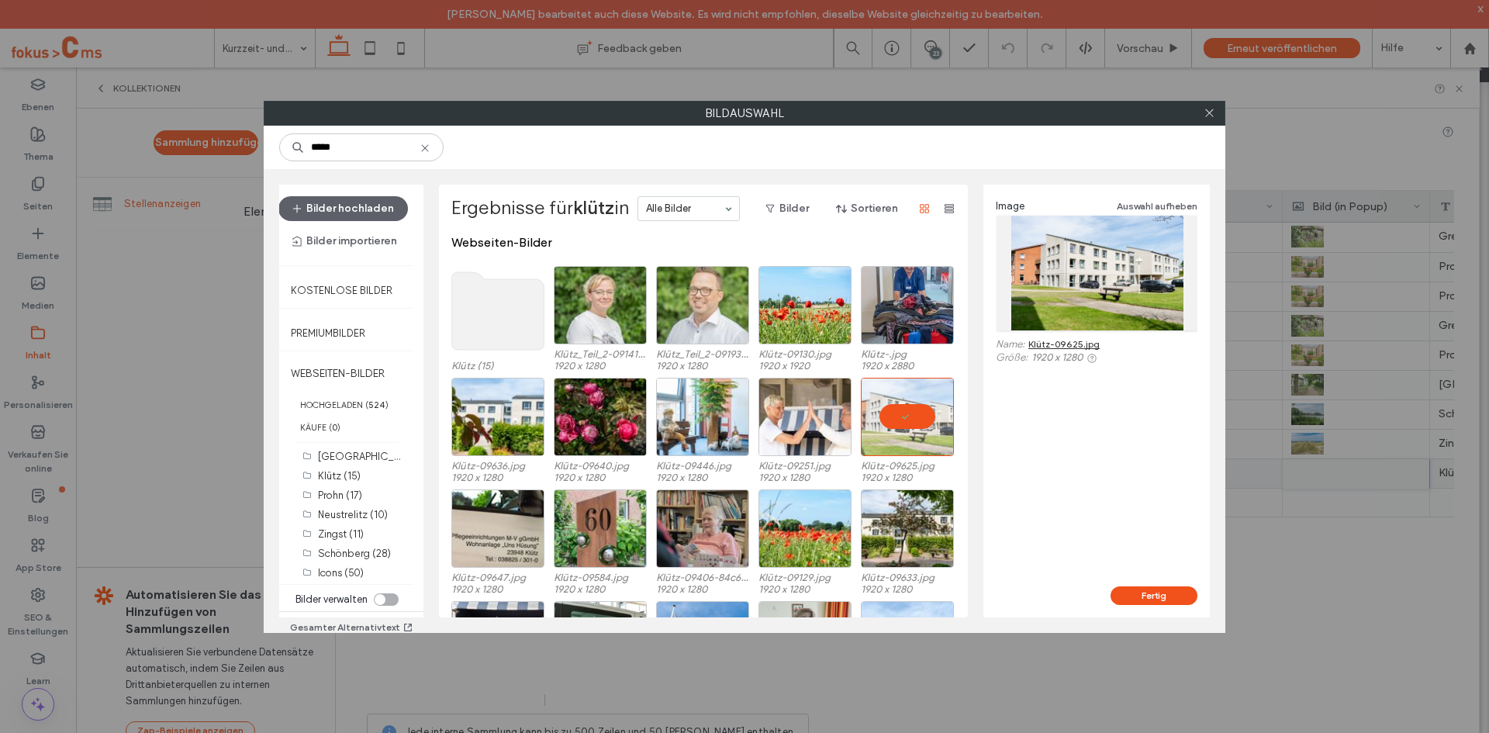
click at [1136, 595] on button "Fertig" at bounding box center [1153, 595] width 87 height 19
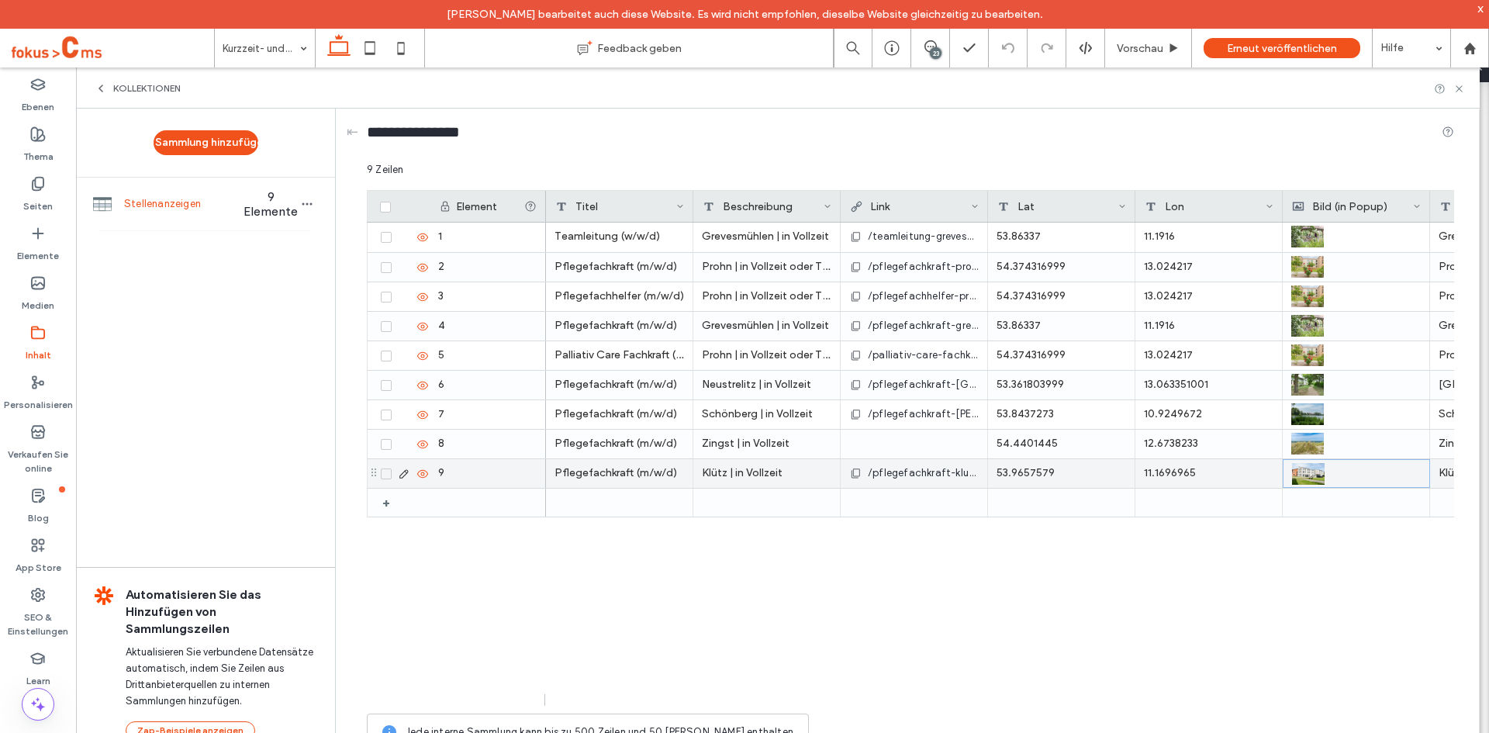
click at [854, 582] on div "Teamleitung (w/w/d) Grevesmühlen | in Vollzeit /teamleitung-grevesmuehlen 53.86…" at bounding box center [1000, 464] width 908 height 483
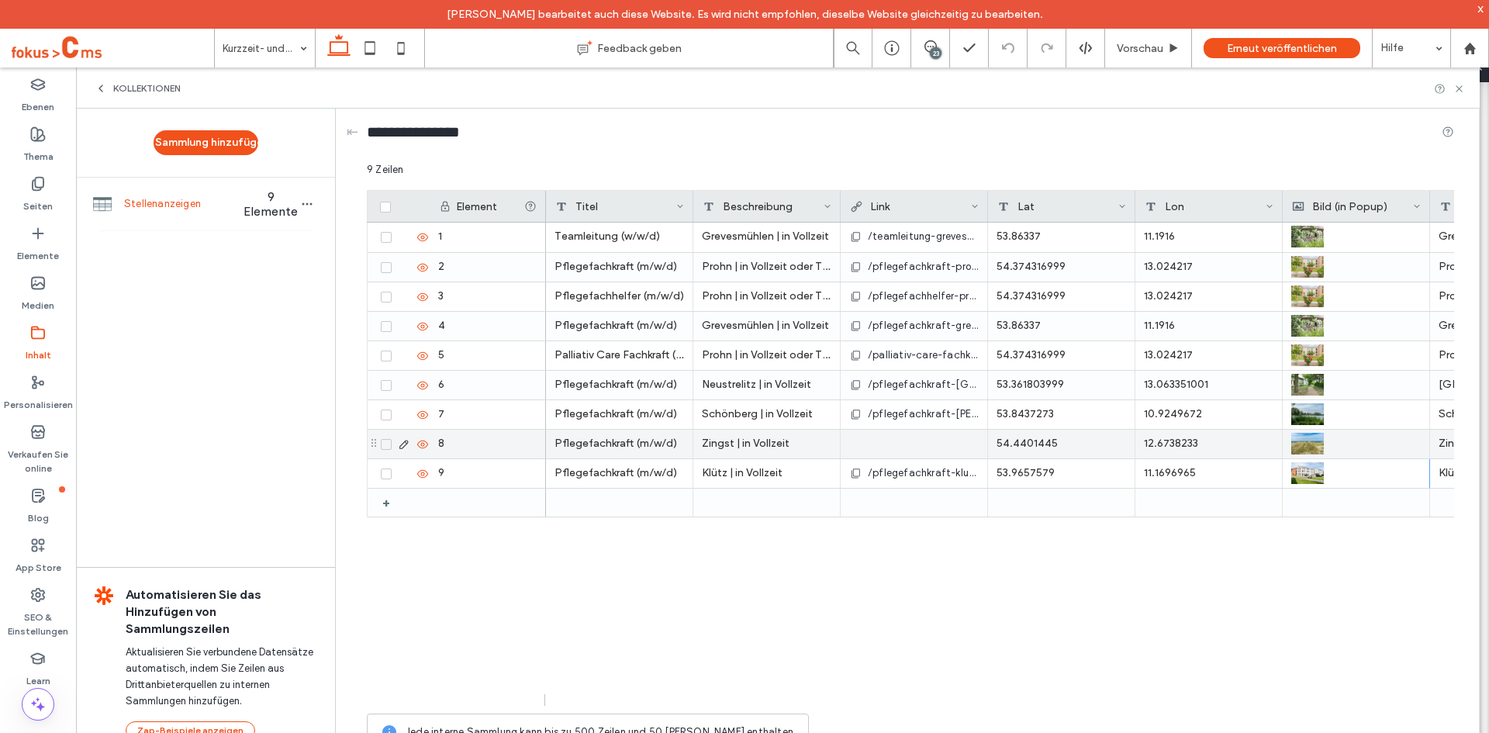
click at [873, 441] on div at bounding box center [913, 444] width 129 height 28
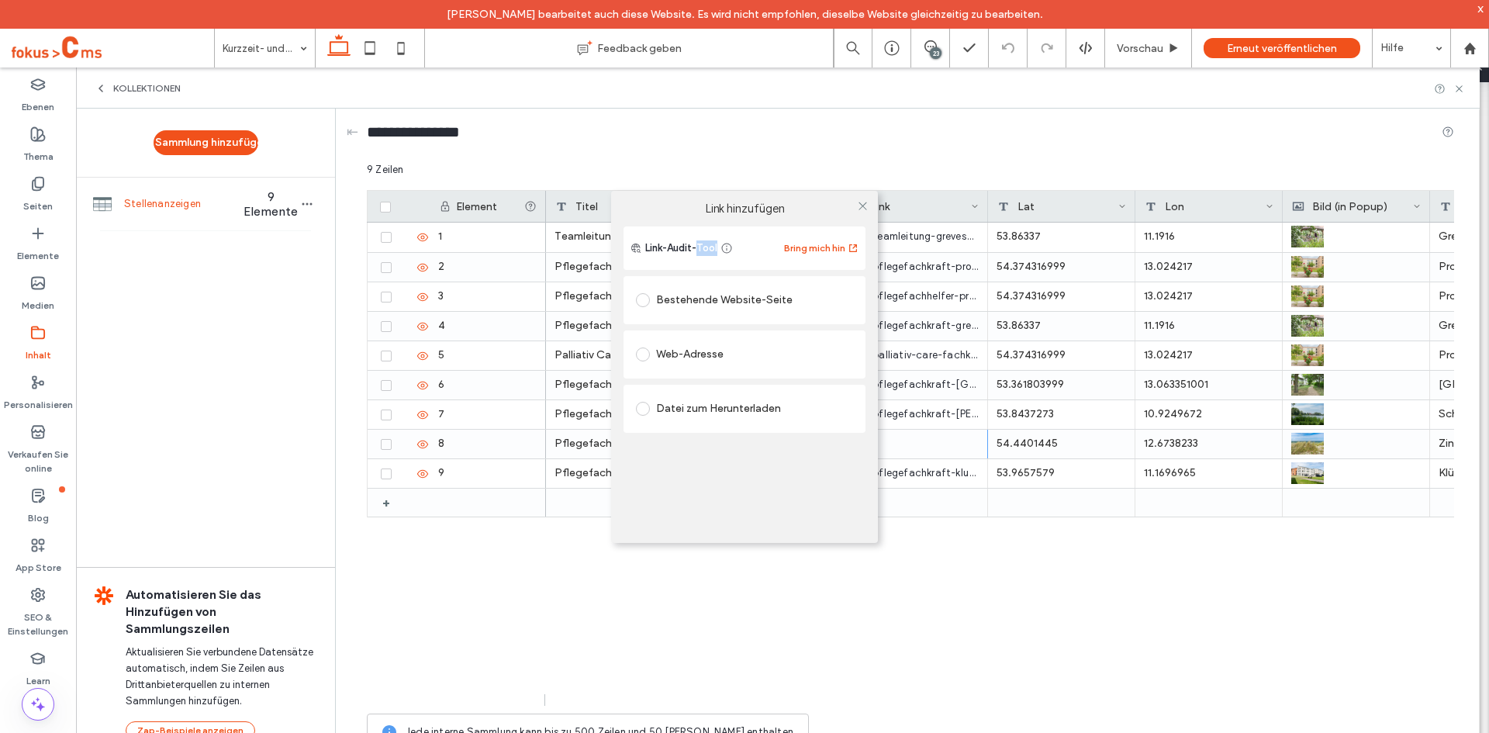
click at [640, 301] on span at bounding box center [643, 300] width 14 height 14
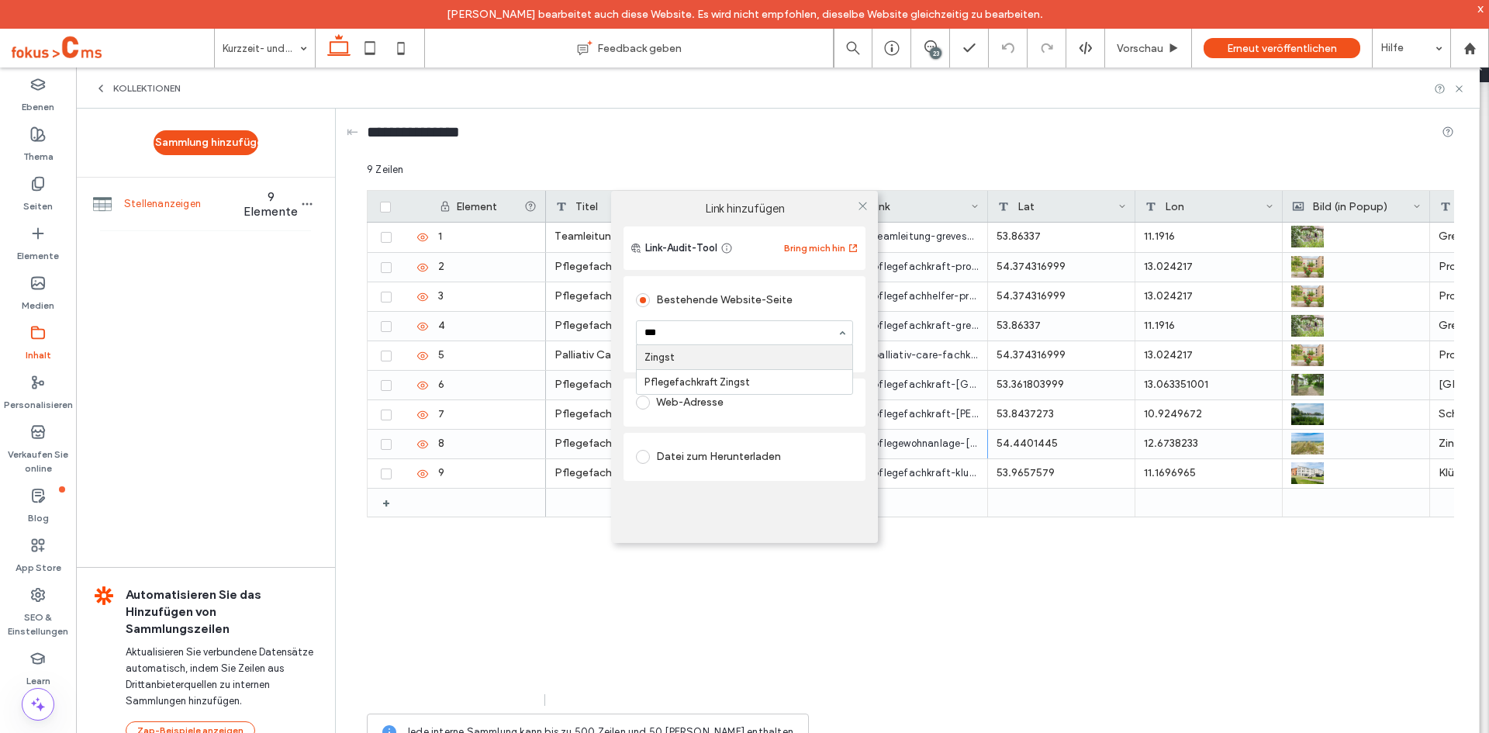
type input "****"
click at [705, 625] on div "Link hinzufügen Link-Audit-Tool Bring mich hin Bestehende Website-Seite Pflegef…" at bounding box center [744, 366] width 1489 height 733
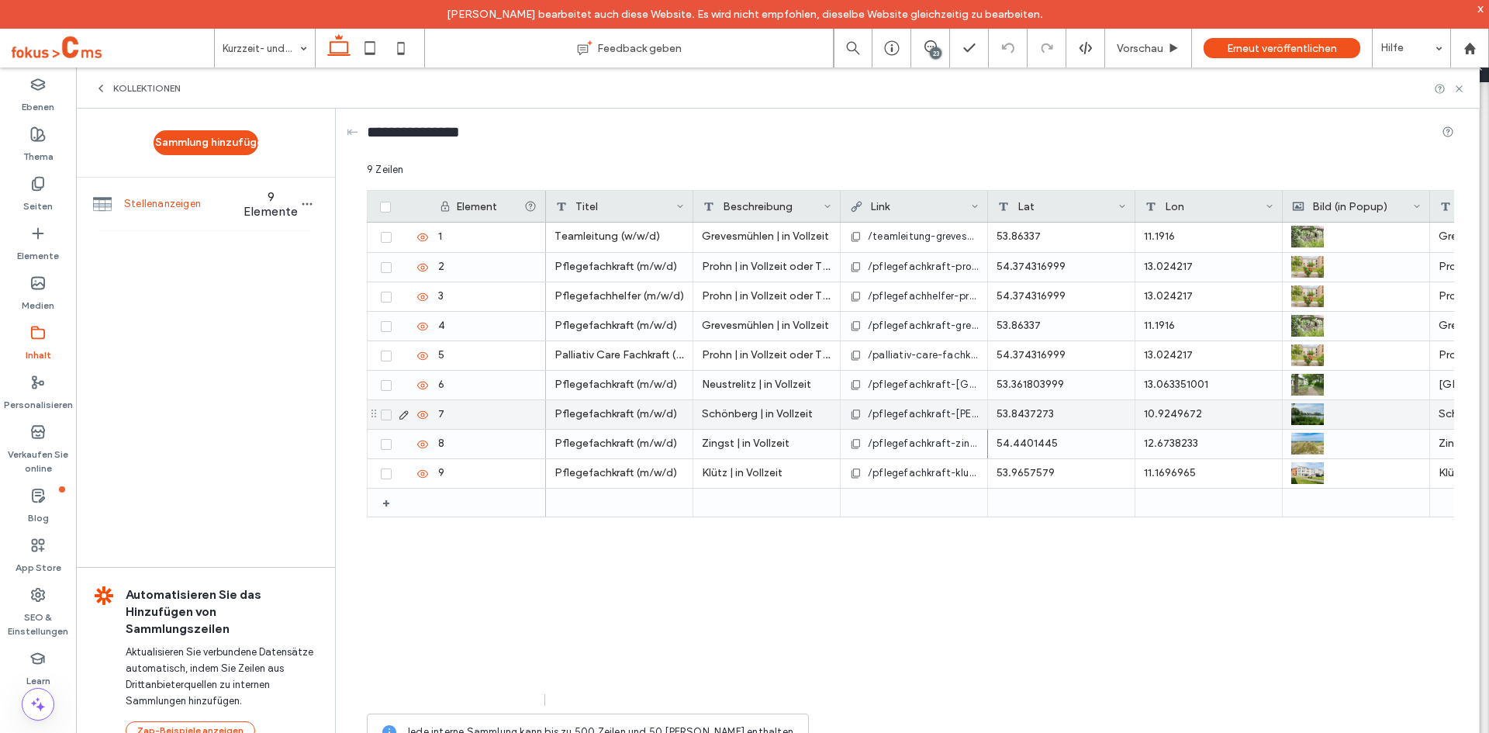
scroll to position [0, 177]
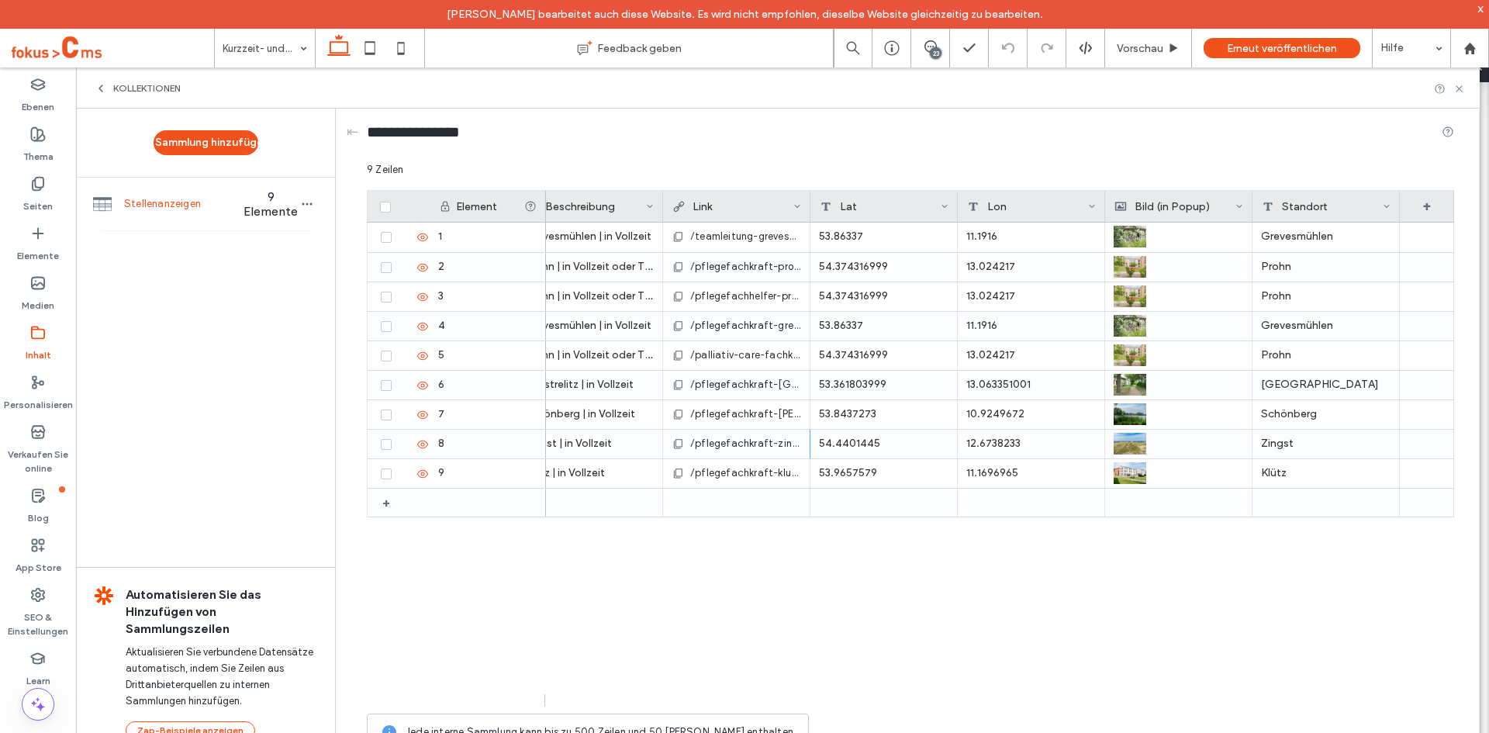
click at [811, 551] on div "Teamleitung (w/w/d) Grevesmühlen | in Vollzeit /teamleitung-grevesmuehlen 53.86…" at bounding box center [1000, 464] width 908 height 483
click at [1459, 94] on icon at bounding box center [1459, 89] width 12 height 12
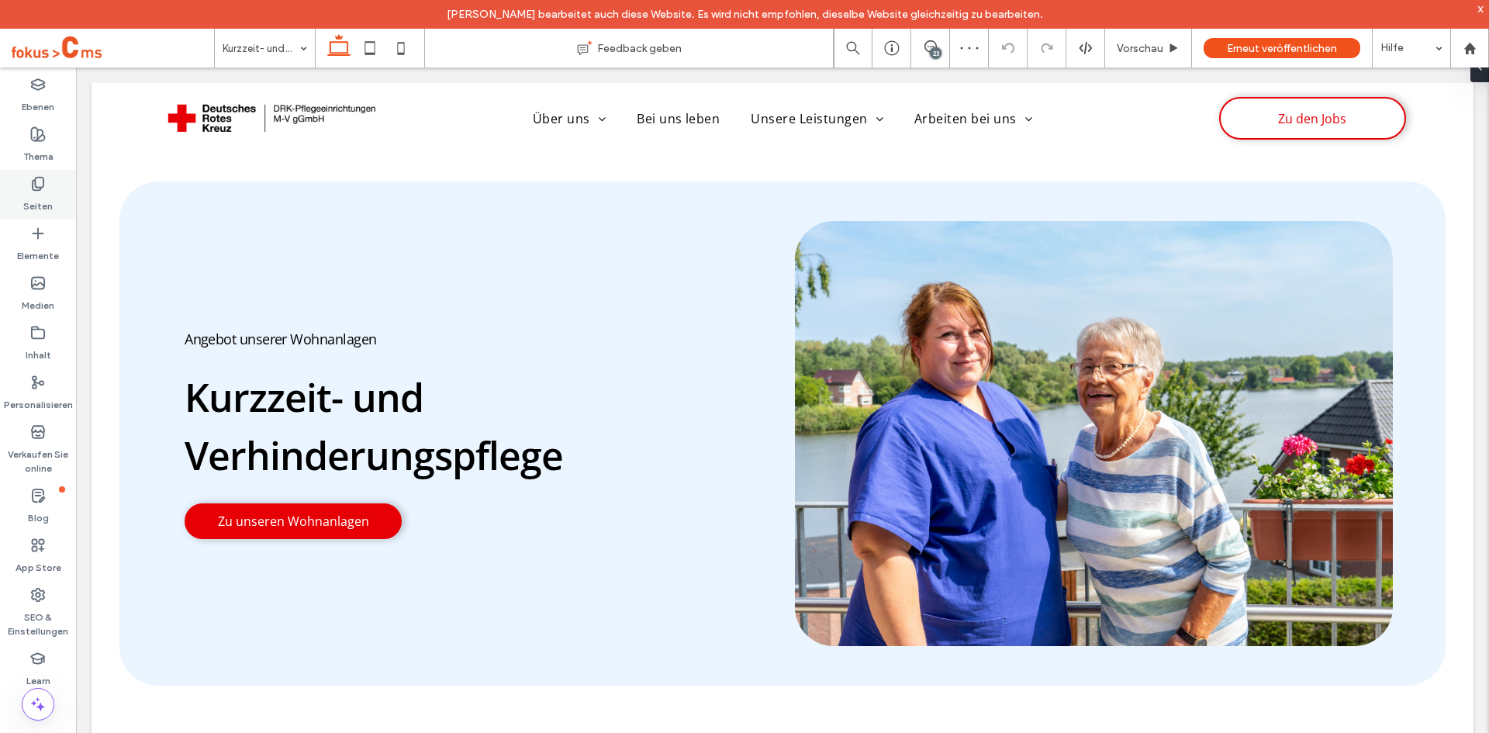
scroll to position [1426, 0]
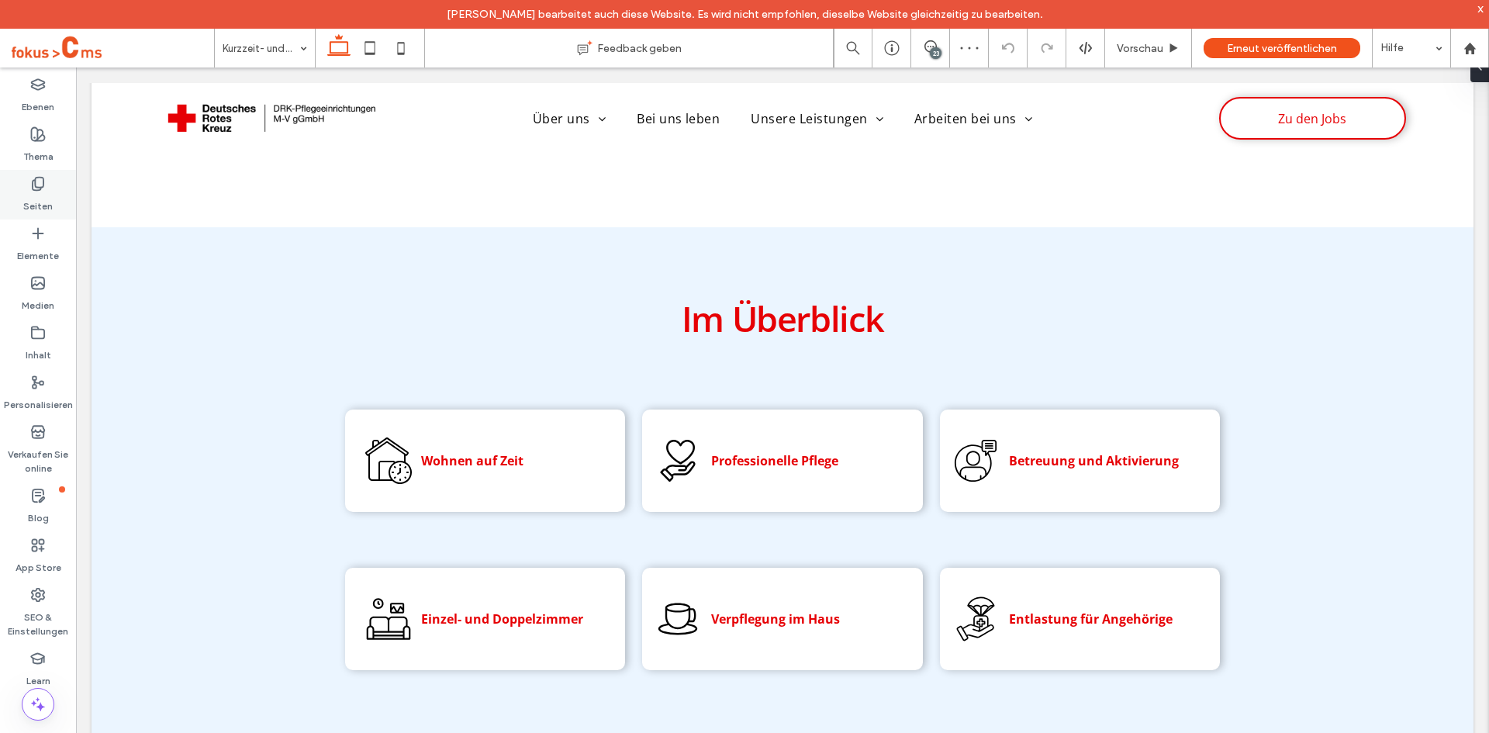
click at [38, 204] on label "Seiten" at bounding box center [37, 203] width 29 height 22
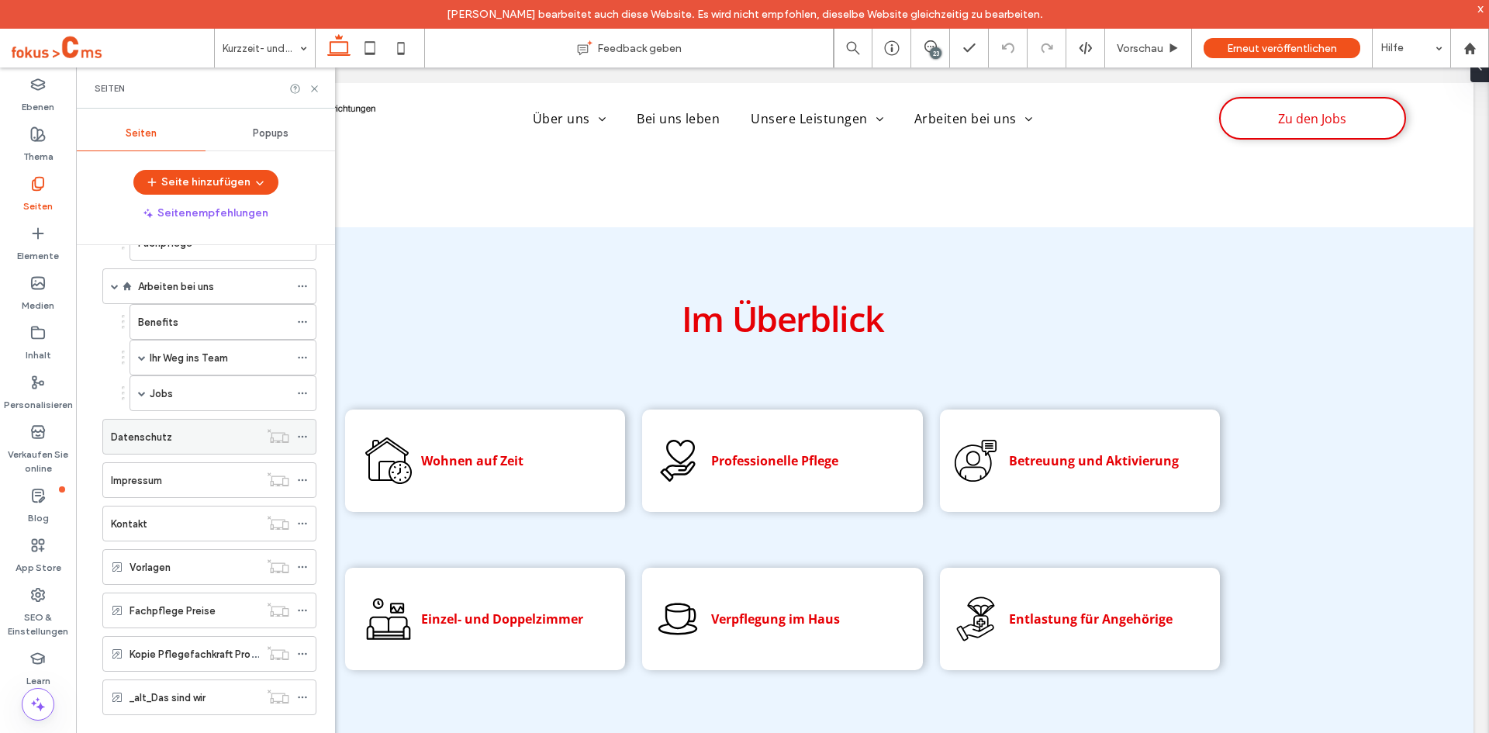
scroll to position [278, 0]
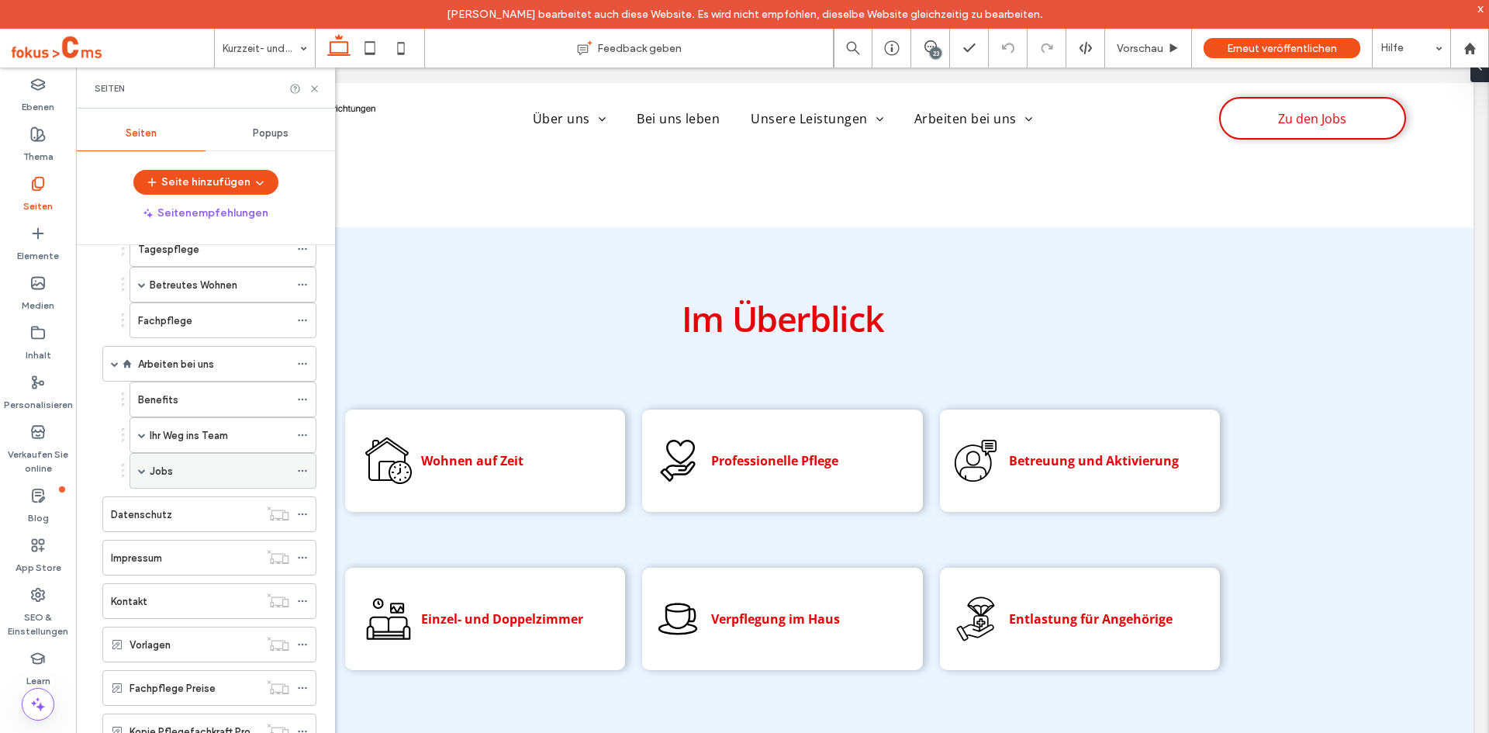
click at [156, 476] on label "Jobs" at bounding box center [161, 470] width 23 height 27
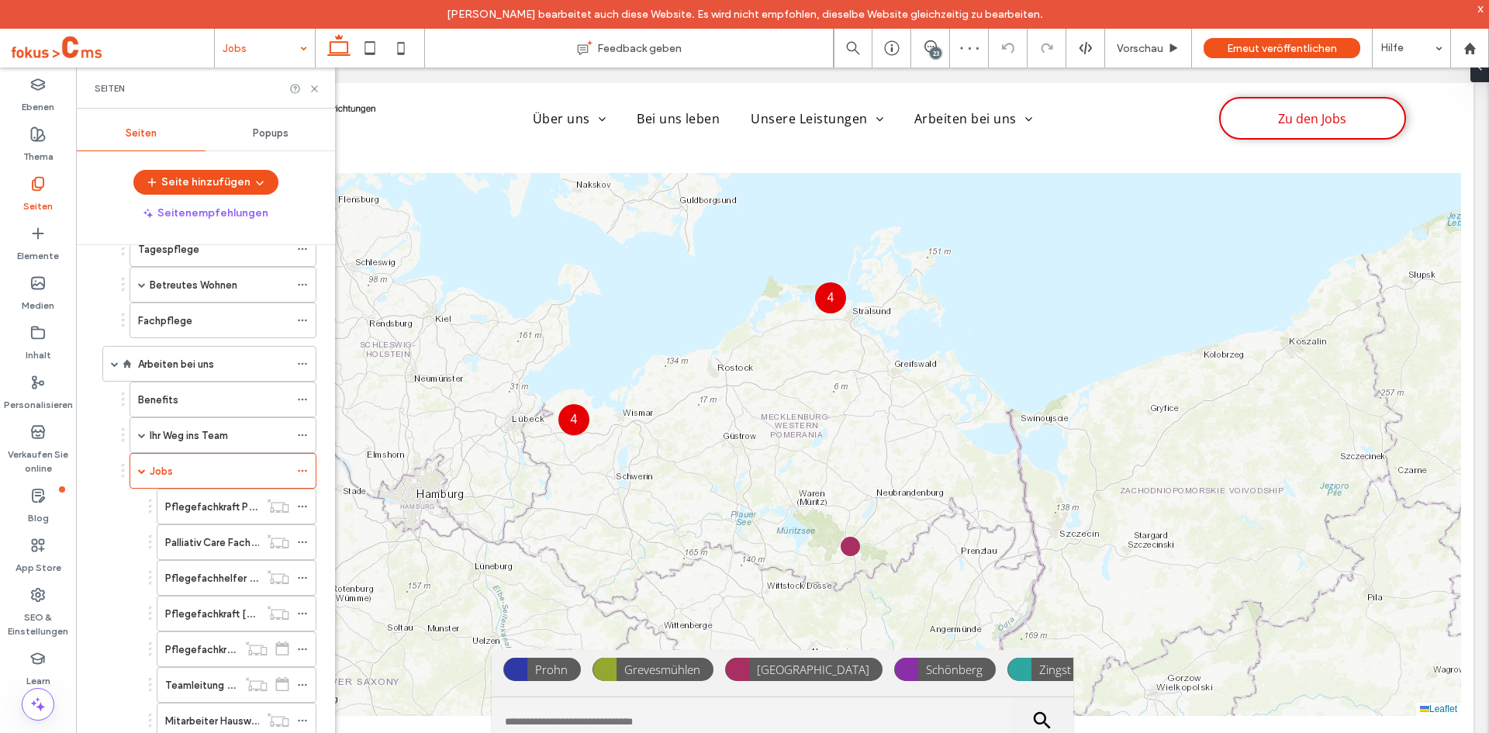
scroll to position [866, 0]
click at [317, 91] on use at bounding box center [314, 88] width 6 height 6
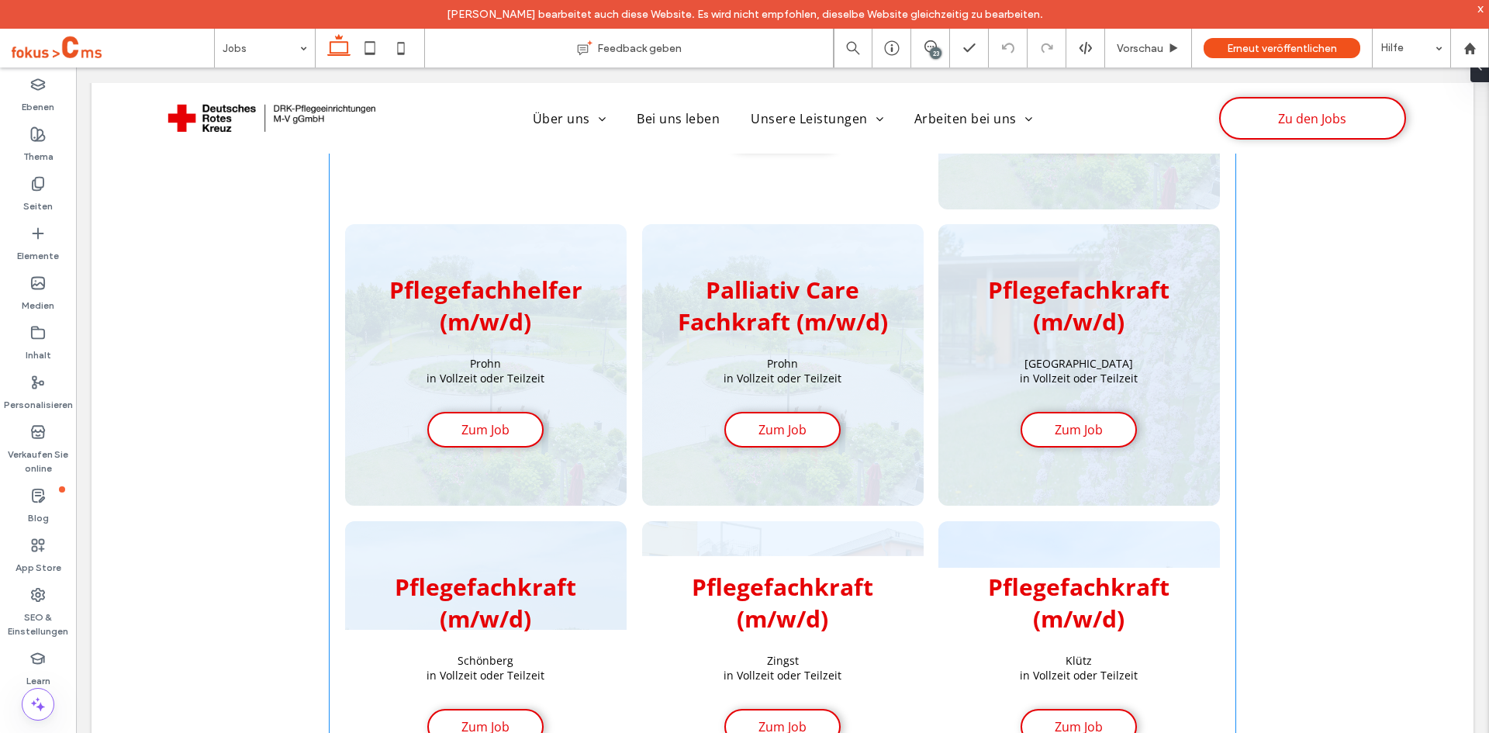
scroll to position [2307, 0]
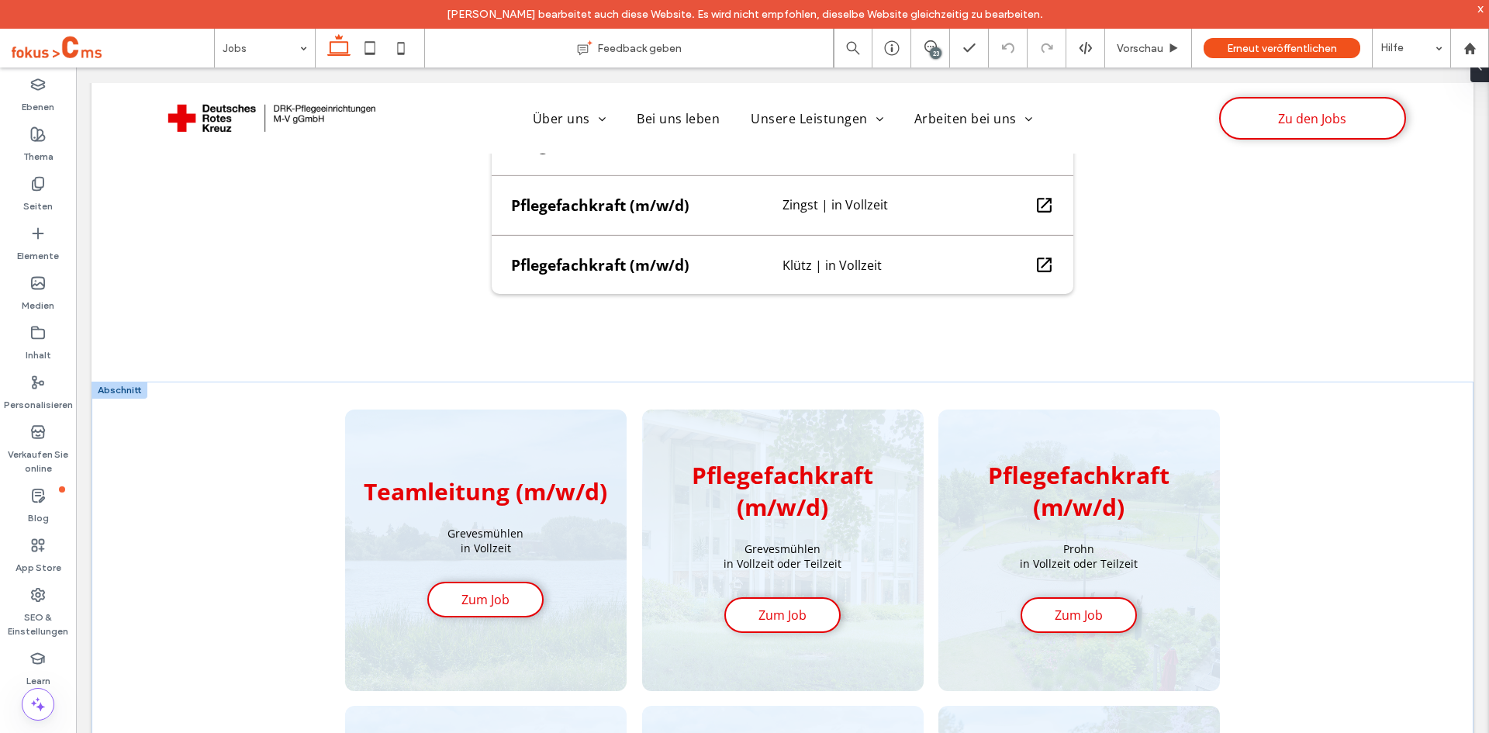
click at [123, 398] on div at bounding box center [119, 390] width 56 height 17
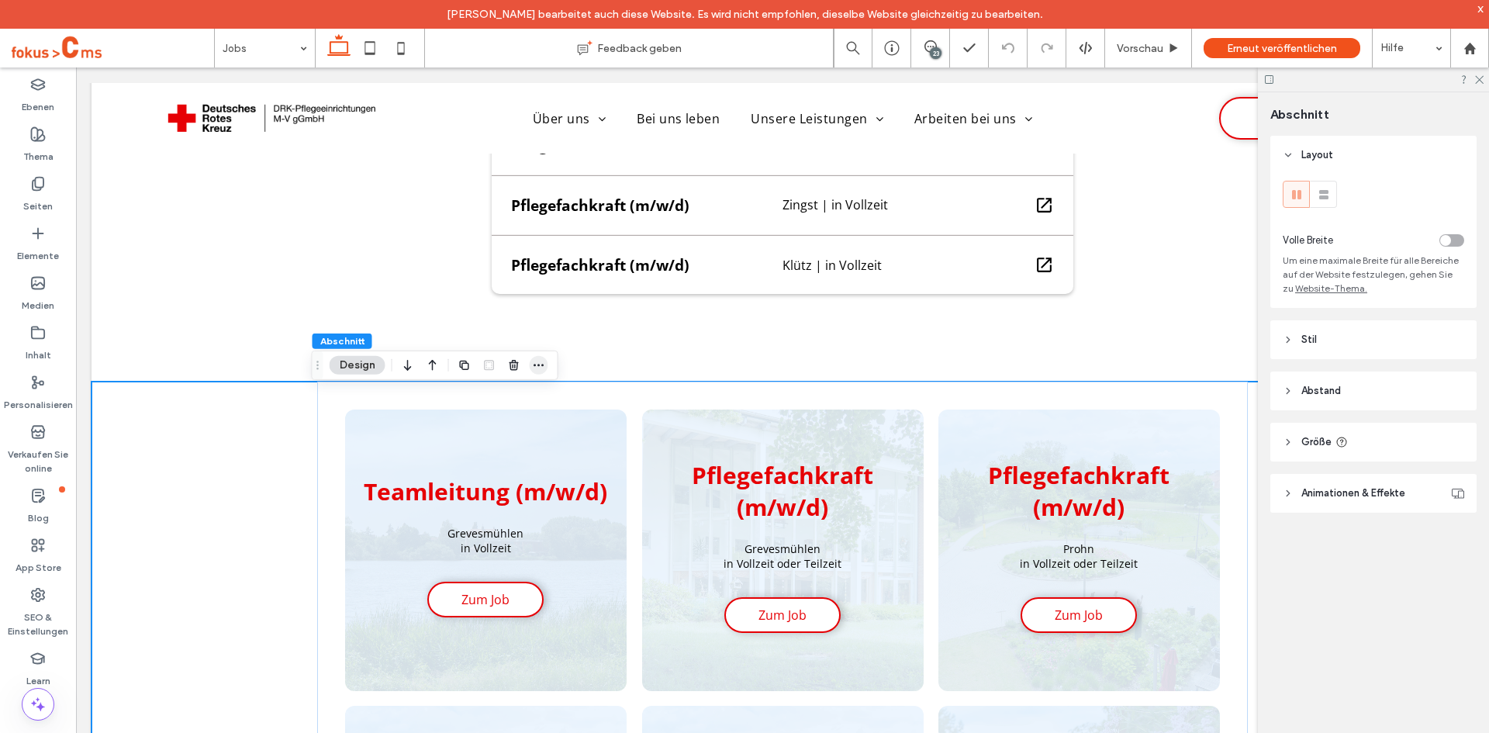
click at [537, 362] on icon "button" at bounding box center [539, 365] width 12 height 12
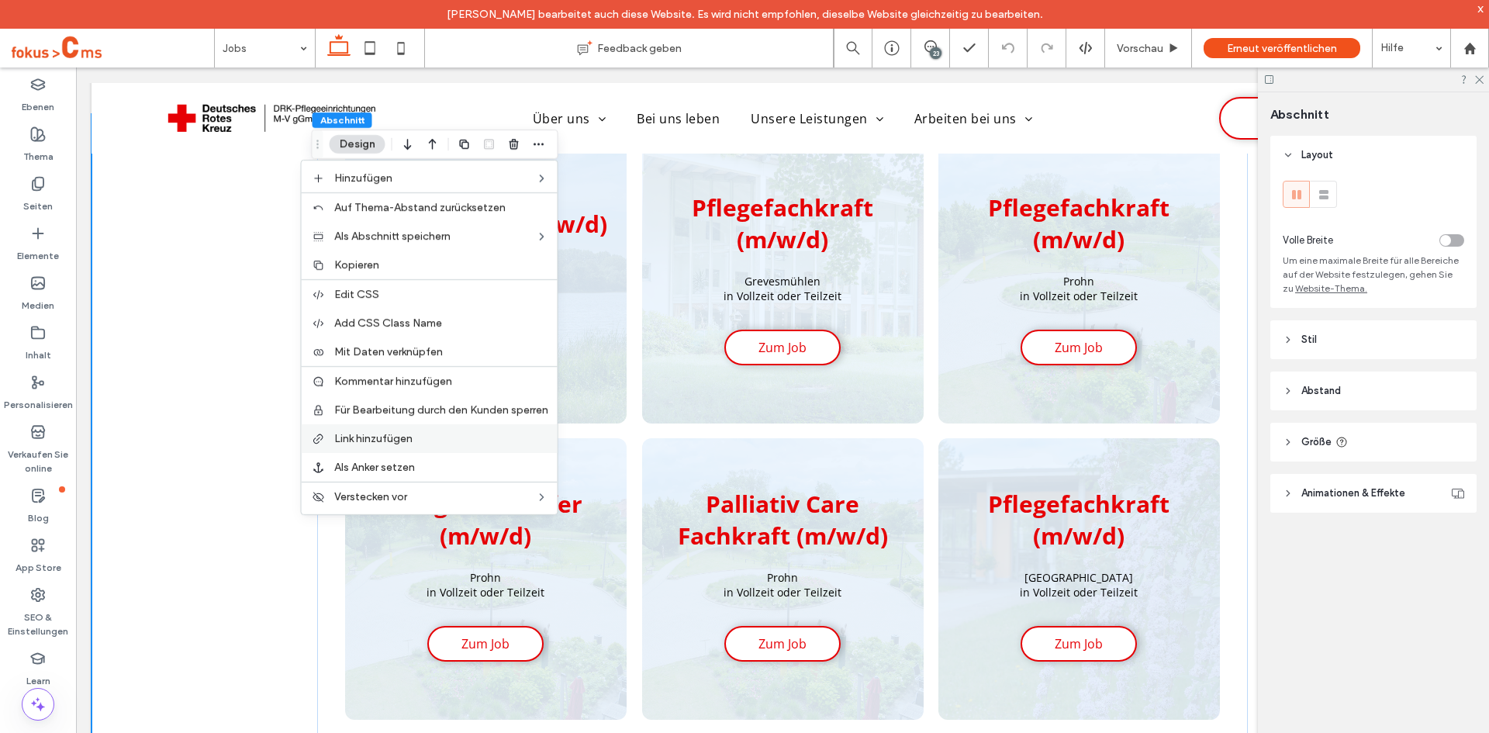
scroll to position [2125, 0]
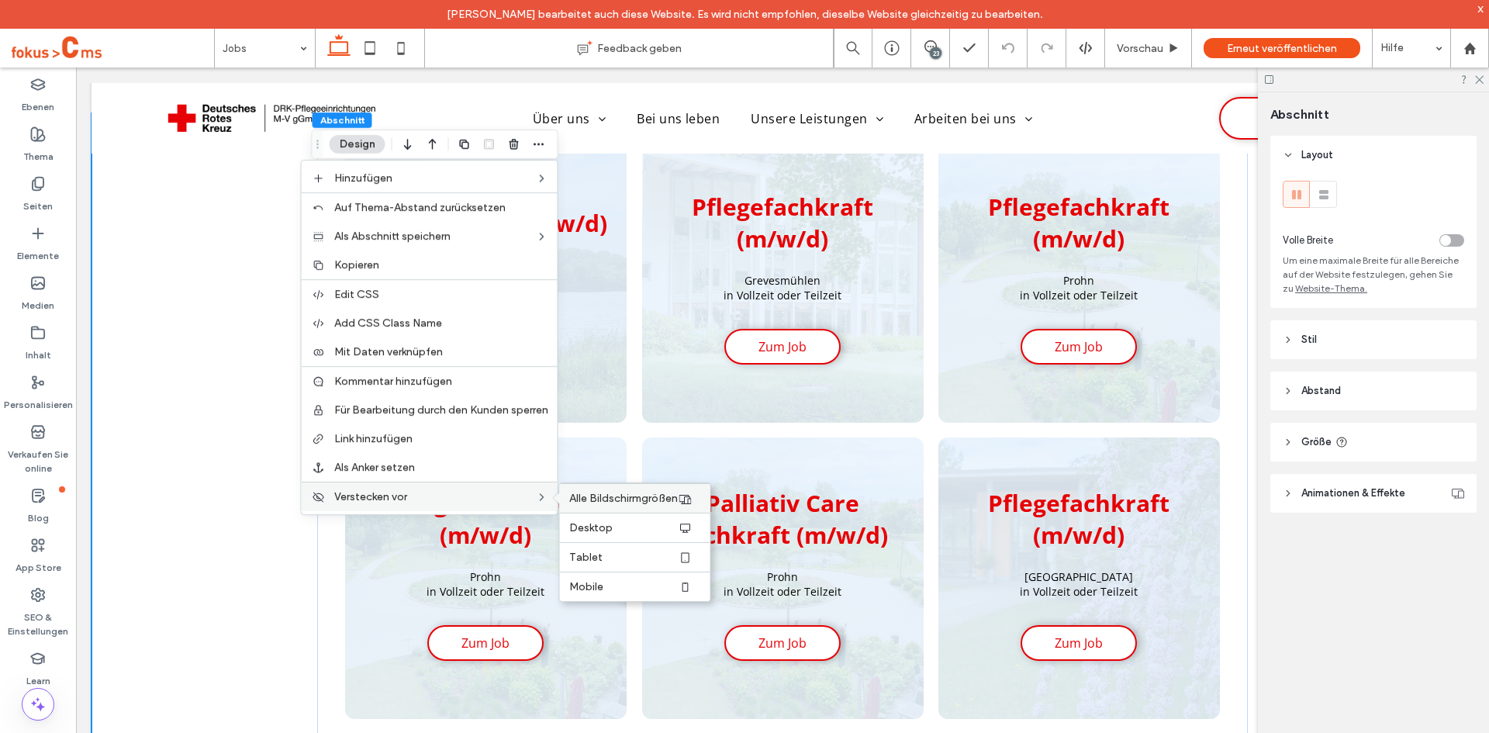
click at [648, 498] on span "Alle Bildschirmgrößen" at bounding box center [623, 498] width 109 height 13
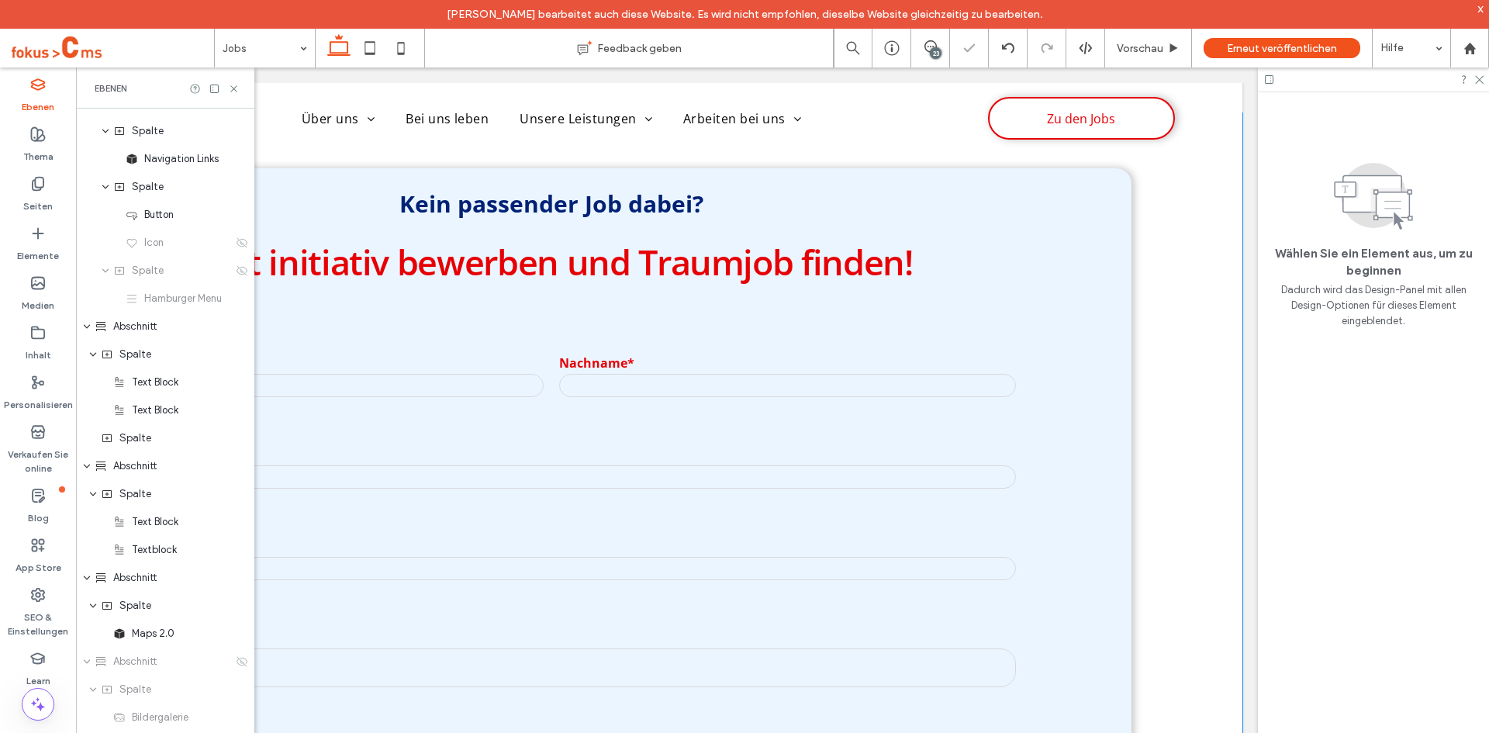
scroll to position [330, 0]
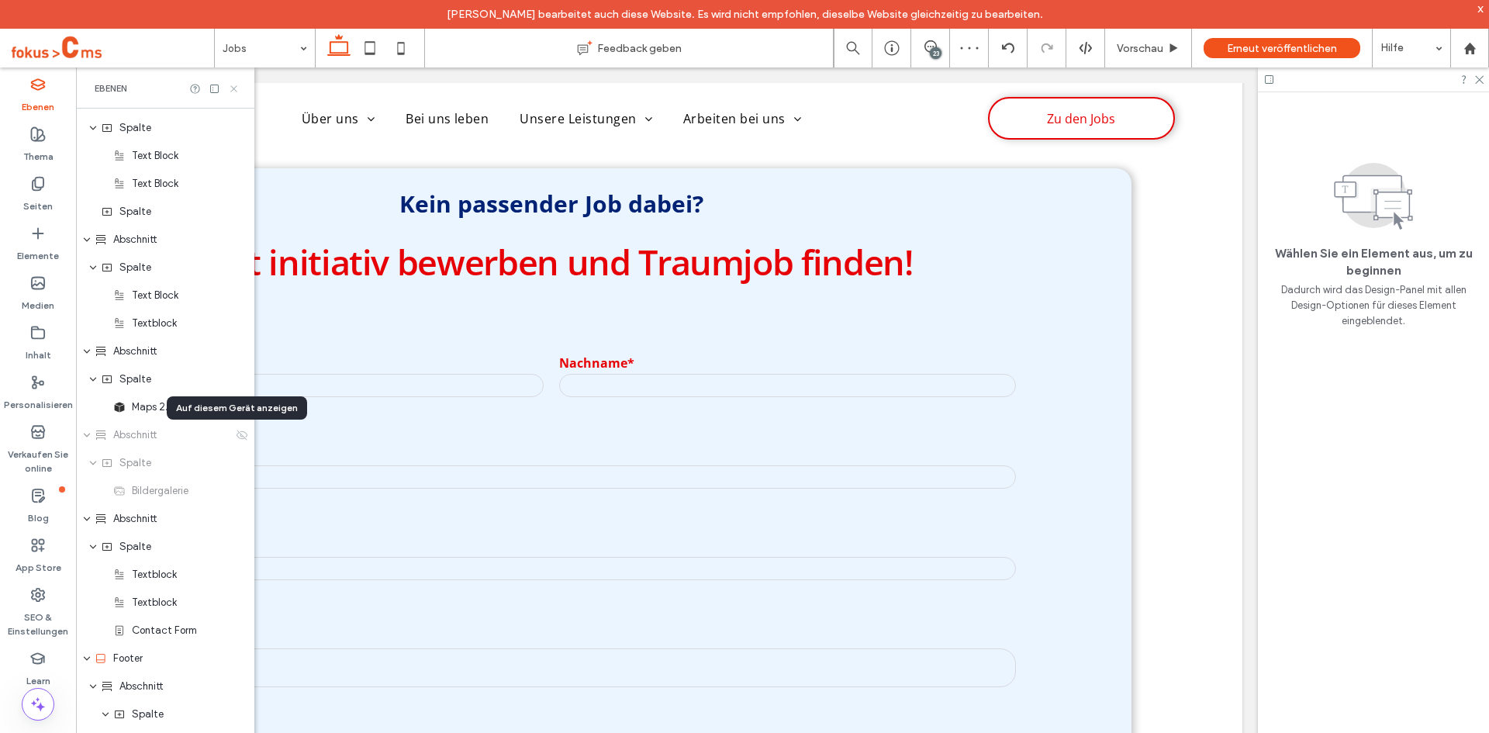
click at [234, 89] on use at bounding box center [233, 88] width 6 height 6
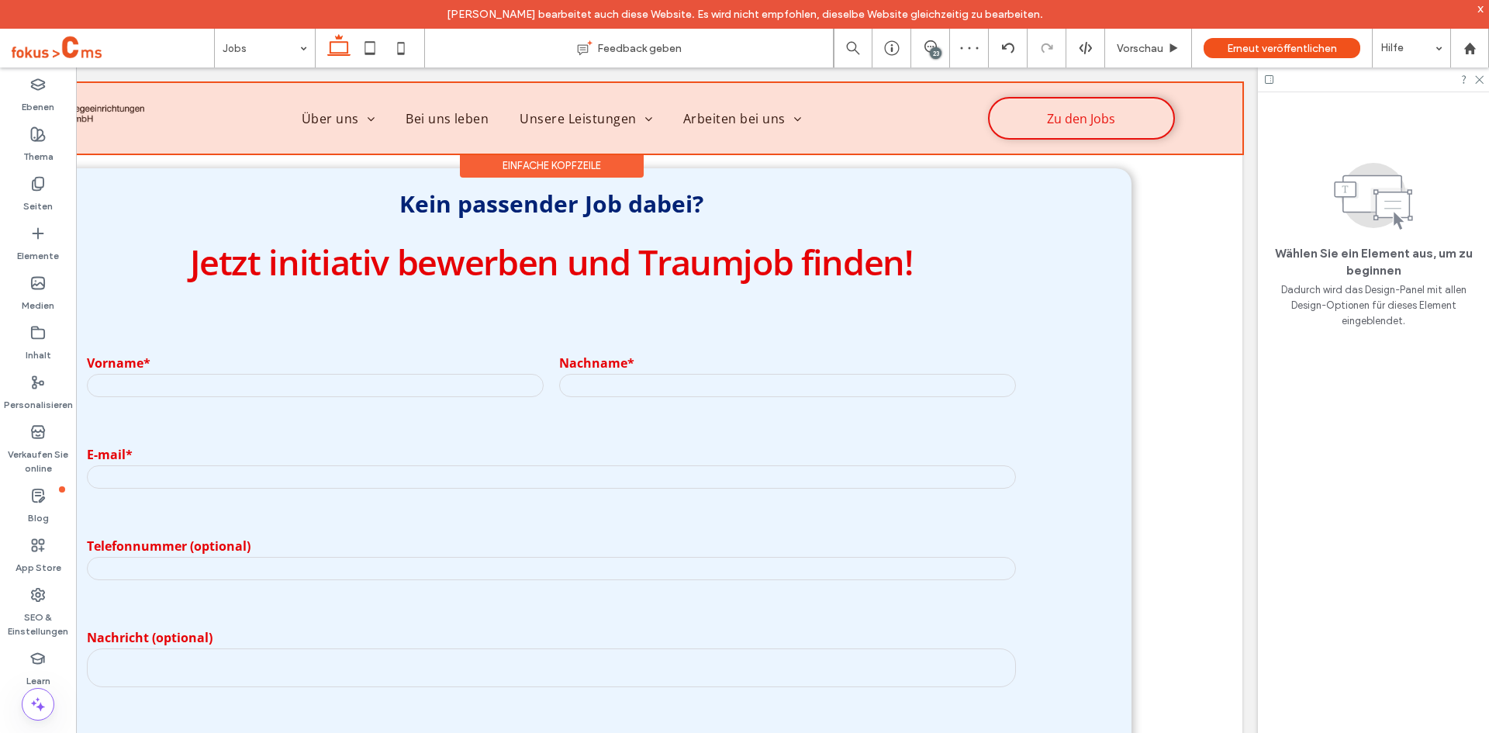
scroll to position [0, 231]
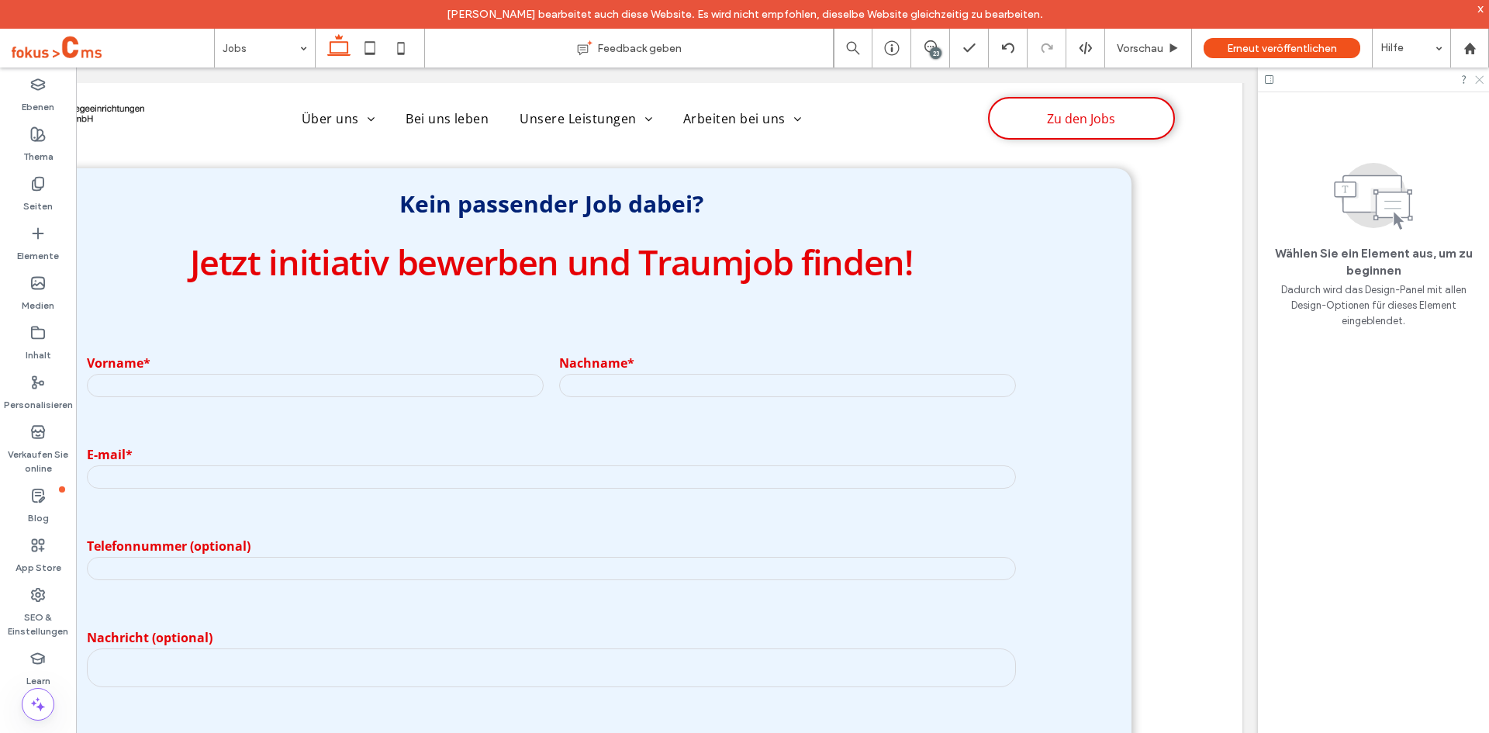
click at [1479, 81] on use at bounding box center [1479, 80] width 9 height 9
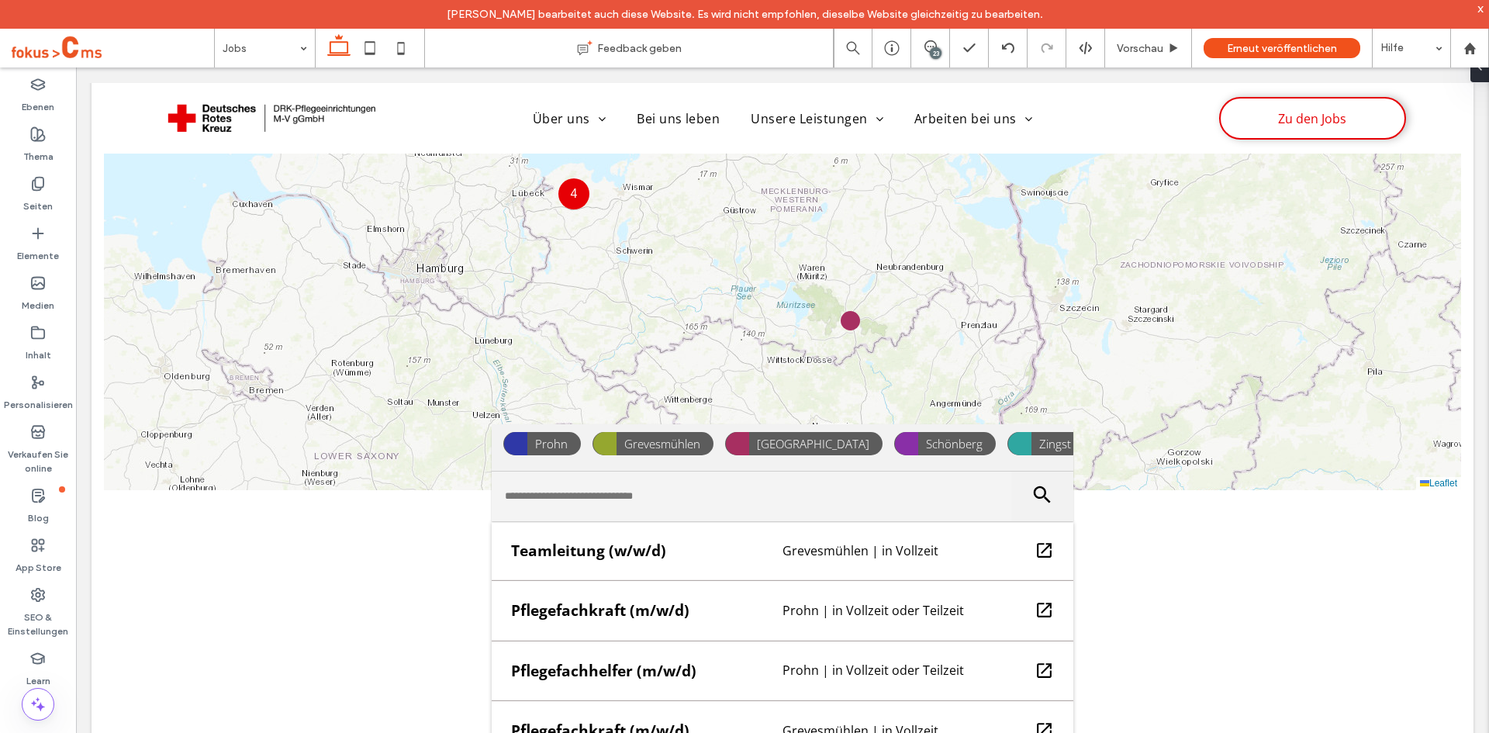
scroll to position [0, 0]
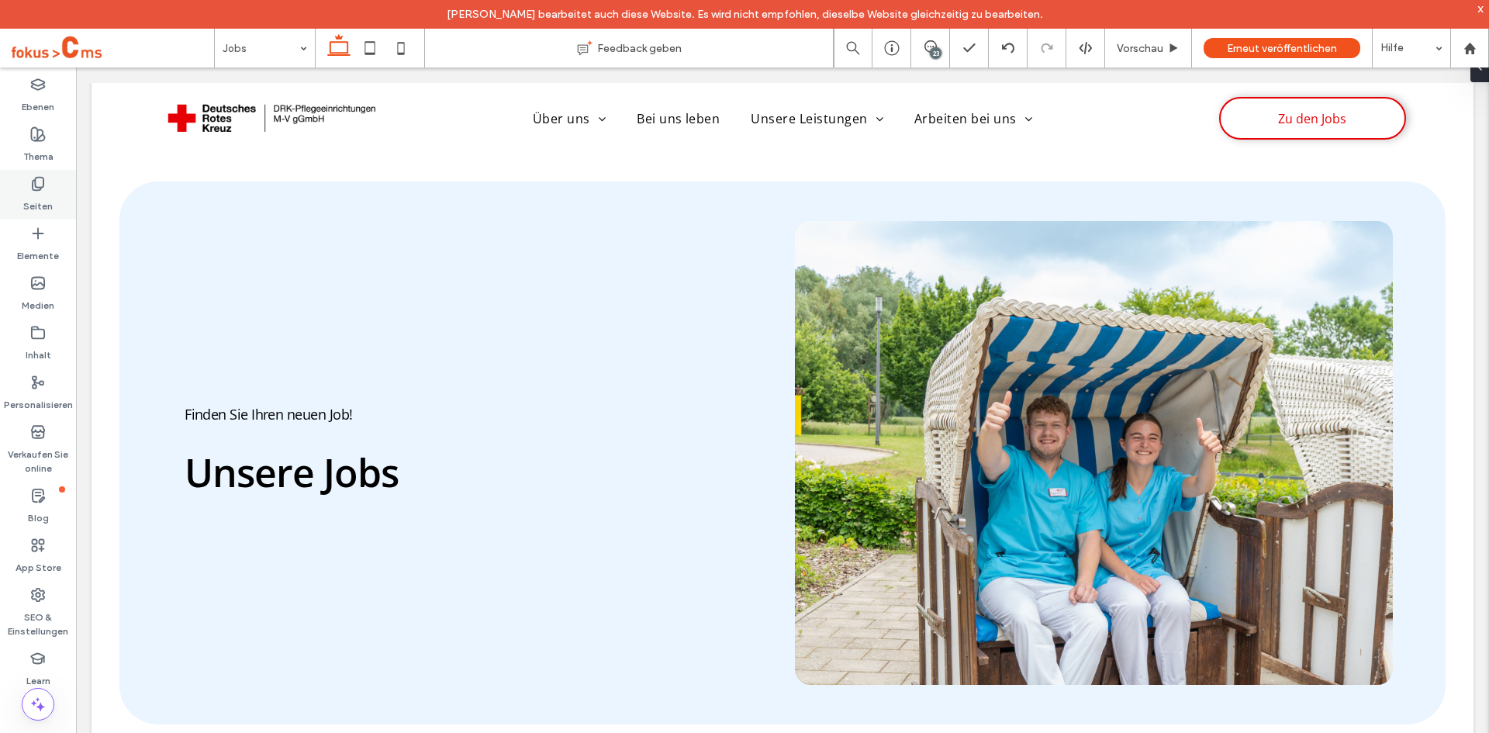
click at [45, 178] on icon at bounding box center [38, 184] width 16 height 16
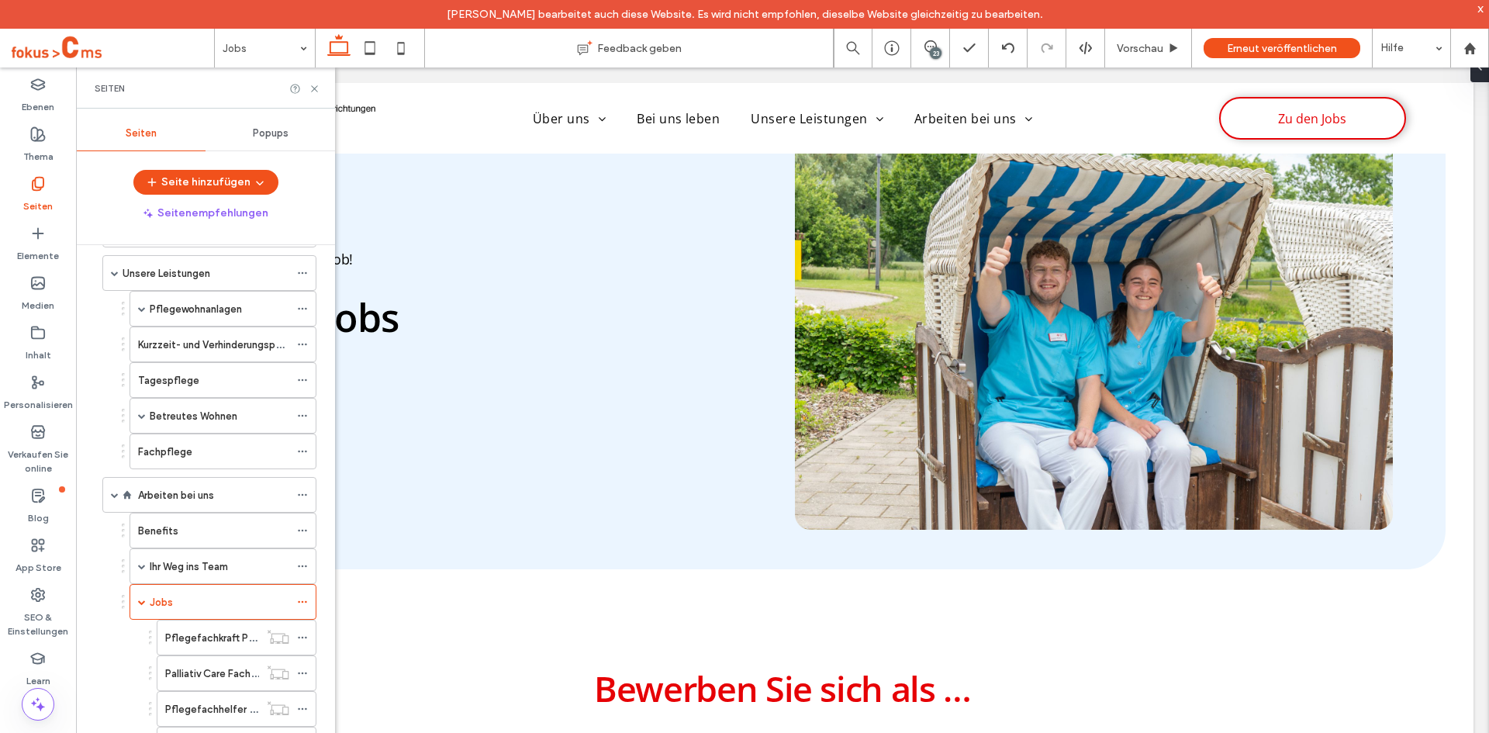
scroll to position [154, 0]
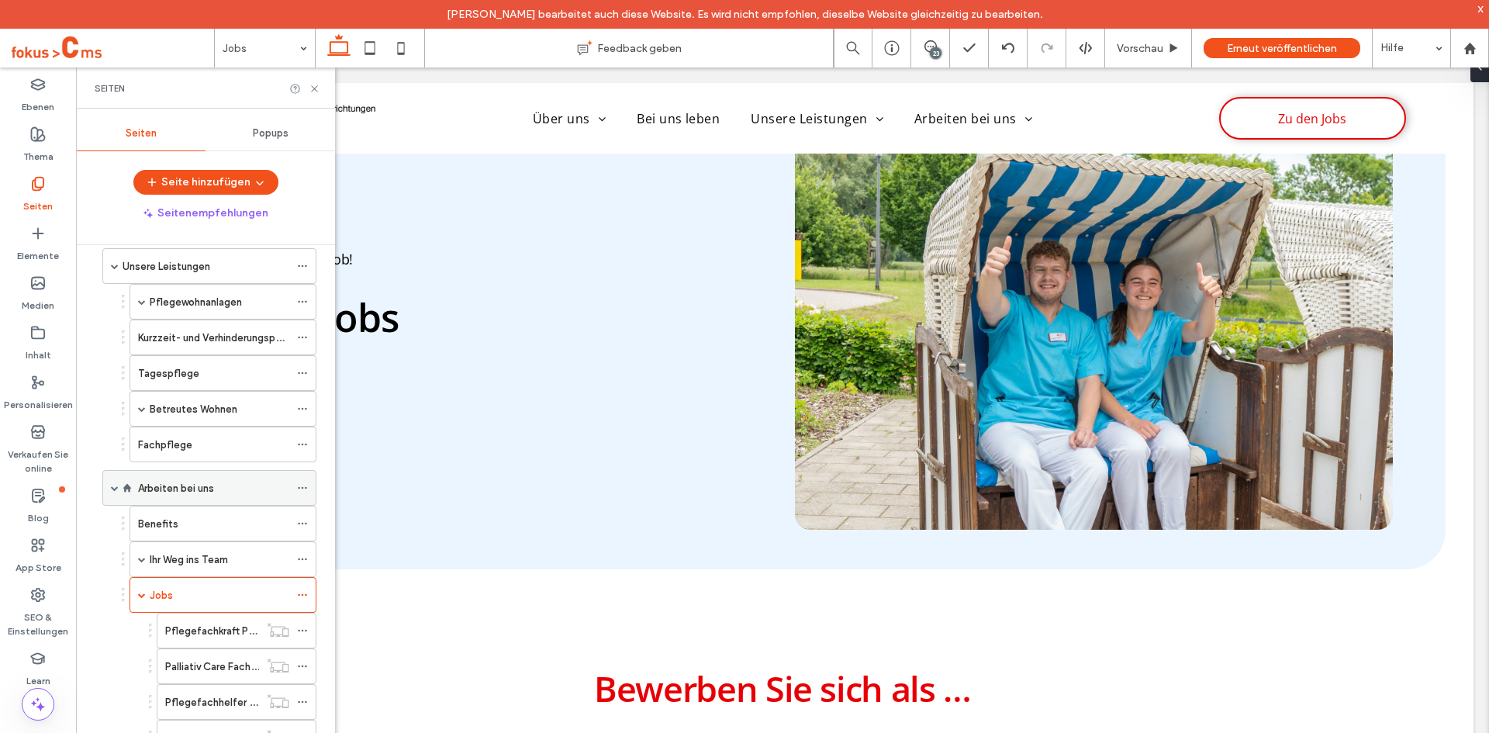
click at [189, 489] on label "Arbeiten bei uns" at bounding box center [176, 488] width 76 height 27
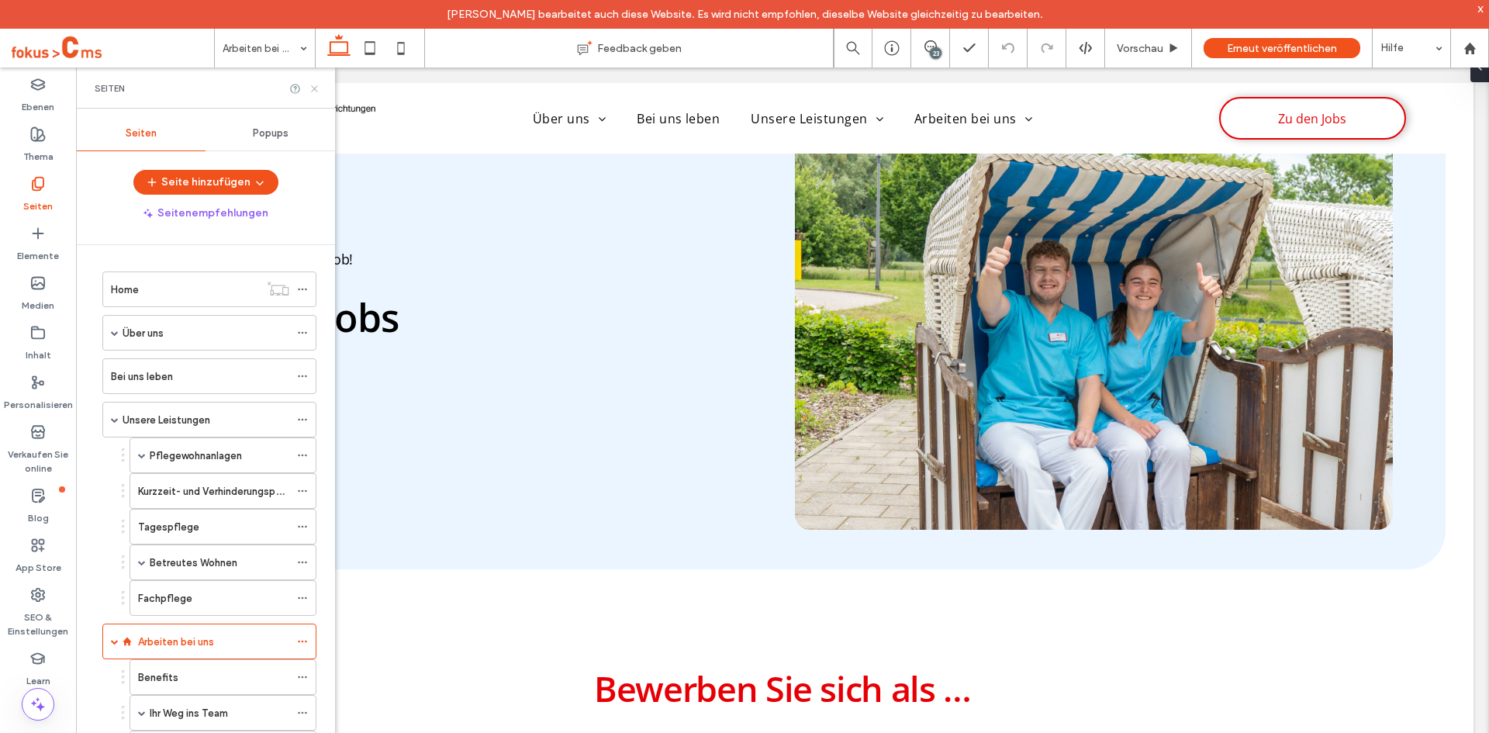
click at [317, 89] on icon at bounding box center [315, 89] width 12 height 12
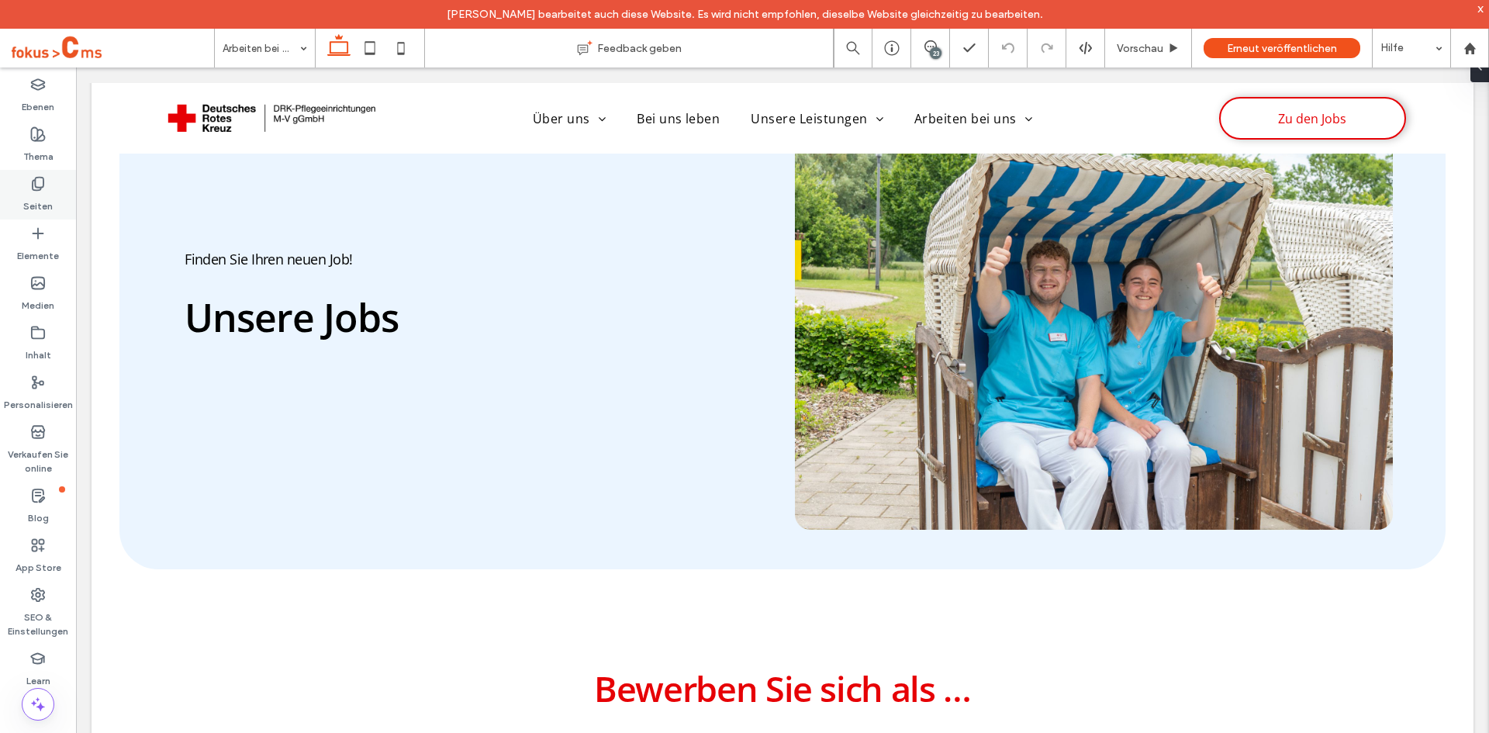
click at [43, 196] on label "Seiten" at bounding box center [37, 203] width 29 height 22
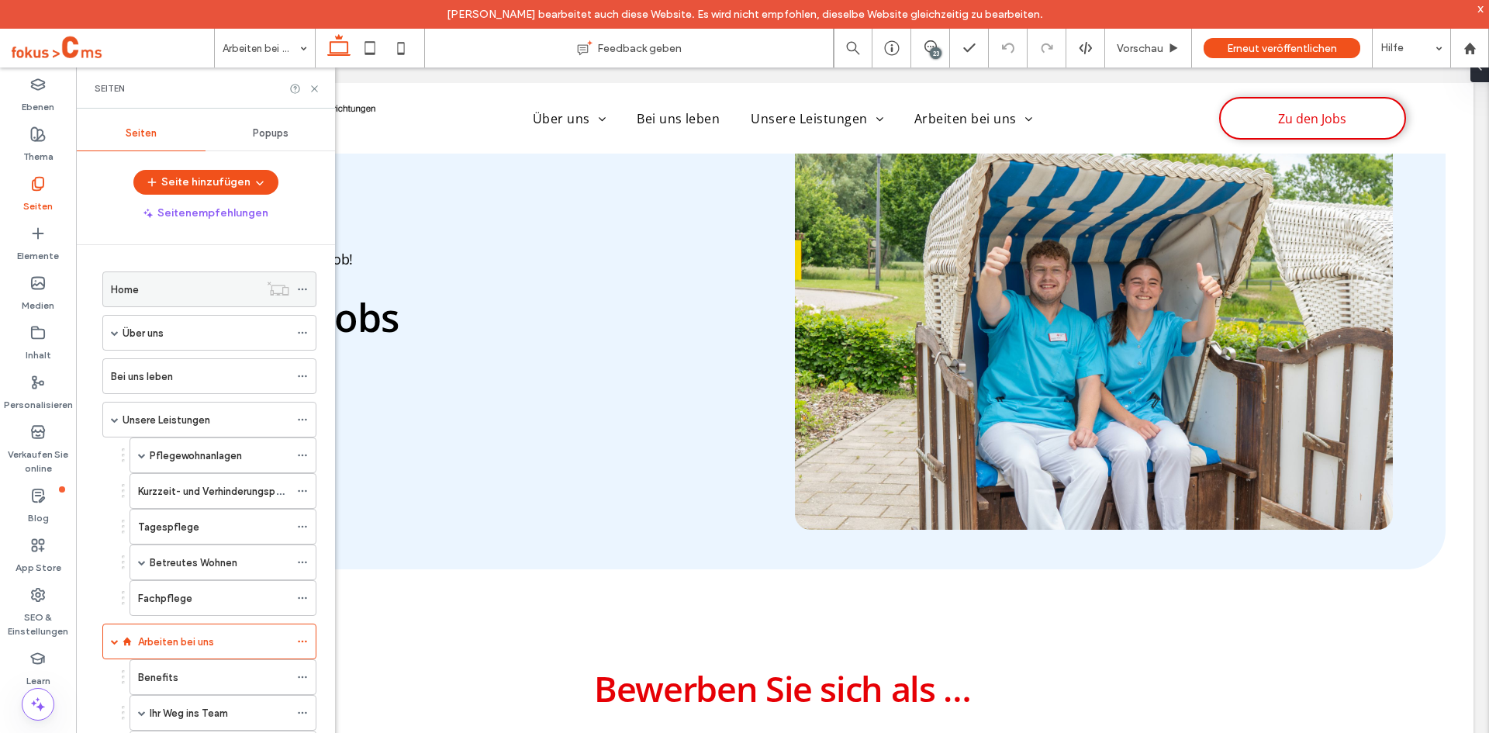
click at [153, 294] on div "Home" at bounding box center [185, 289] width 148 height 16
click at [315, 90] on icon at bounding box center [315, 89] width 12 height 12
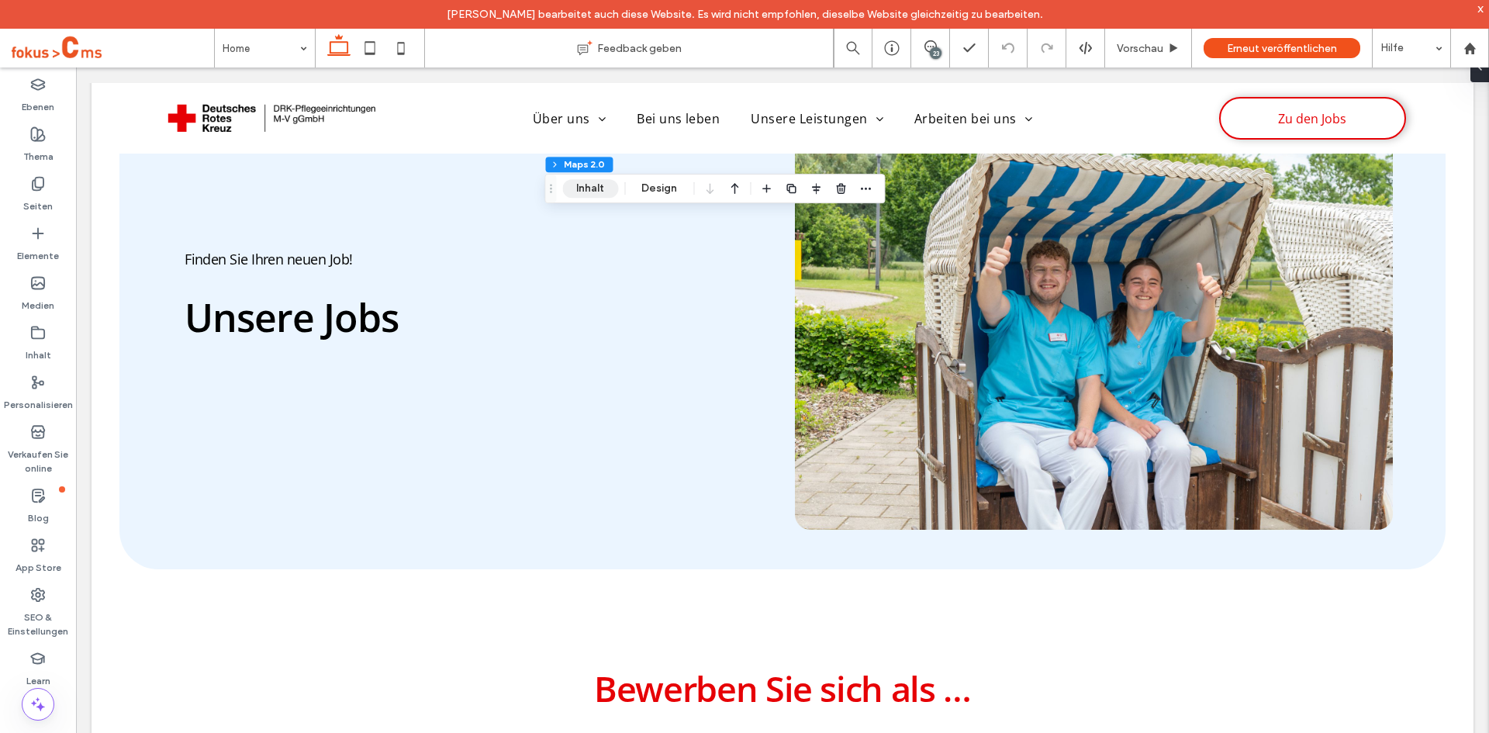
click at [602, 184] on button "Inhalt" at bounding box center [590, 188] width 56 height 19
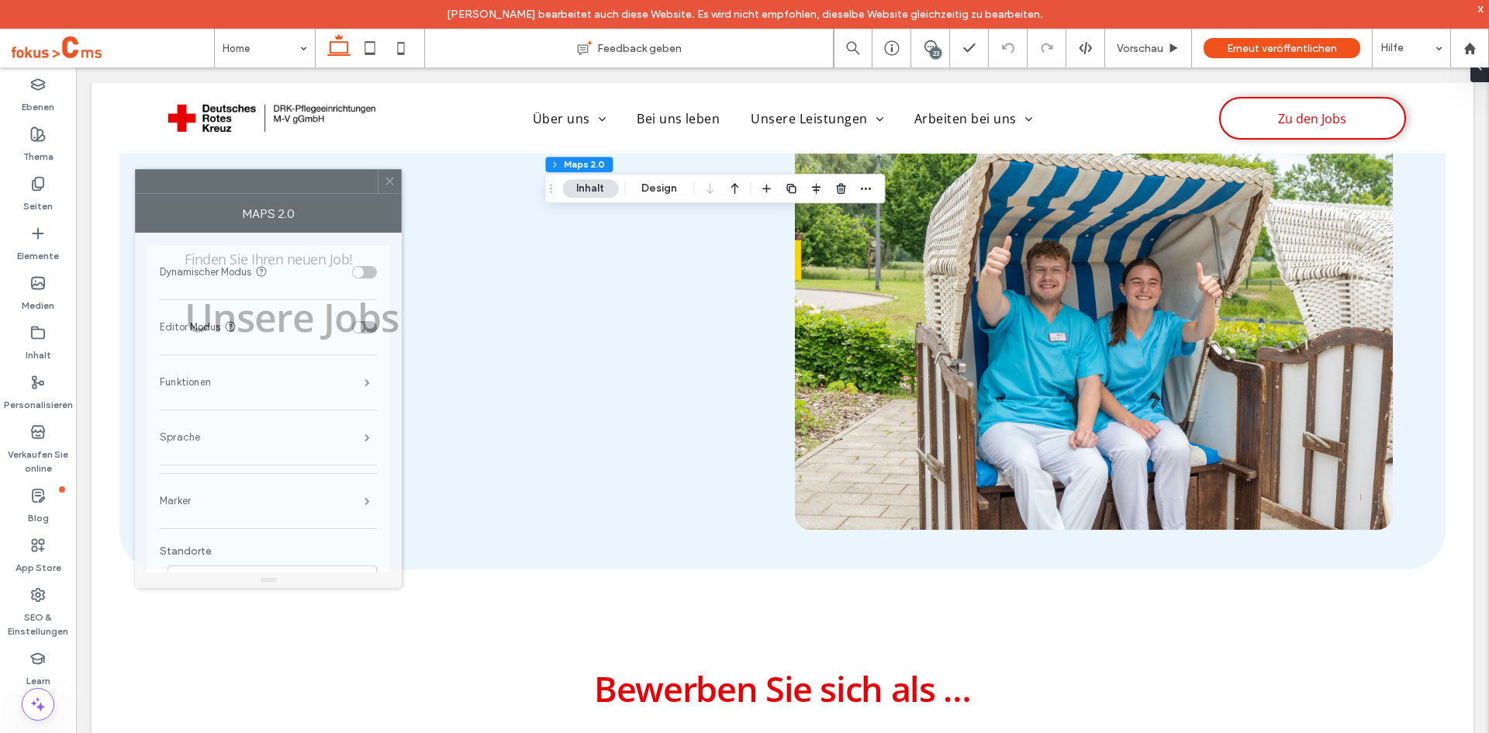
drag, startPoint x: 1331, startPoint y: 173, endPoint x: 287, endPoint y: 150, distance: 1044.0
click at [289, 170] on div at bounding box center [257, 181] width 242 height 23
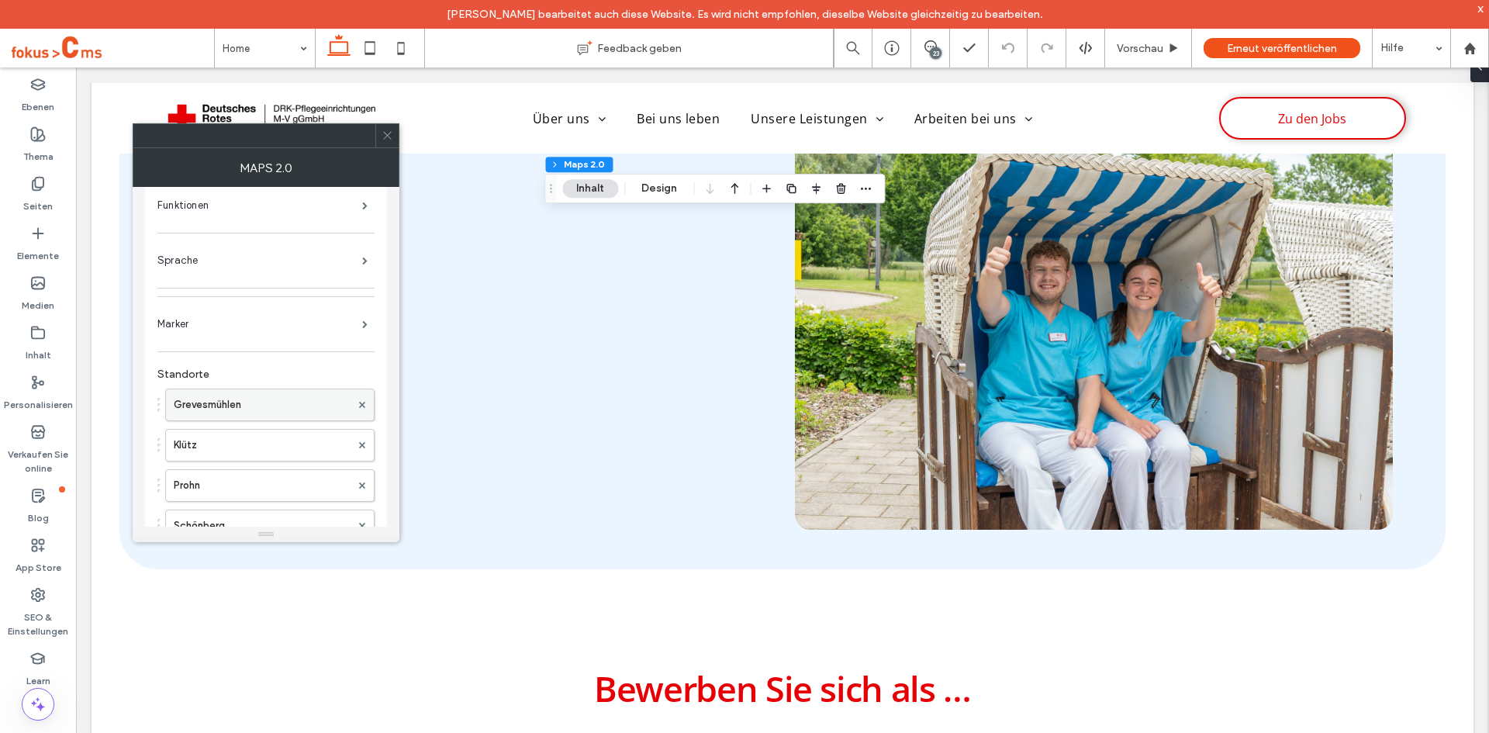
scroll to position [155, 0]
click at [230, 370] on label "Grevesmühlen" at bounding box center [262, 380] width 177 height 31
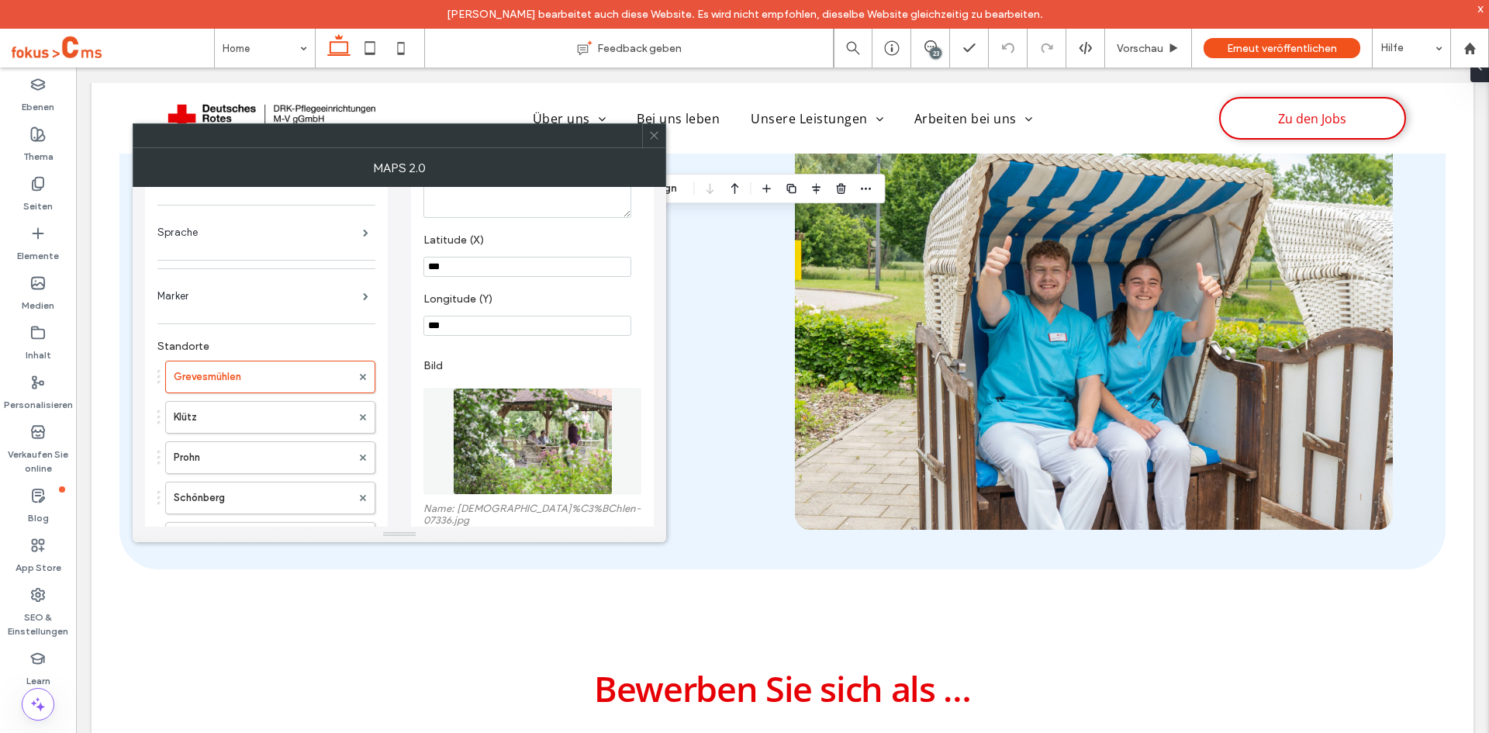
scroll to position [0, 0]
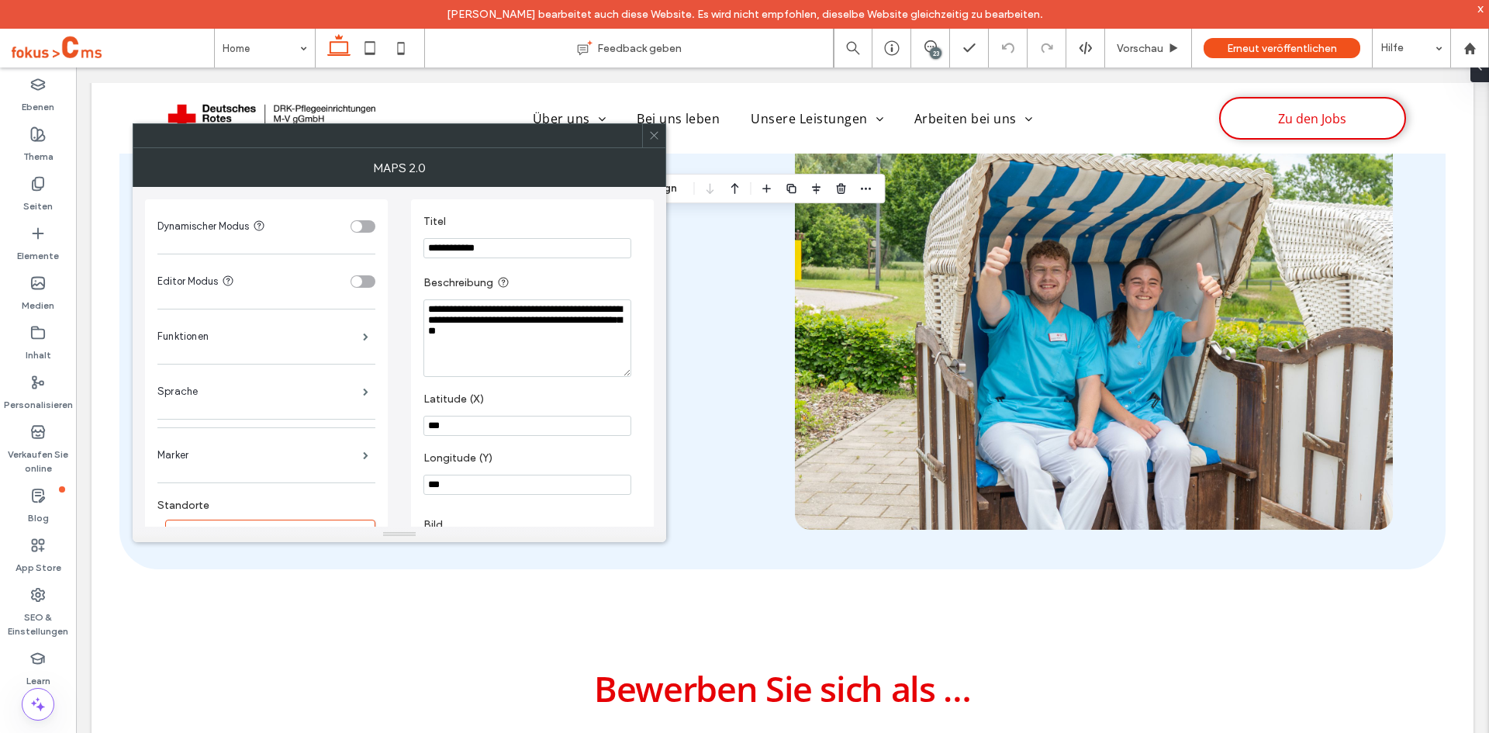
click at [555, 344] on textarea "**********" at bounding box center [527, 338] width 208 height 78
click at [605, 335] on textarea "**********" at bounding box center [527, 338] width 208 height 78
click at [482, 330] on textarea "**********" at bounding box center [527, 338] width 208 height 78
paste textarea "**********"
type textarea "**********"
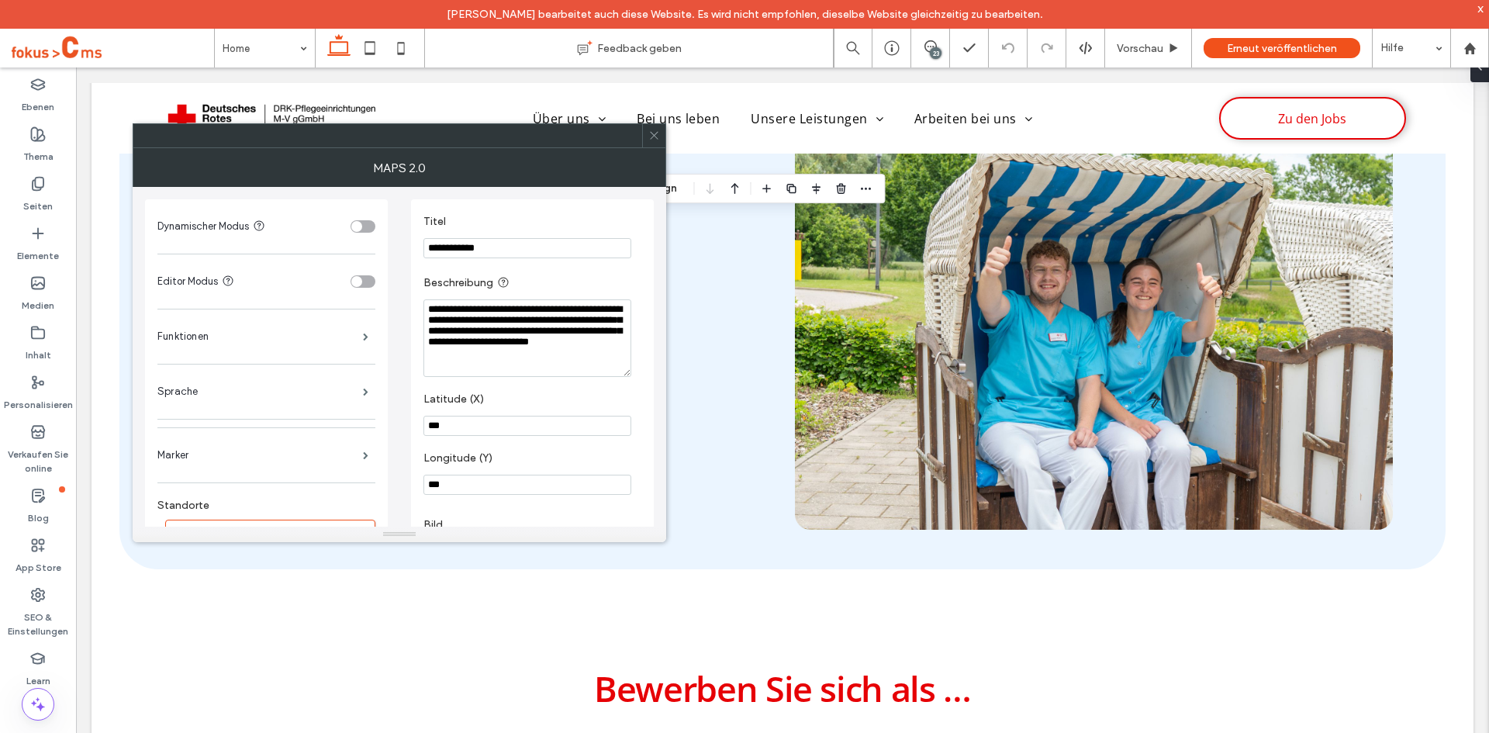
click at [548, 385] on section "Latitude (X) ***" at bounding box center [532, 414] width 218 height 59
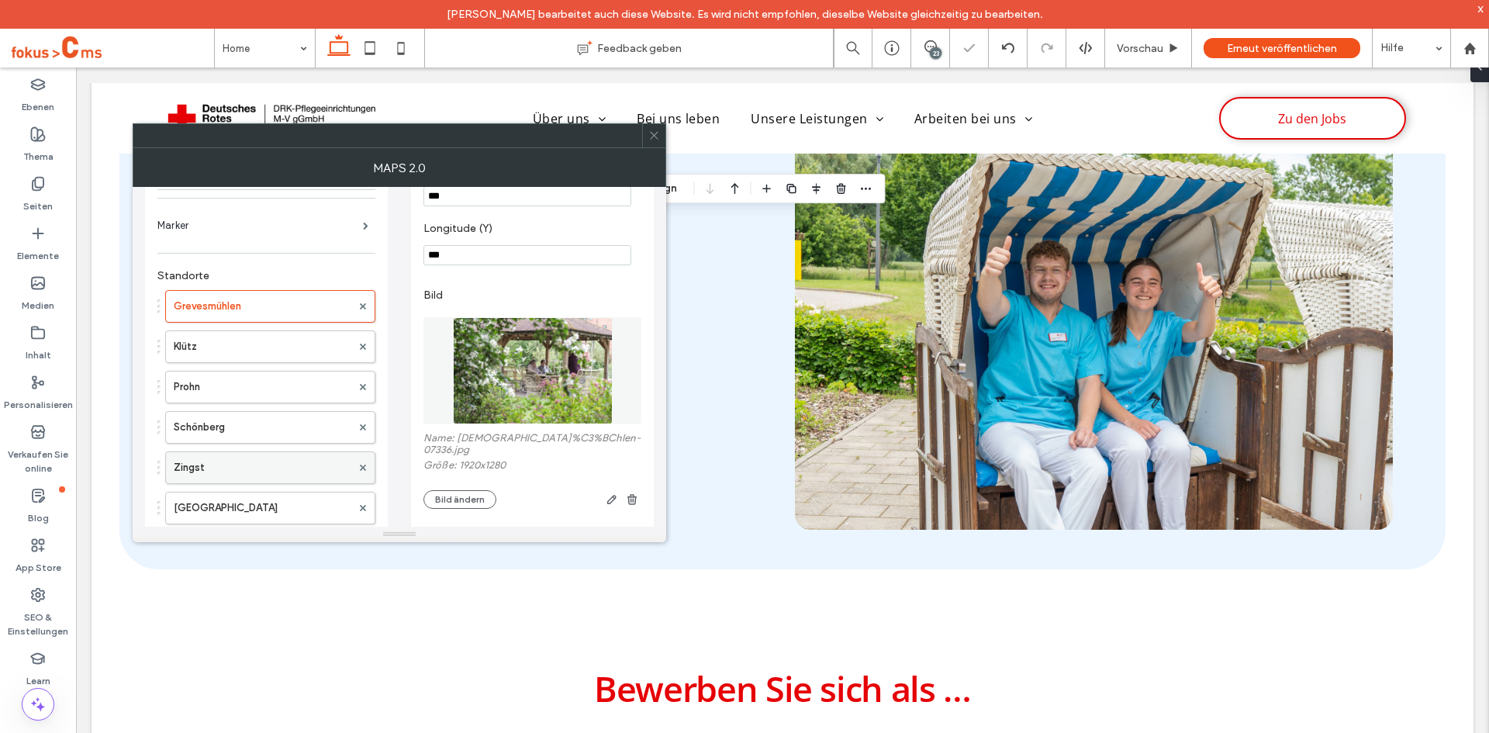
scroll to position [310, 0]
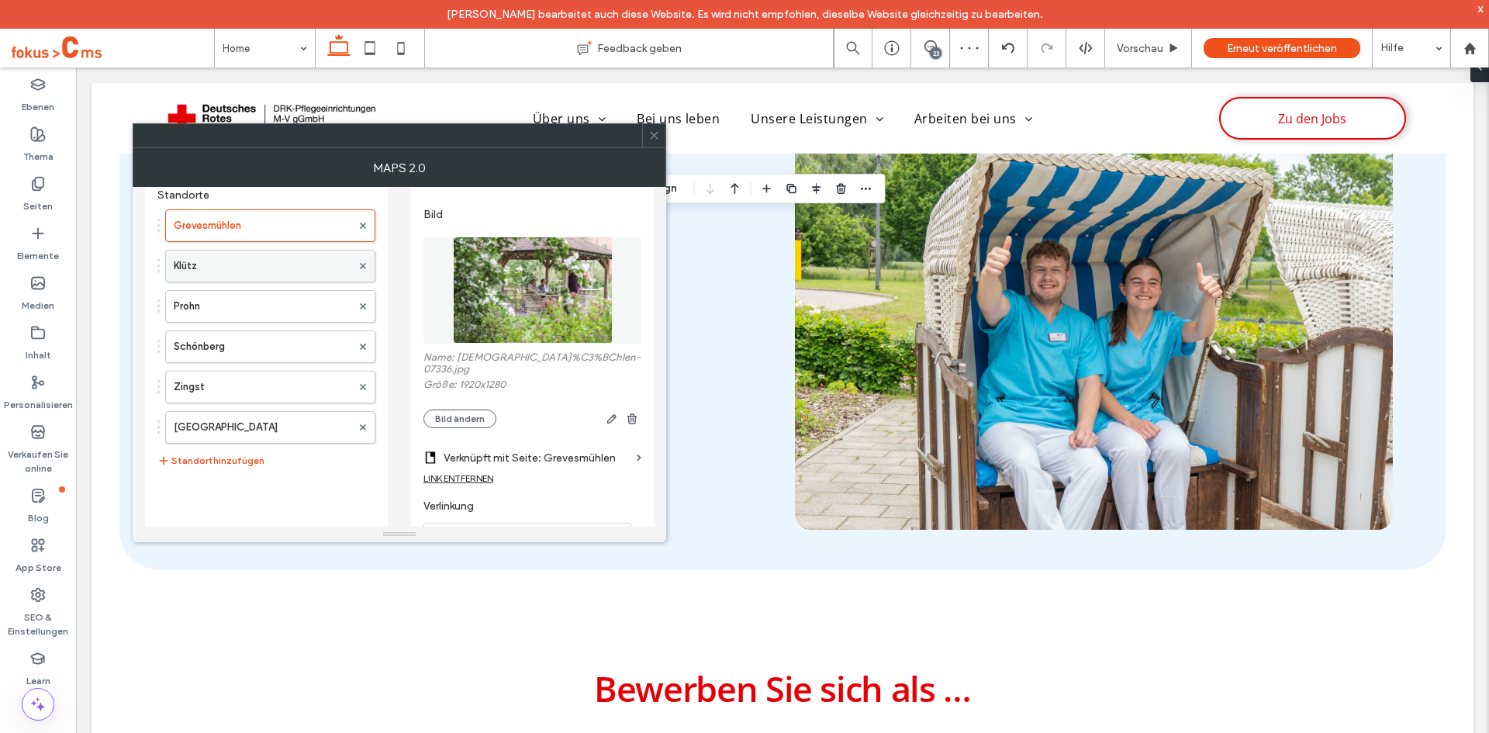
click at [219, 265] on label "Klütz" at bounding box center [263, 265] width 178 height 31
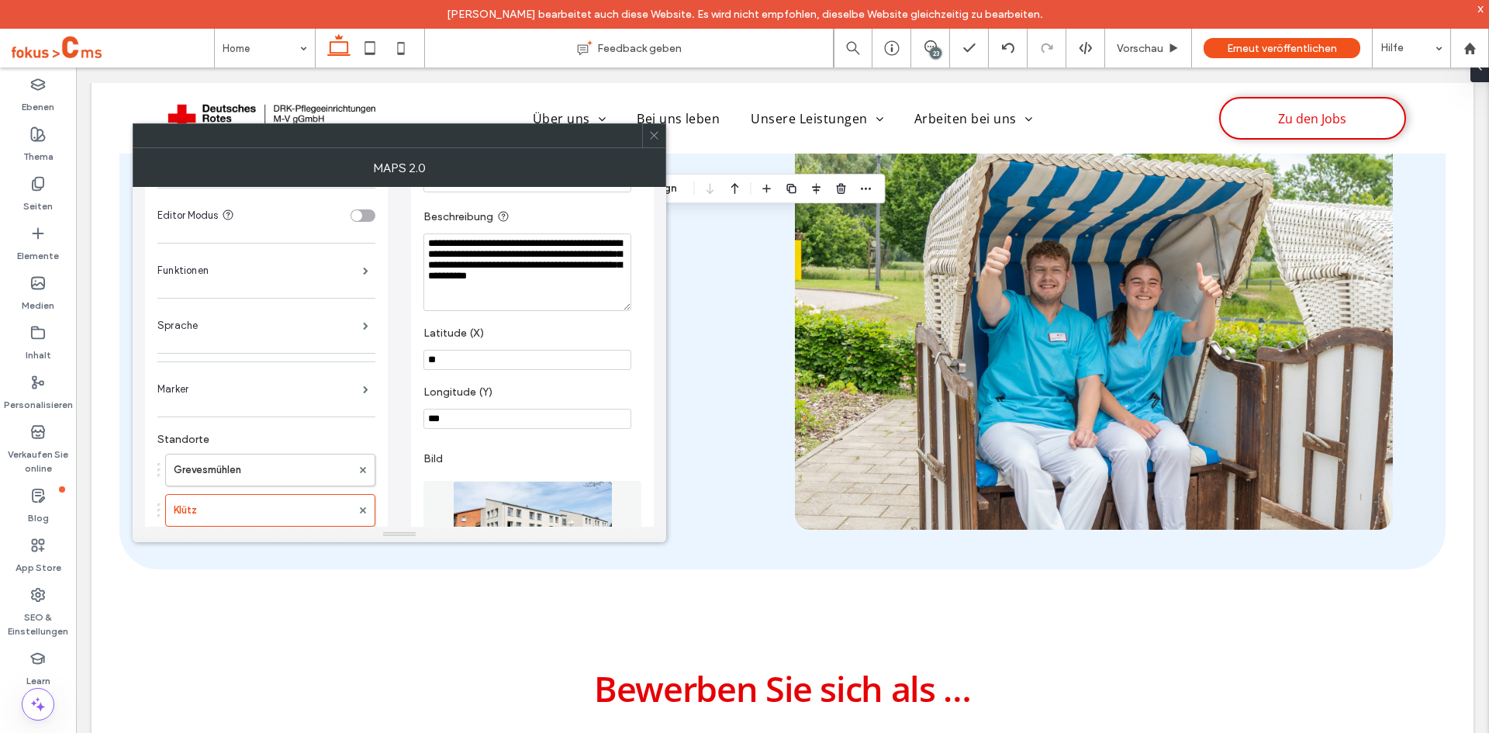
scroll to position [65, 0]
click at [493, 276] on textarea "**********" at bounding box center [527, 273] width 208 height 78
paste textarea "**********"
type textarea "**********"
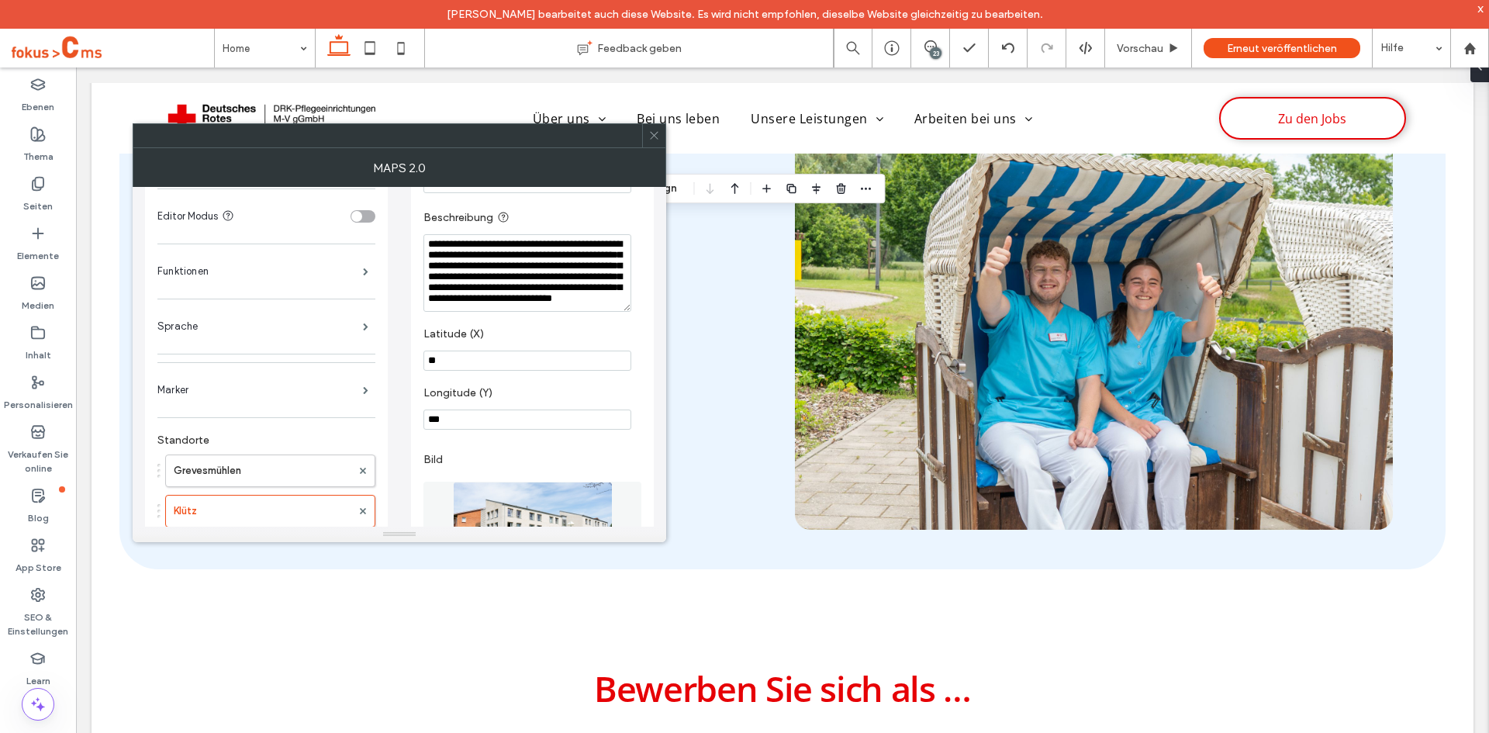
click at [551, 328] on label "Latitude (X)" at bounding box center [529, 335] width 212 height 17
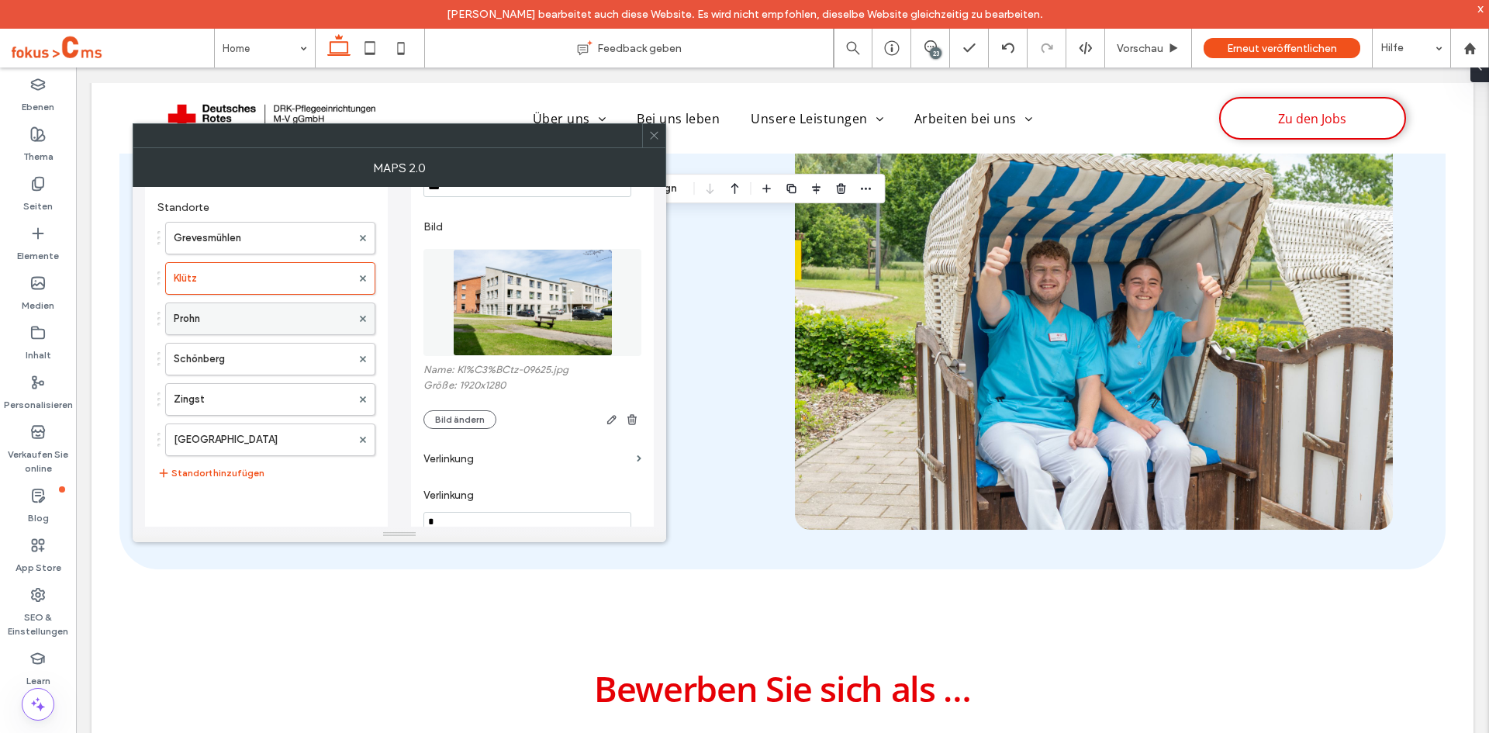
click at [225, 332] on label "Prohn" at bounding box center [263, 318] width 178 height 31
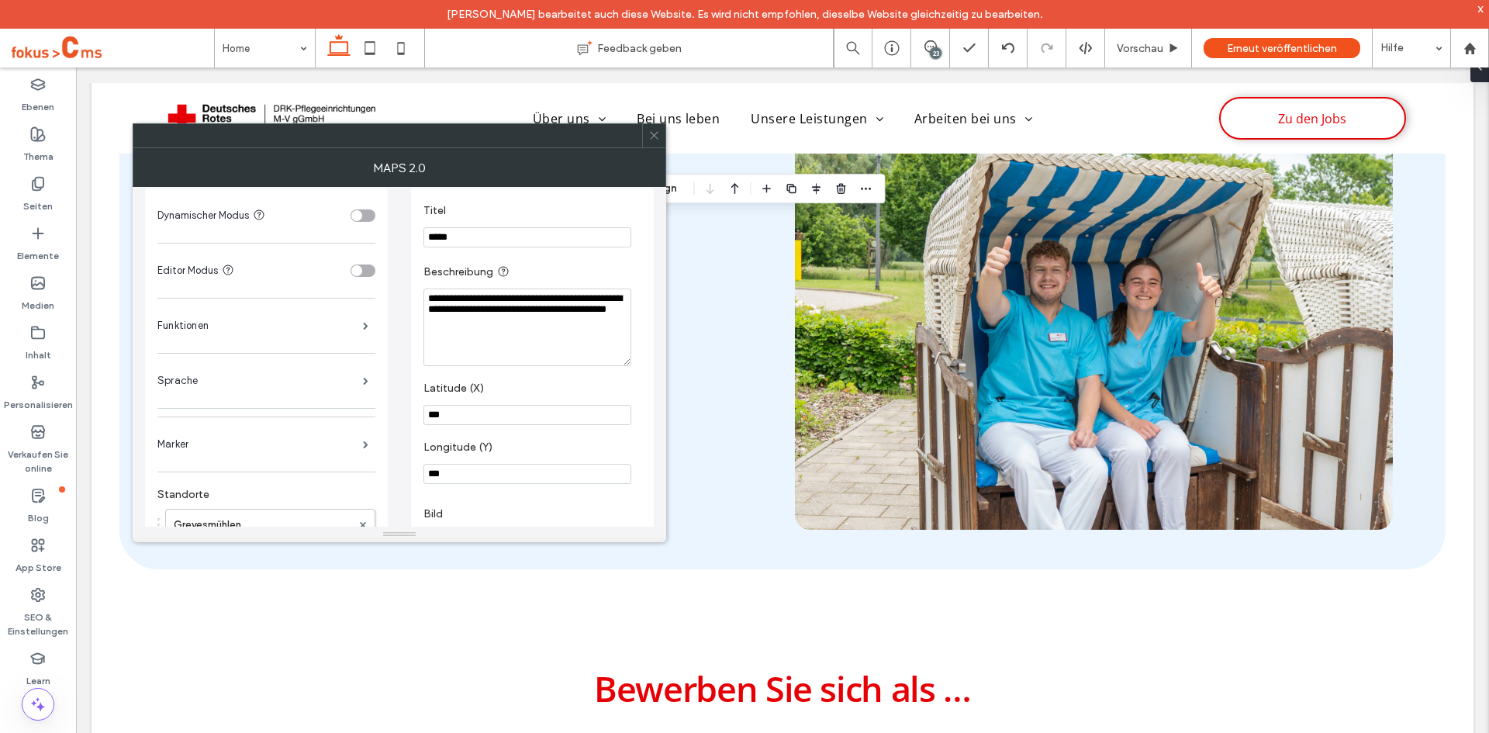
scroll to position [10, 0]
click at [570, 340] on textarea "**********" at bounding box center [527, 328] width 208 height 78
click at [514, 333] on textarea "**********" at bounding box center [527, 328] width 208 height 78
paste textarea "**********"
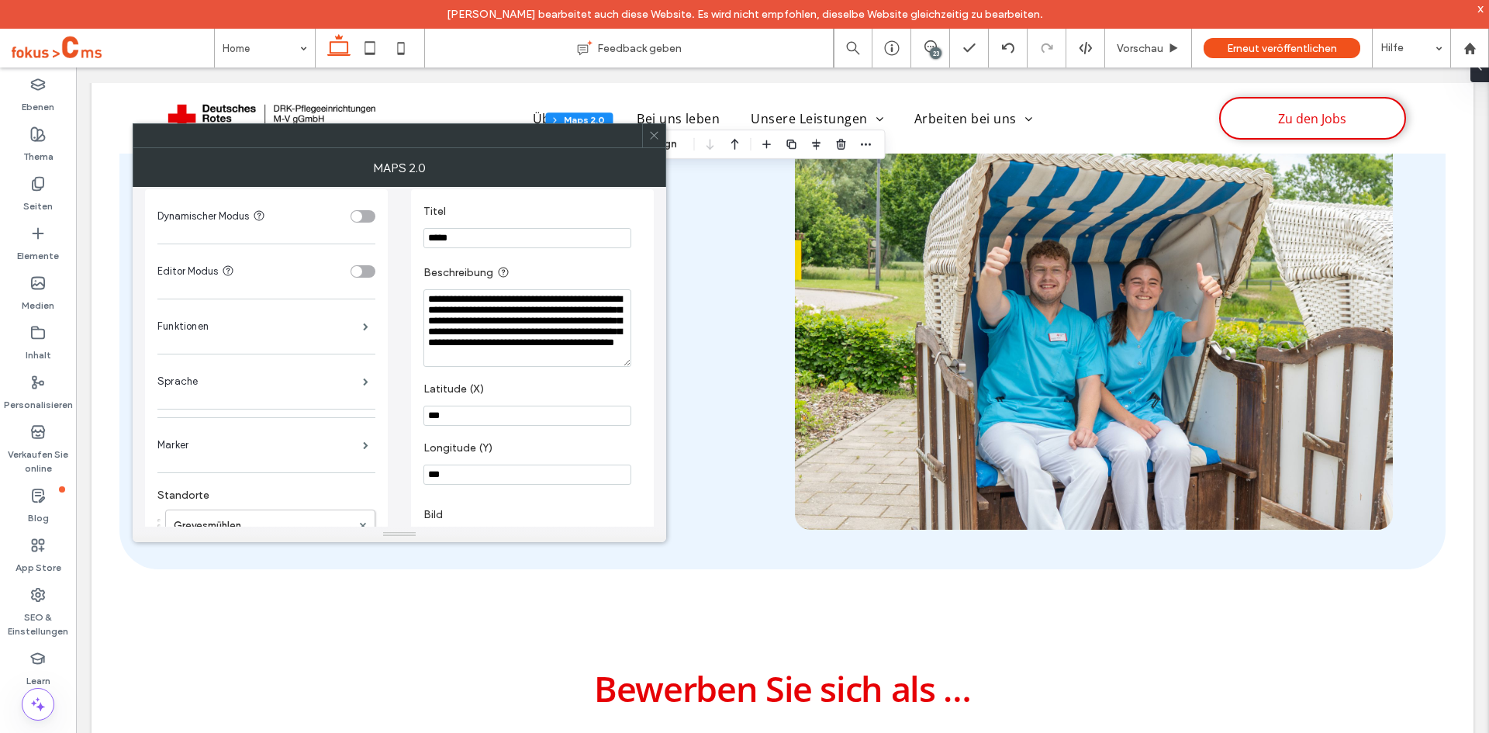
scroll to position [22, 0]
type textarea "**********"
click at [558, 386] on label "Latitude (X)" at bounding box center [529, 390] width 212 height 17
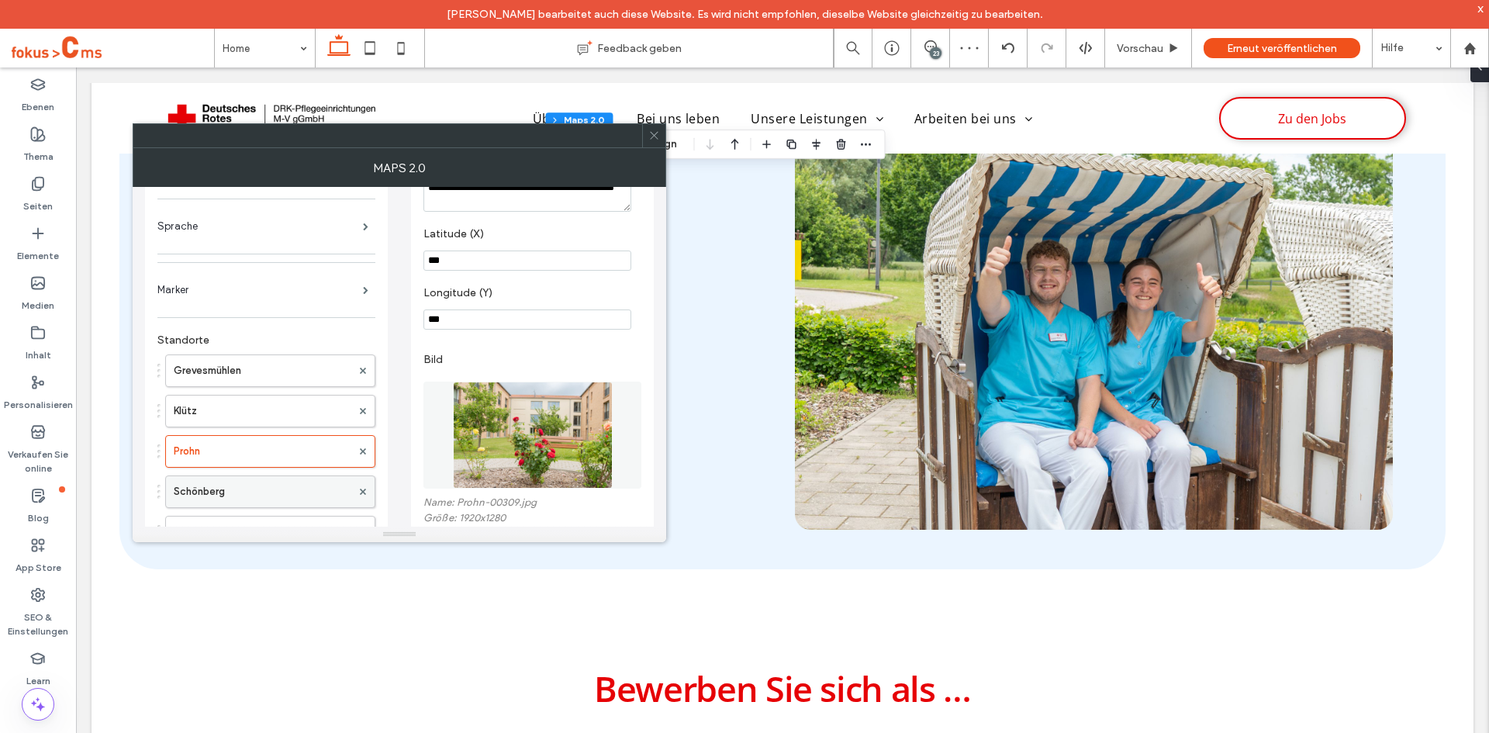
click at [195, 488] on label "Schönberg" at bounding box center [263, 491] width 178 height 31
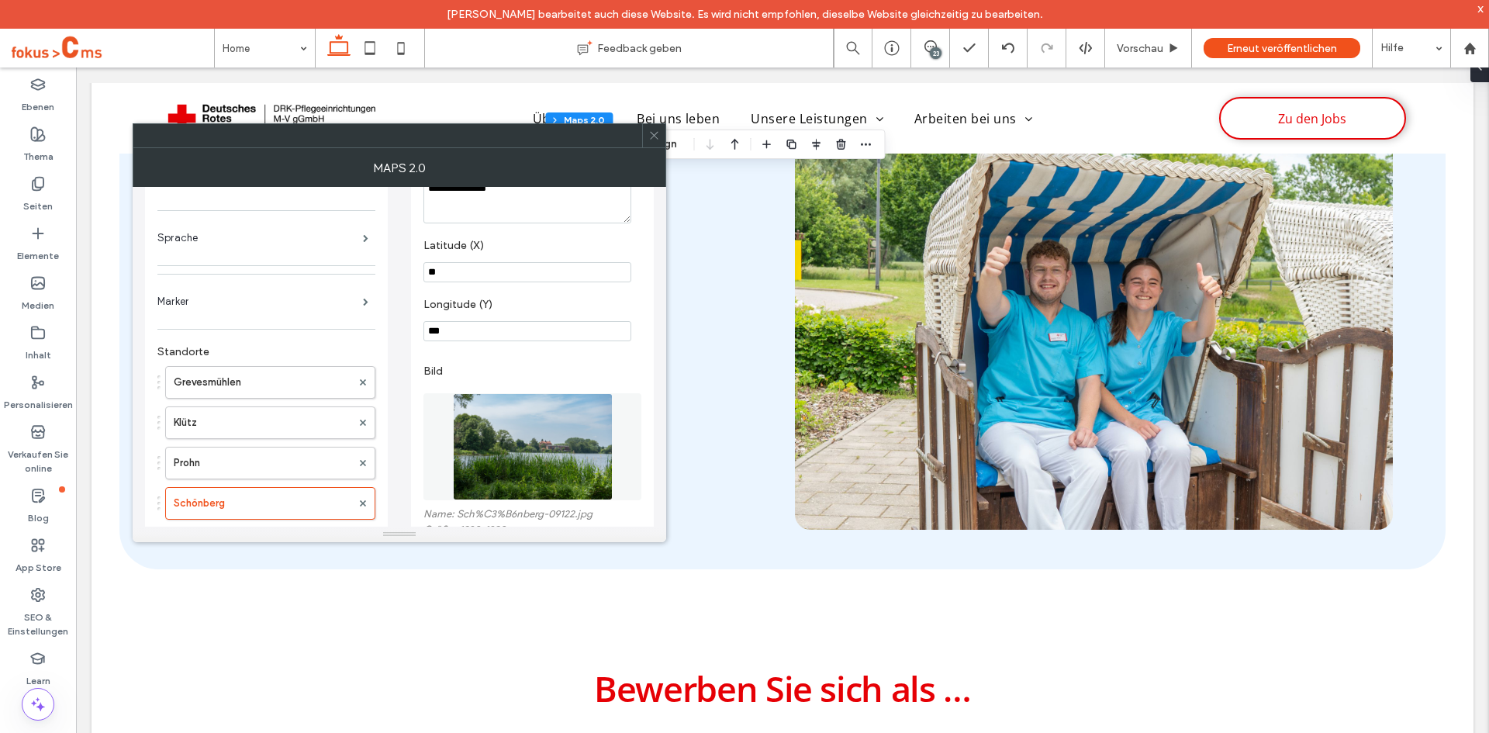
scroll to position [155, 0]
click at [532, 202] on textarea "**********" at bounding box center [527, 183] width 208 height 78
paste textarea "**********"
type textarea "**********"
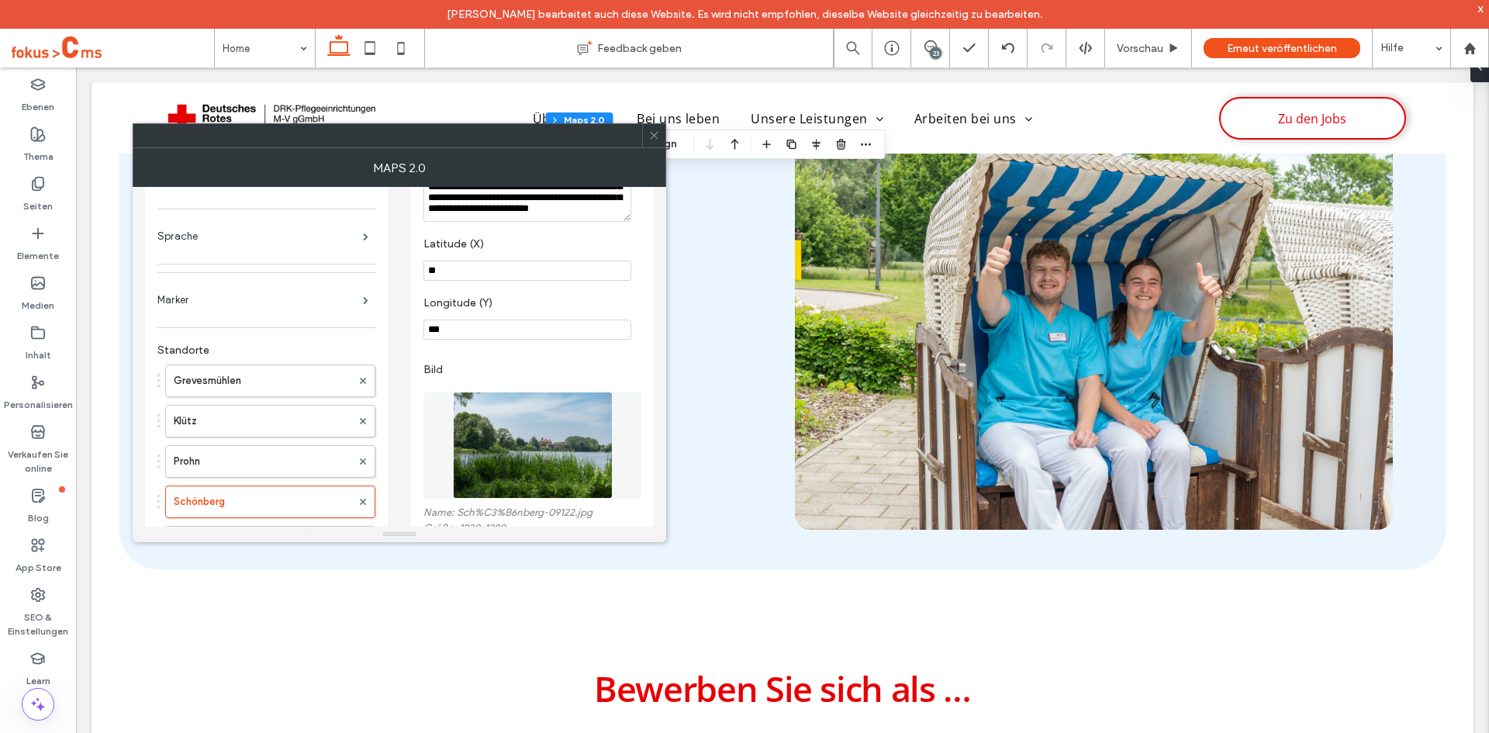
click at [530, 235] on section "Latitude (X) **" at bounding box center [532, 259] width 218 height 59
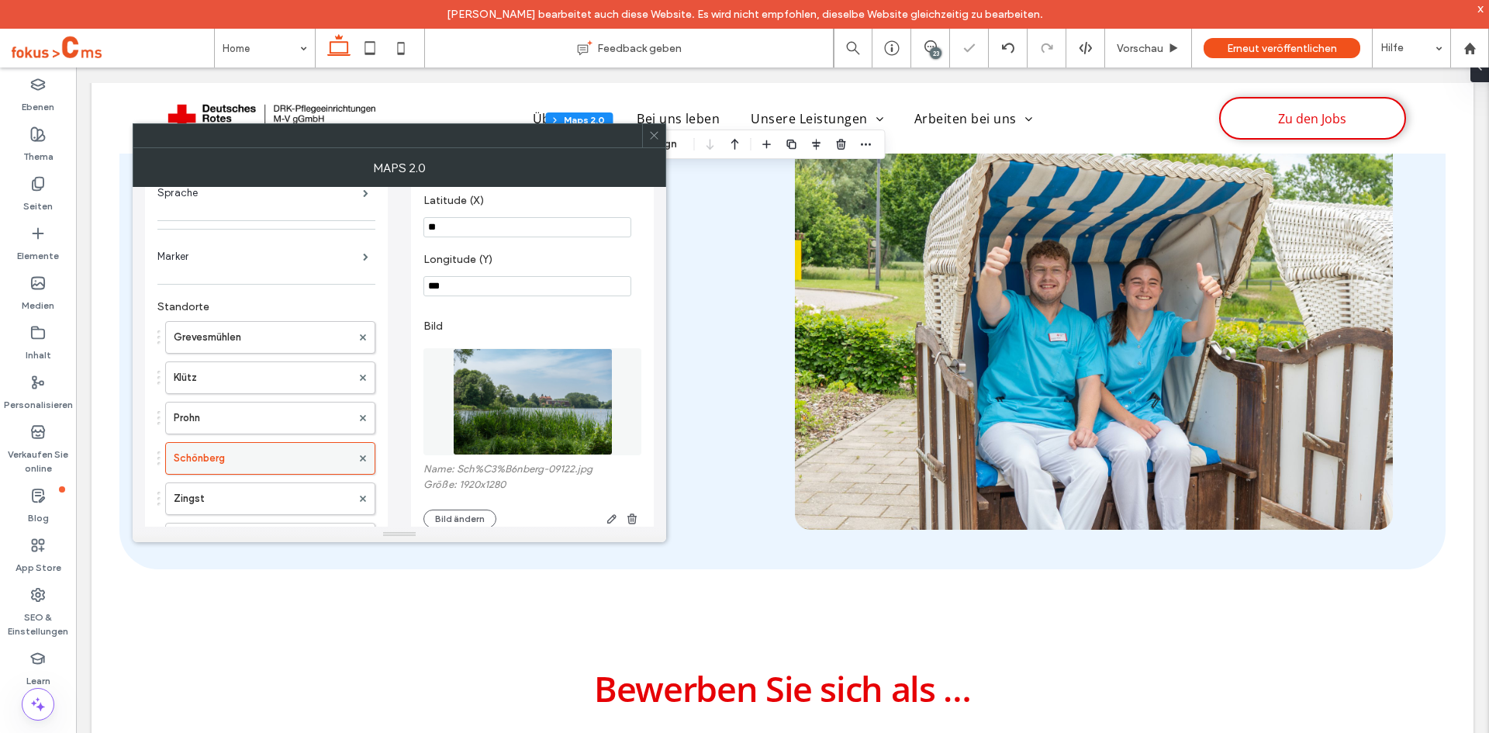
scroll to position [233, 0]
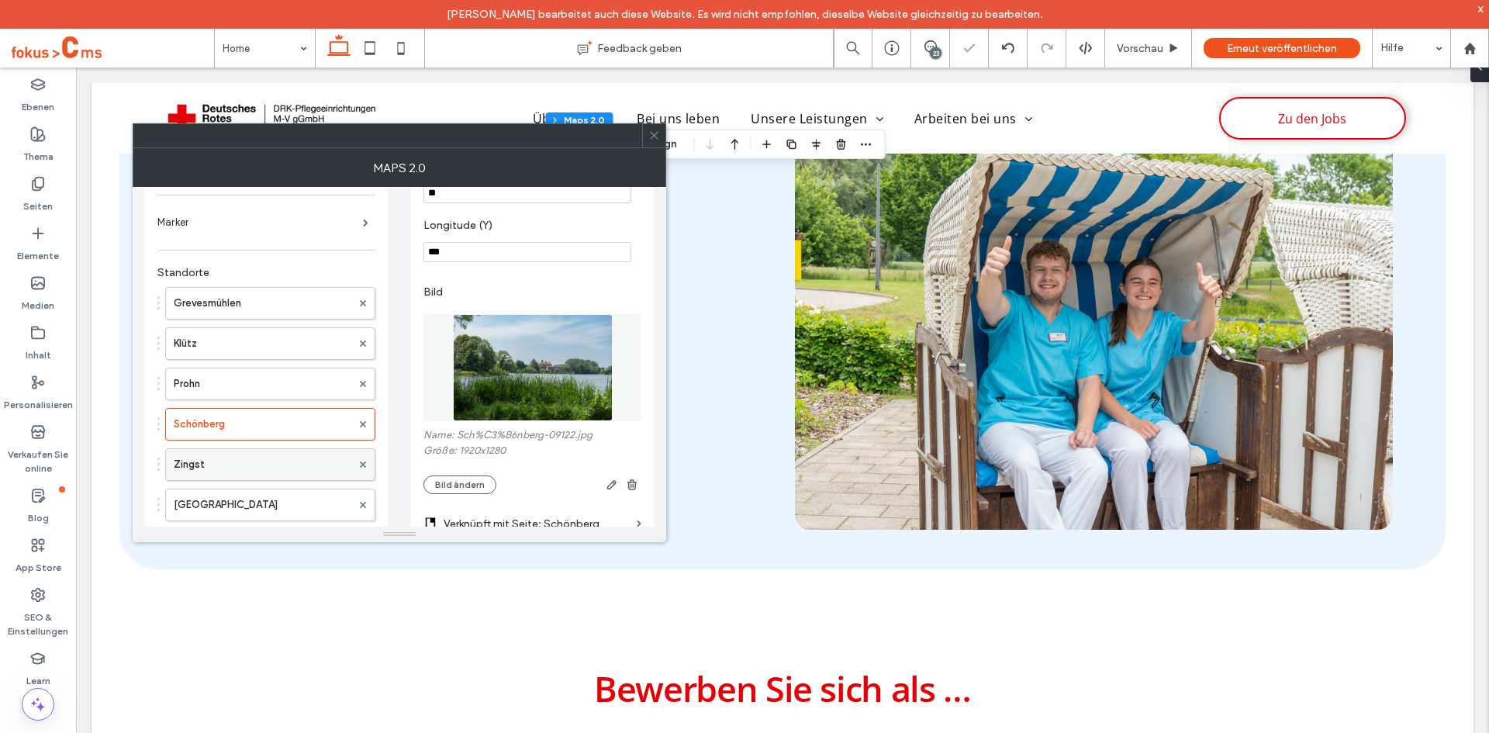
click at [215, 453] on label "Zingst" at bounding box center [263, 464] width 178 height 31
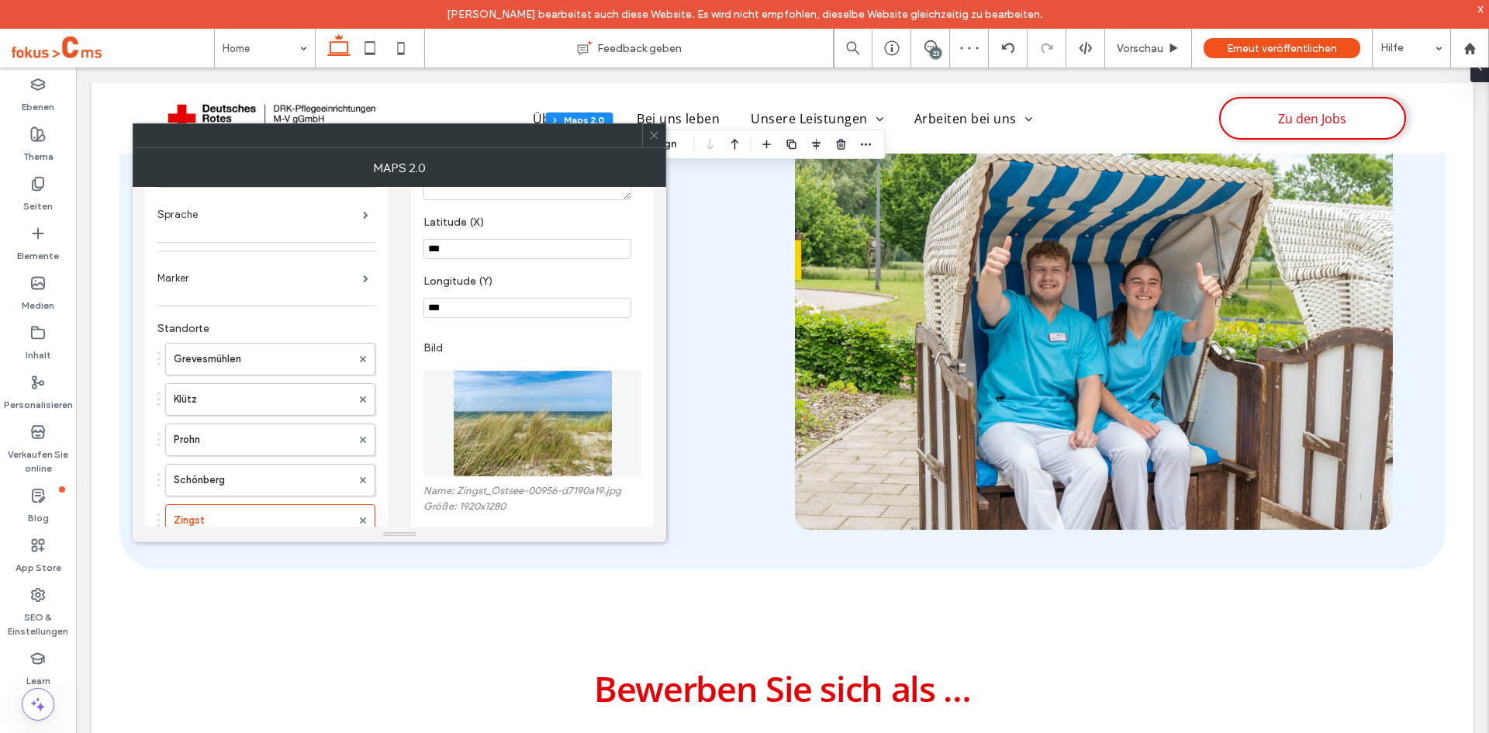
scroll to position [78, 0]
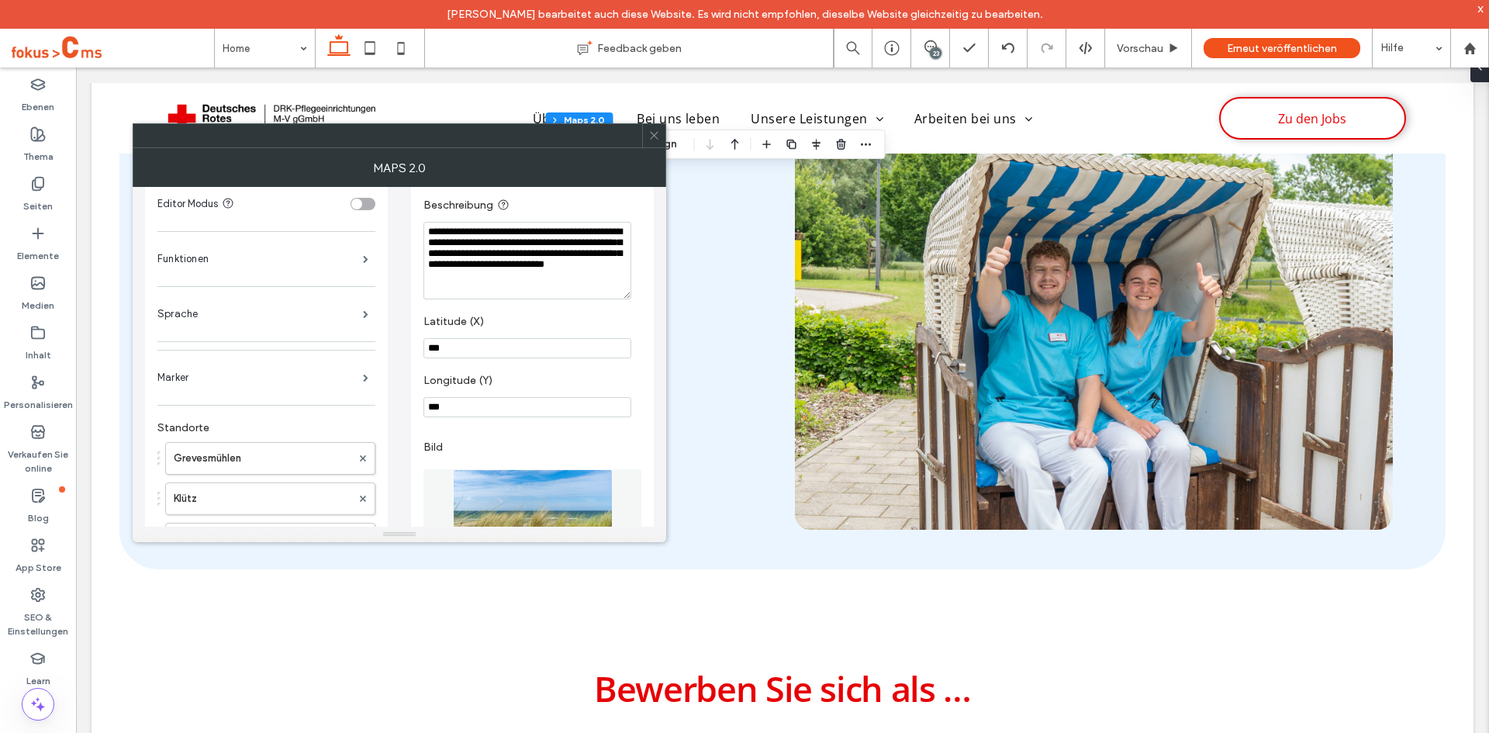
click at [578, 292] on textarea "**********" at bounding box center [527, 261] width 208 height 78
click at [540, 289] on textarea "**********" at bounding box center [527, 261] width 208 height 78
paste textarea "**********"
type textarea "**********"
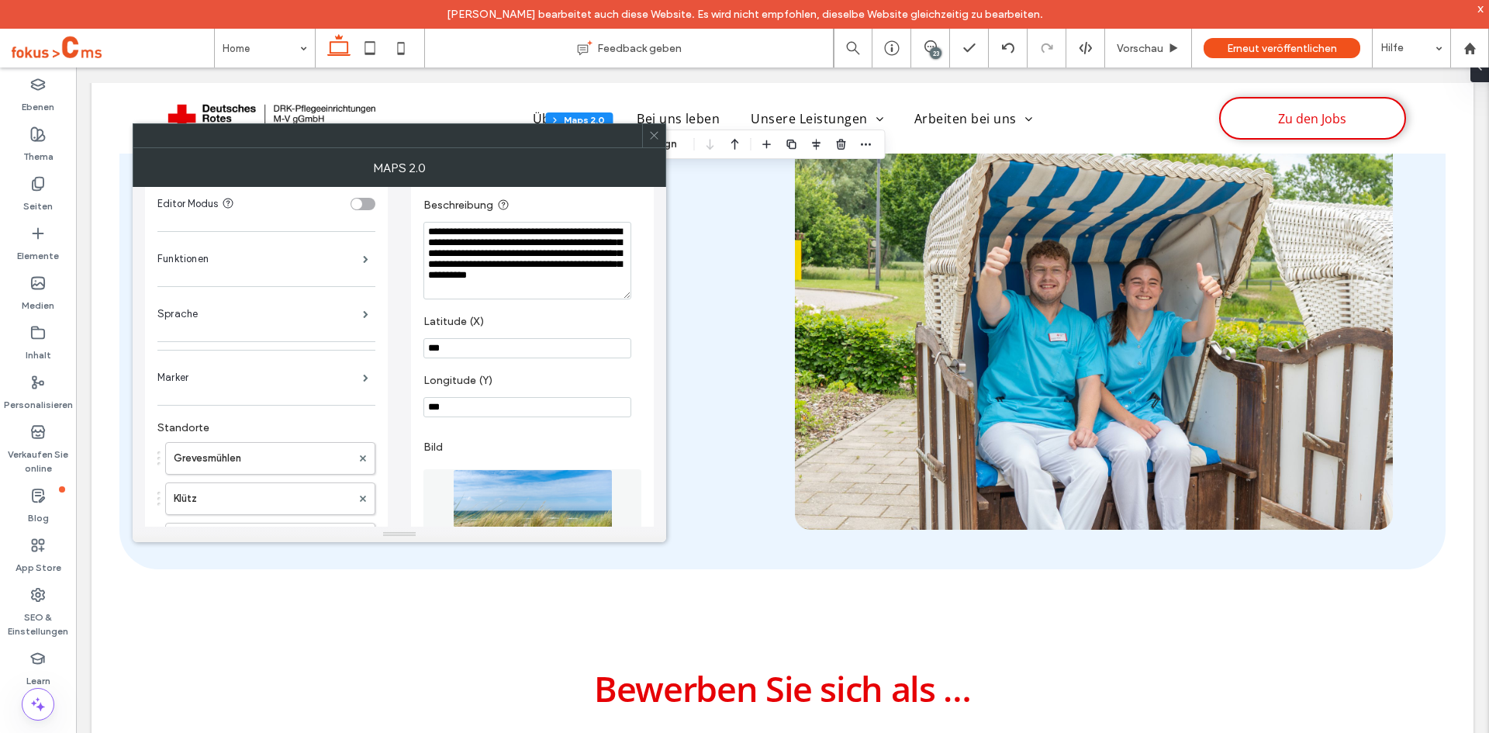
click at [551, 312] on section "Latitude (X) ***" at bounding box center [532, 336] width 218 height 59
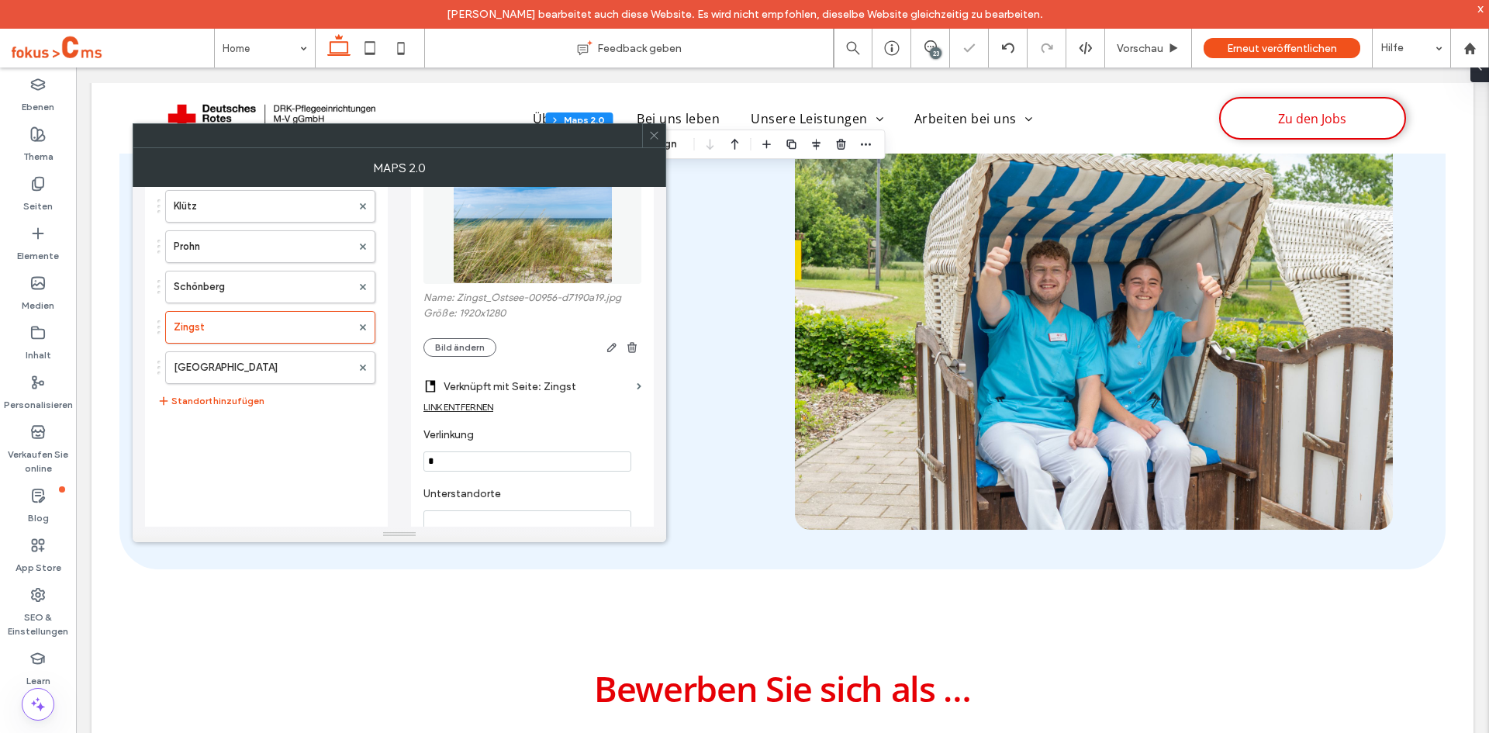
scroll to position [468, 0]
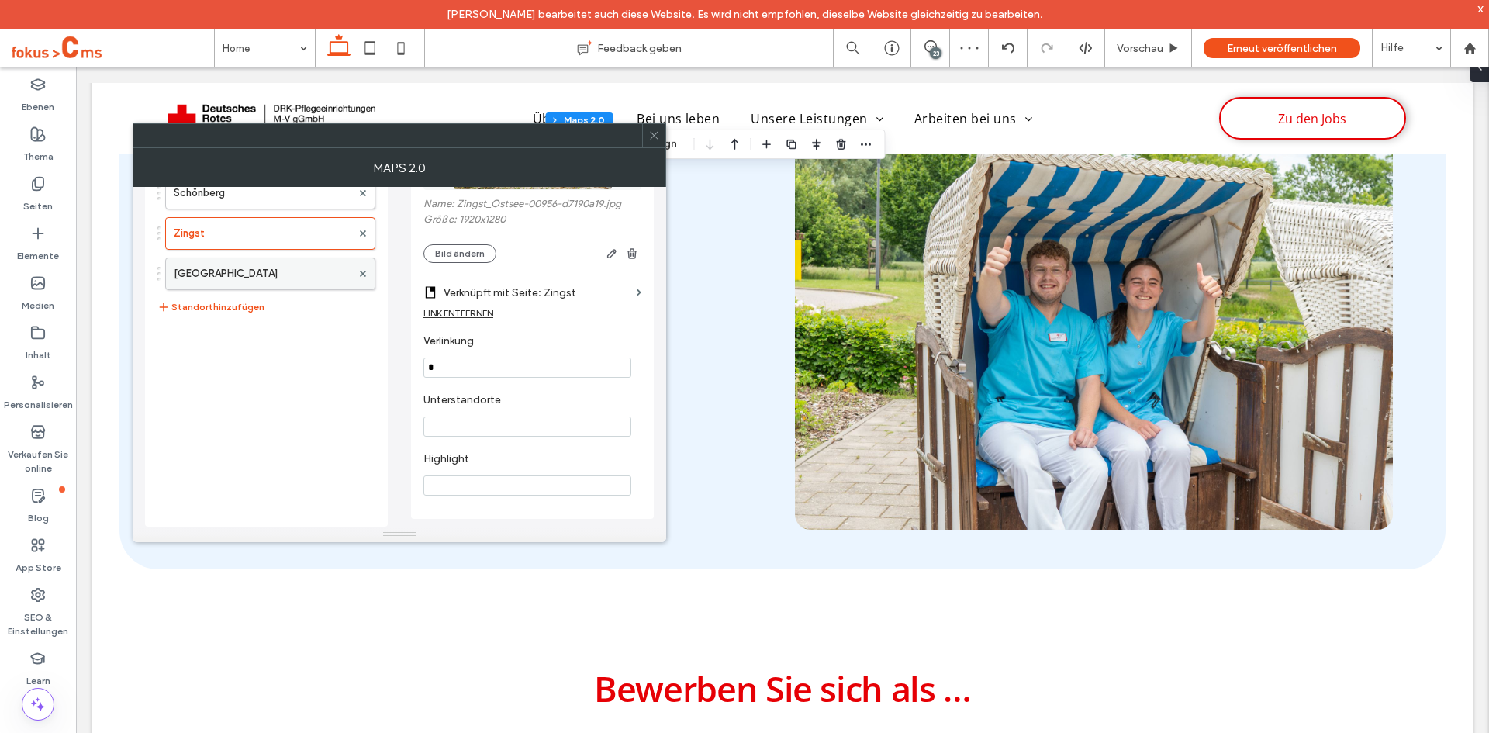
click at [219, 261] on label "[GEOGRAPHIC_DATA]" at bounding box center [263, 273] width 178 height 31
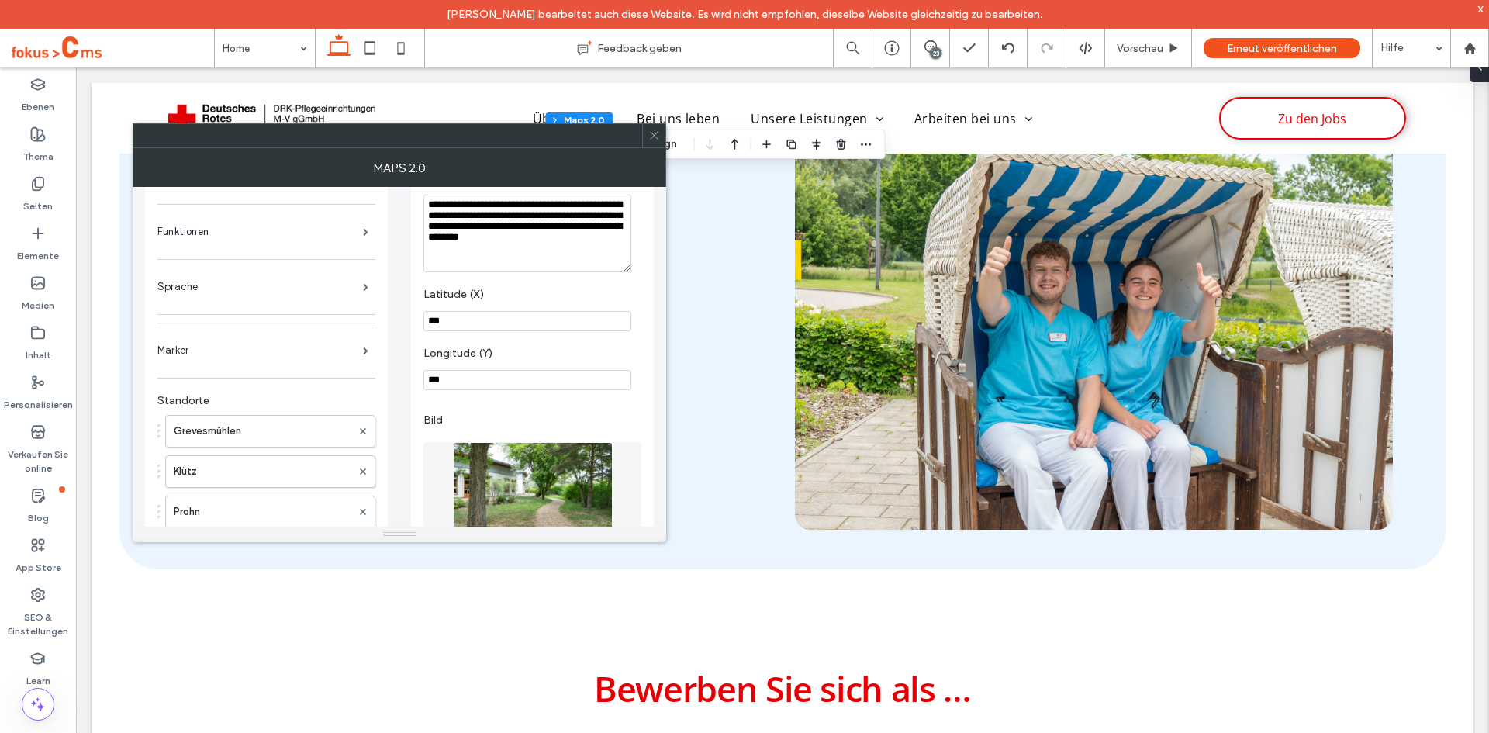
scroll to position [78, 0]
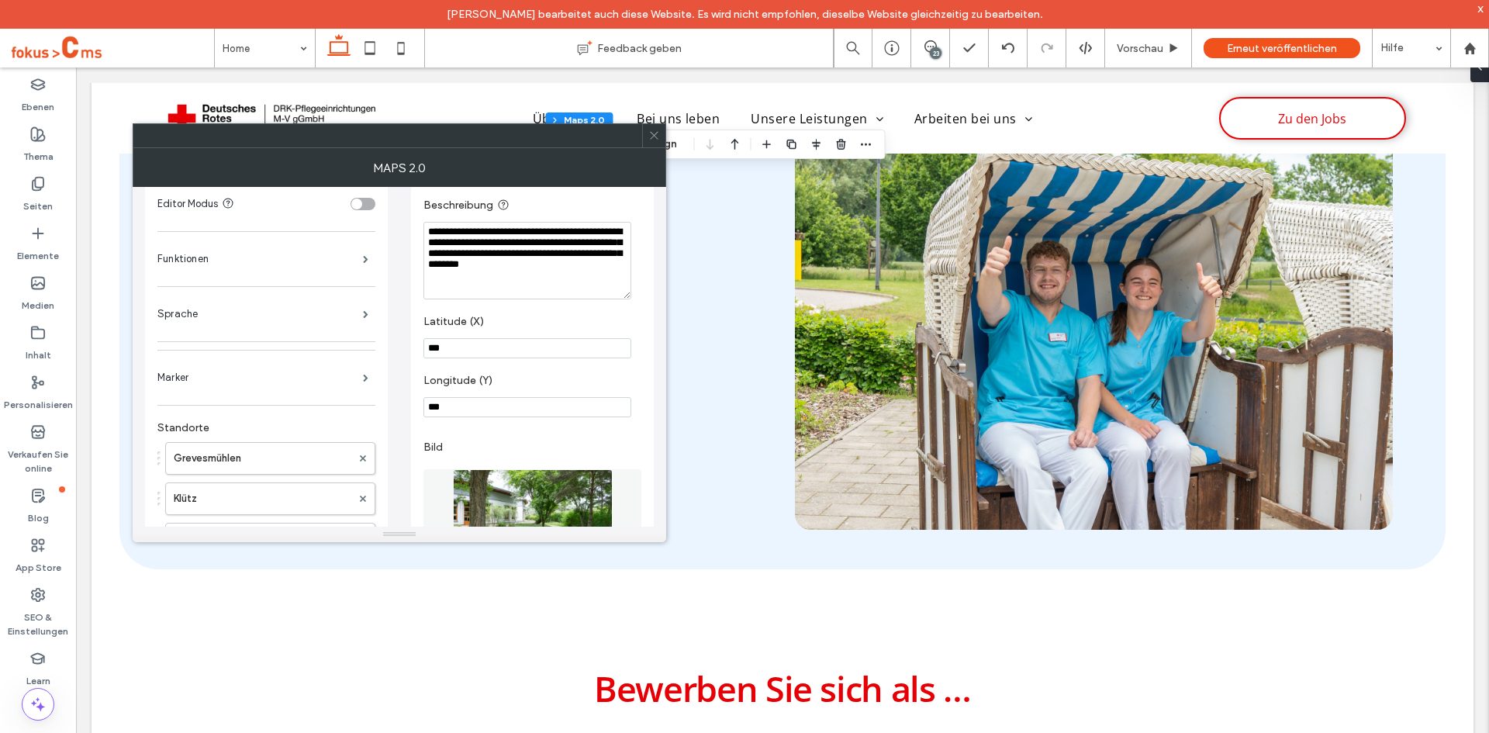
click at [540, 281] on textarea "**********" at bounding box center [527, 261] width 208 height 78
paste textarea "**********"
type textarea "**********"
click at [553, 316] on label "Latitude (X)" at bounding box center [529, 323] width 212 height 17
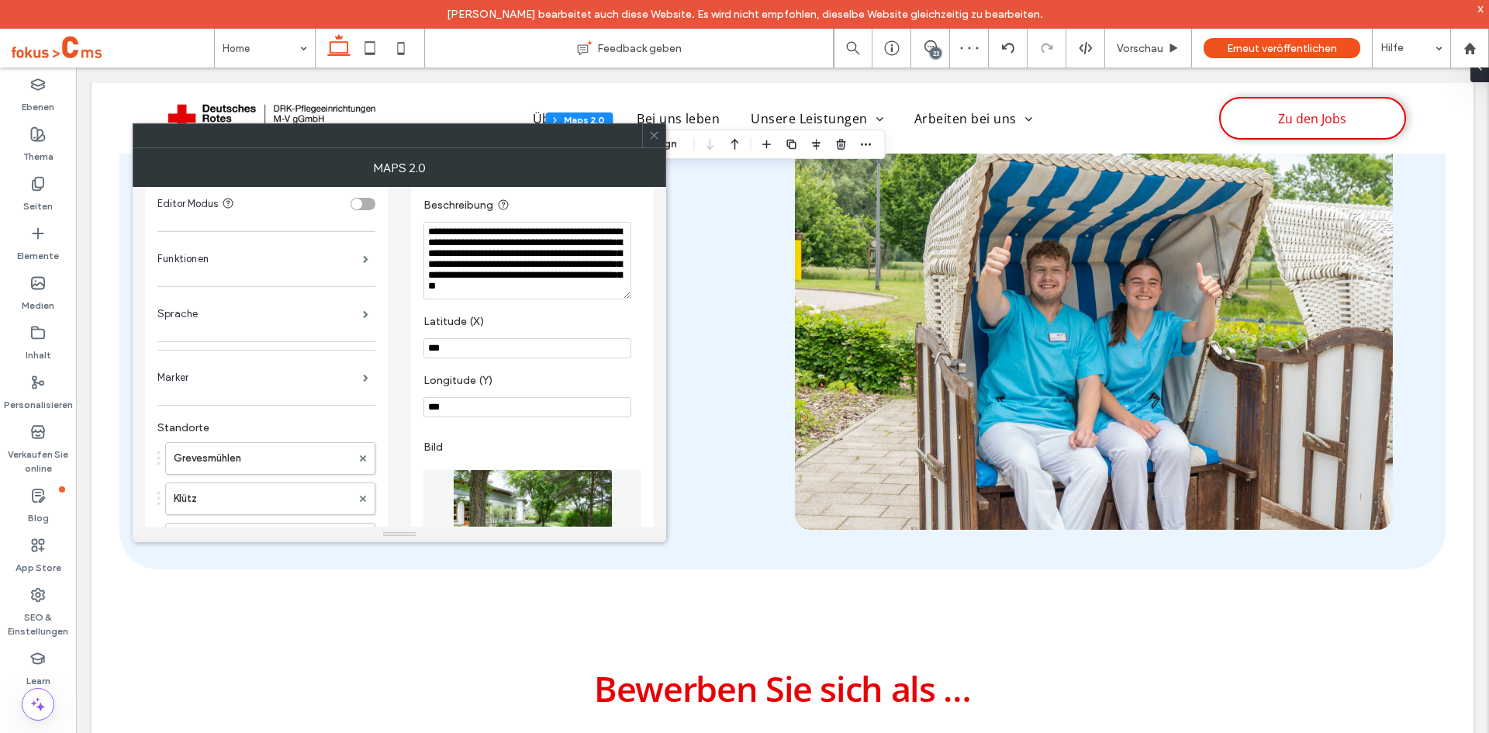
click at [595, 320] on label "Latitude (X)" at bounding box center [529, 323] width 212 height 17
click at [652, 140] on icon at bounding box center [654, 135] width 12 height 12
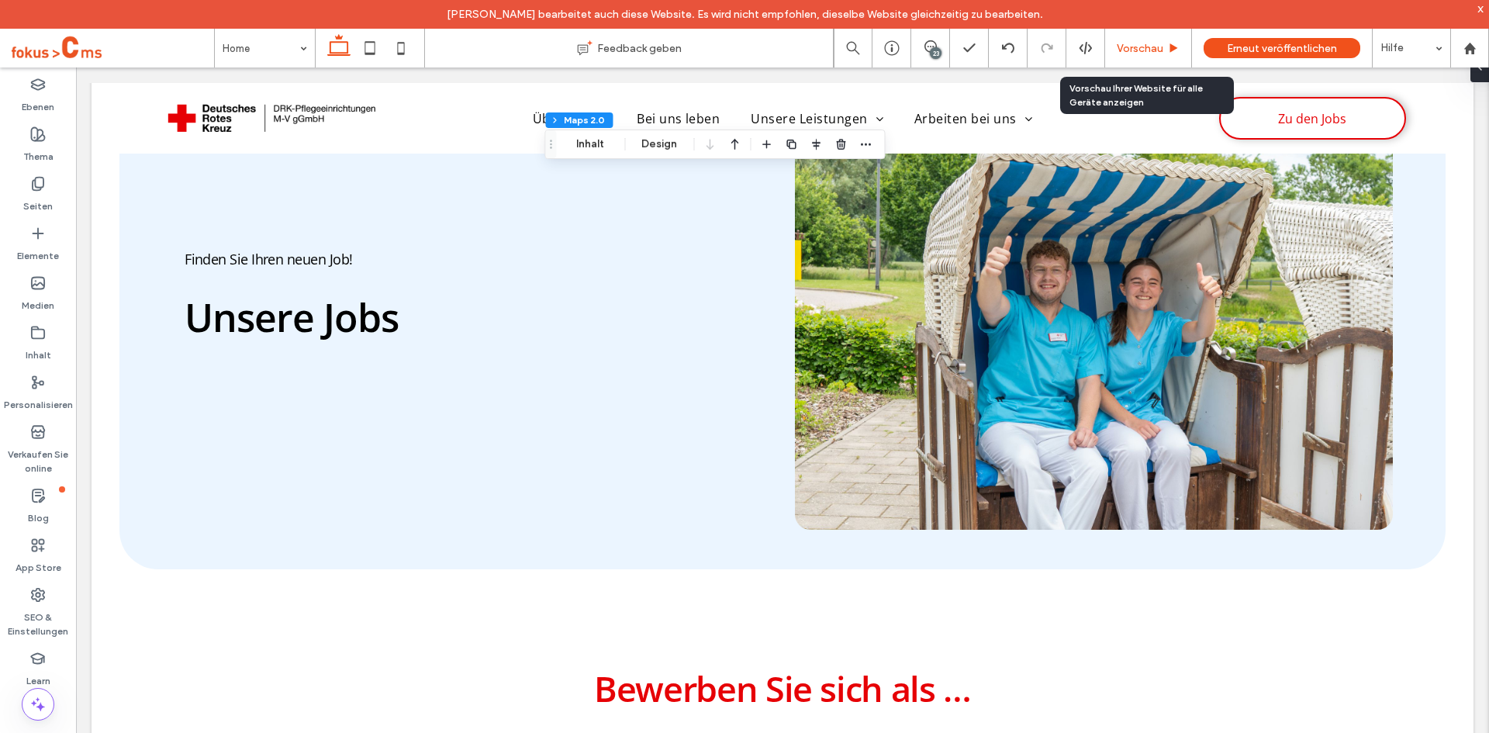
click at [1138, 40] on div "Vorschau" at bounding box center [1148, 48] width 87 height 39
click at [1131, 50] on span "Vorschau" at bounding box center [1140, 48] width 47 height 13
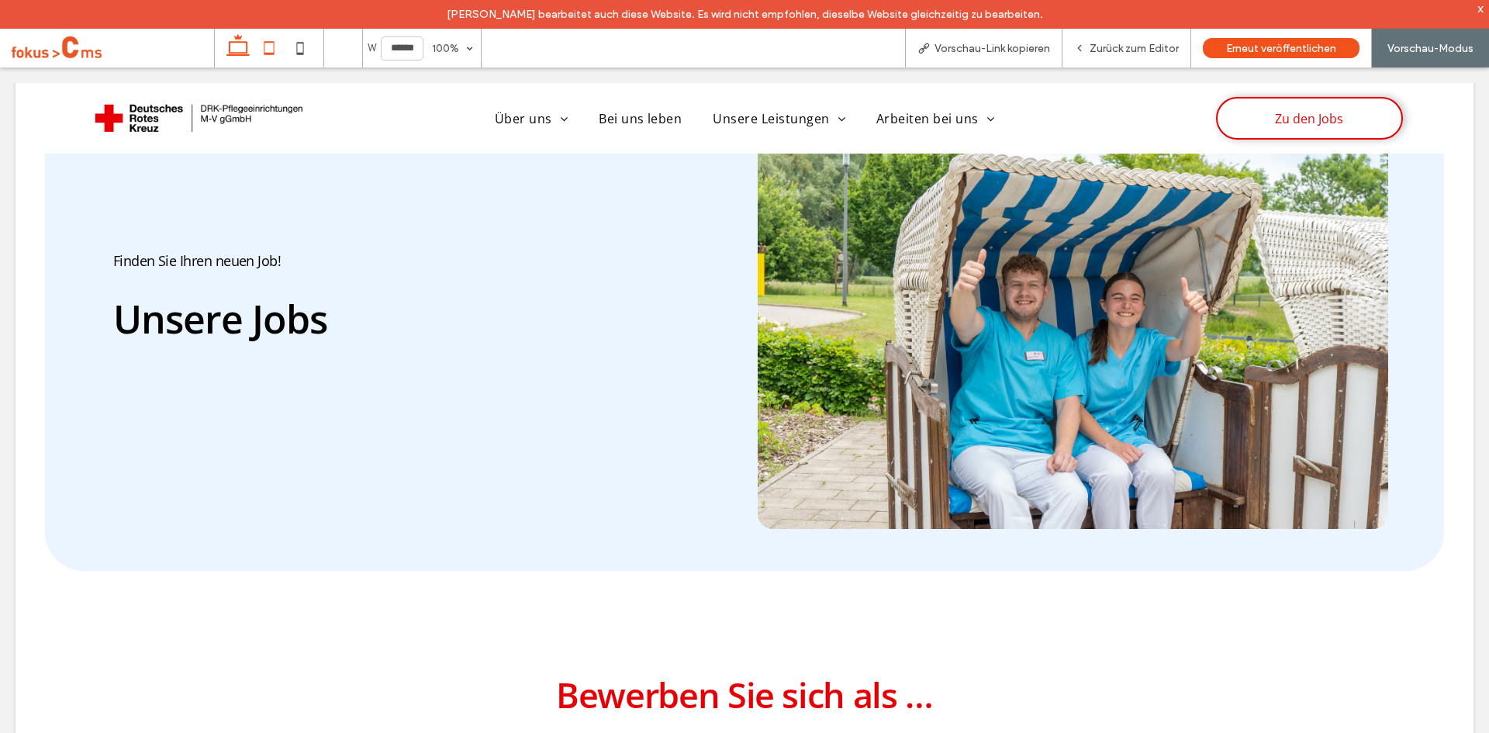
click at [278, 43] on icon at bounding box center [269, 48] width 31 height 31
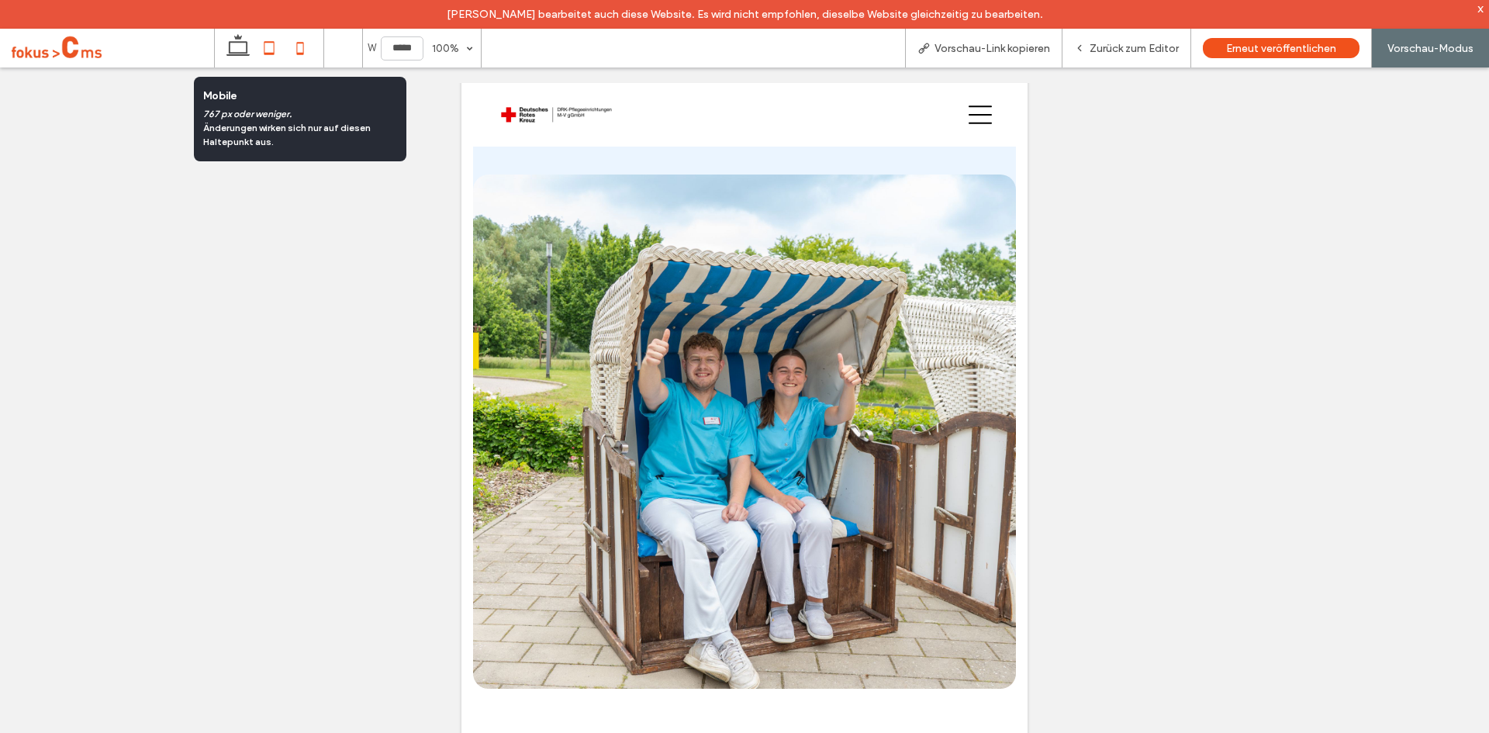
click at [297, 47] on icon at bounding box center [300, 48] width 31 height 31
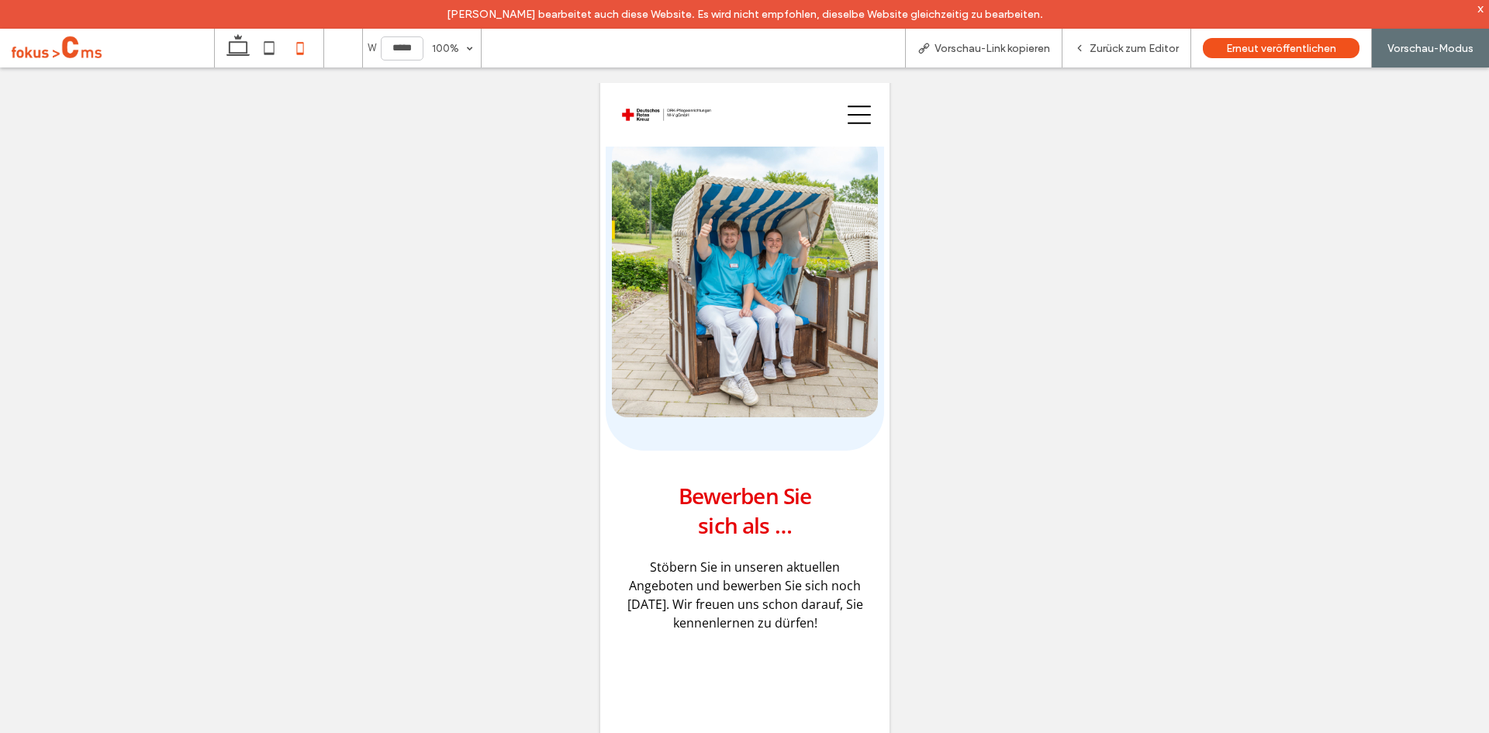
drag, startPoint x: 454, startPoint y: 363, endPoint x: 378, endPoint y: 479, distance: 138.5
click at [378, 479] on div at bounding box center [744, 414] width 1489 height 694
click at [252, 41] on icon at bounding box center [238, 48] width 31 height 31
type input "******"
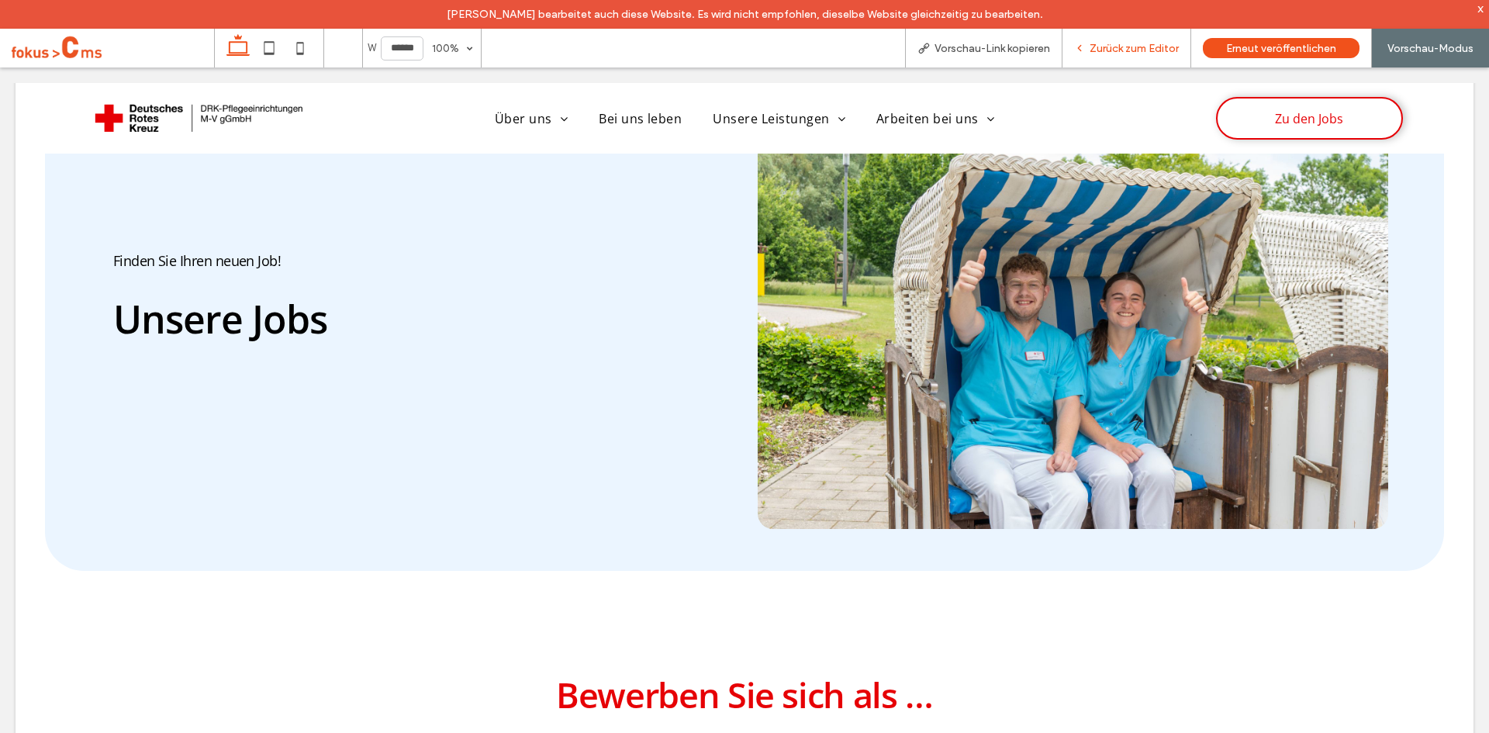
click at [1139, 54] on span "Zurück zum Editor" at bounding box center [1133, 48] width 89 height 13
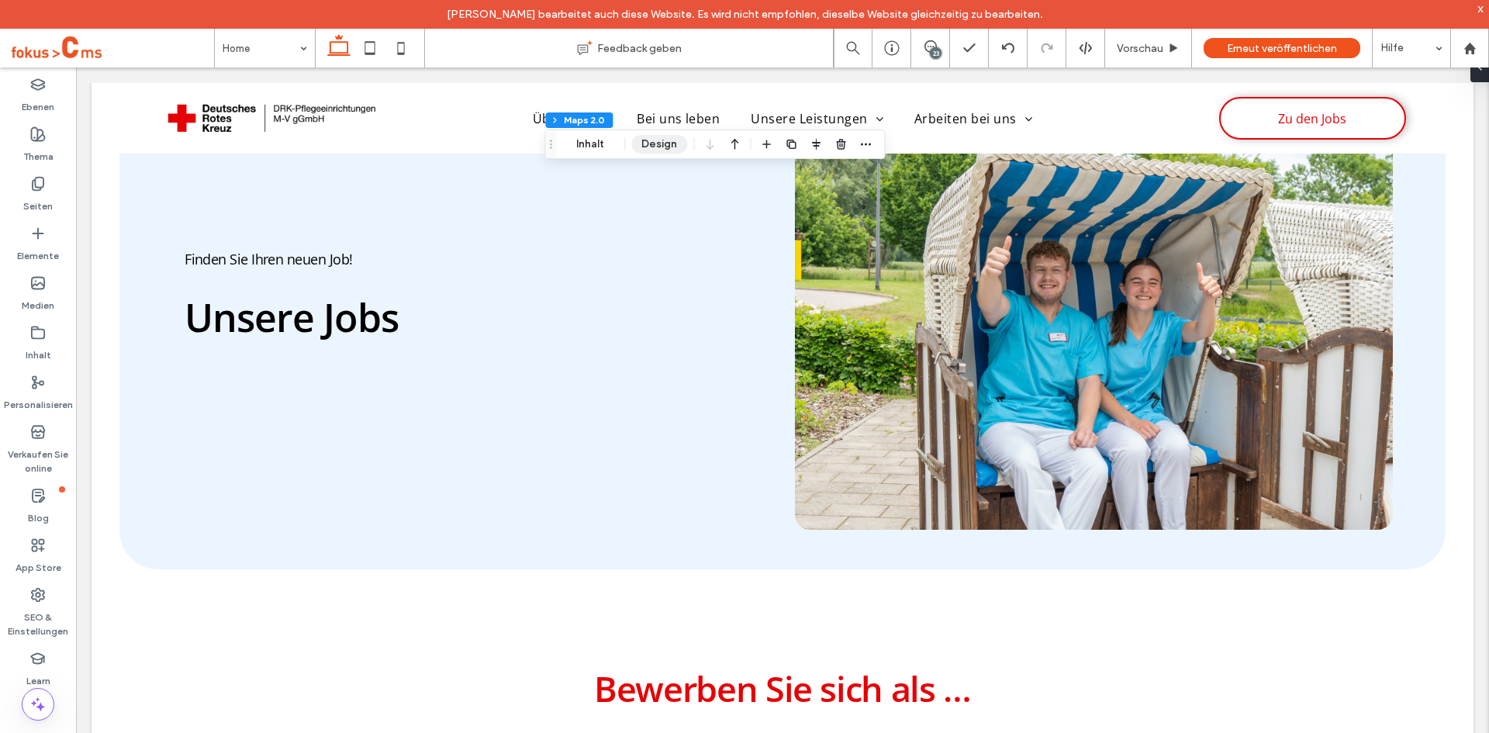
click at [647, 142] on button "Design" at bounding box center [659, 144] width 56 height 19
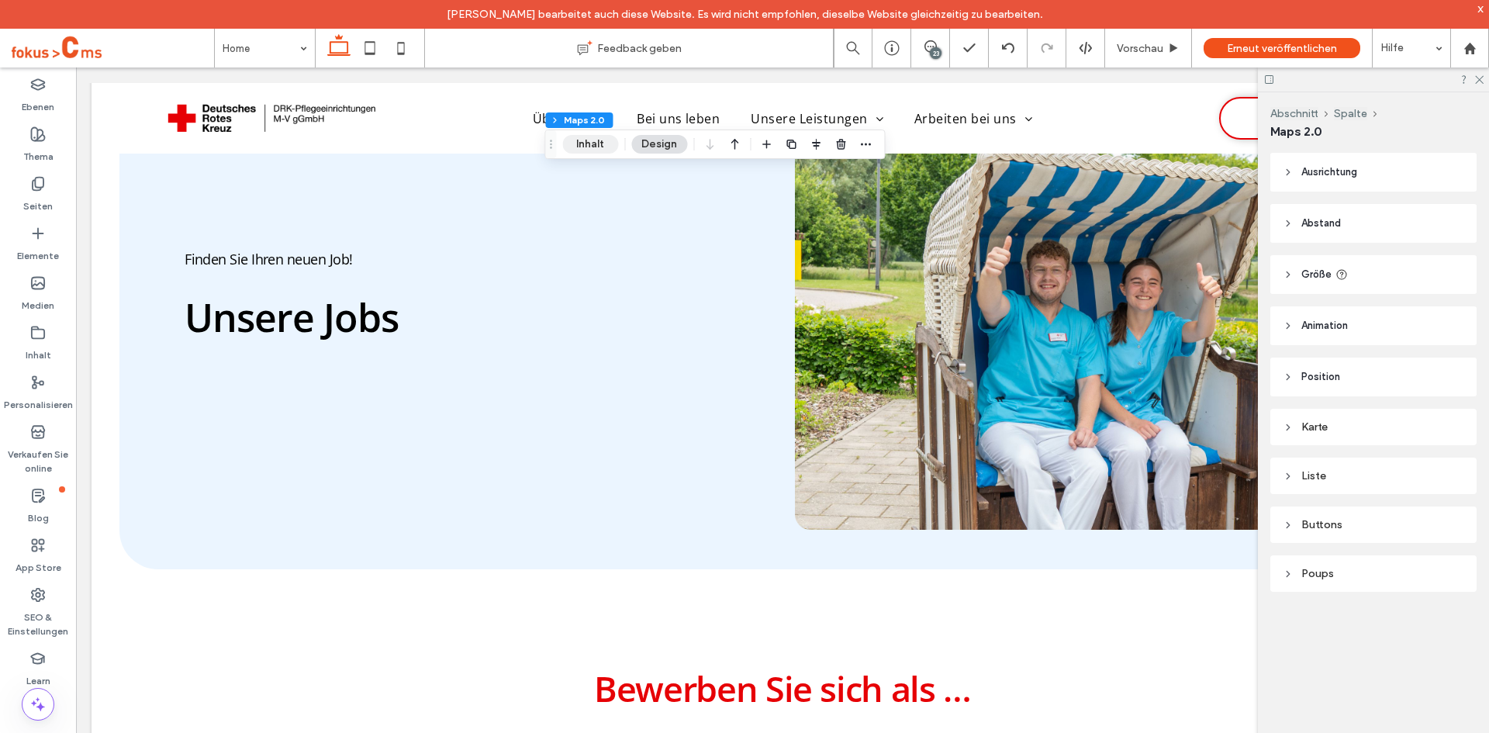
click at [591, 147] on button "Inhalt" at bounding box center [590, 144] width 56 height 19
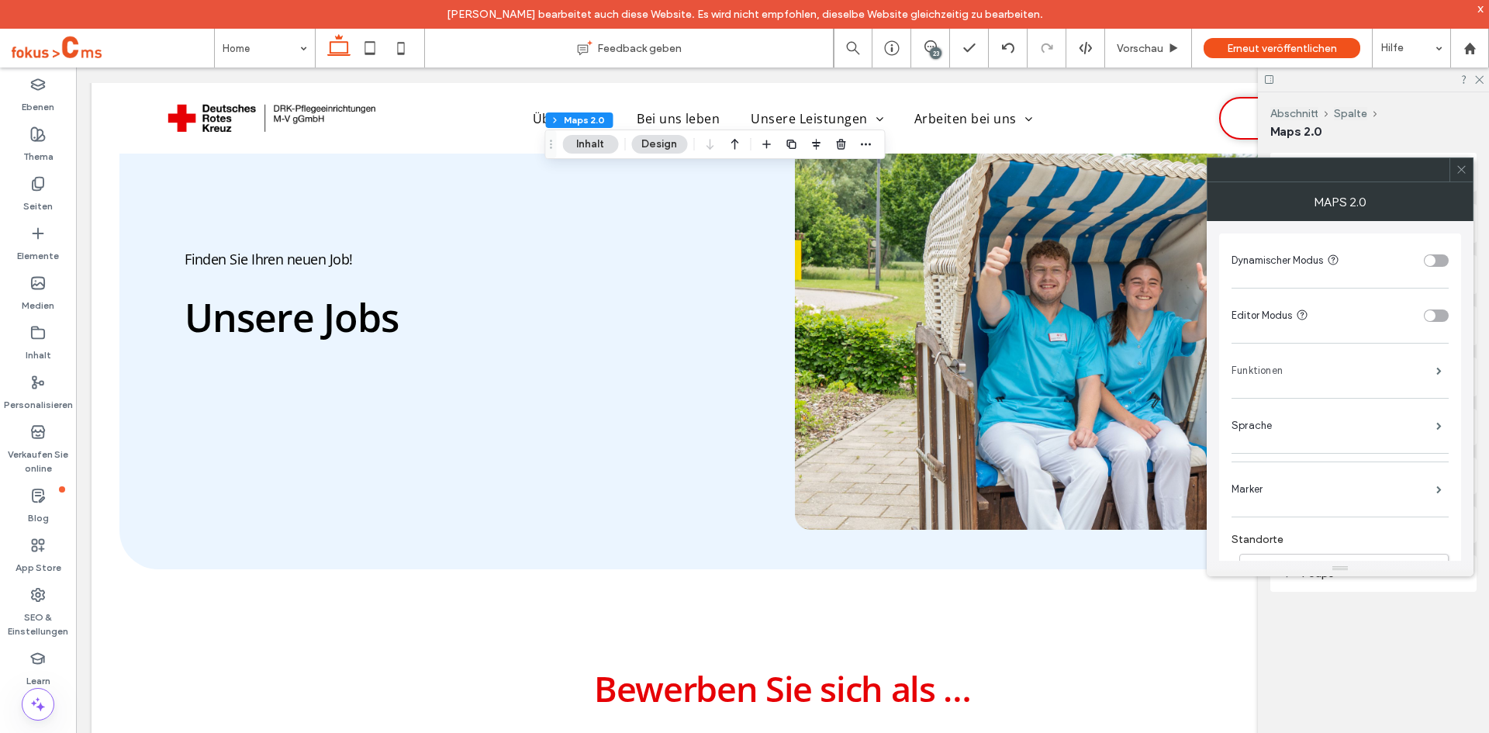
click at [1265, 368] on label "Funktionen" at bounding box center [1333, 370] width 205 height 31
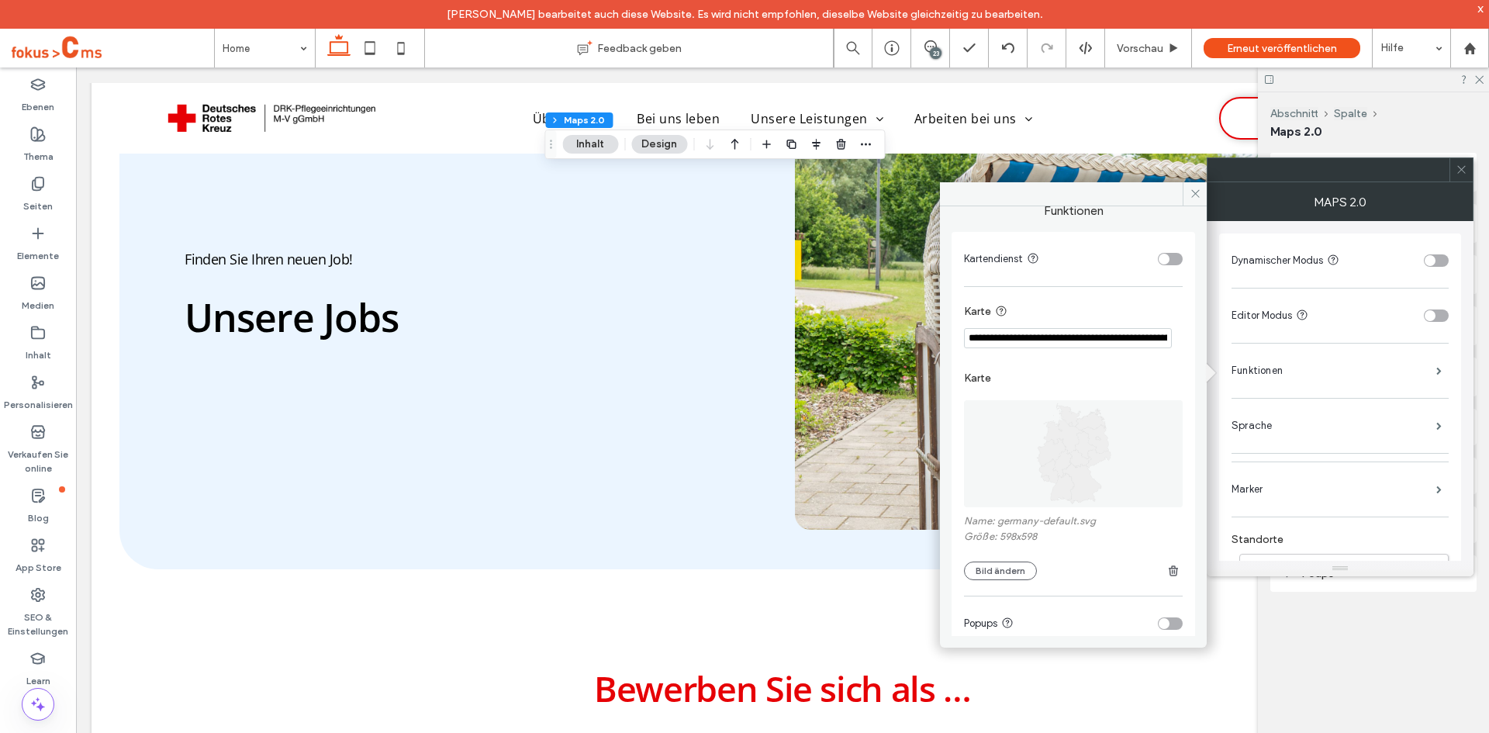
scroll to position [26, 0]
click at [1104, 340] on input "**********" at bounding box center [1068, 339] width 208 height 20
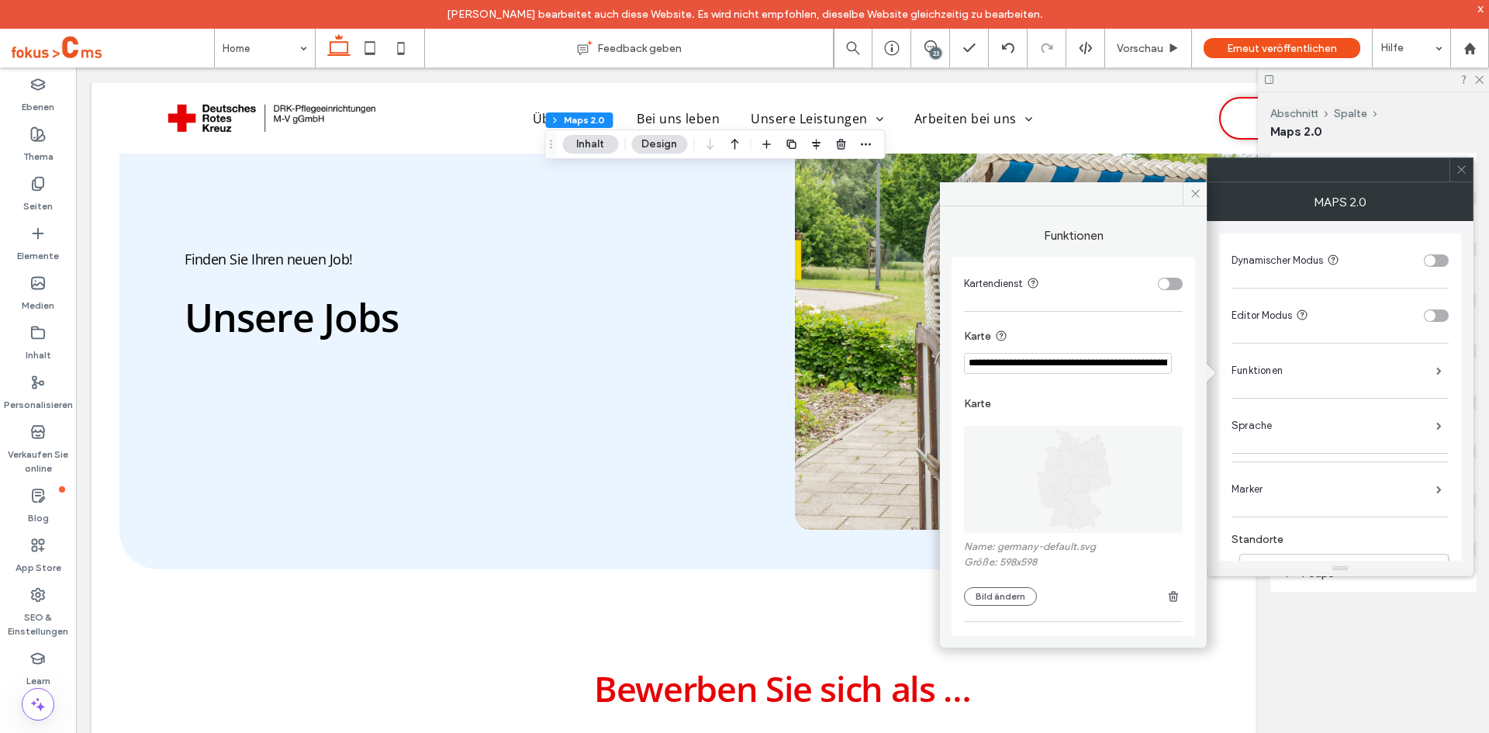
scroll to position [0, 0]
click at [1193, 193] on icon at bounding box center [1195, 194] width 12 height 12
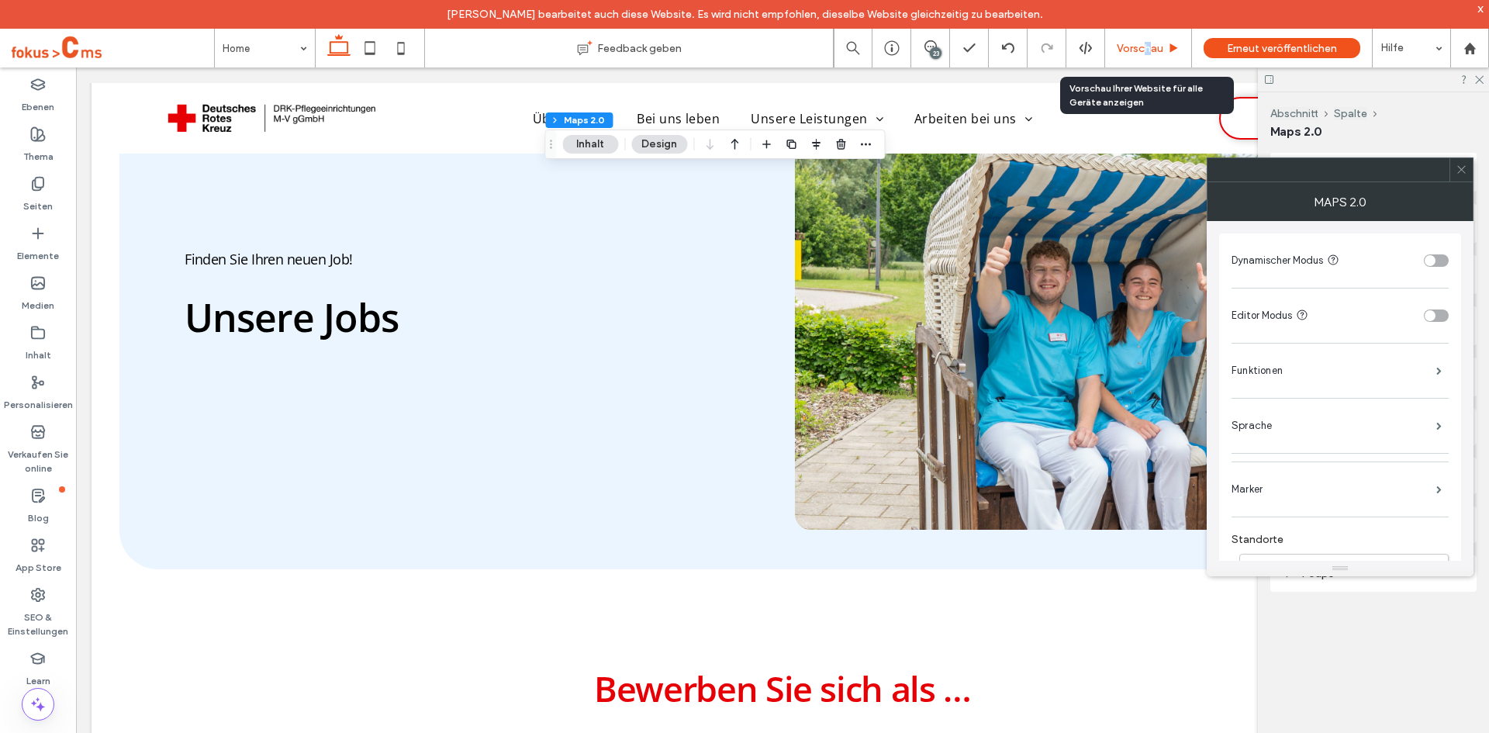
click at [1147, 52] on span "Vorschau" at bounding box center [1140, 48] width 47 height 13
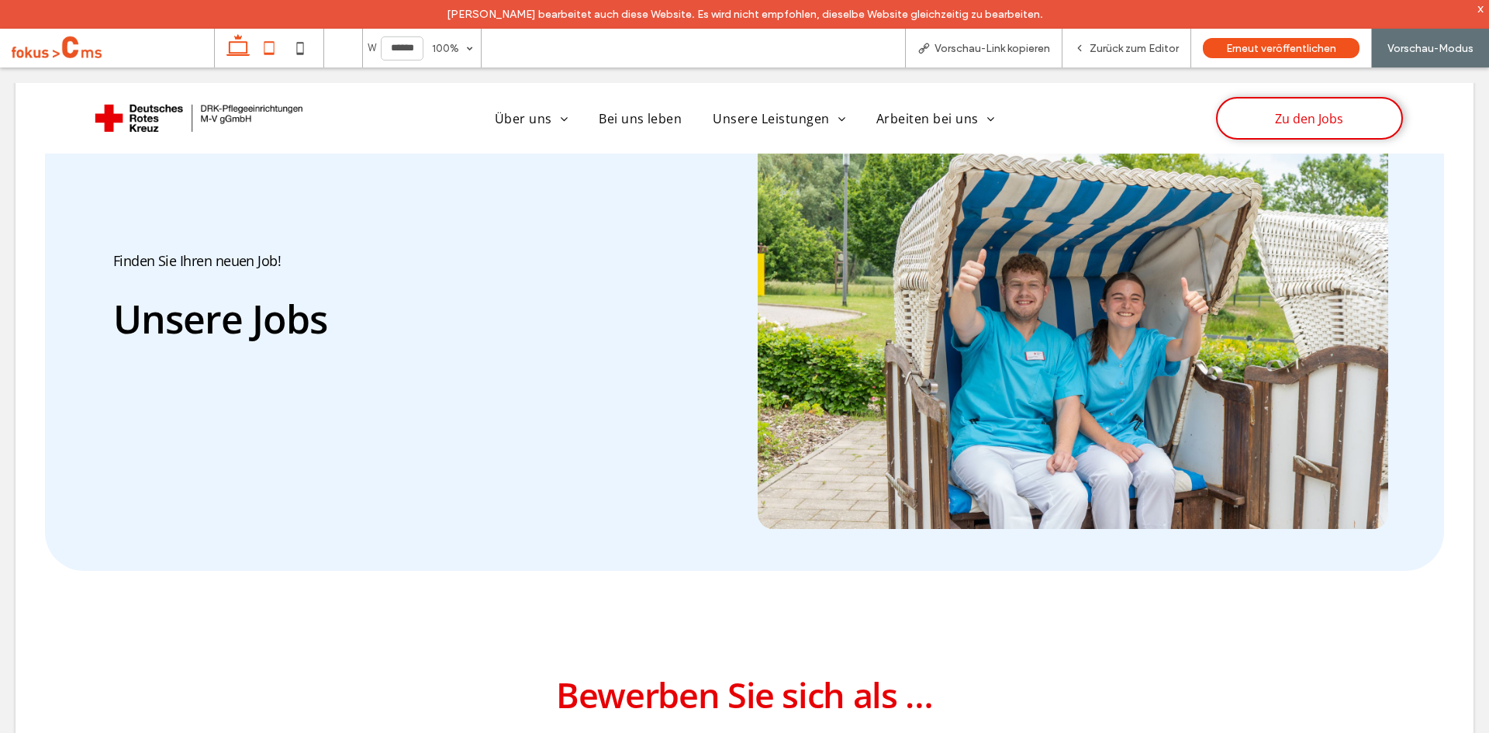
click at [274, 48] on icon at bounding box center [269, 48] width 31 height 31
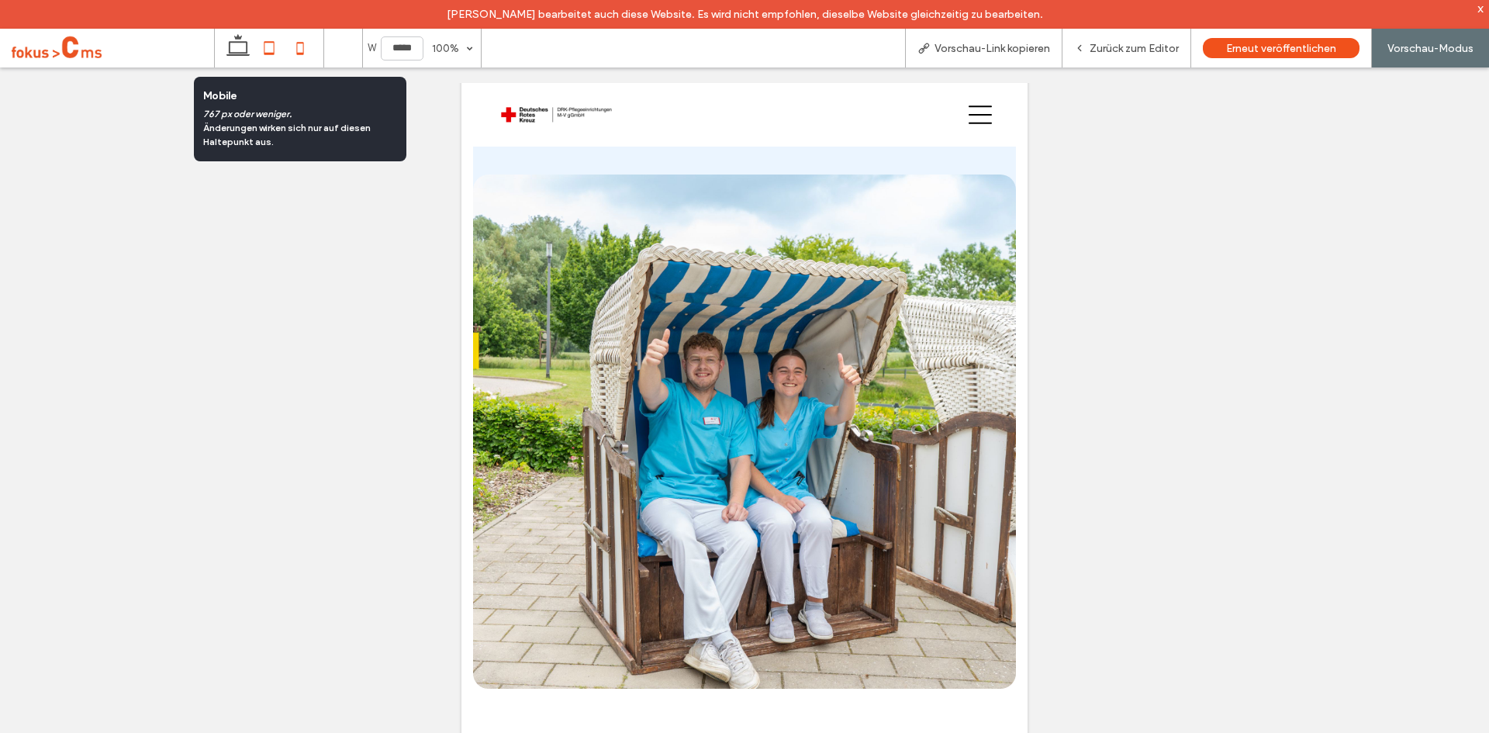
click at [300, 46] on icon at bounding box center [300, 48] width 31 height 31
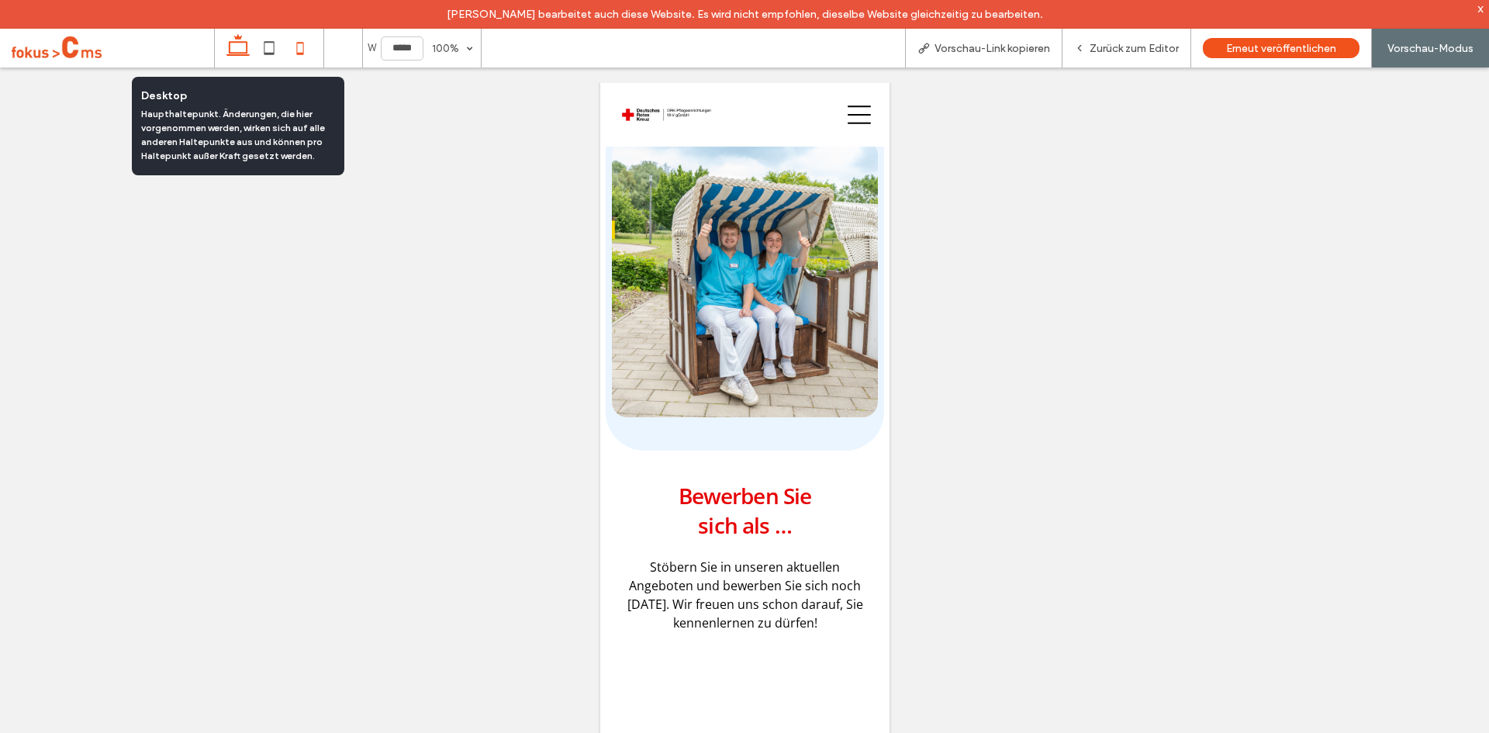
click at [232, 50] on icon at bounding box center [238, 48] width 31 height 31
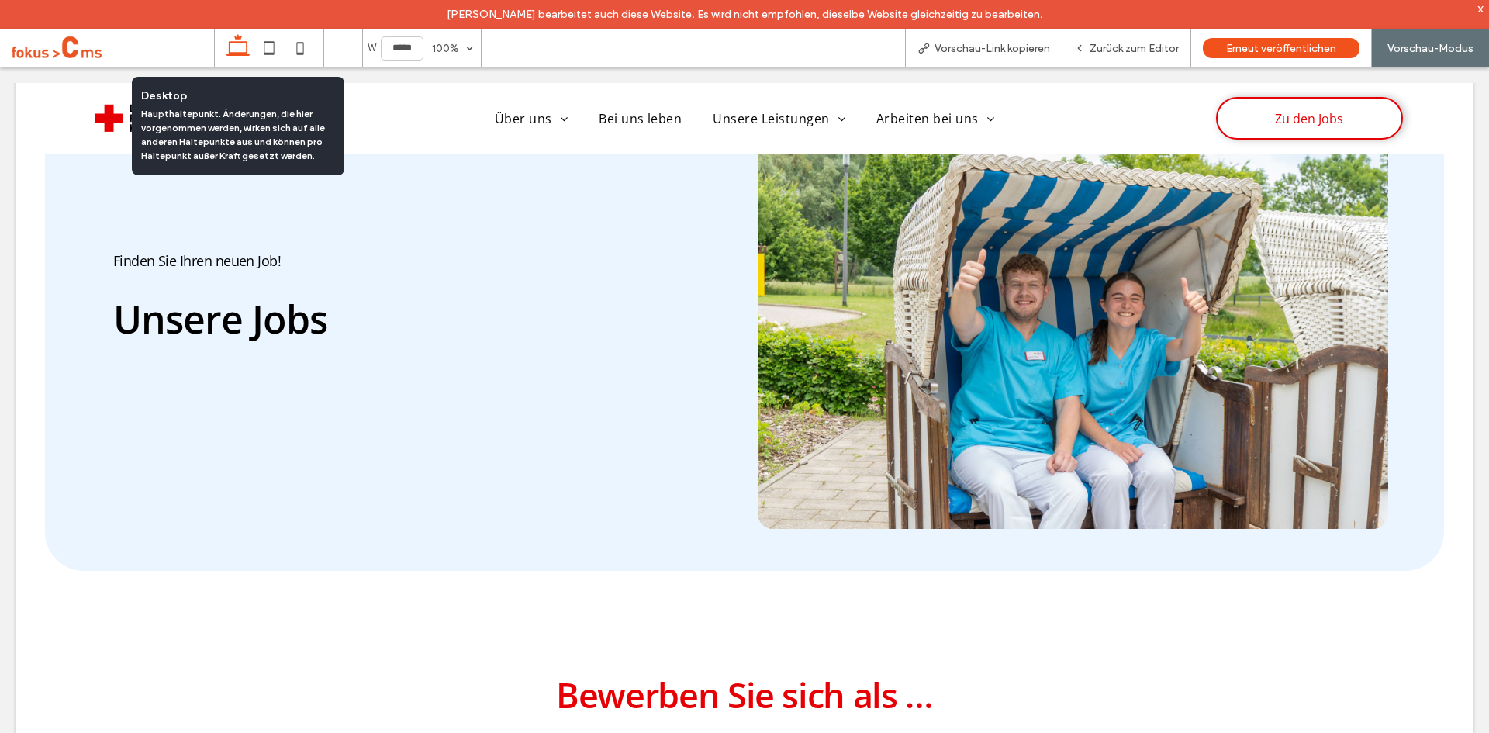
type input "******"
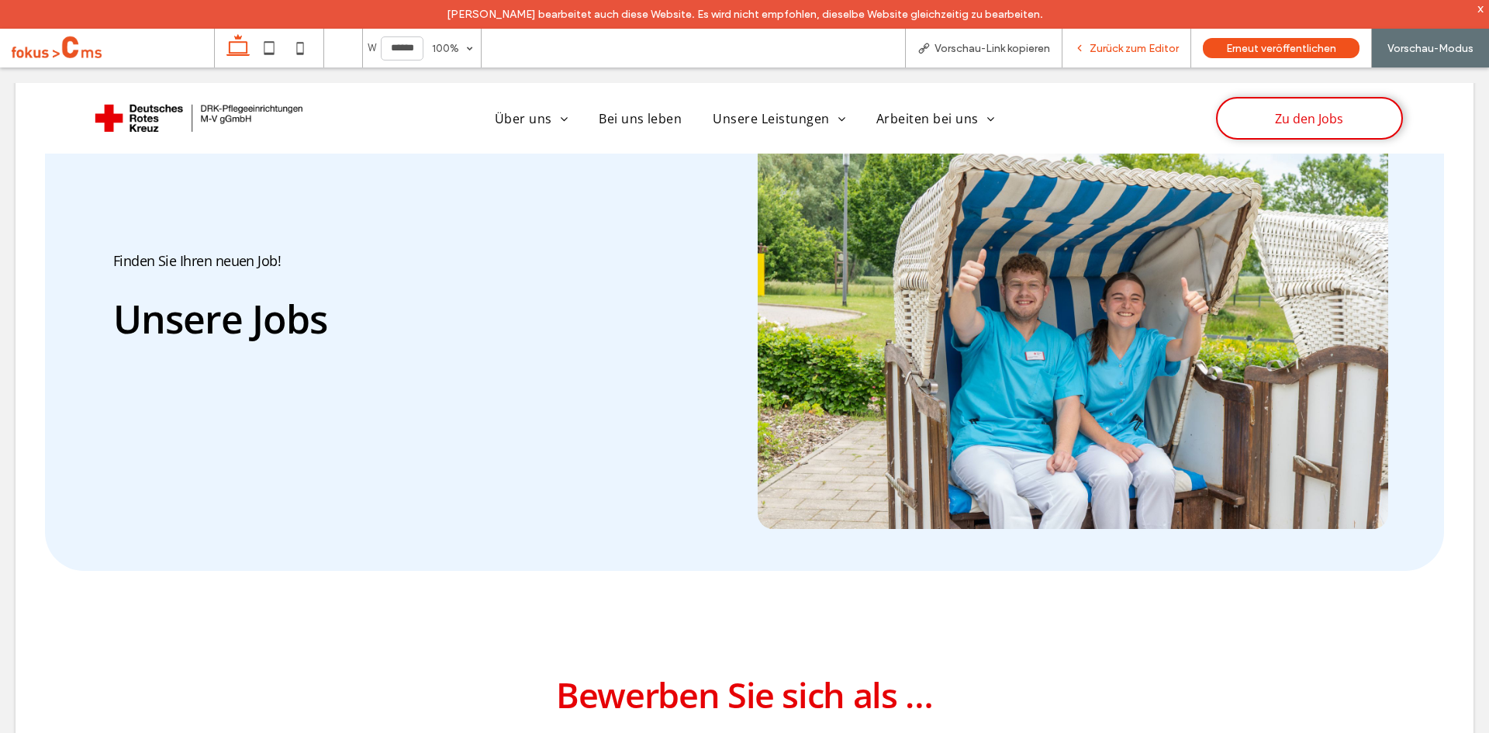
click at [1121, 47] on span "Zurück zum Editor" at bounding box center [1133, 48] width 89 height 13
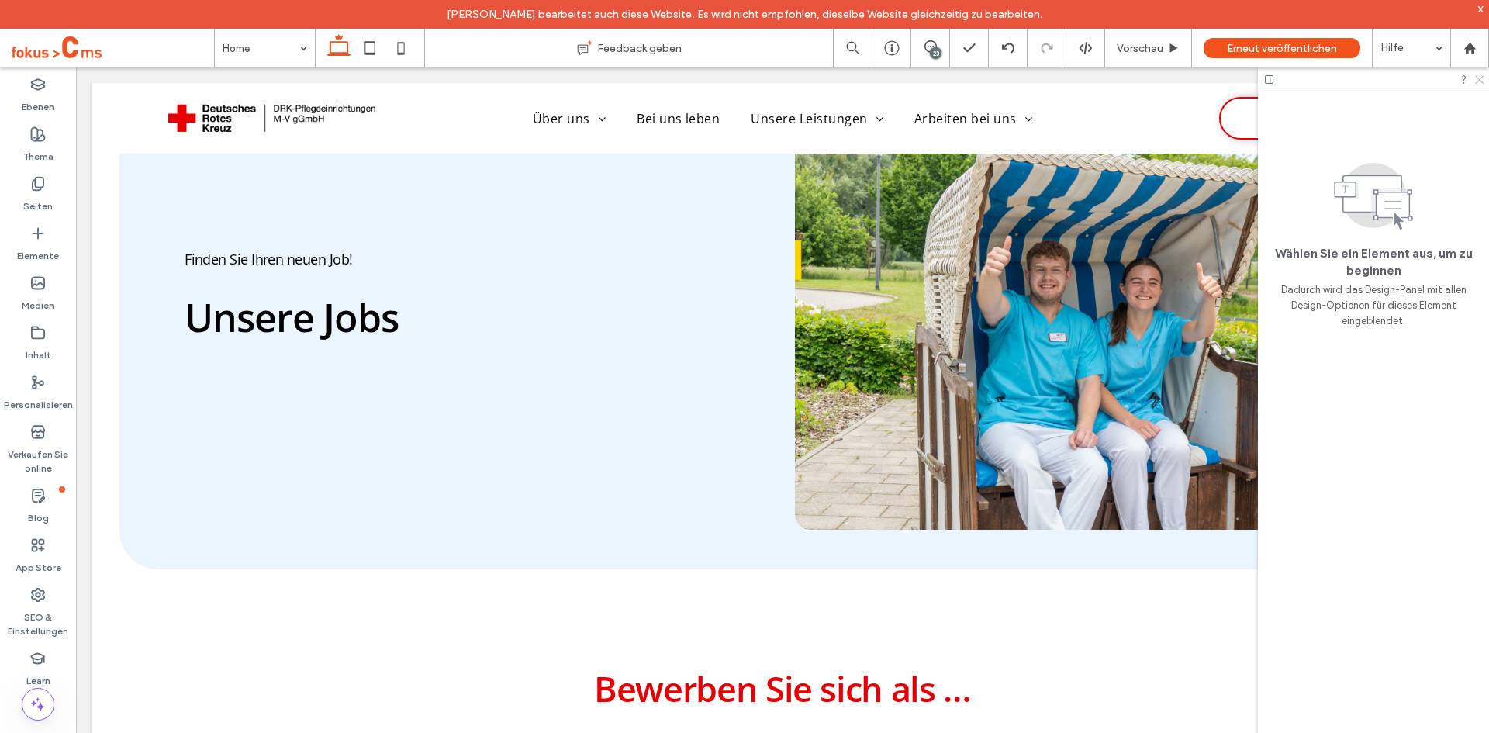
click at [1480, 80] on icon at bounding box center [1478, 79] width 10 height 10
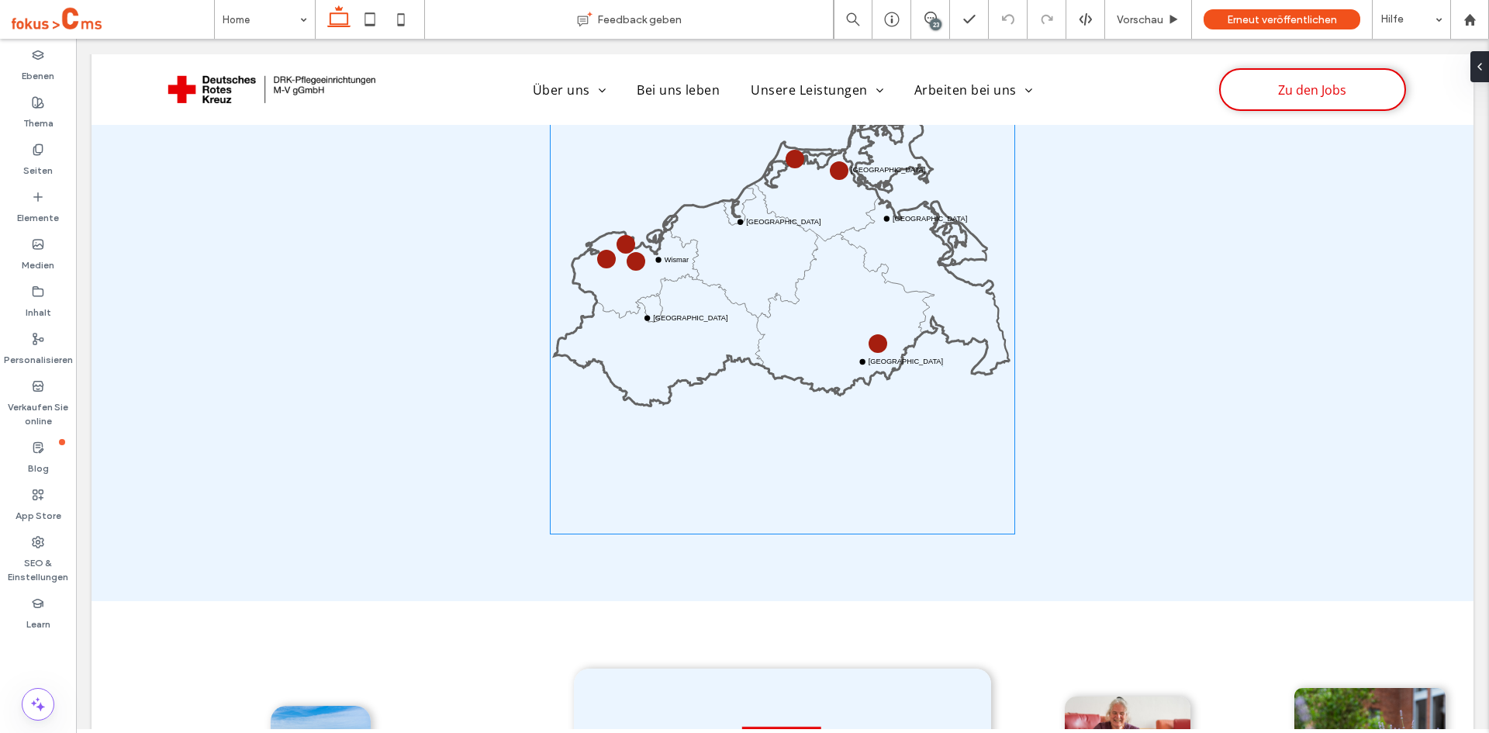
scroll to position [1231, 0]
click at [722, 297] on icon at bounding box center [701, 319] width 127 height 91
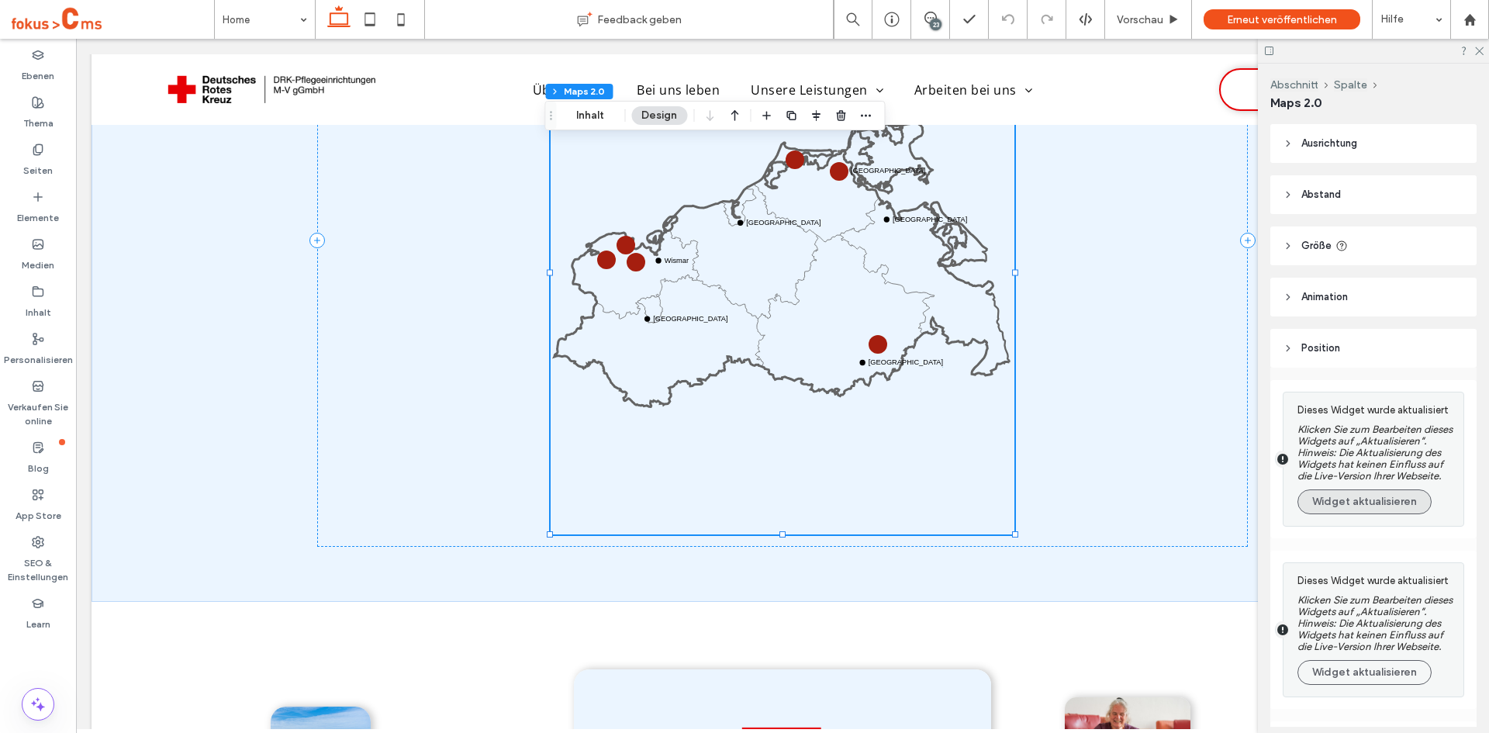
click at [1350, 514] on button "Widget aktualisieren" at bounding box center [1364, 501] width 134 height 25
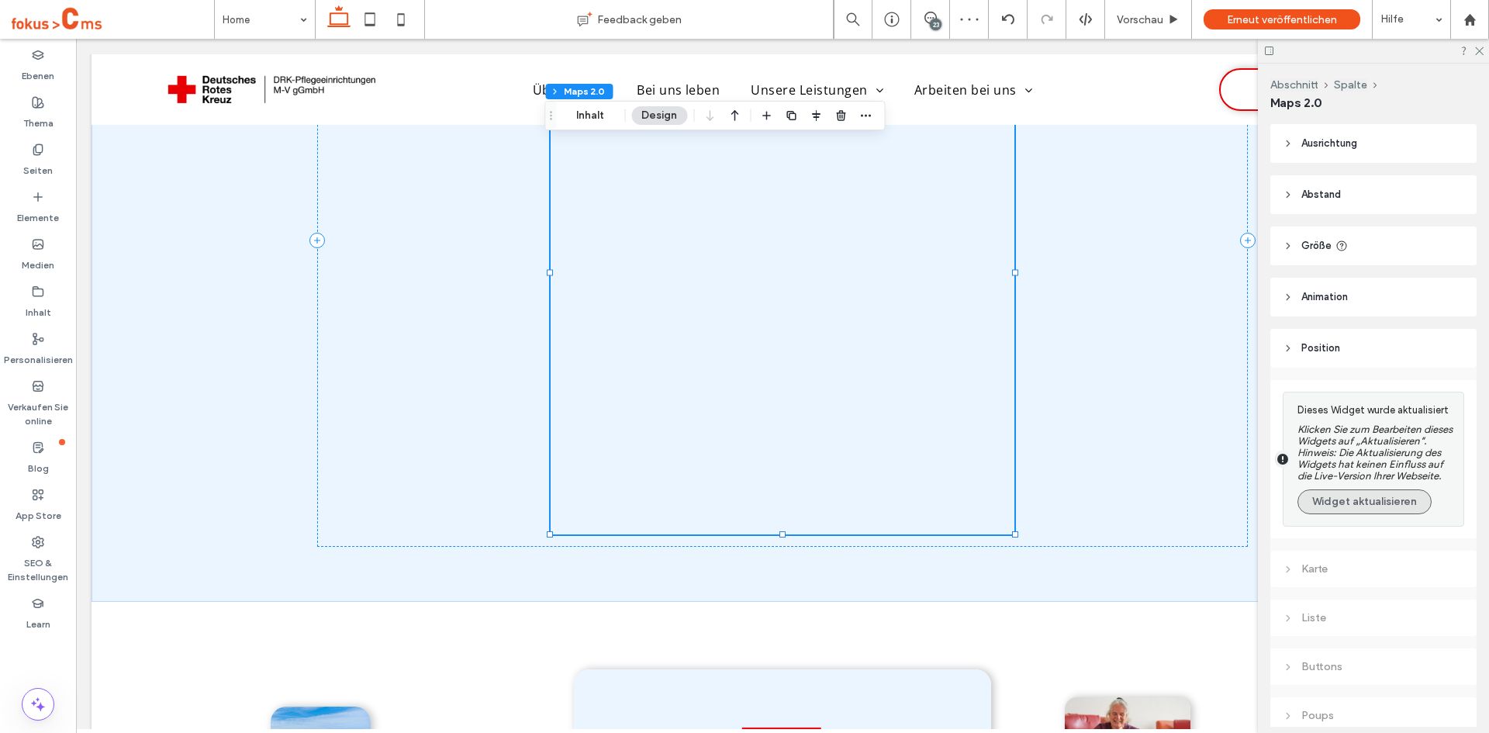
click at [1355, 514] on button "Widget aktualisieren" at bounding box center [1364, 501] width 134 height 25
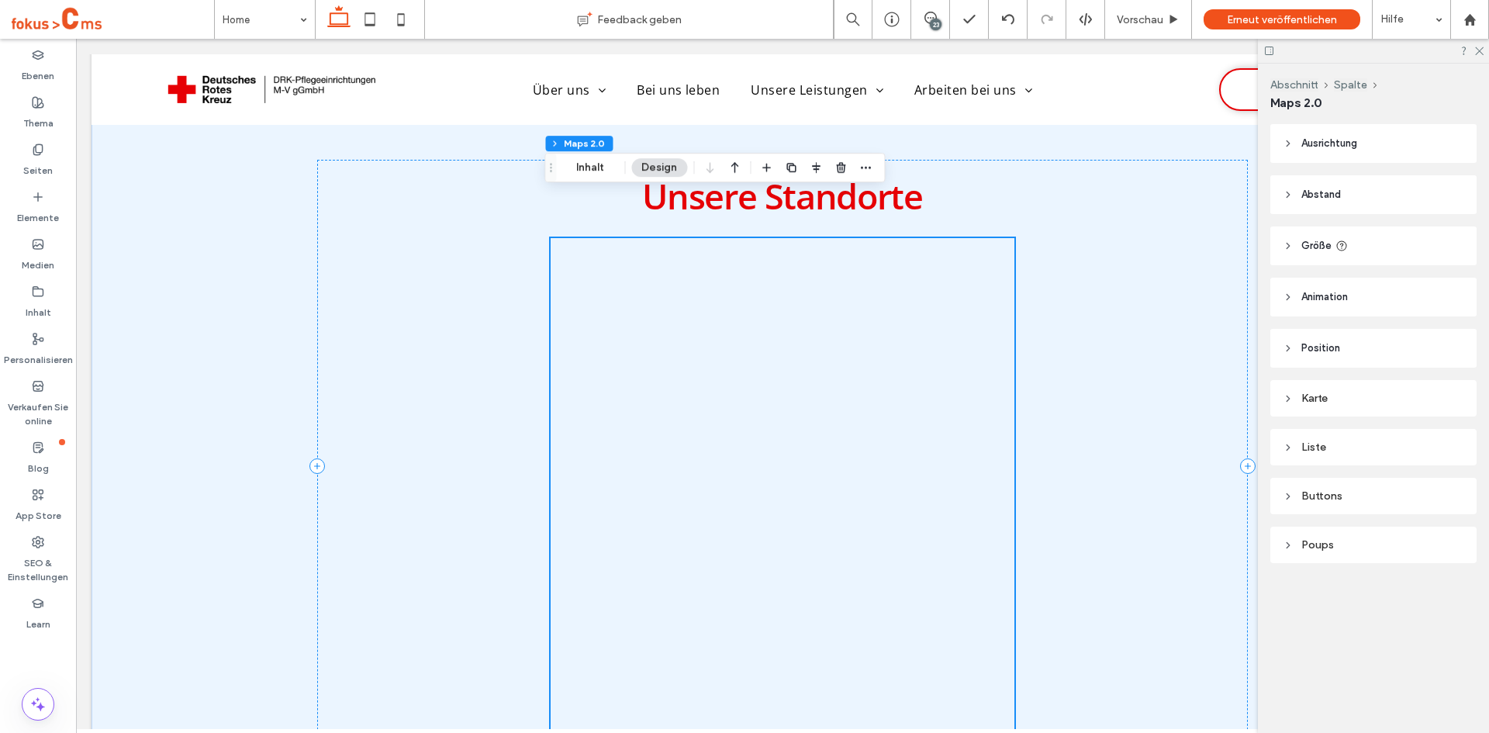
scroll to position [999, 0]
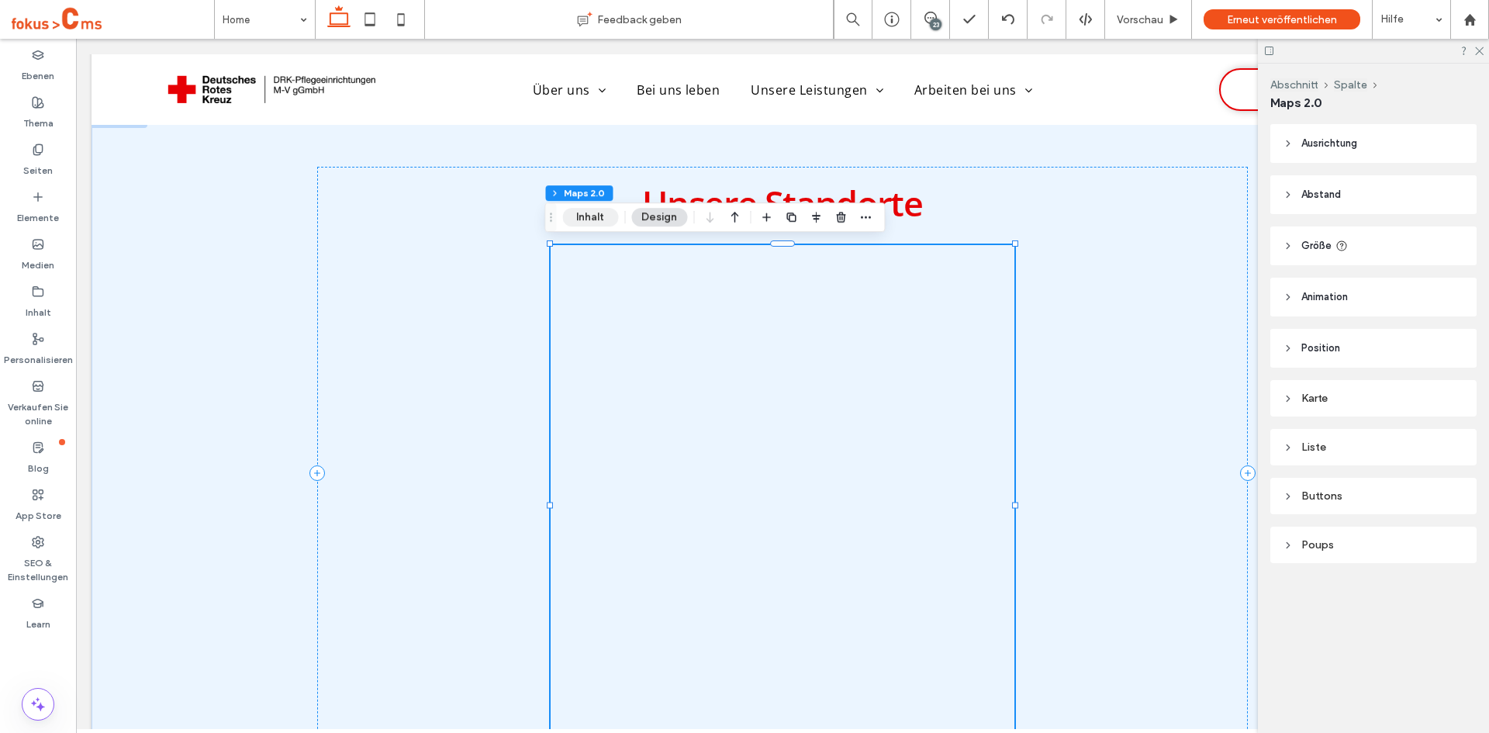
click at [577, 215] on button "Inhalt" at bounding box center [590, 217] width 56 height 19
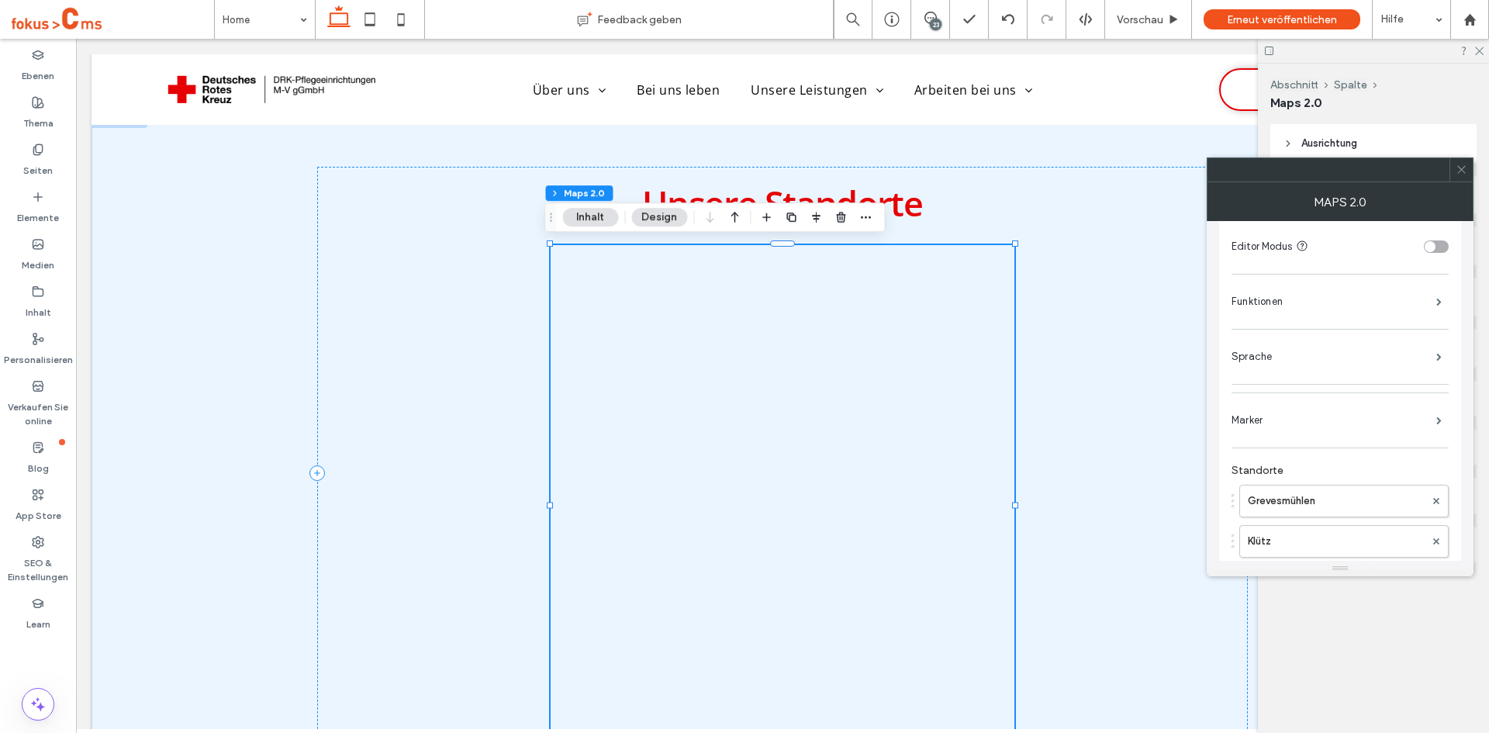
scroll to position [0, 0]
click at [1276, 368] on label "Funktionen" at bounding box center [1333, 370] width 205 height 31
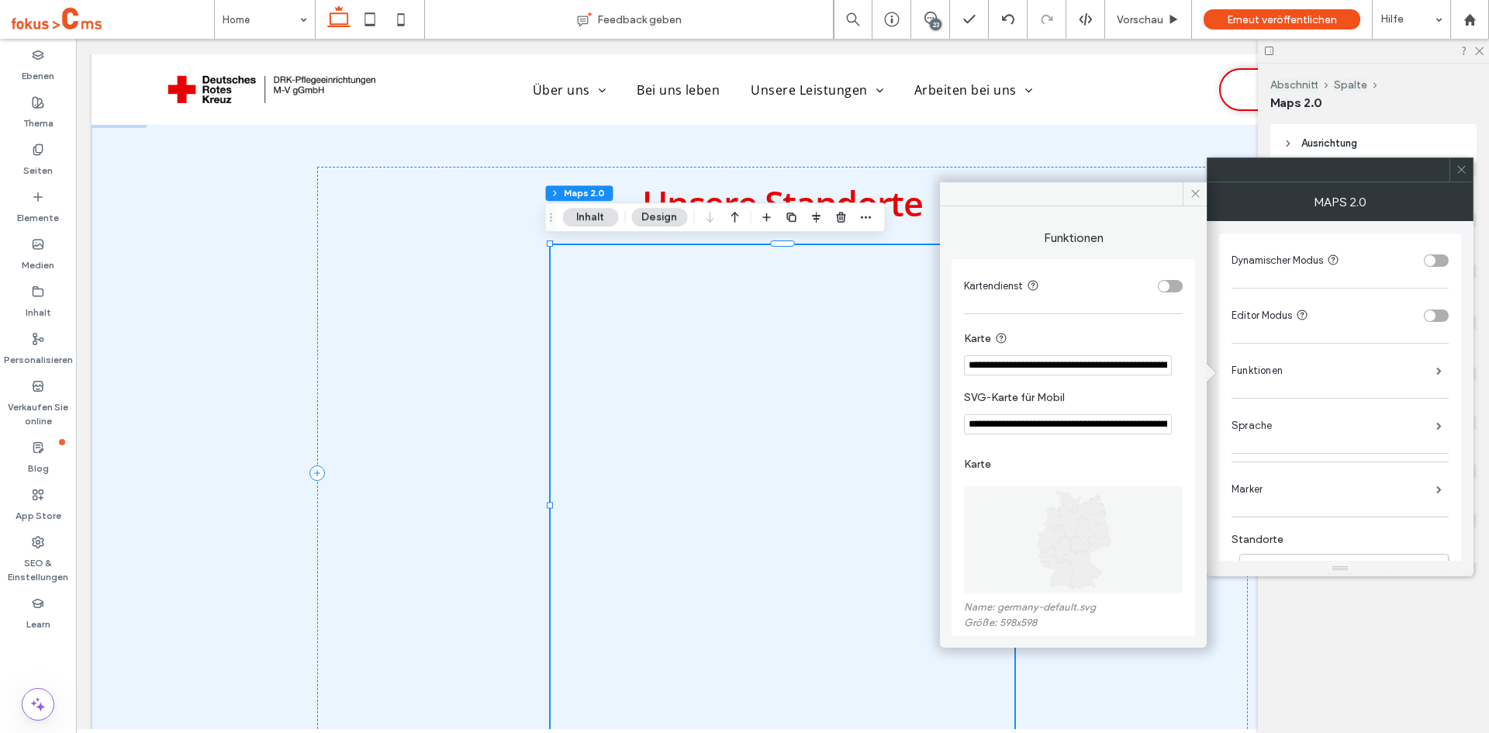
click at [1039, 364] on input "**********" at bounding box center [1068, 365] width 208 height 20
paste input "**********"
type input "**********"
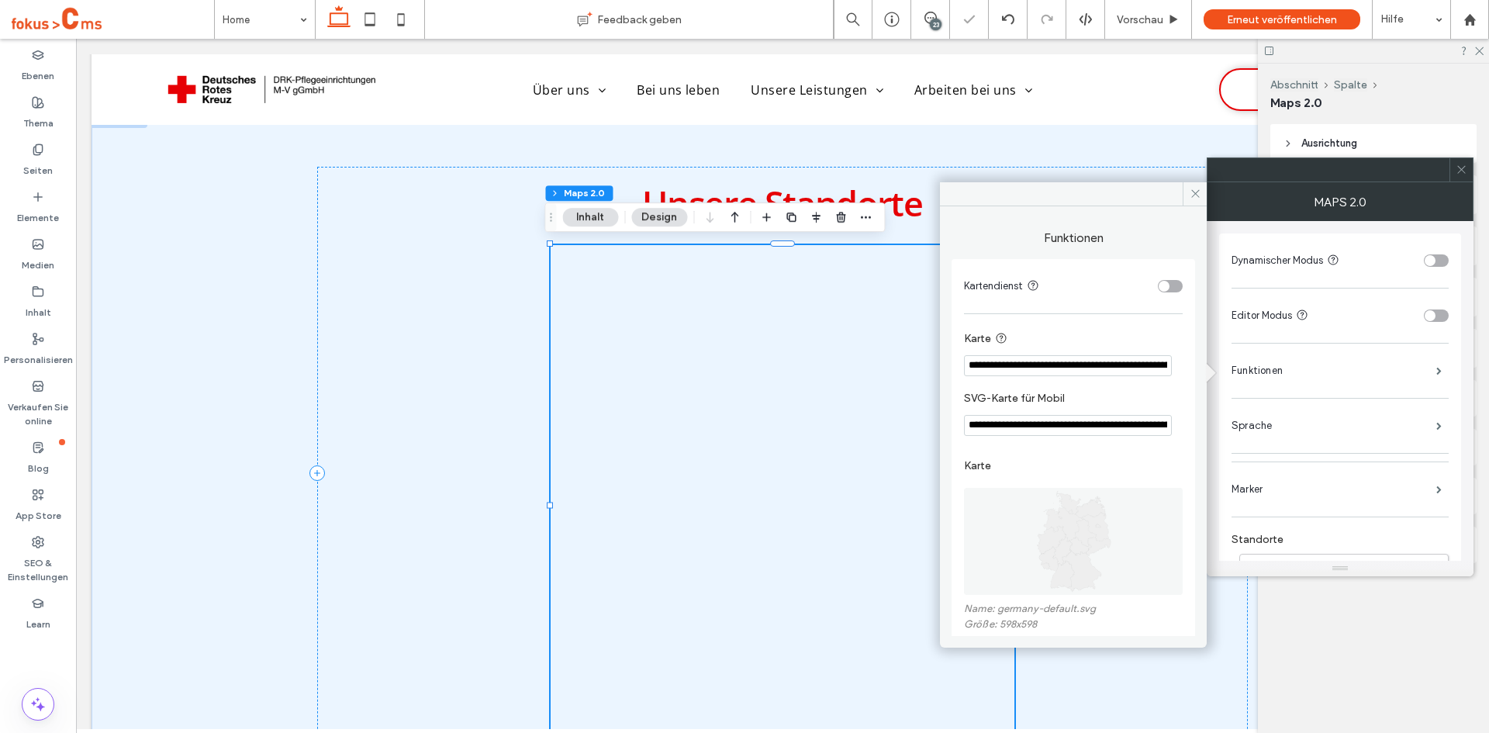
click at [1072, 330] on label "Karte" at bounding box center [1070, 339] width 212 height 19
click at [1459, 175] on span at bounding box center [1461, 169] width 12 height 23
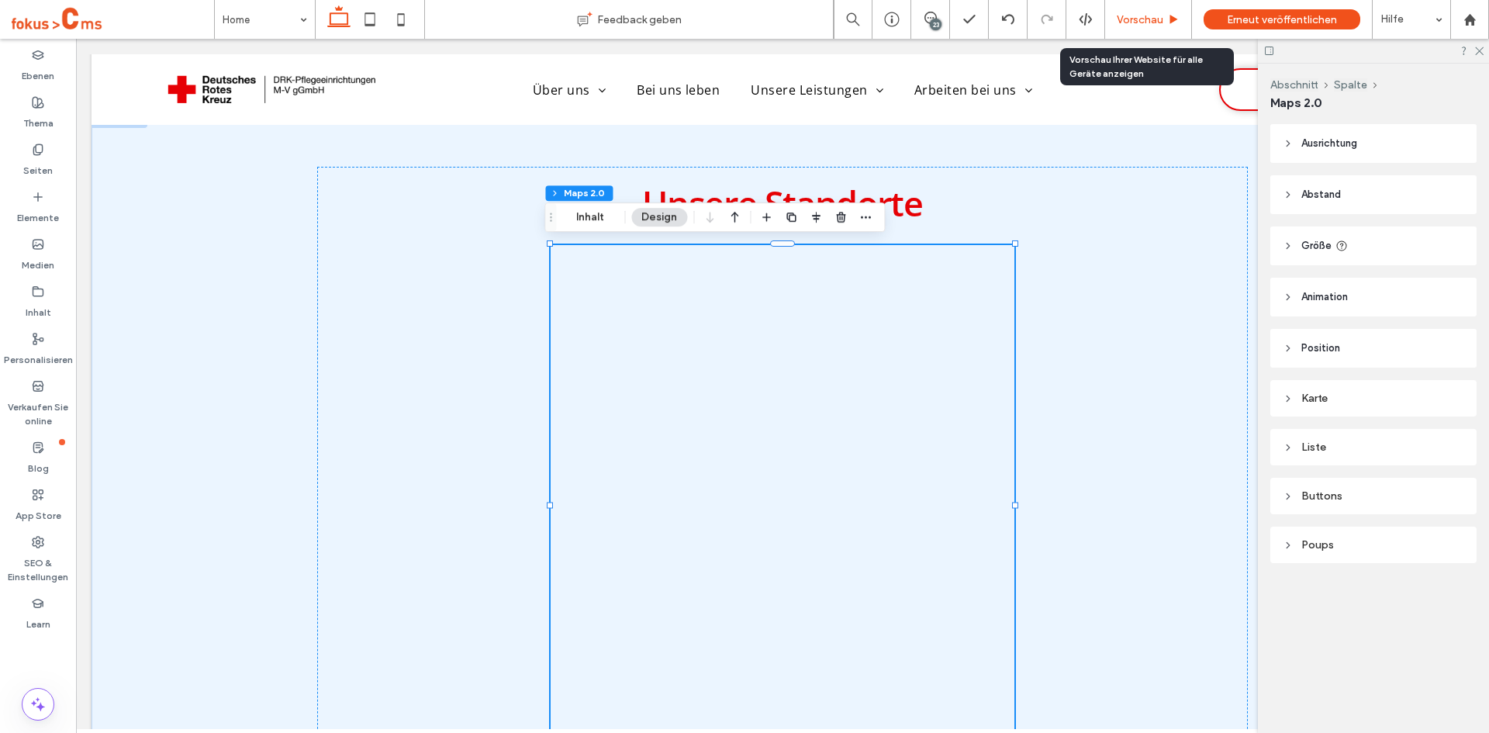
click at [1134, 19] on span "Vorschau" at bounding box center [1140, 19] width 47 height 13
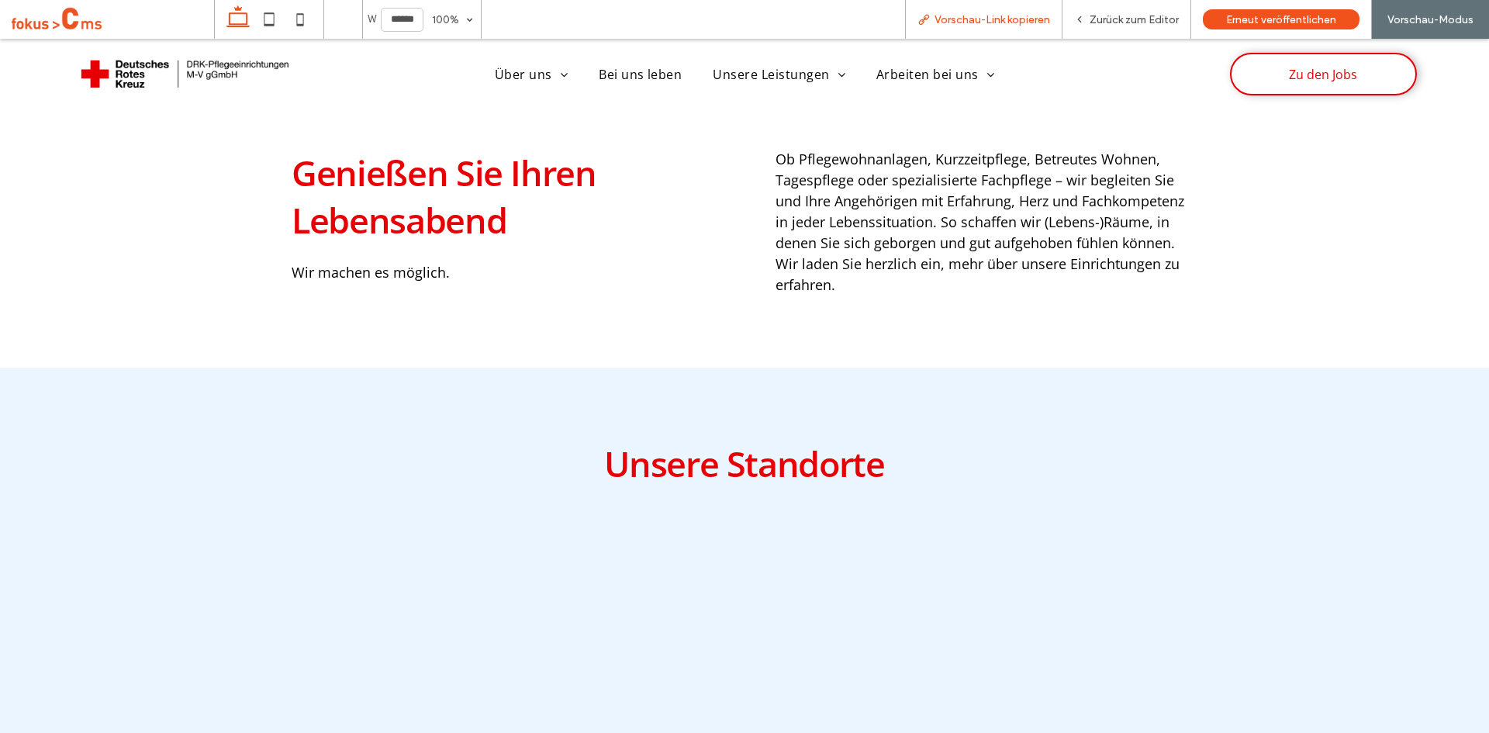
scroll to position [762, 0]
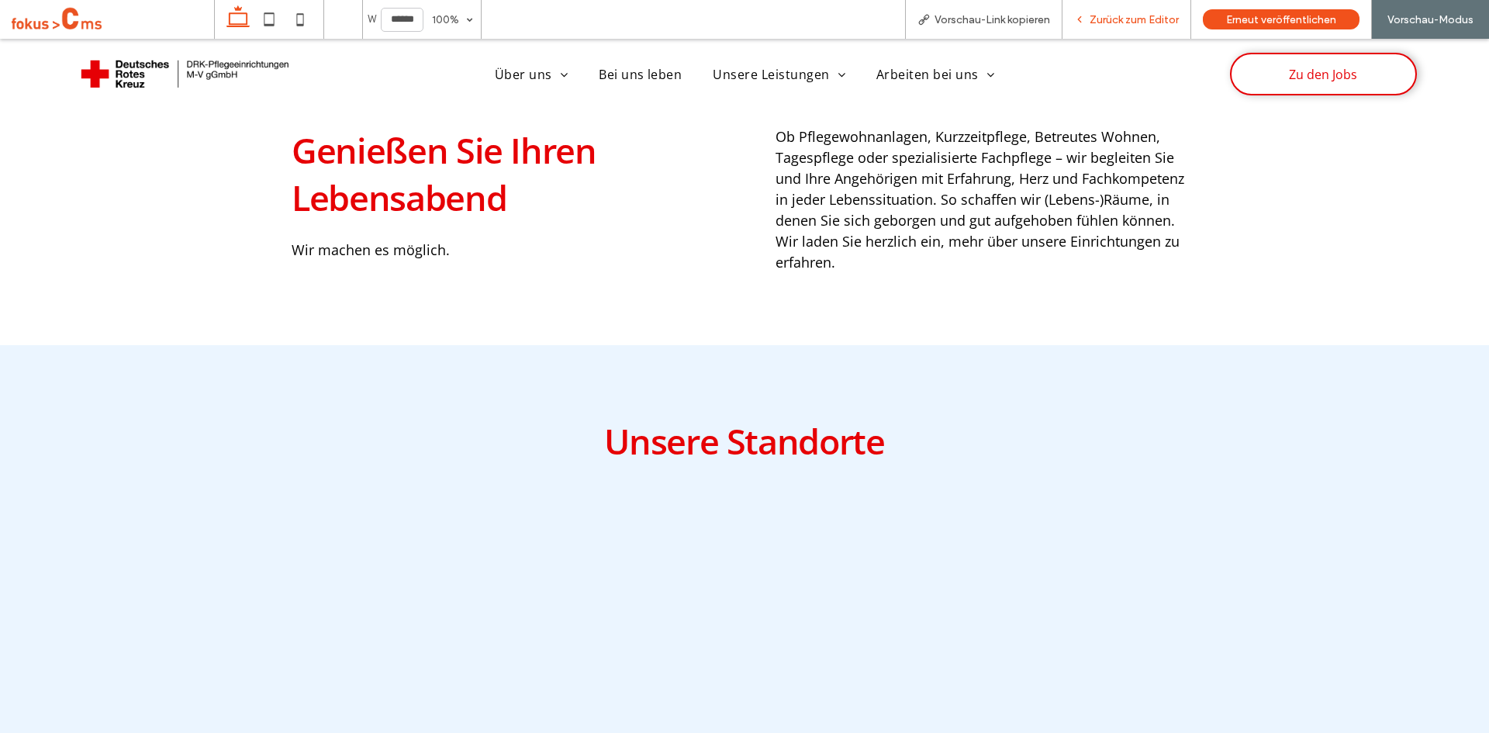
click at [1115, 21] on span "Zurück zum Editor" at bounding box center [1133, 19] width 89 height 13
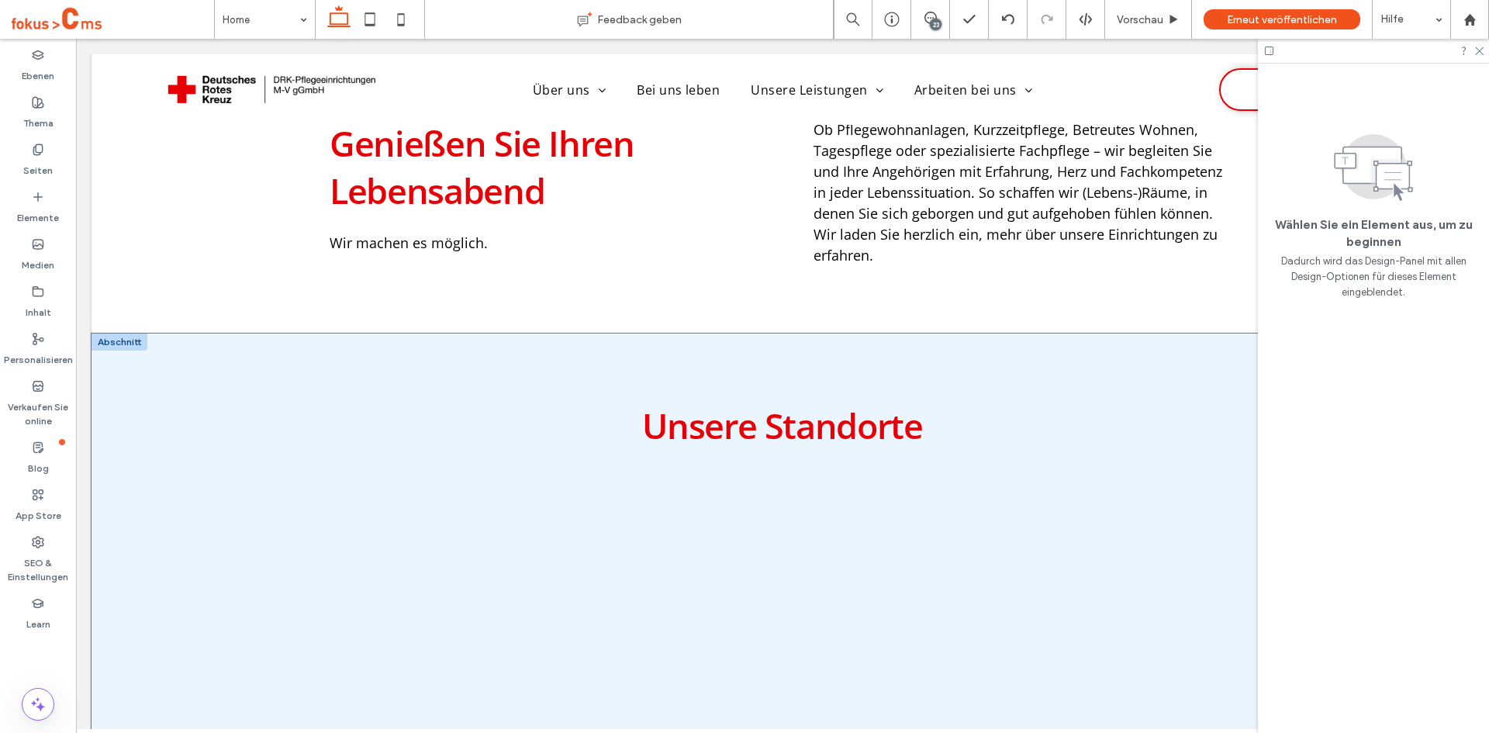
scroll to position [773, 0]
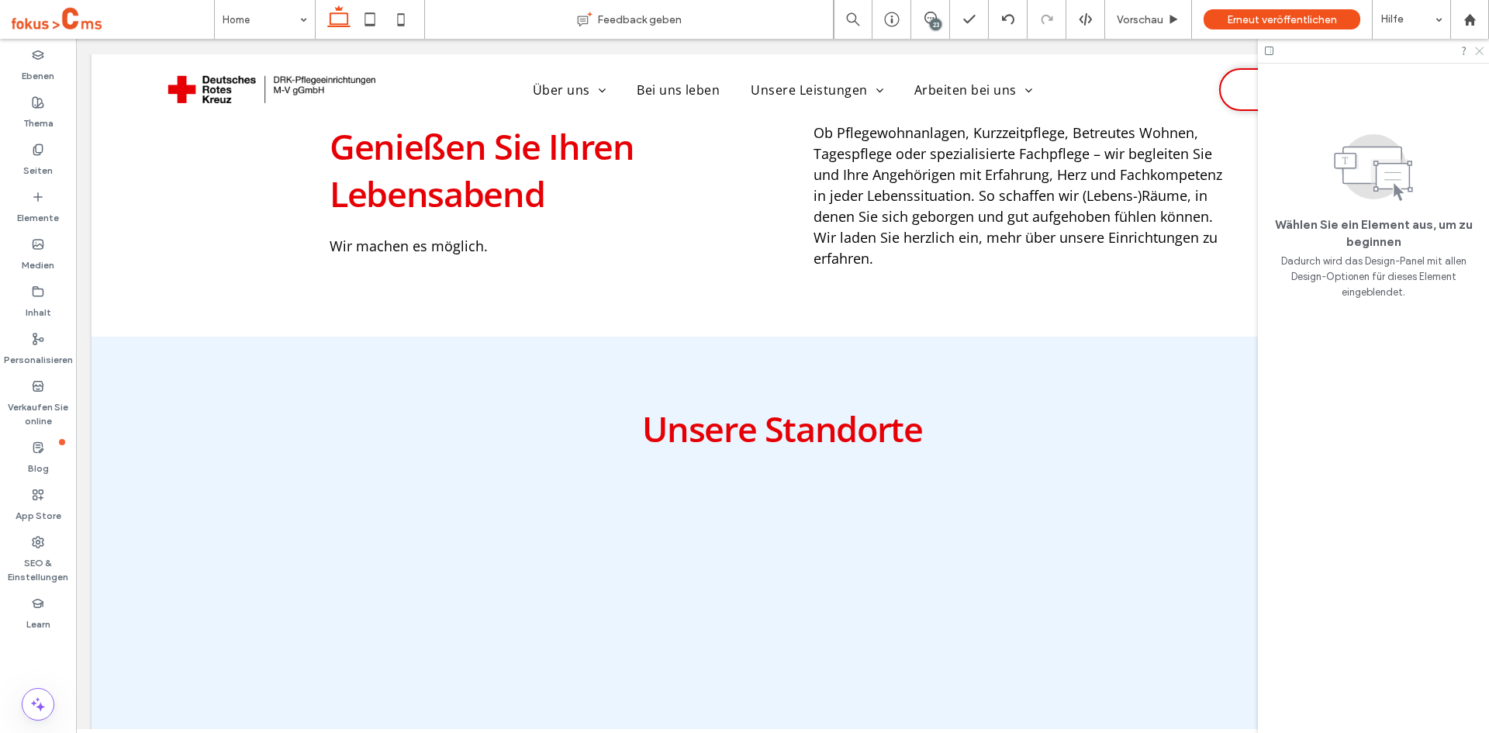
click at [1477, 48] on icon at bounding box center [1478, 50] width 10 height 10
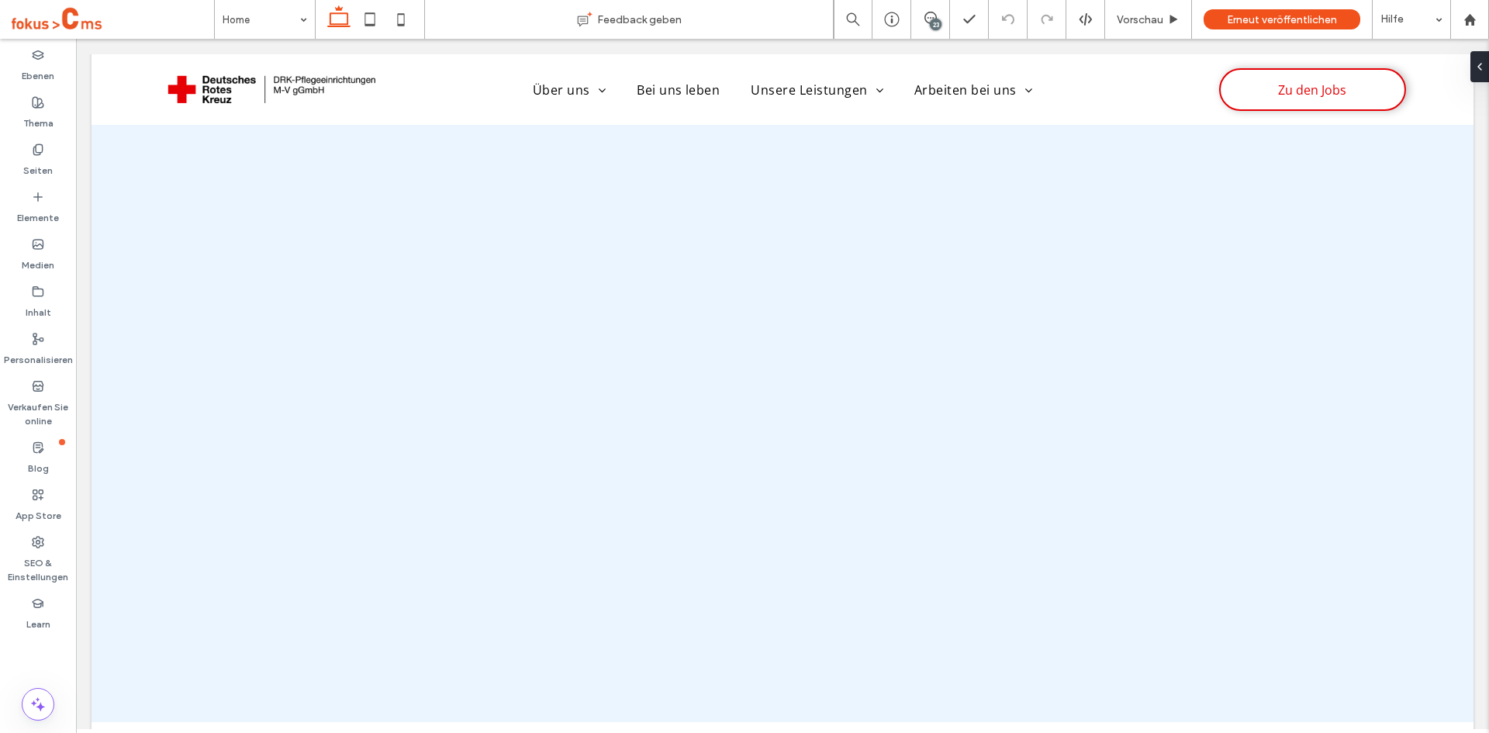
scroll to position [1151, 0]
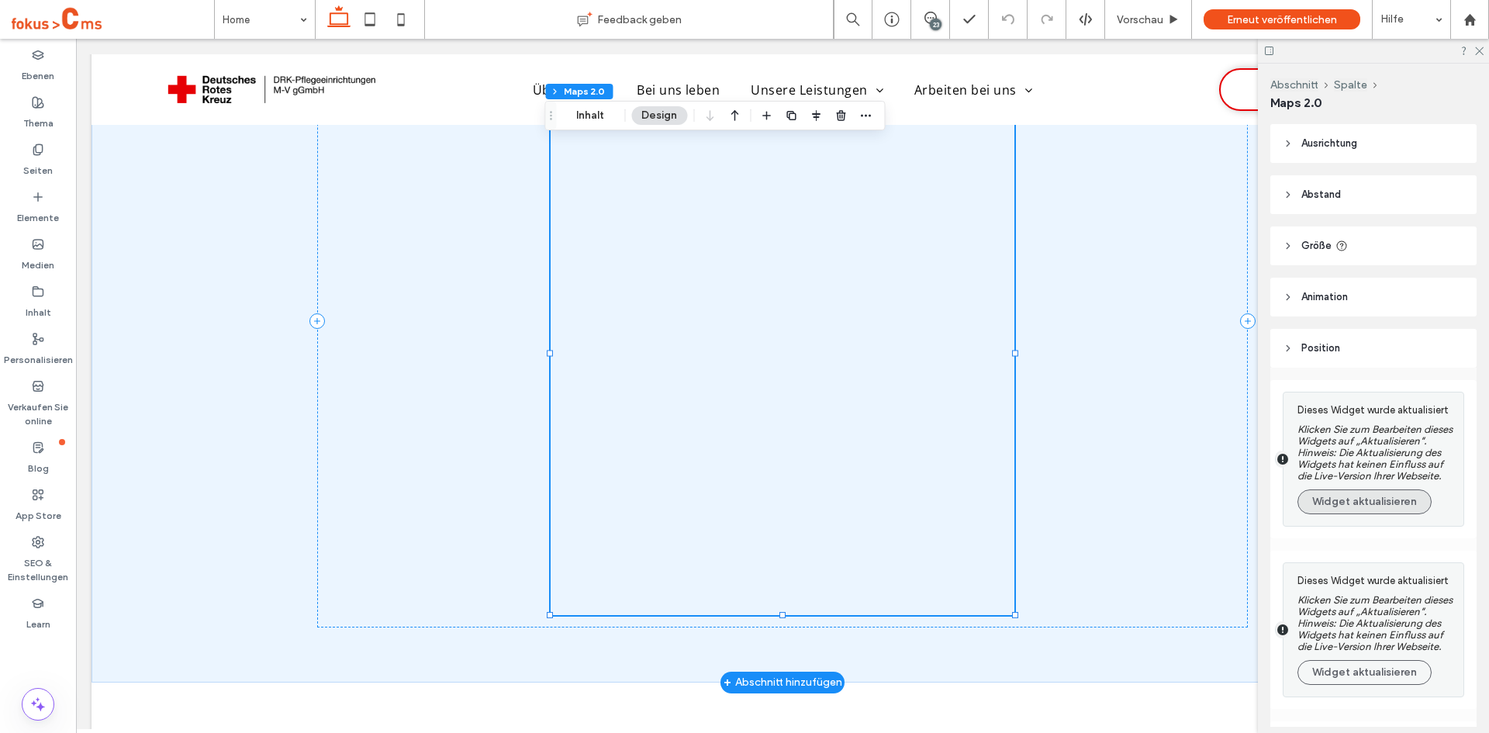
click at [1392, 514] on button "Widget aktualisieren" at bounding box center [1364, 501] width 134 height 25
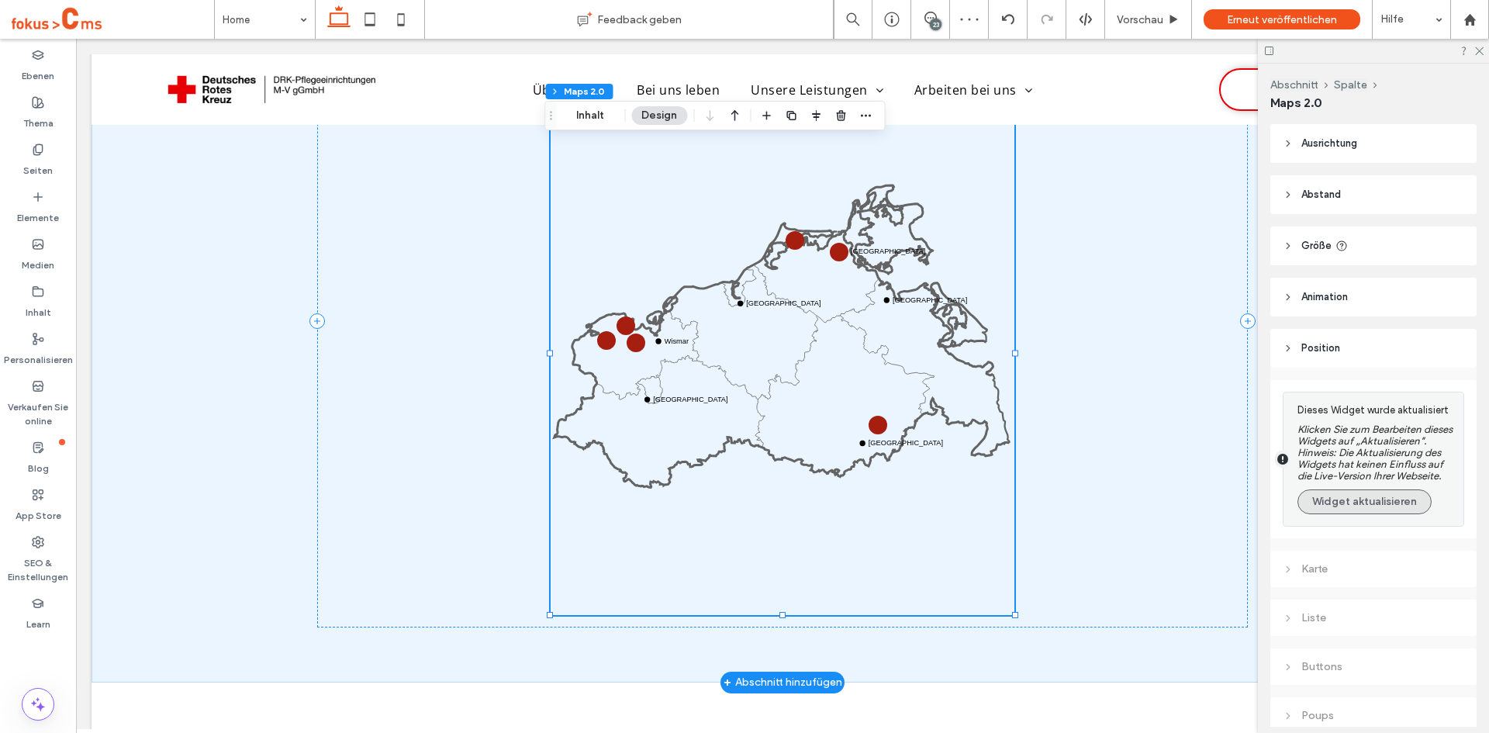
click at [1358, 513] on button "Widget aktualisieren" at bounding box center [1364, 501] width 134 height 25
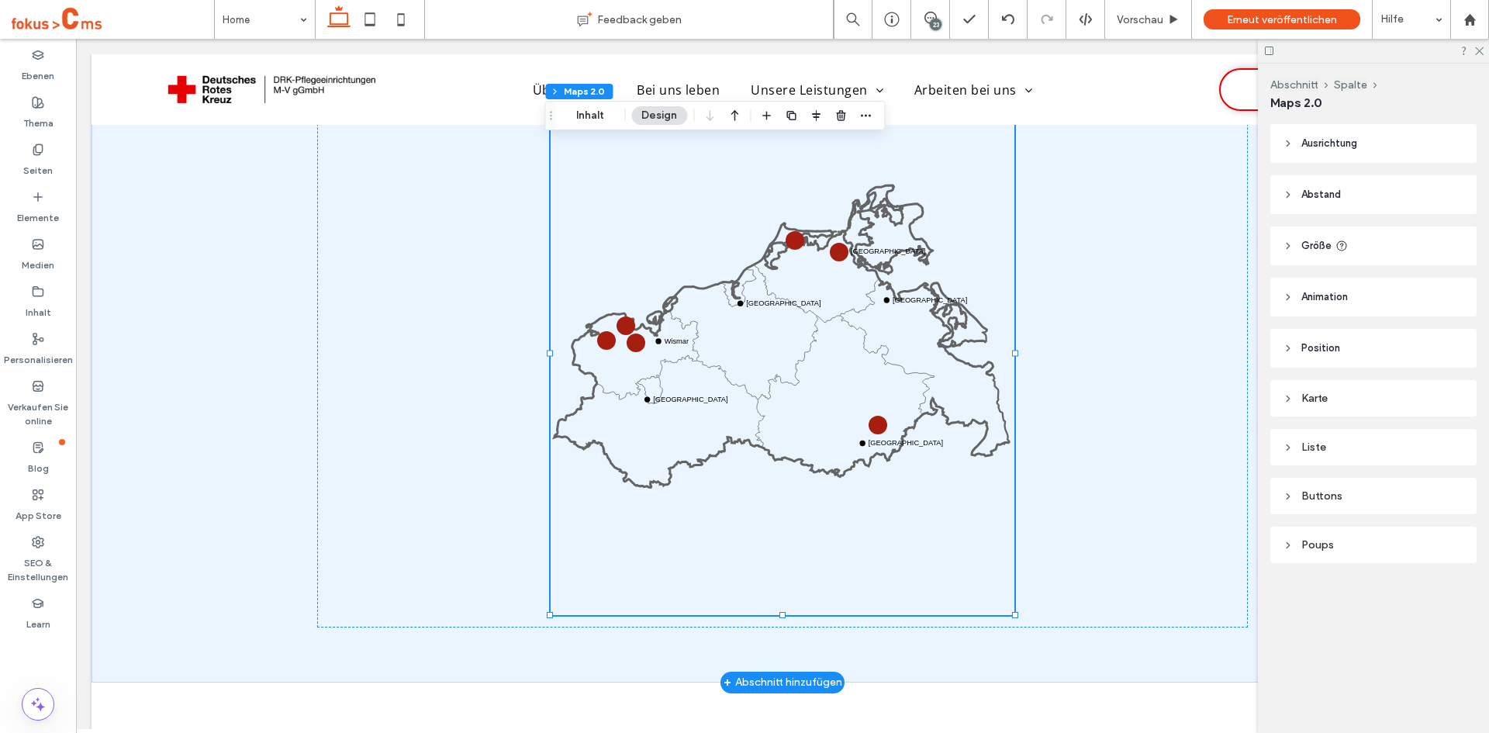
click at [1477, 51] on icon at bounding box center [1478, 50] width 10 height 10
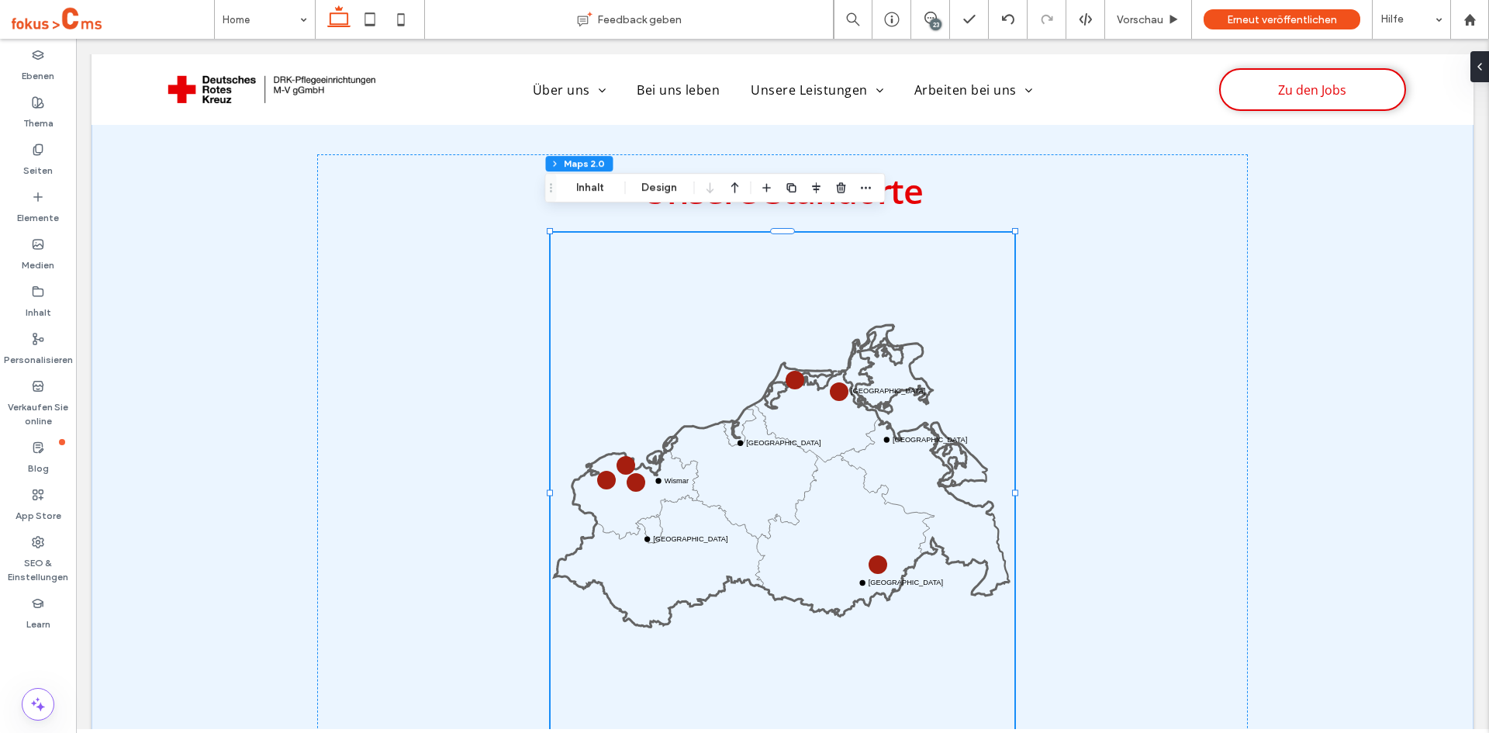
scroll to position [1028, 0]
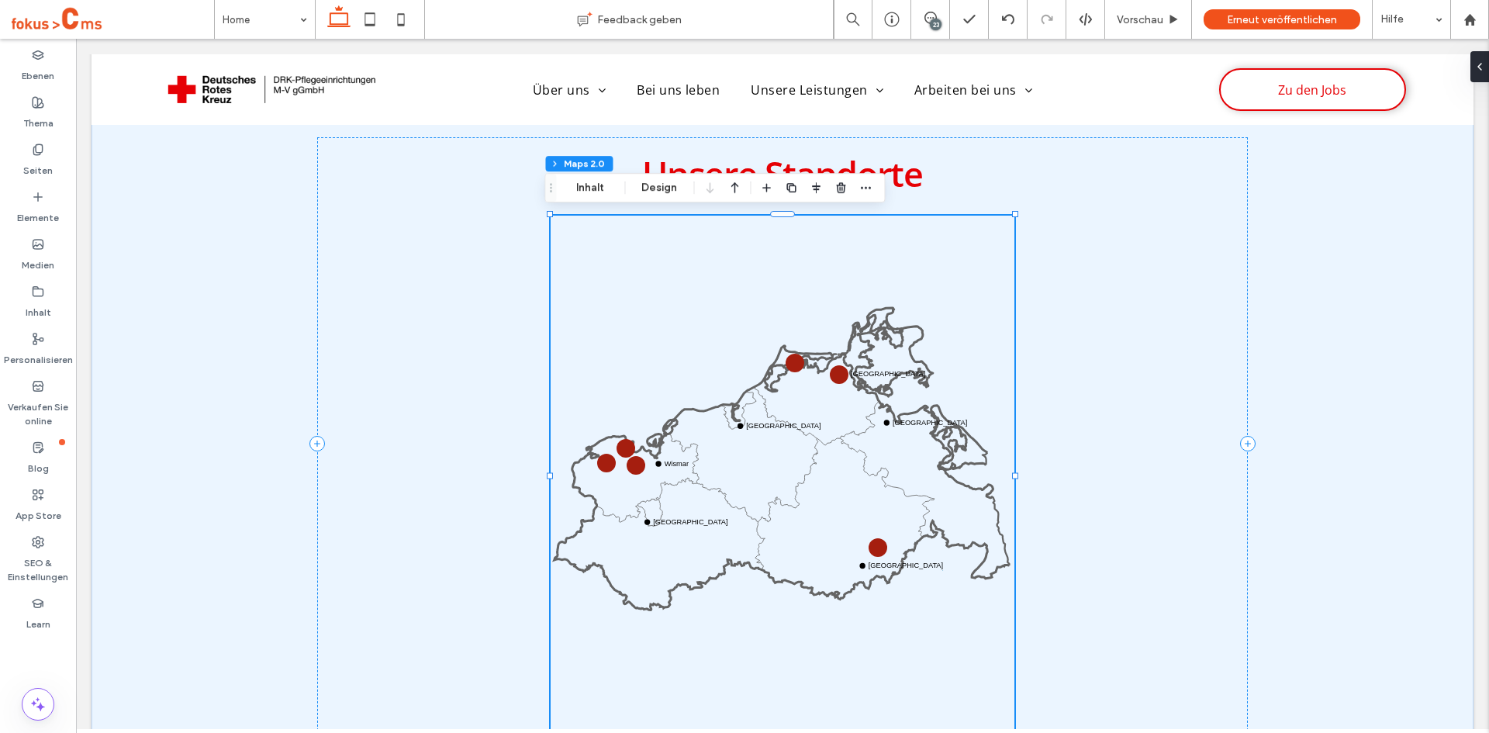
click at [32, 652] on div "Ebenen Thema Seiten Elemente Medien Inhalt Personalisieren Verkaufen Sie online…" at bounding box center [38, 386] width 76 height 694
click at [379, 14] on icon at bounding box center [369, 19] width 31 height 31
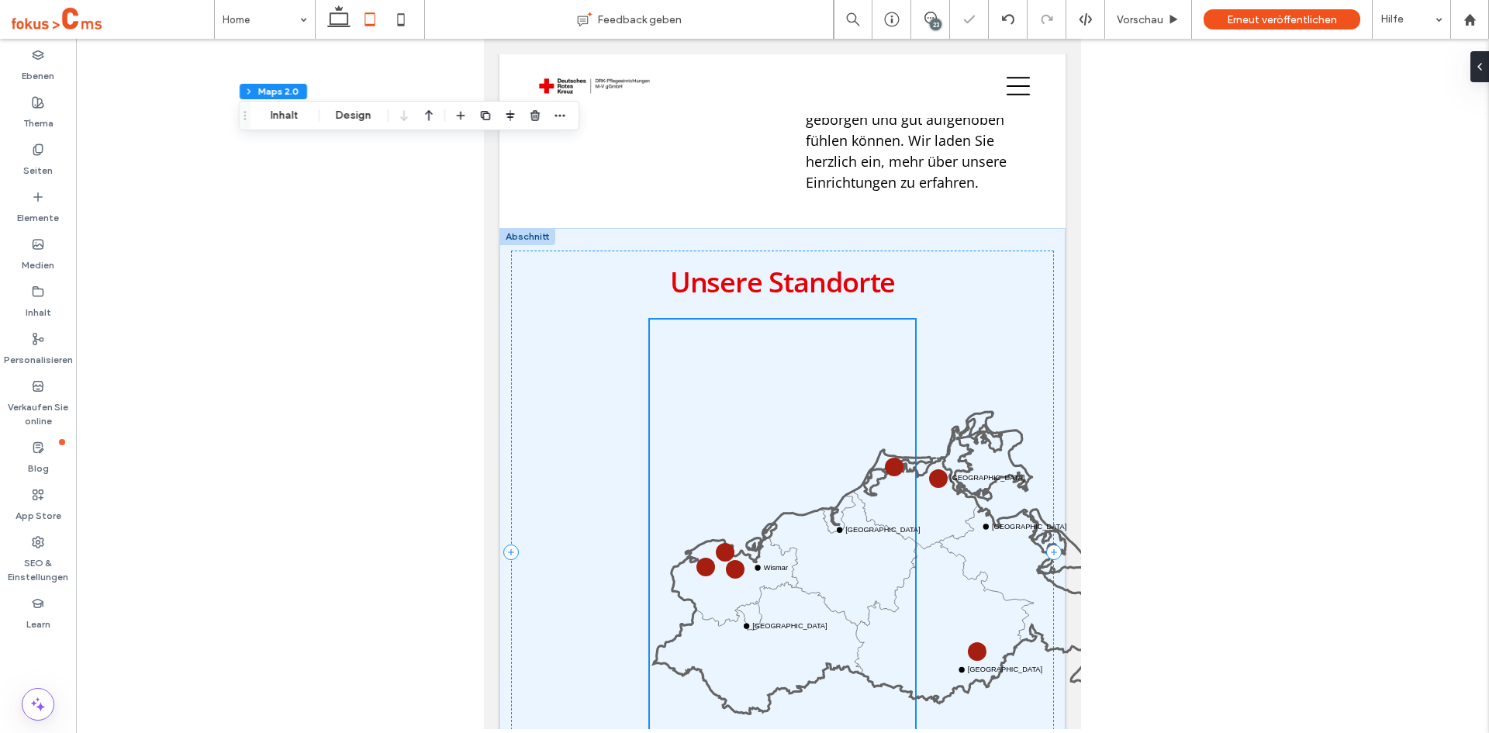
scroll to position [1227, 0]
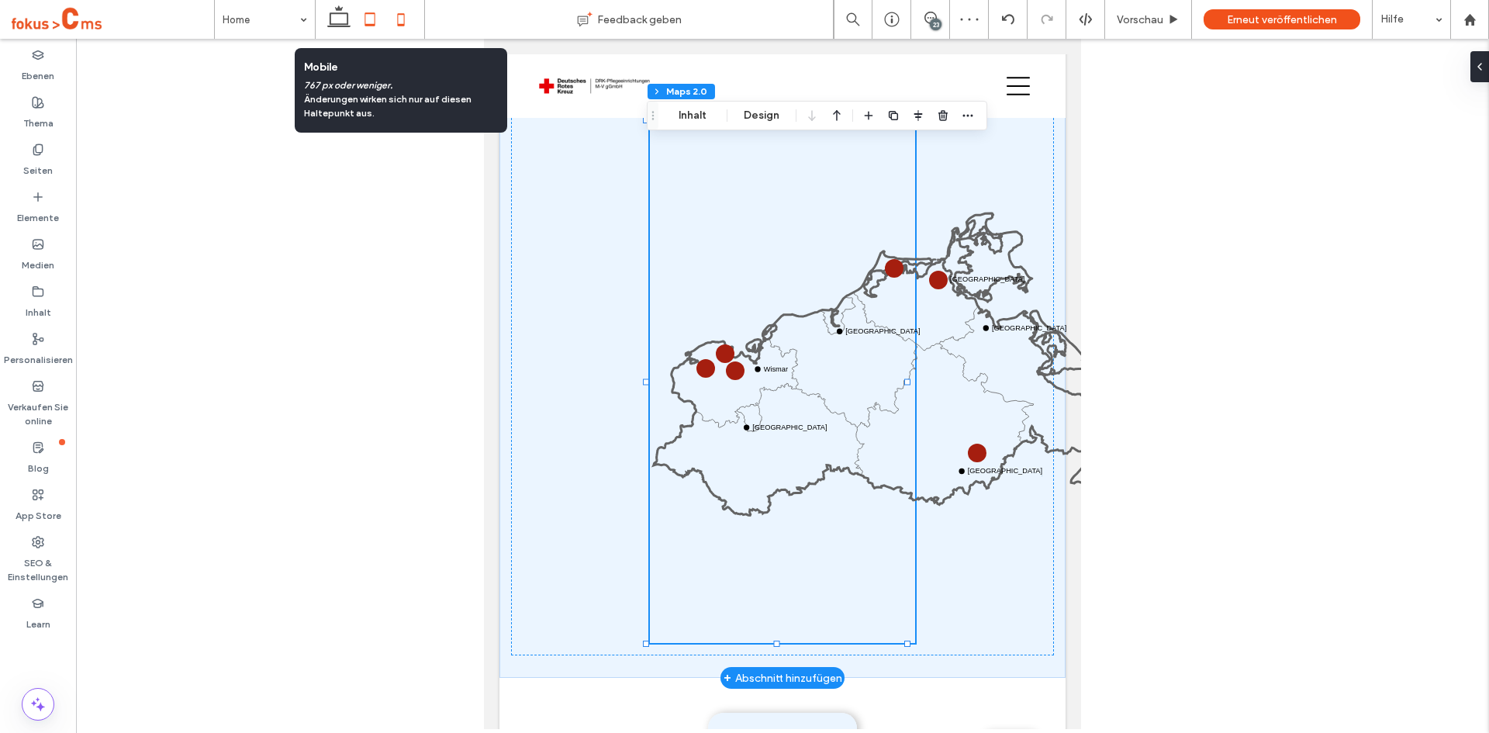
click at [402, 21] on icon at bounding box center [400, 19] width 31 height 31
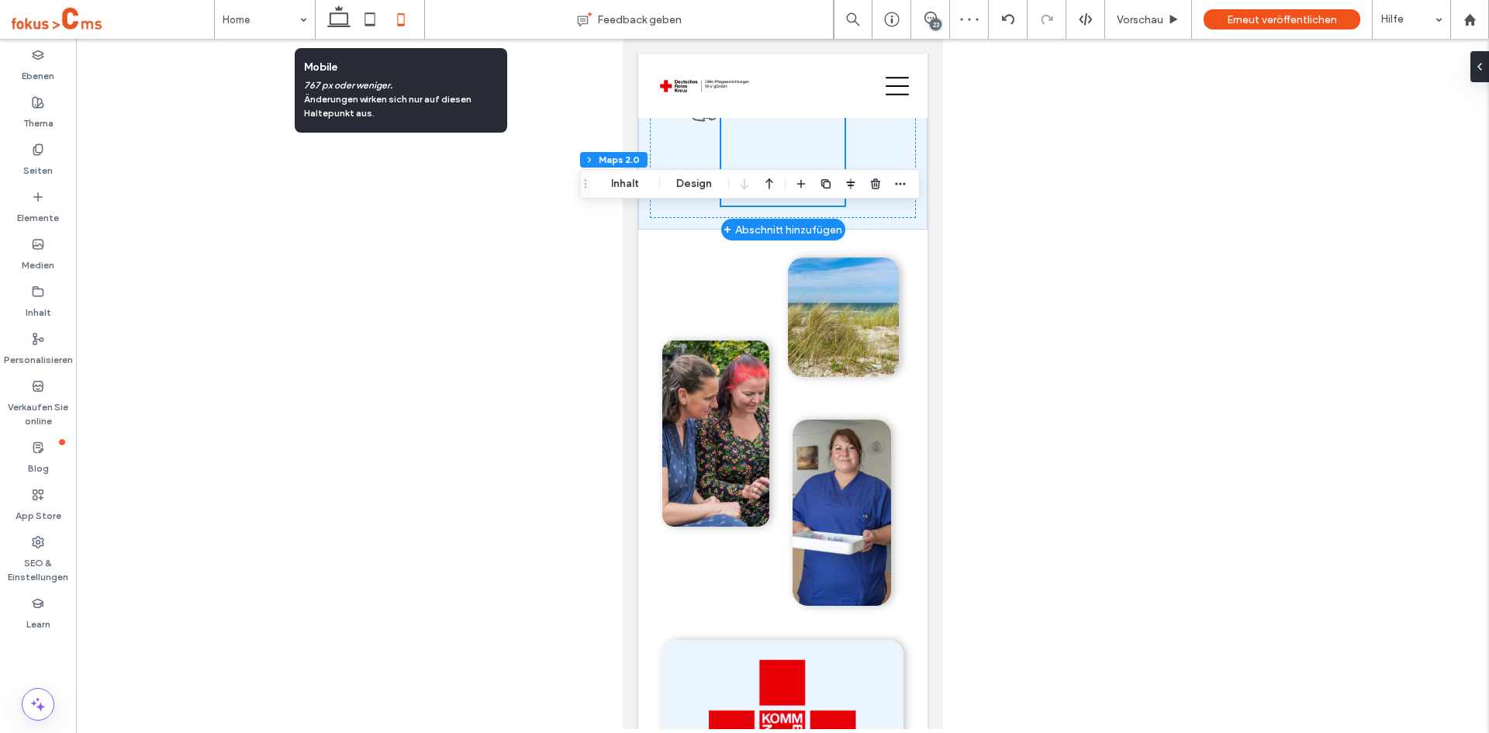
scroll to position [899, 0]
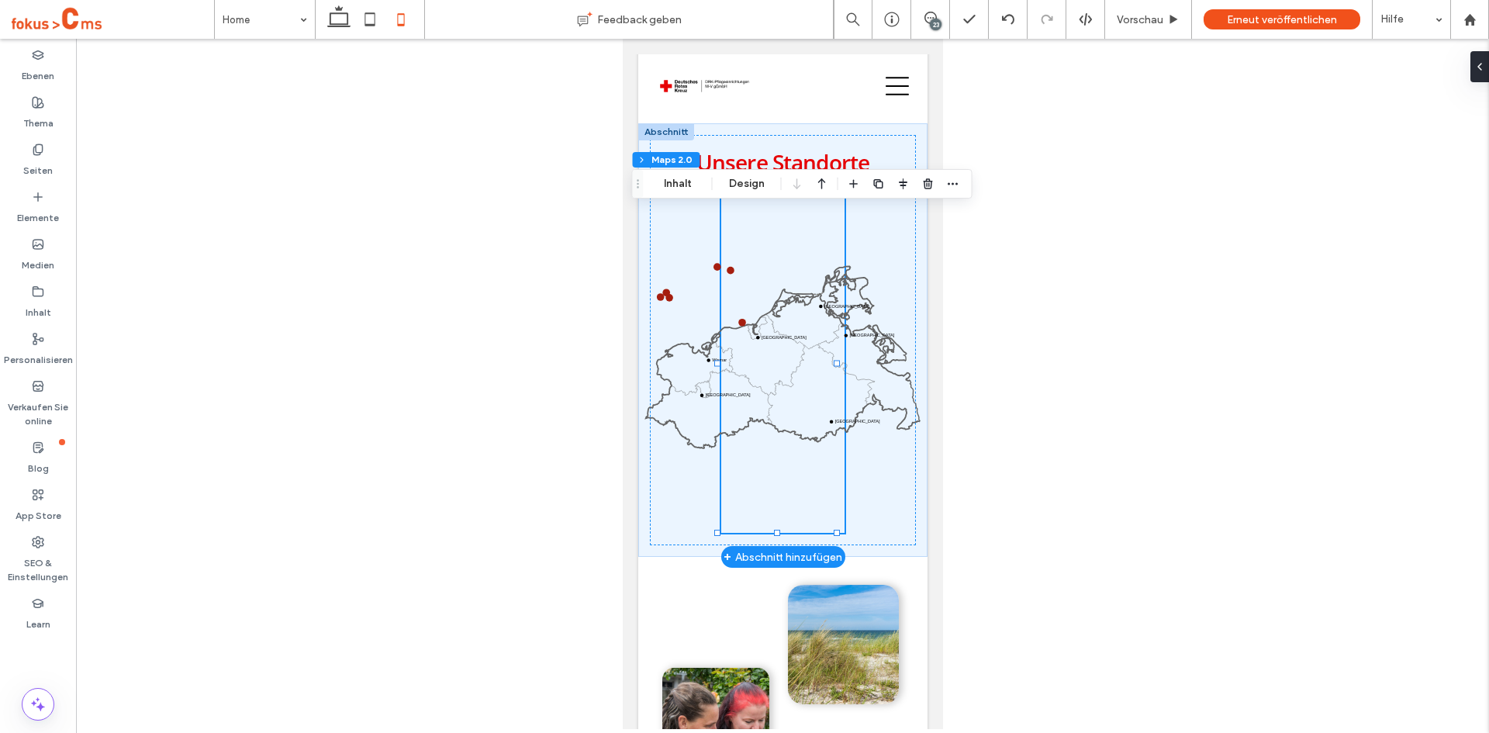
click at [454, 402] on div at bounding box center [782, 384] width 1413 height 690
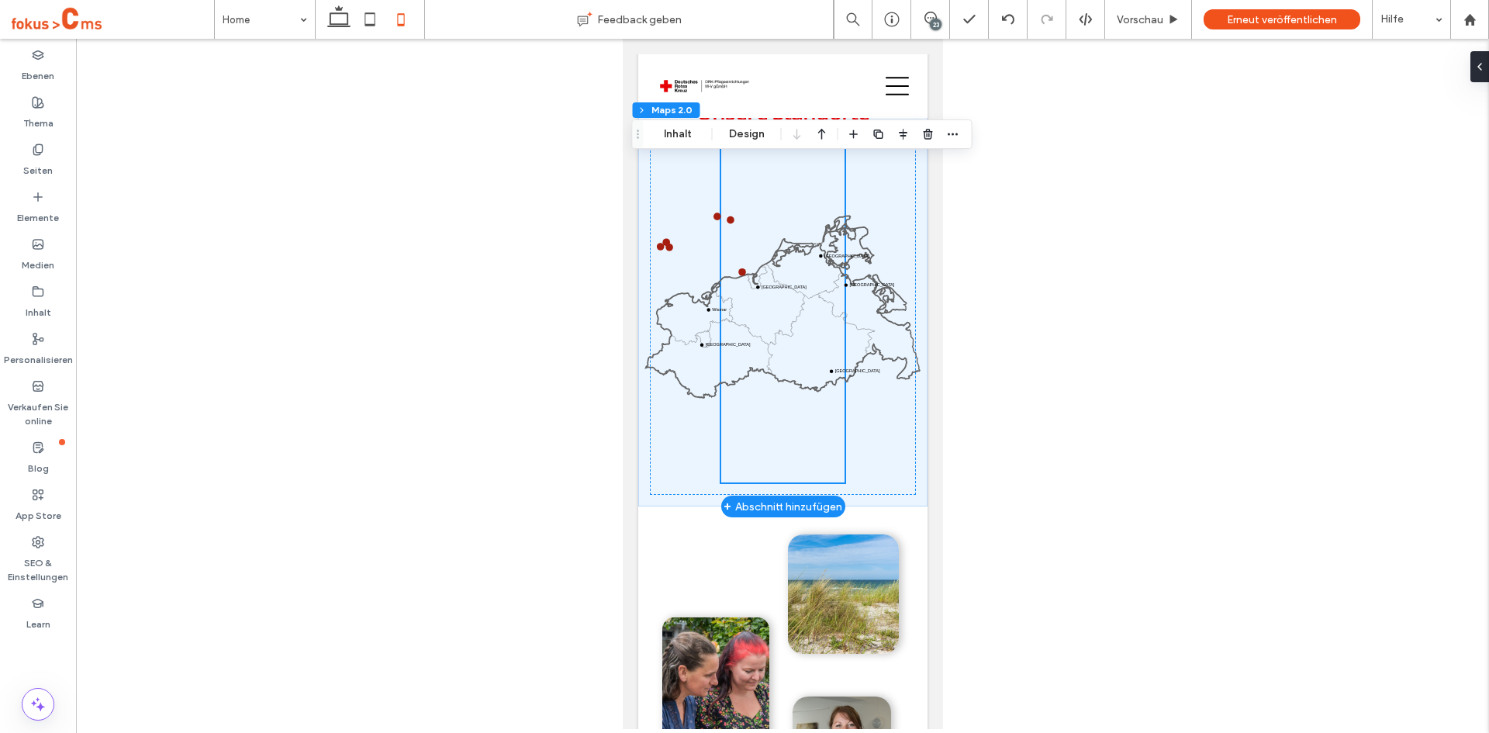
scroll to position [949, 0]
click at [429, 261] on div at bounding box center [782, 384] width 1413 height 690
click at [331, 26] on icon at bounding box center [338, 19] width 31 height 31
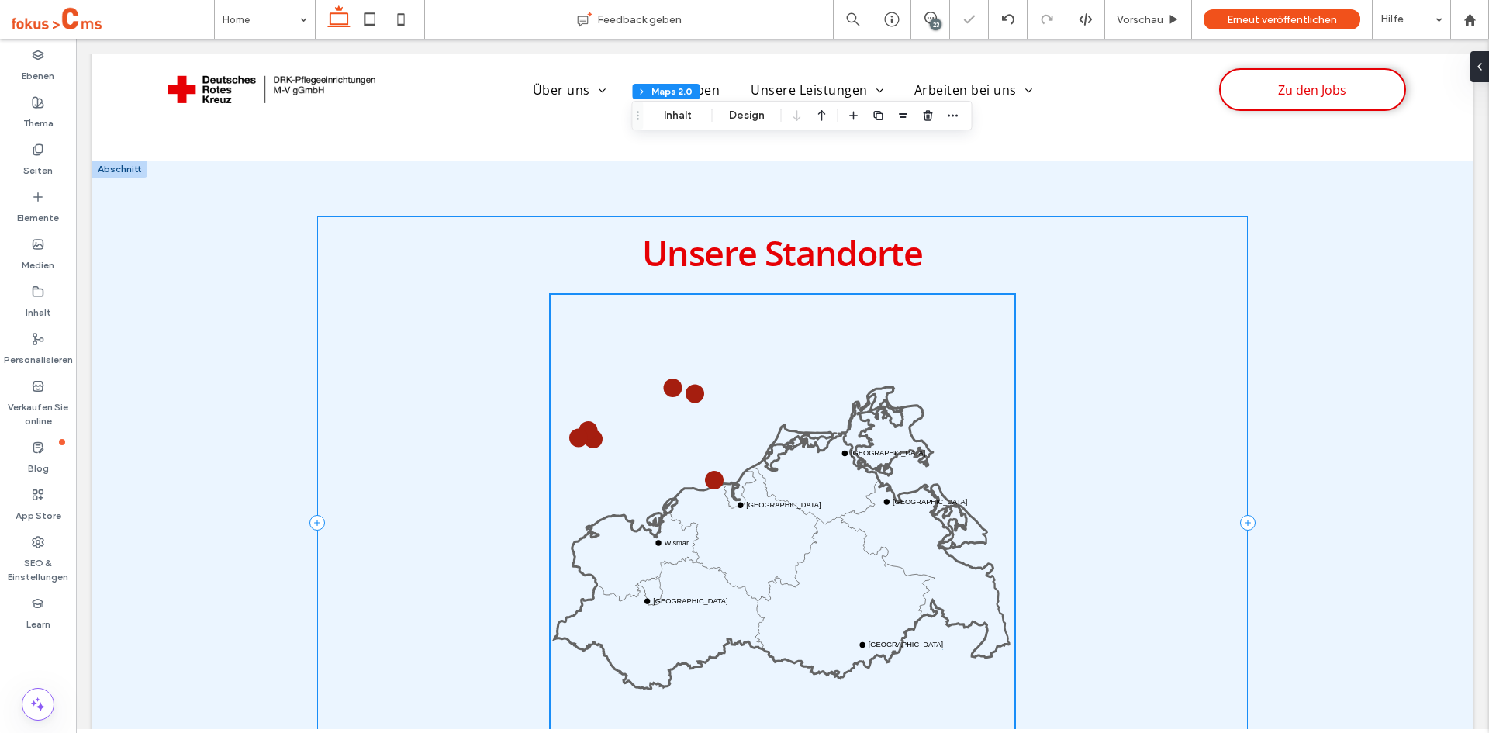
scroll to position [1119, 0]
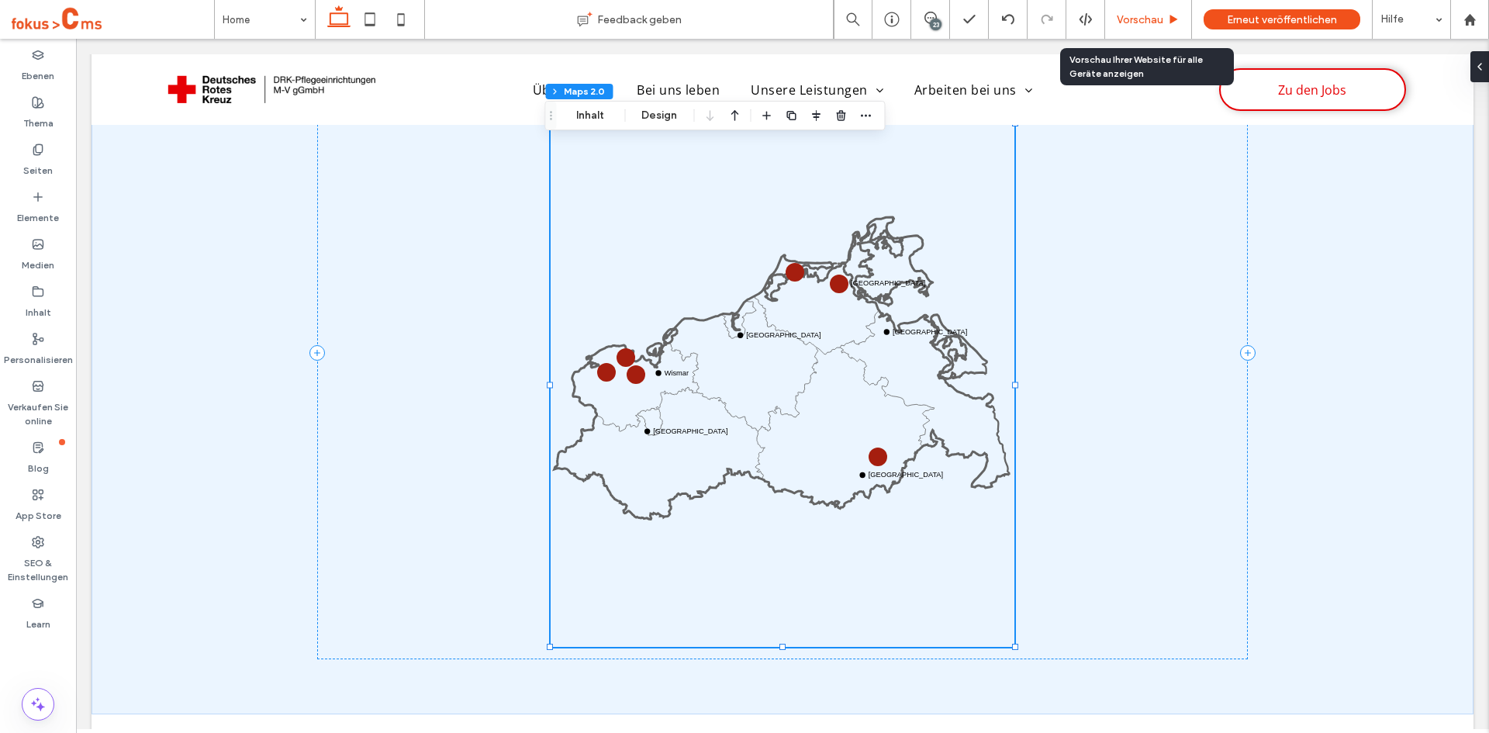
click at [1142, 22] on span "Vorschau" at bounding box center [1140, 19] width 47 height 13
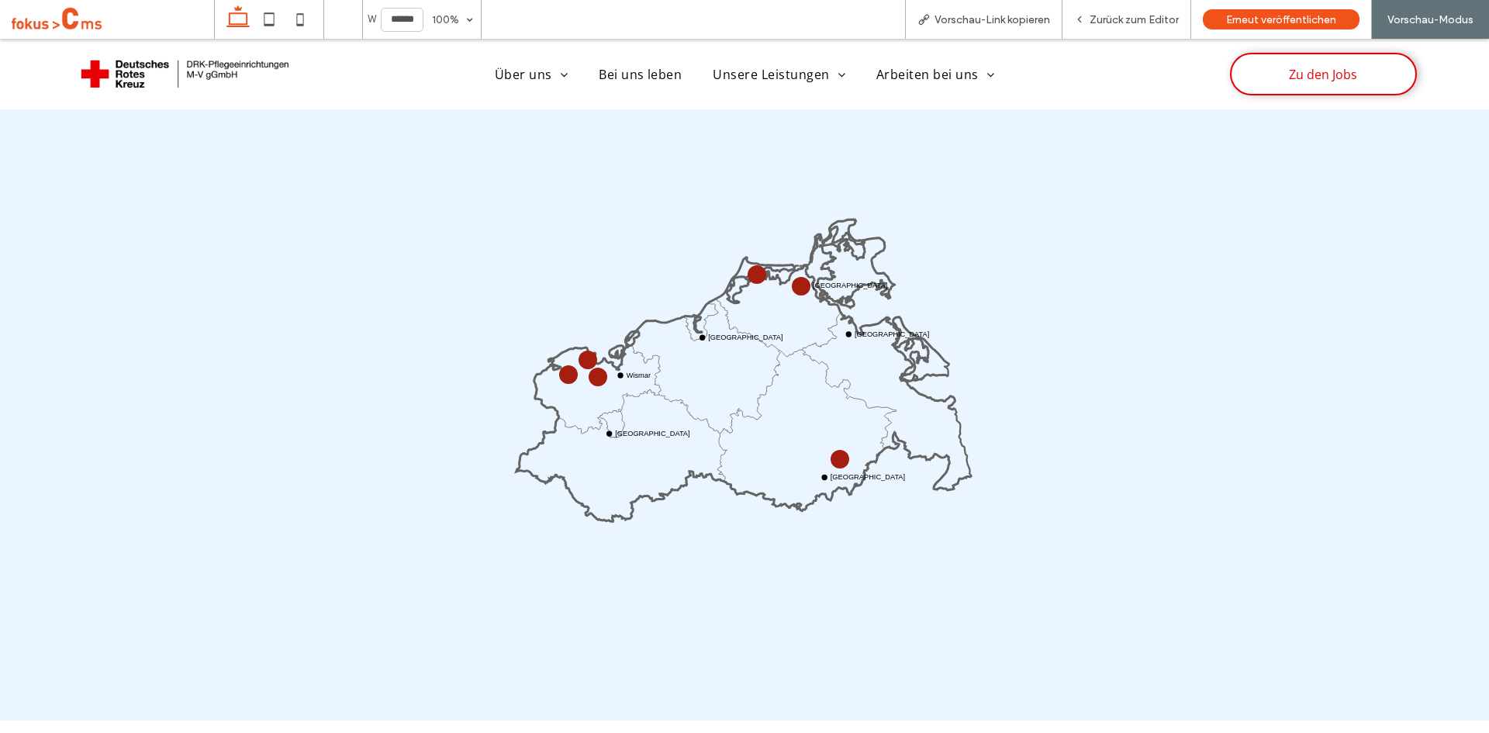
scroll to position [1120, 0]
click at [987, 23] on span "Vorschau-Link kopieren" at bounding box center [992, 19] width 116 height 13
click at [1117, 14] on span "Zurück zum Editor" at bounding box center [1133, 19] width 89 height 13
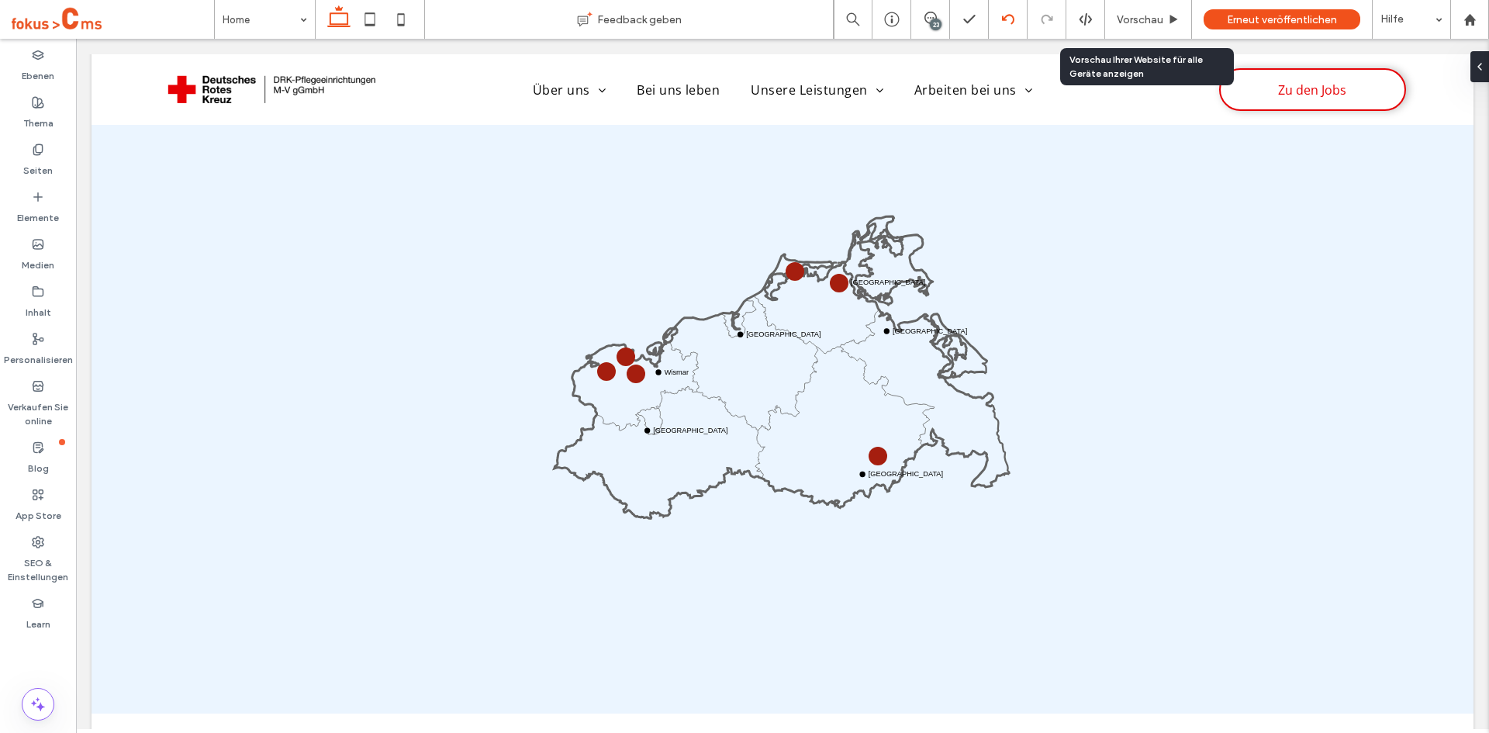
scroll to position [1119, 0]
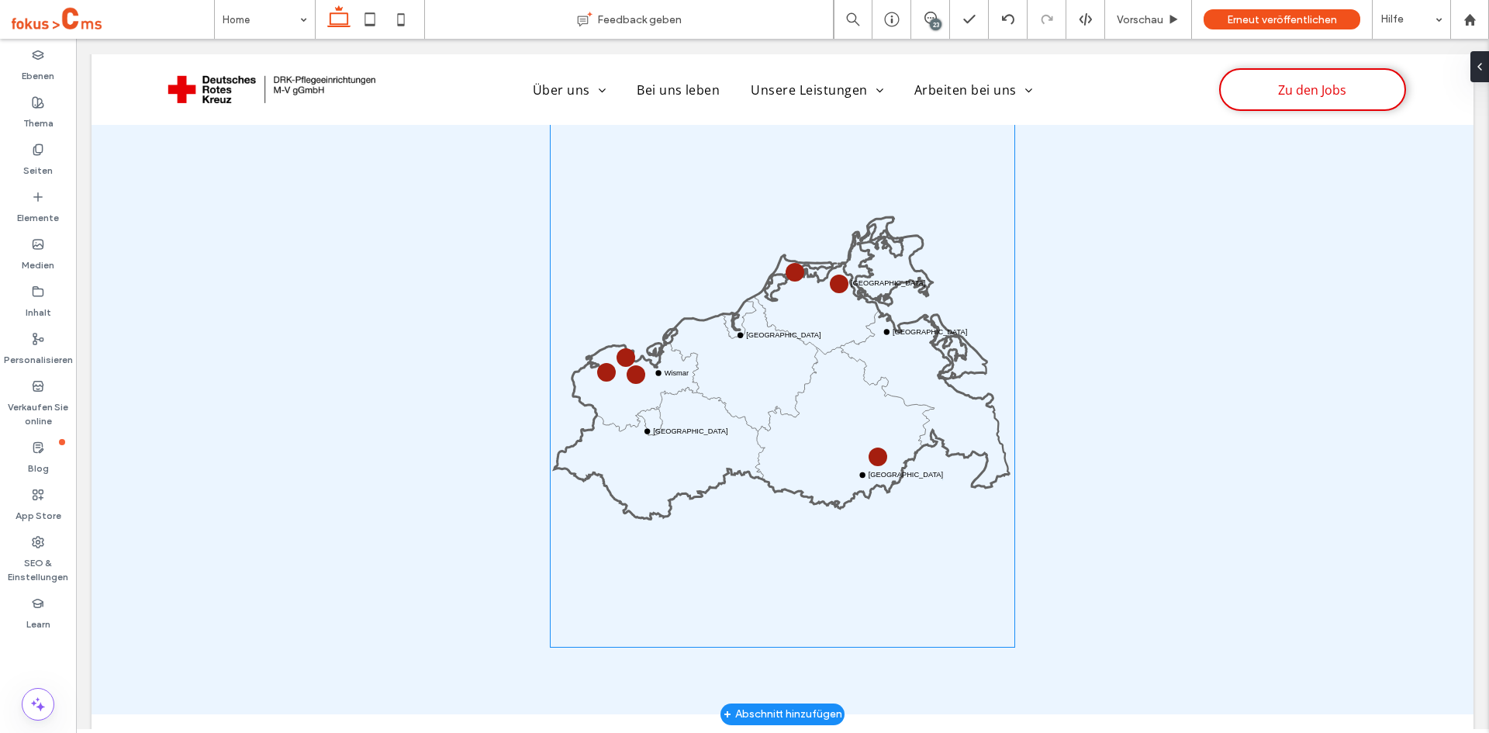
click at [771, 416] on icon at bounding box center [781, 386] width 455 height 264
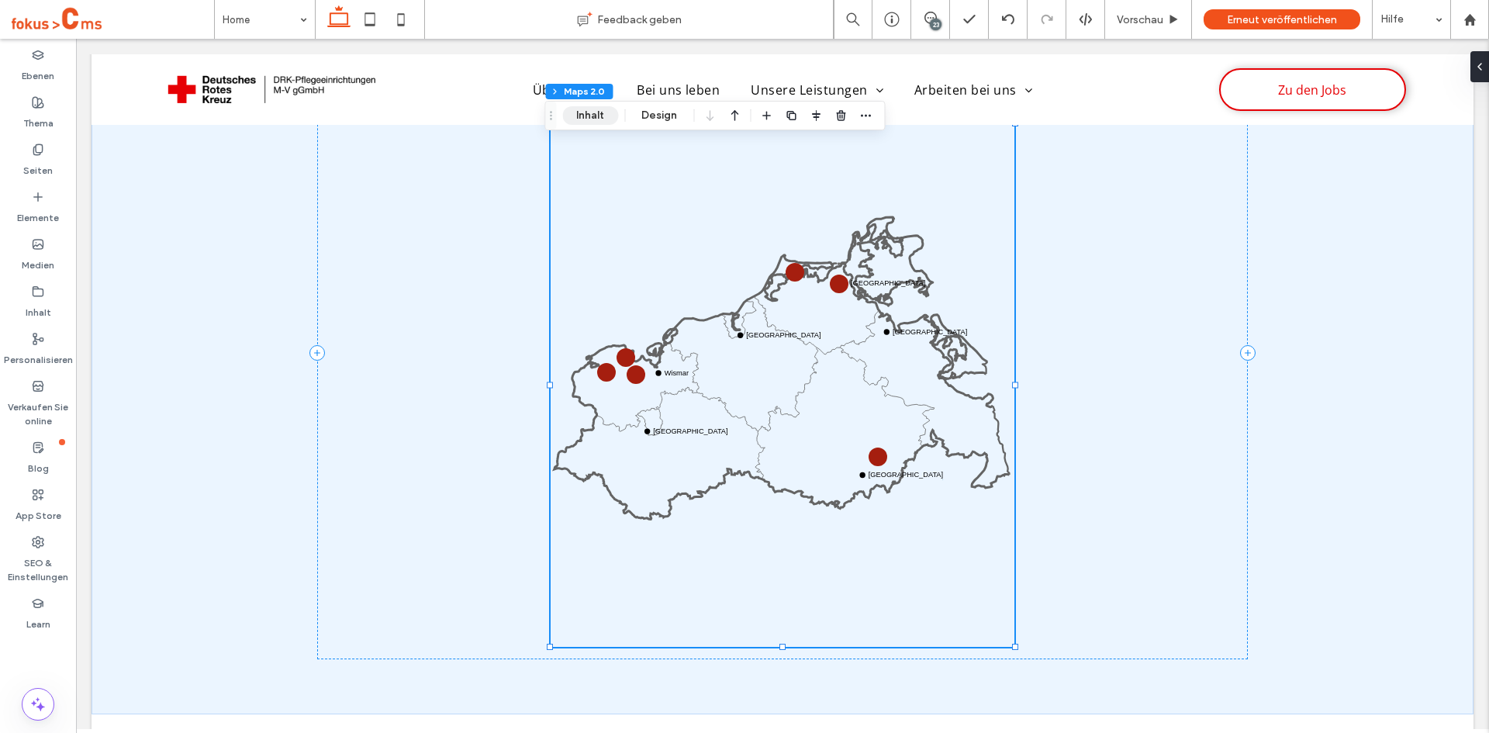
click at [599, 119] on button "Inhalt" at bounding box center [590, 115] width 56 height 19
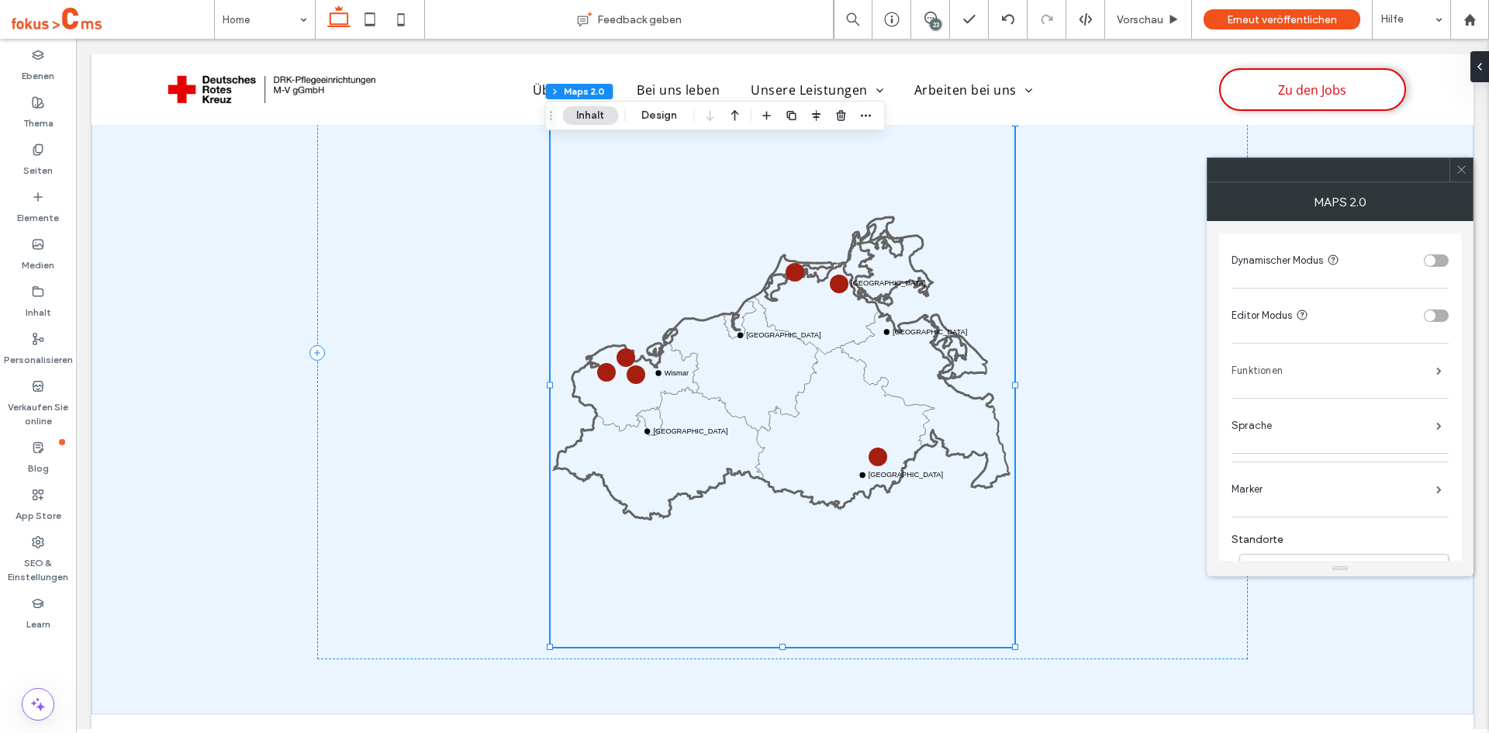
click at [1277, 371] on label "Funktionen" at bounding box center [1333, 370] width 205 height 31
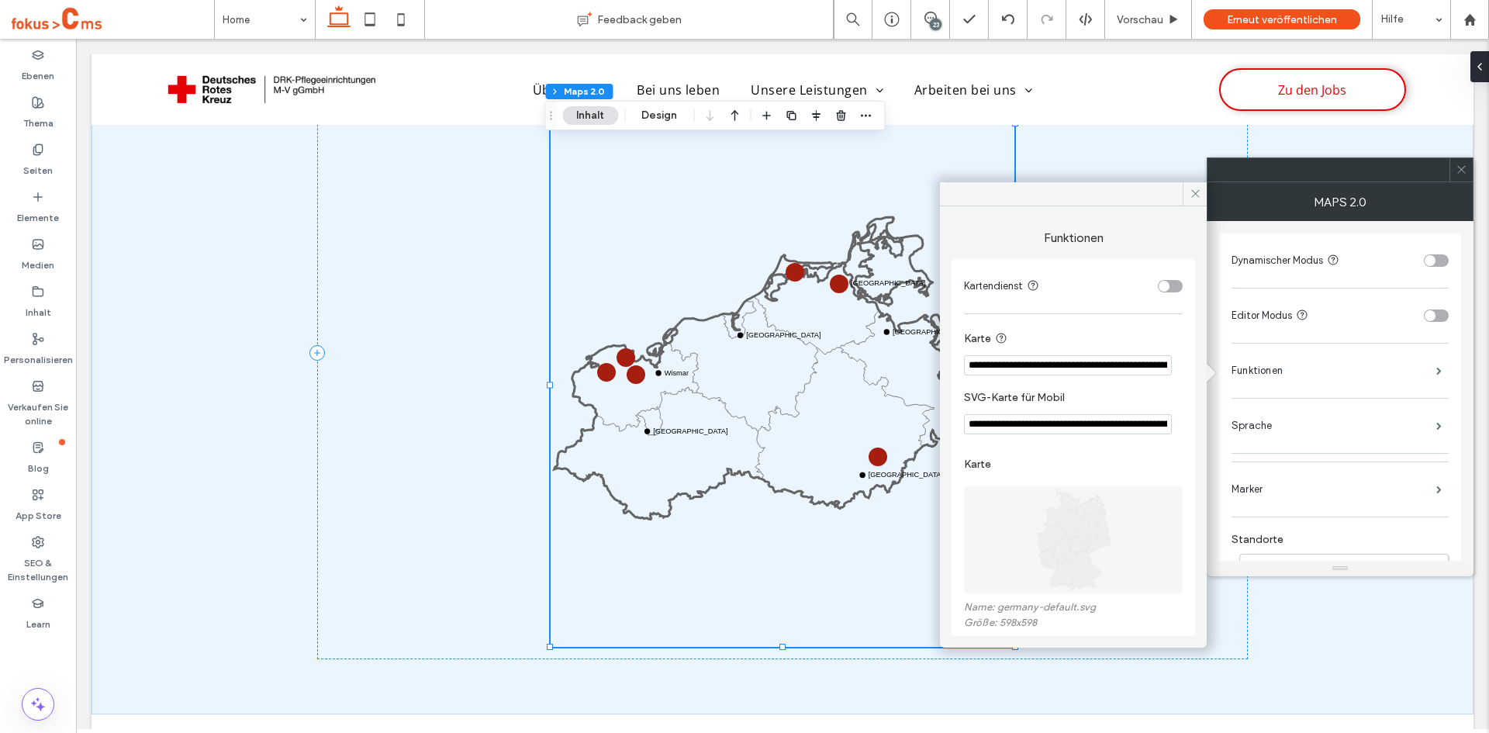
click at [1023, 422] on input "**********" at bounding box center [1068, 424] width 208 height 20
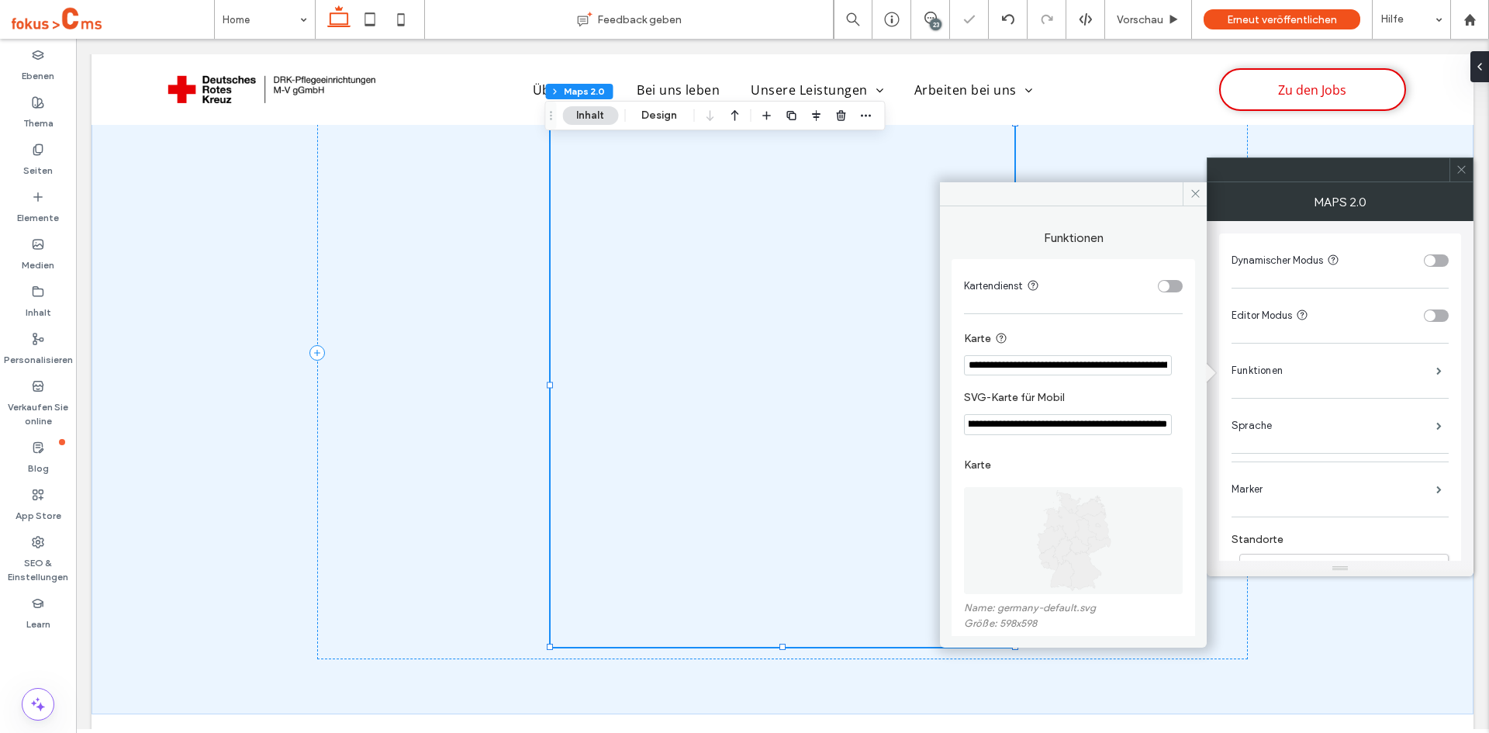
scroll to position [0, 259]
type input "**********"
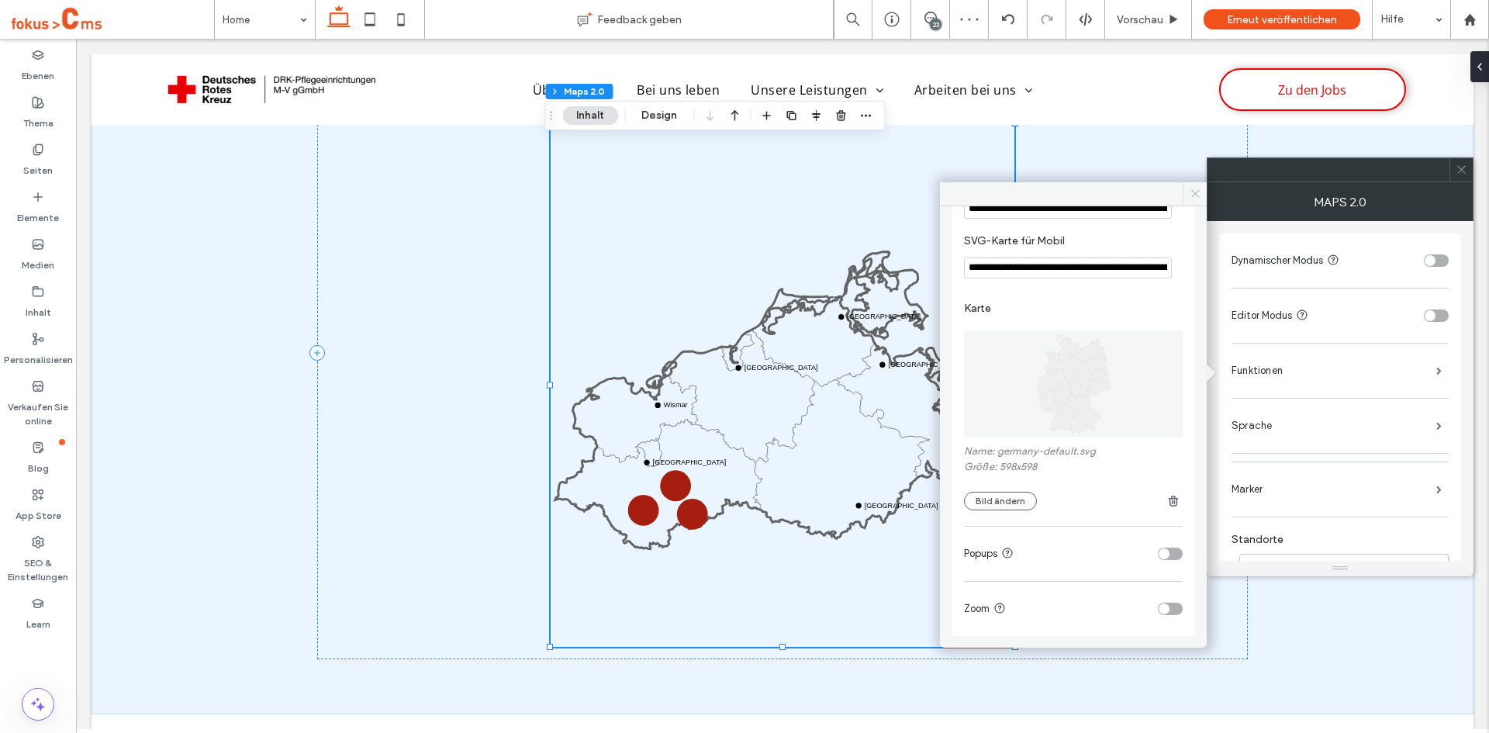
click at [1197, 194] on icon at bounding box center [1195, 194] width 12 height 12
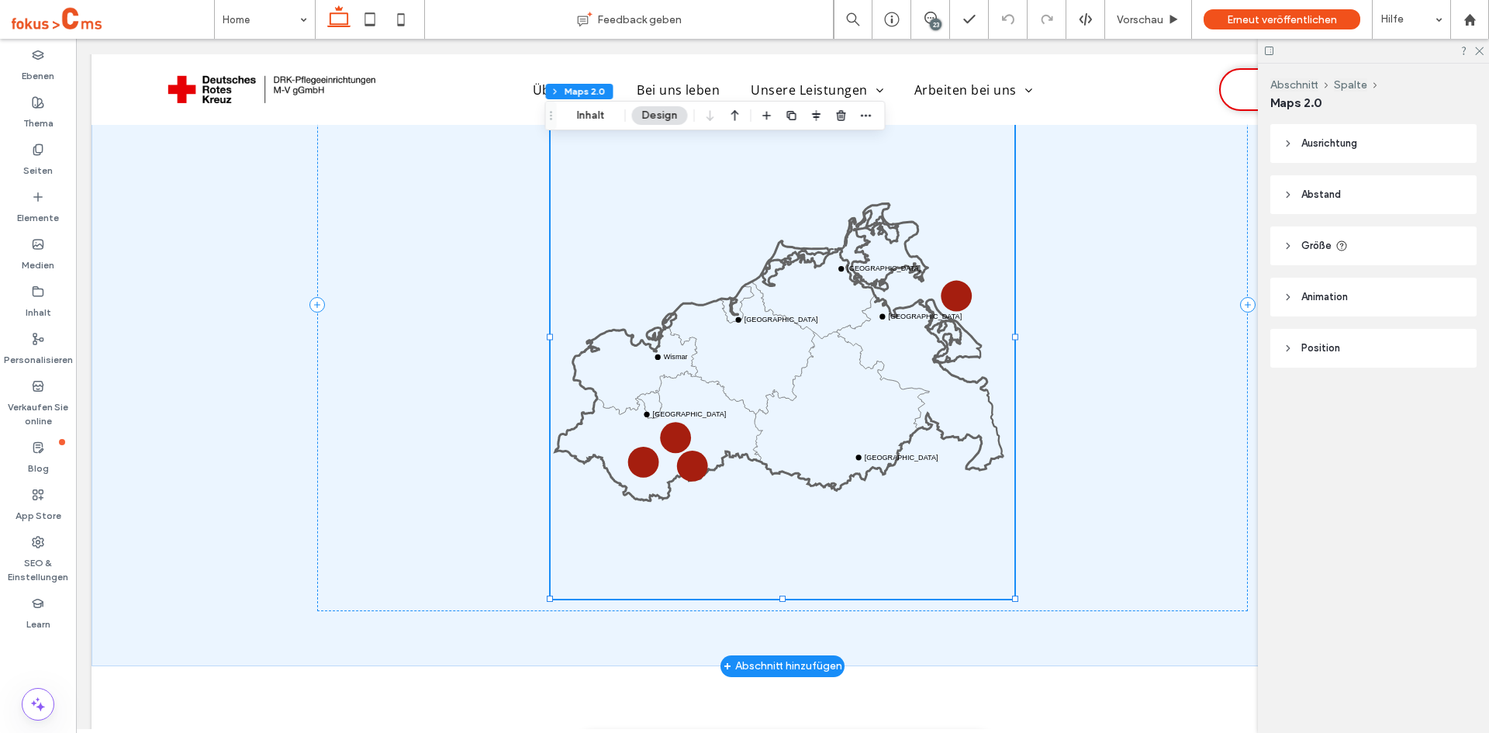
scroll to position [1167, 0]
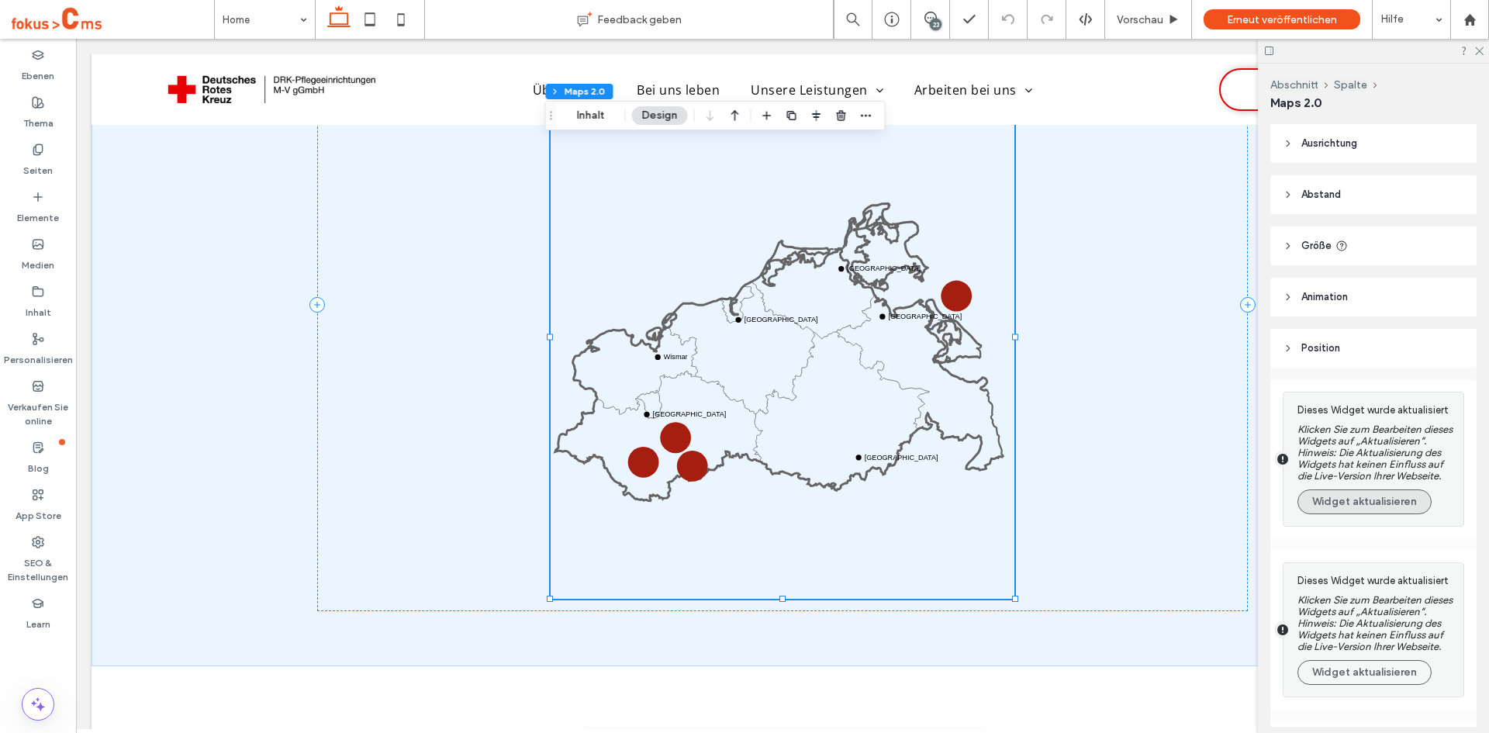
click at [1366, 514] on button "Widget aktualisieren" at bounding box center [1364, 501] width 134 height 25
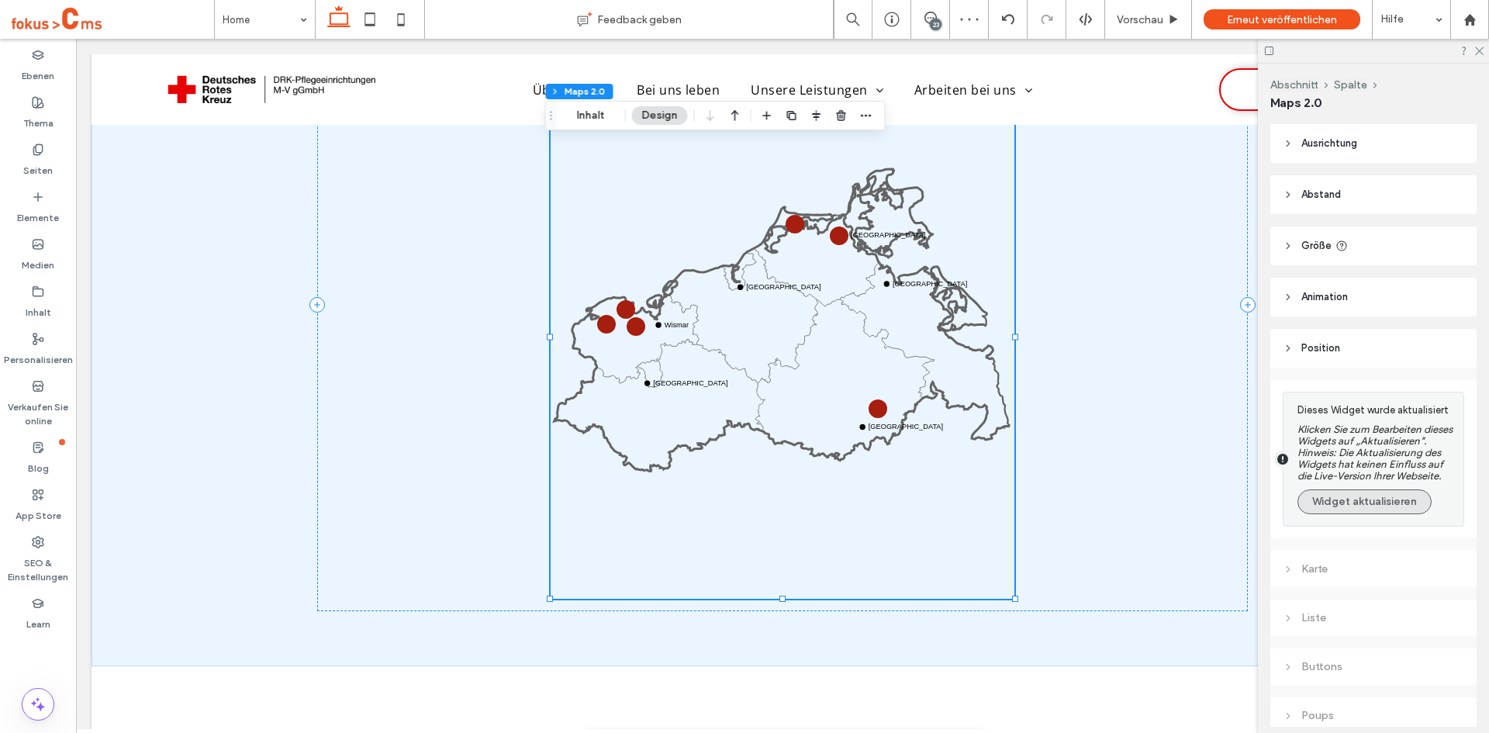
click at [1337, 514] on button "Widget aktualisieren" at bounding box center [1364, 501] width 134 height 25
